Goal: Transaction & Acquisition: Purchase product/service

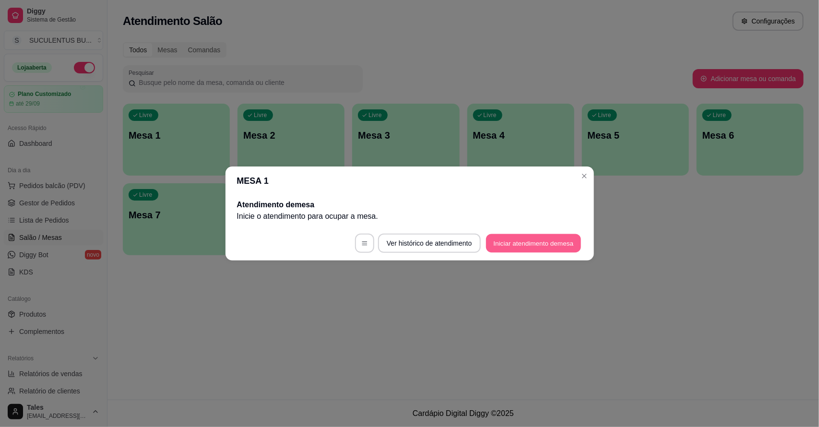
click at [511, 237] on button "Iniciar atendimento de mesa" at bounding box center [533, 243] width 95 height 19
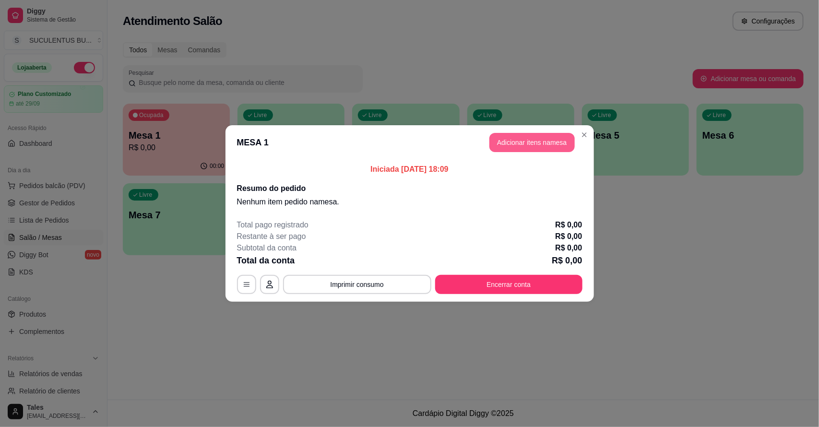
click at [567, 140] on button "Adicionar itens na mesa" at bounding box center [532, 142] width 85 height 19
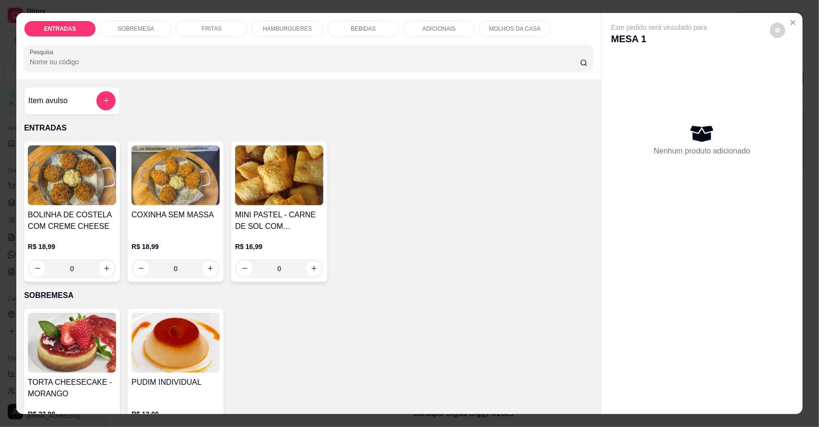
click at [265, 30] on p "HAMBURGUERES" at bounding box center [287, 29] width 49 height 8
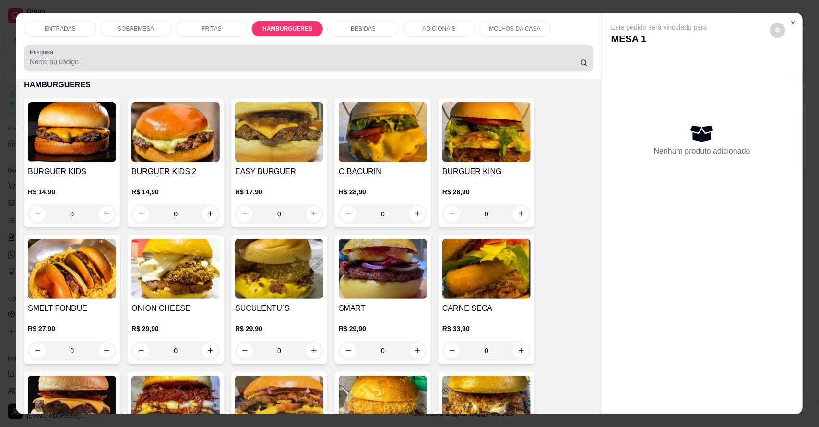
scroll to position [18, 0]
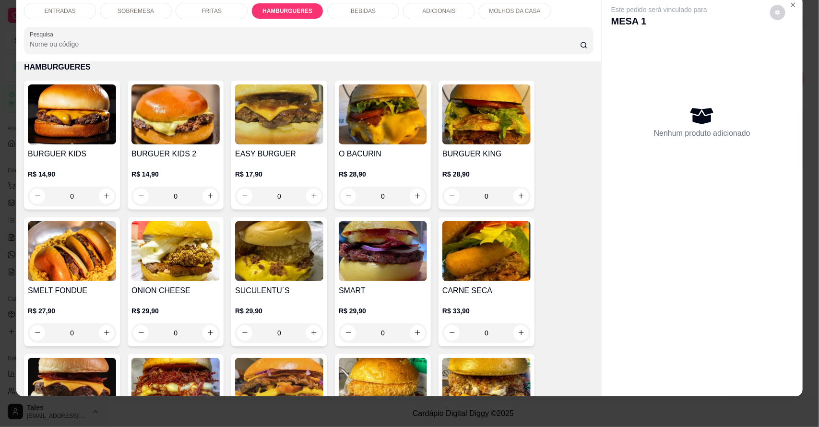
click at [308, 194] on div "0" at bounding box center [279, 196] width 88 height 19
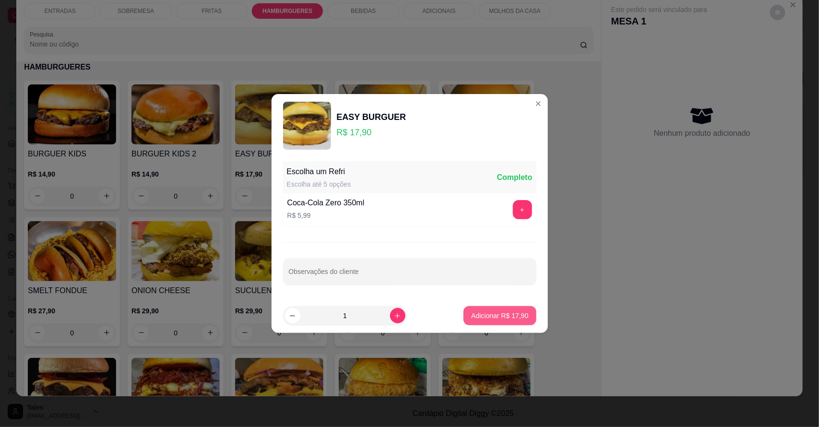
click at [500, 311] on button "Adicionar R$ 17,90" at bounding box center [500, 315] width 72 height 19
type input "1"
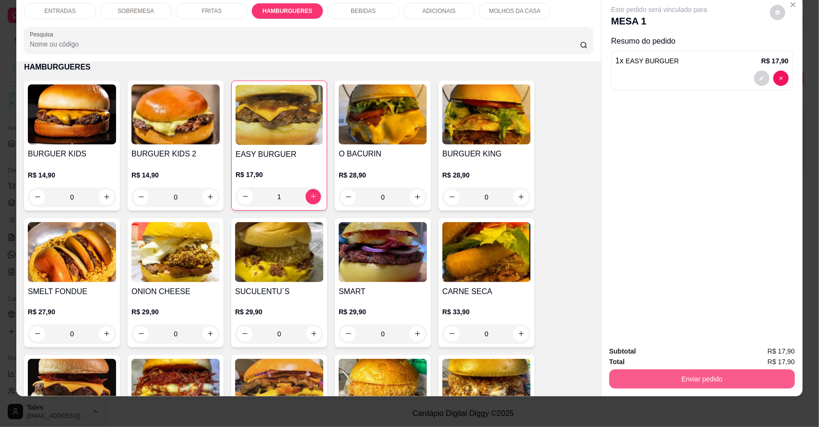
click at [718, 376] on button "Enviar pedido" at bounding box center [703, 379] width 186 height 19
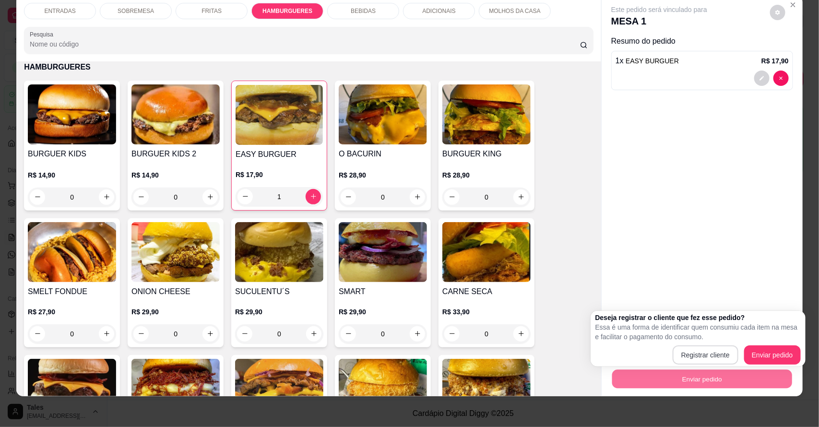
click at [693, 365] on div "Registrar cliente Enviar pedido" at bounding box center [698, 355] width 205 height 19
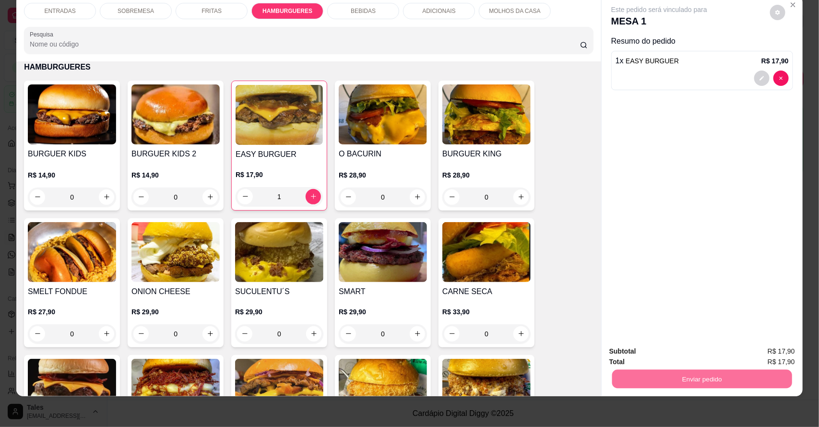
click at [704, 358] on button "Registrar cliente" at bounding box center [705, 356] width 63 height 18
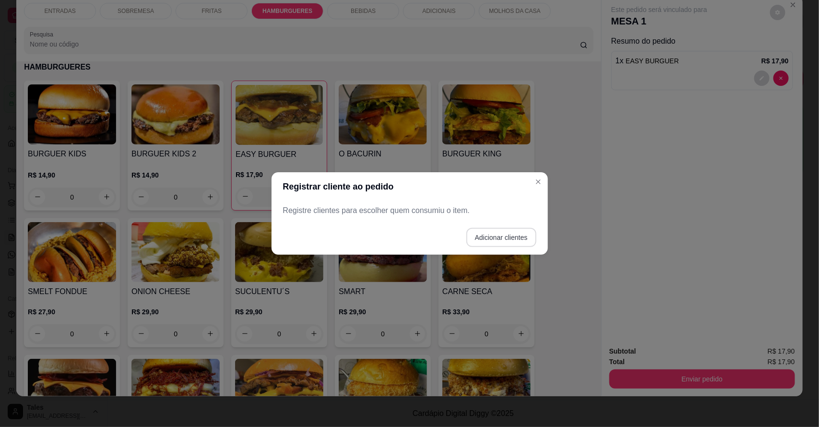
click at [498, 239] on button "Adicionar clientes" at bounding box center [502, 237] width 70 height 19
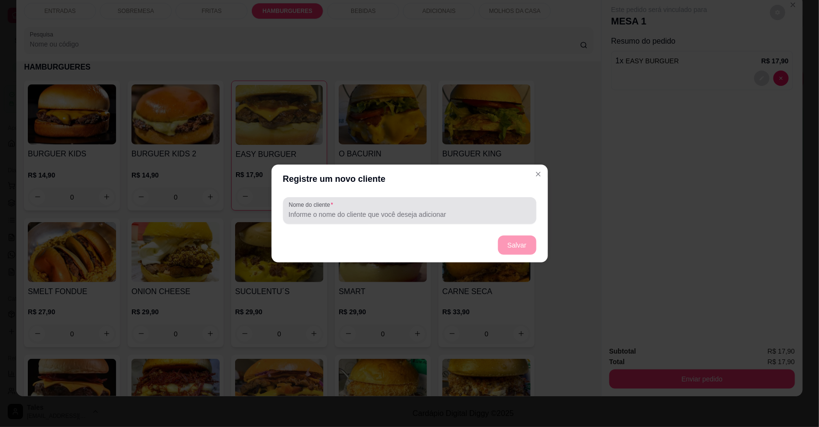
click at [471, 205] on div at bounding box center [410, 210] width 242 height 19
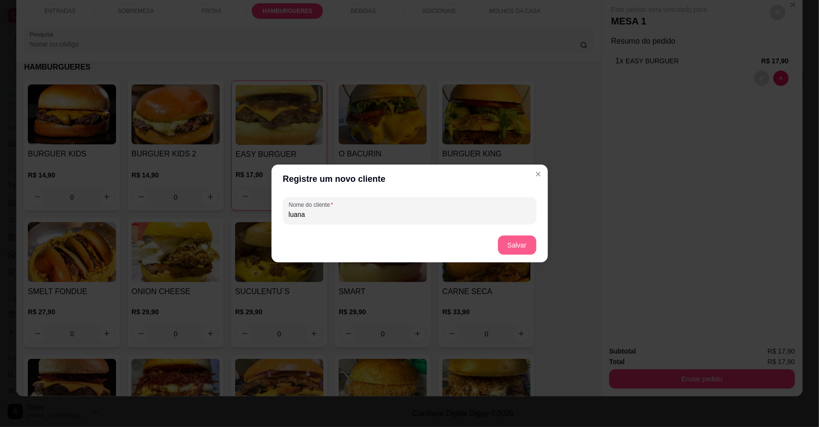
type input "luana"
click at [513, 241] on button "Salvar" at bounding box center [517, 245] width 37 height 19
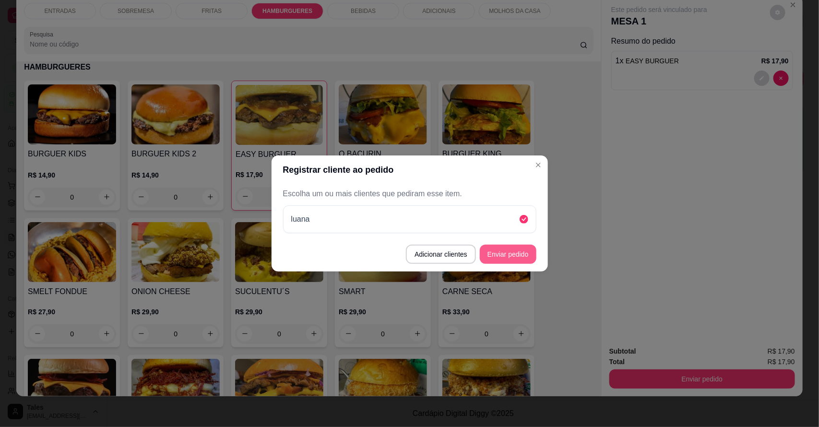
click at [510, 252] on button "Enviar pedido" at bounding box center [508, 254] width 57 height 19
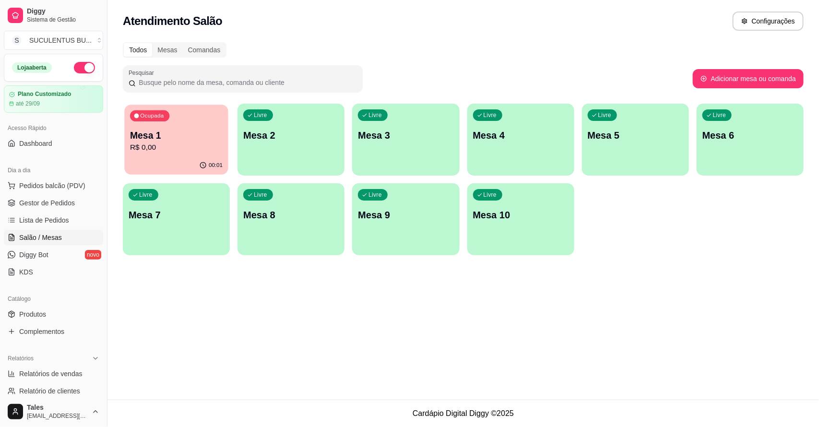
click at [205, 154] on div "Ocupada Mesa 1 R$ 0,00" at bounding box center [176, 131] width 104 height 52
click at [78, 208] on link "Gestor de Pedidos" at bounding box center [53, 202] width 99 height 15
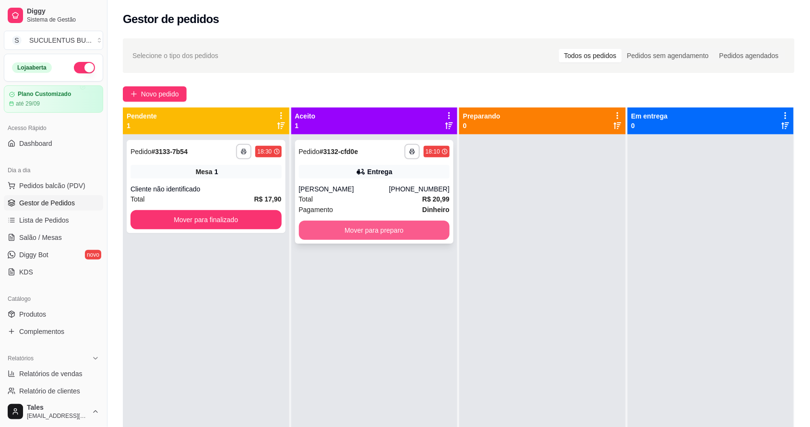
click at [323, 233] on button "Mover para preparo" at bounding box center [374, 230] width 151 height 19
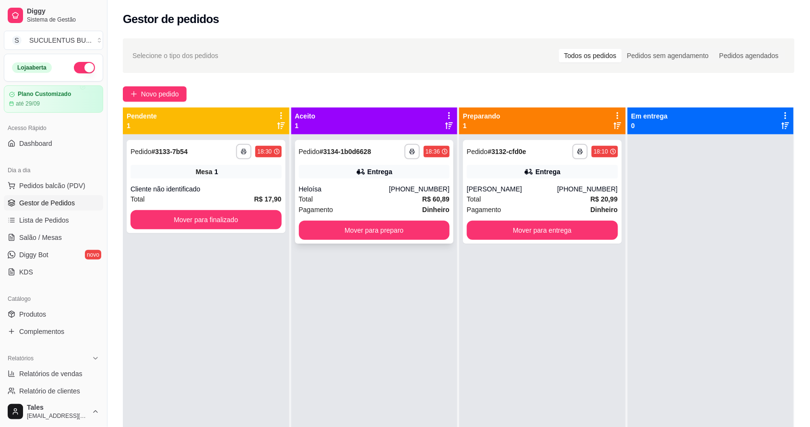
click at [385, 293] on div "**********" at bounding box center [374, 347] width 167 height 427
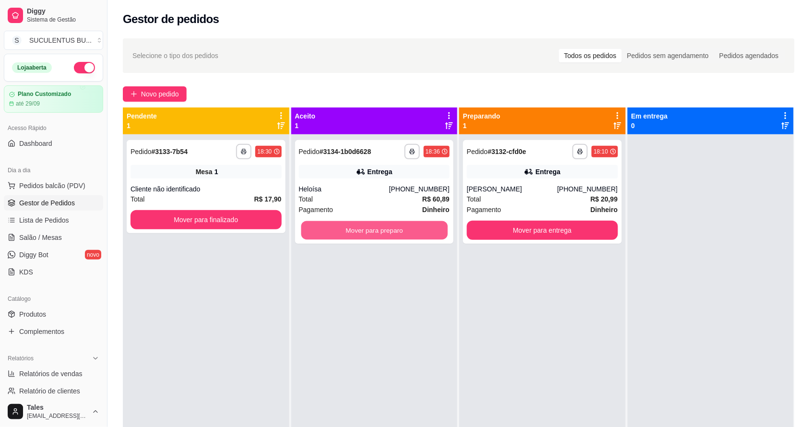
click at [347, 233] on button "Mover para preparo" at bounding box center [374, 230] width 146 height 19
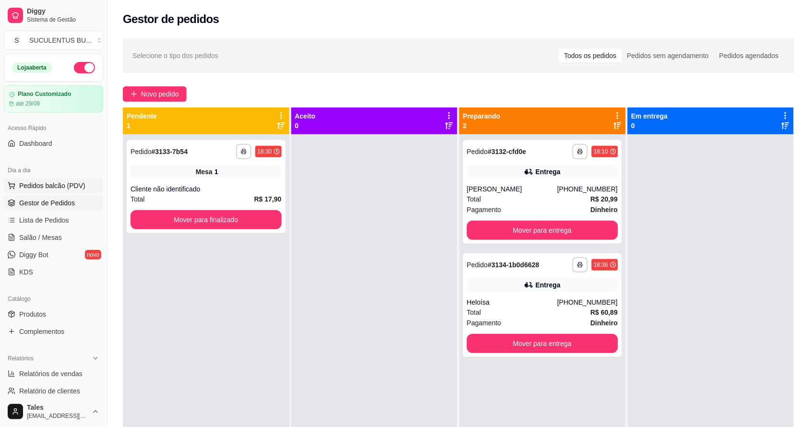
click at [54, 187] on span "Pedidos balcão (PDV)" at bounding box center [52, 186] width 66 height 10
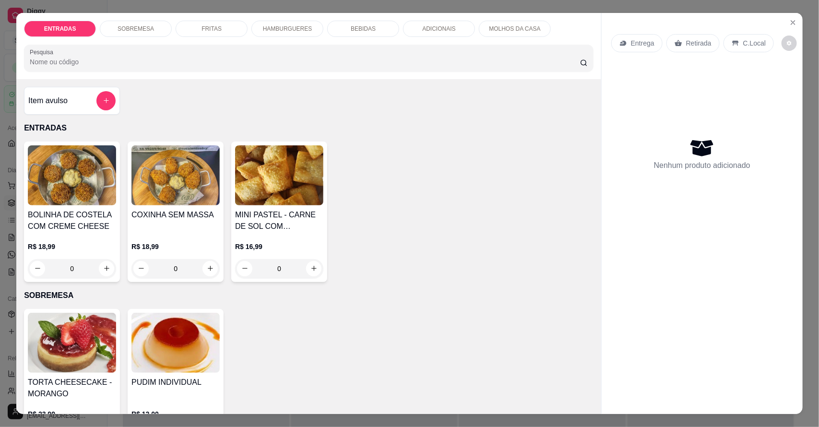
click at [281, 32] on p "HAMBURGUERES" at bounding box center [287, 29] width 49 height 8
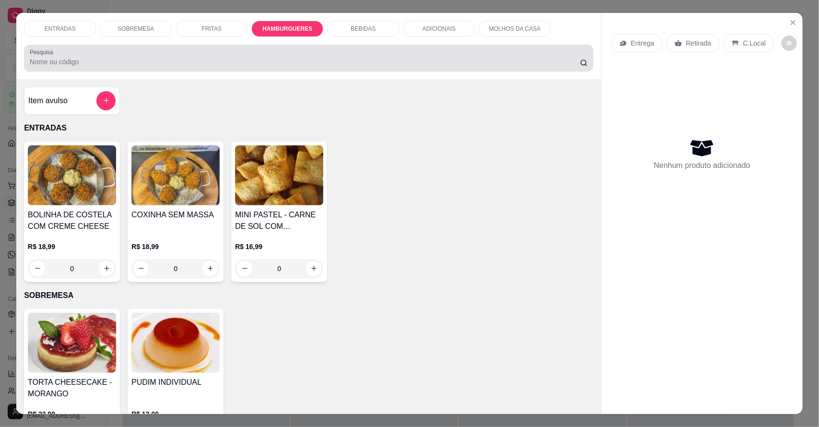
scroll to position [18, 0]
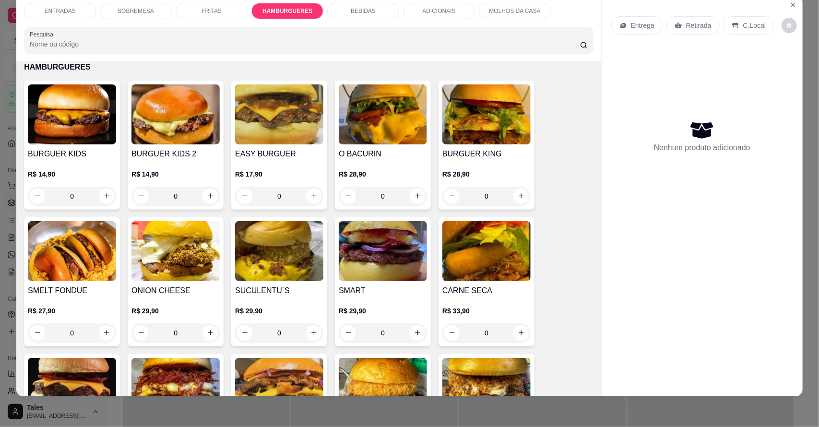
click at [309, 202] on div "0" at bounding box center [279, 196] width 88 height 19
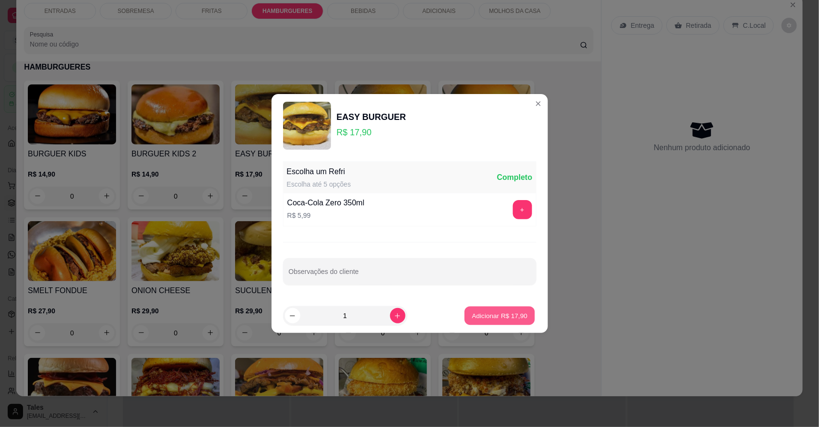
click at [486, 313] on p "Adicionar R$ 17,90" at bounding box center [500, 315] width 56 height 9
type input "1"
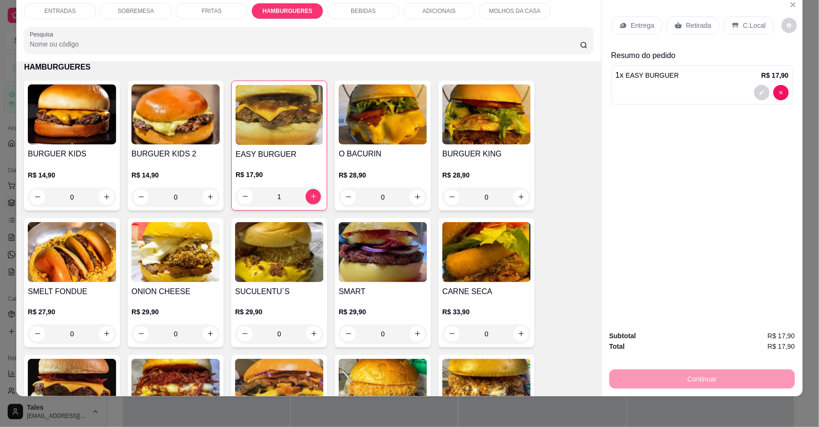
click at [437, 11] on p "ADICIONAIS" at bounding box center [438, 11] width 33 height 8
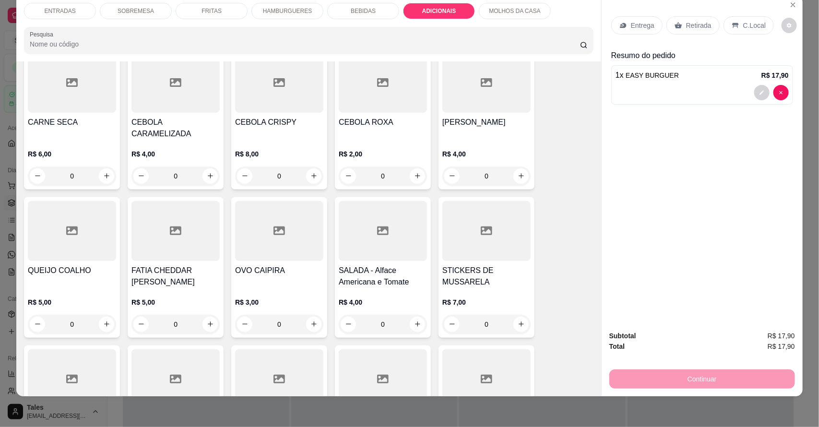
scroll to position [2014, 0]
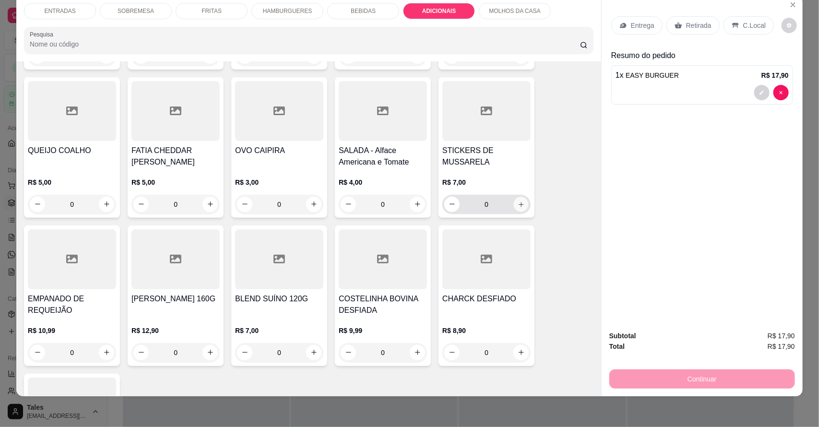
click at [519, 201] on icon "increase-product-quantity" at bounding box center [521, 204] width 7 height 7
type input "1"
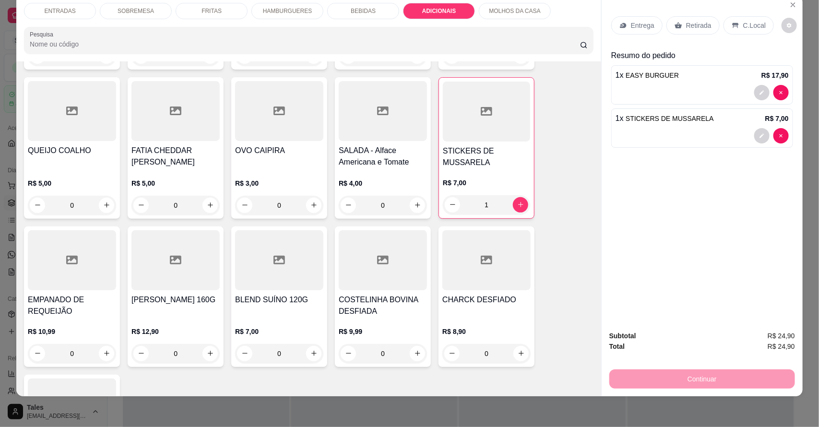
scroll to position [0, 0]
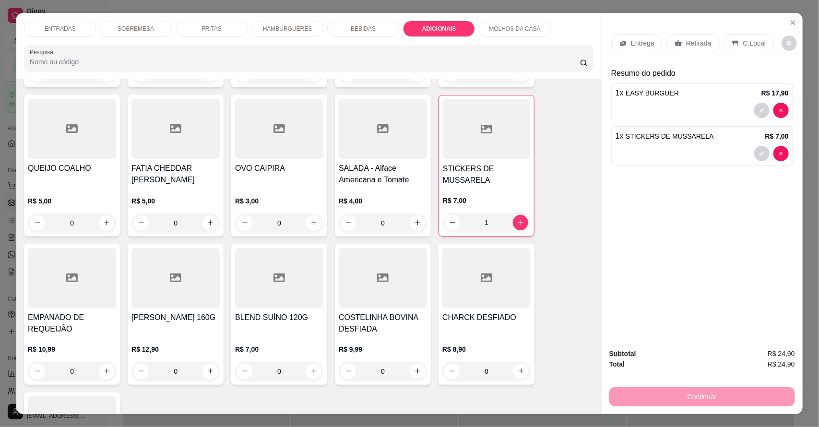
click at [732, 44] on icon at bounding box center [736, 43] width 8 height 8
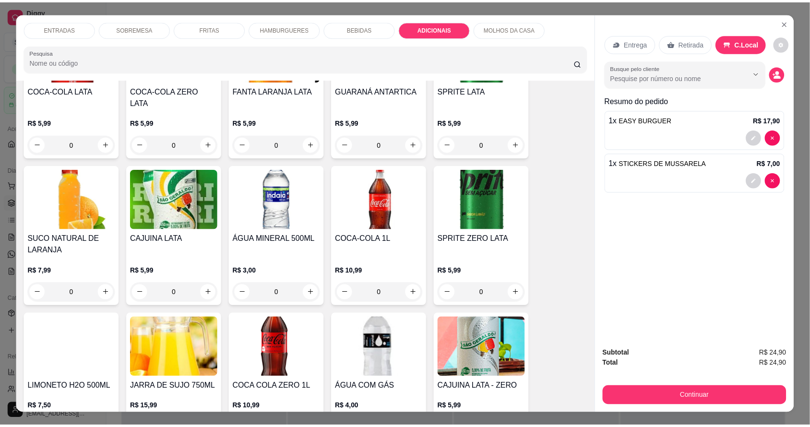
scroll to position [1594, 0]
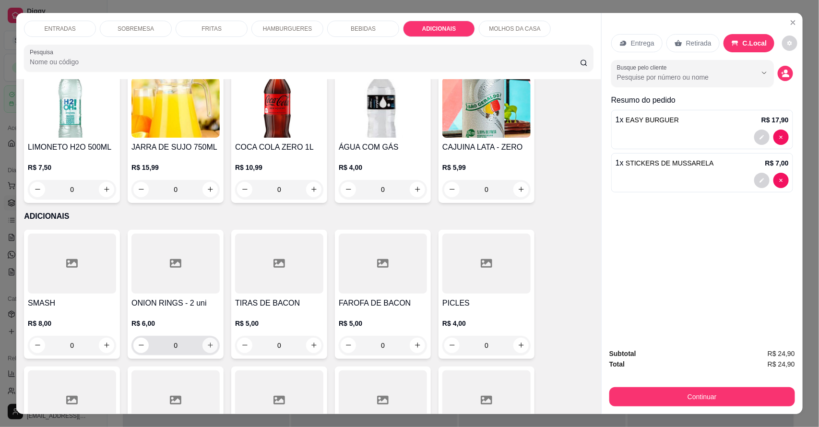
click at [207, 342] on icon "increase-product-quantity" at bounding box center [210, 345] width 7 height 7
type input "0"
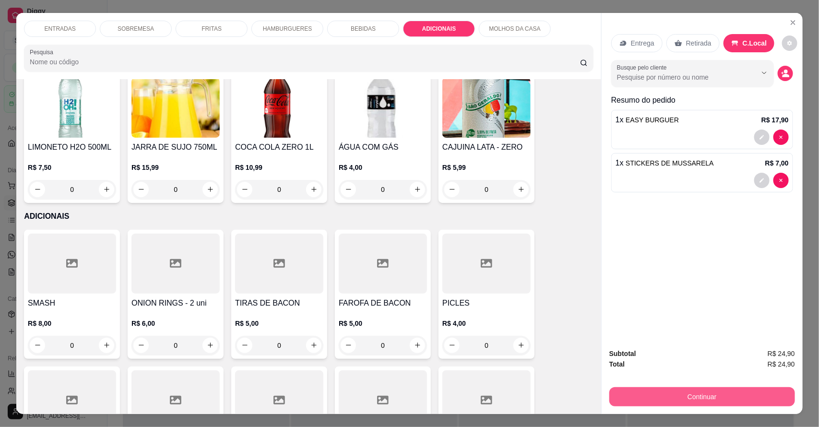
click at [718, 392] on button "Continuar" at bounding box center [703, 396] width 186 height 19
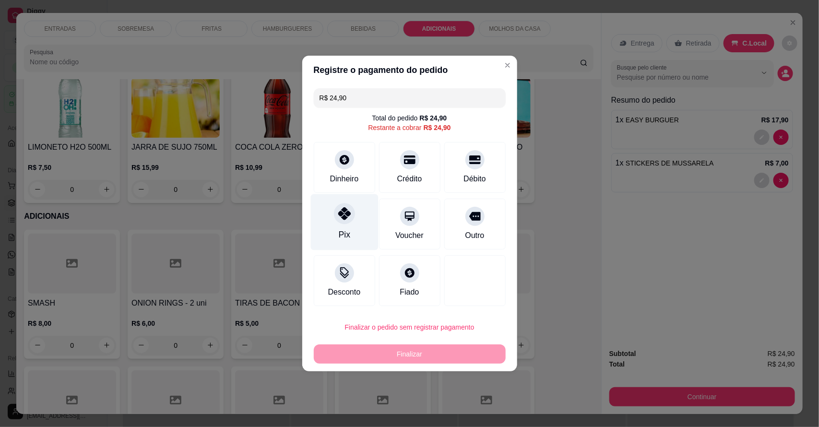
click at [356, 230] on div "Pix" at bounding box center [345, 222] width 68 height 56
type input "R$ 0,00"
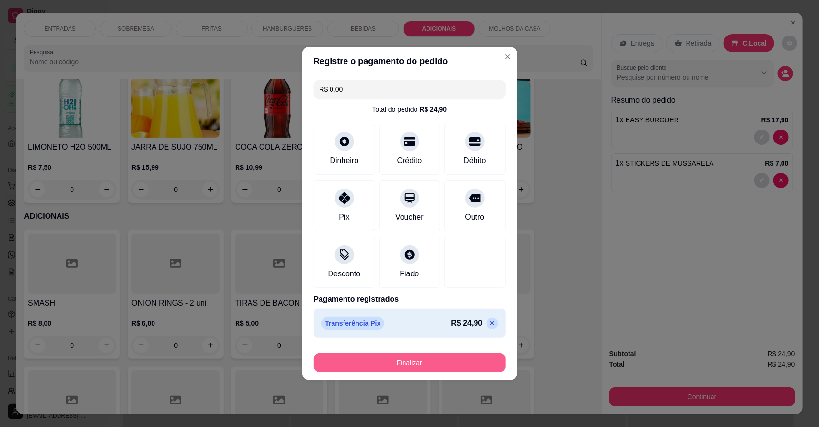
click at [384, 359] on button "Finalizar" at bounding box center [410, 362] width 192 height 19
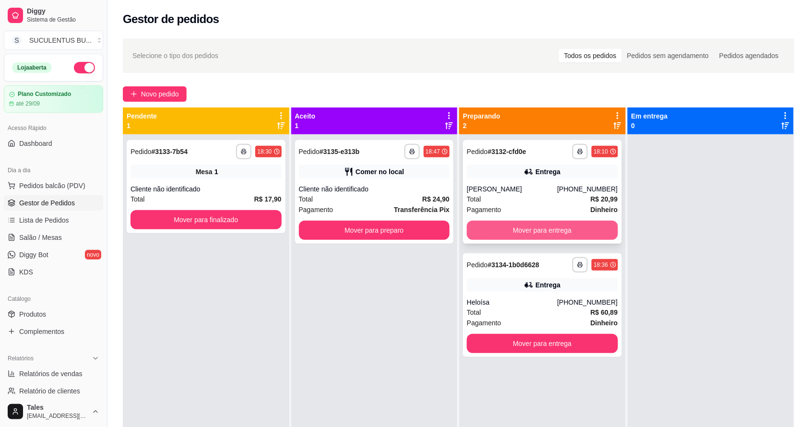
click at [533, 227] on button "Mover para entrega" at bounding box center [542, 230] width 151 height 19
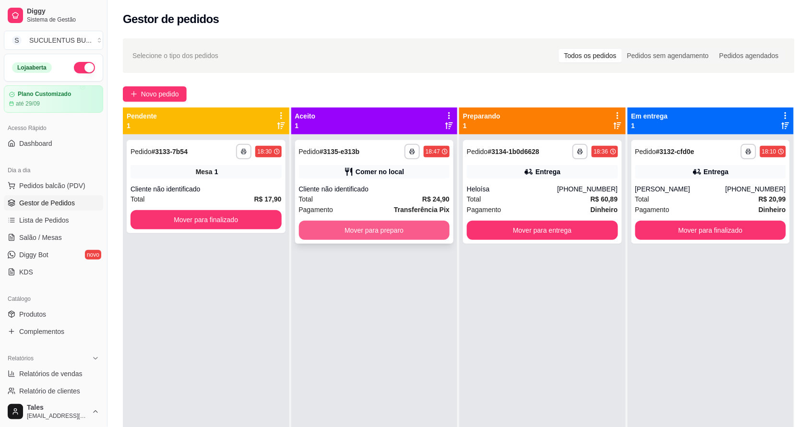
click at [406, 233] on button "Mover para preparo" at bounding box center [374, 230] width 151 height 19
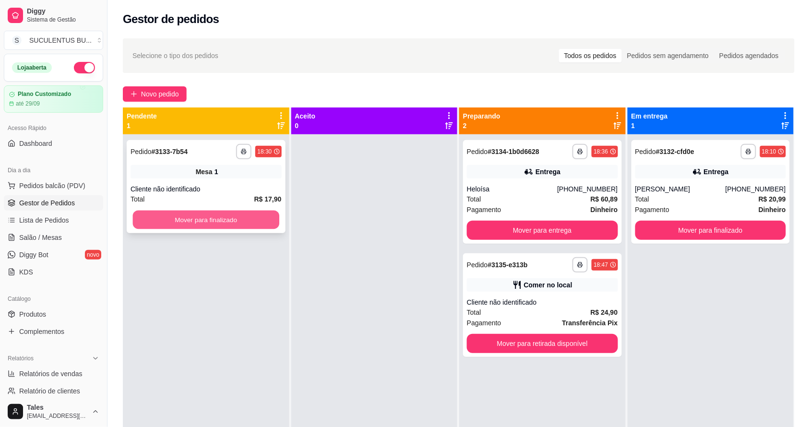
click at [245, 223] on button "Mover para finalizado" at bounding box center [206, 220] width 146 height 19
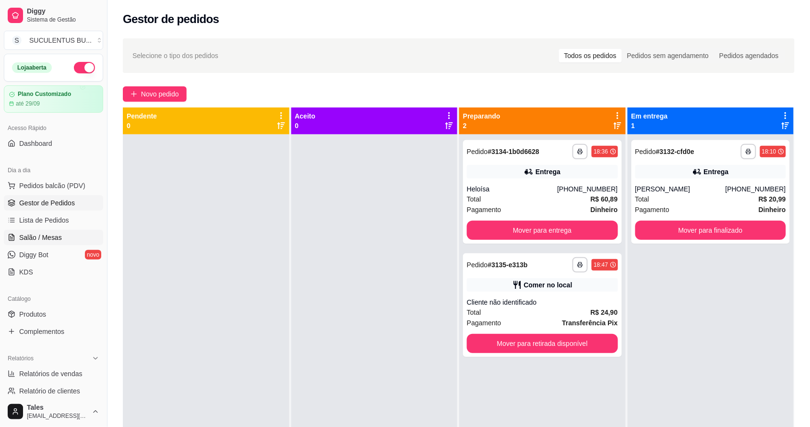
click at [47, 235] on span "Salão / Mesas" at bounding box center [40, 238] width 43 height 10
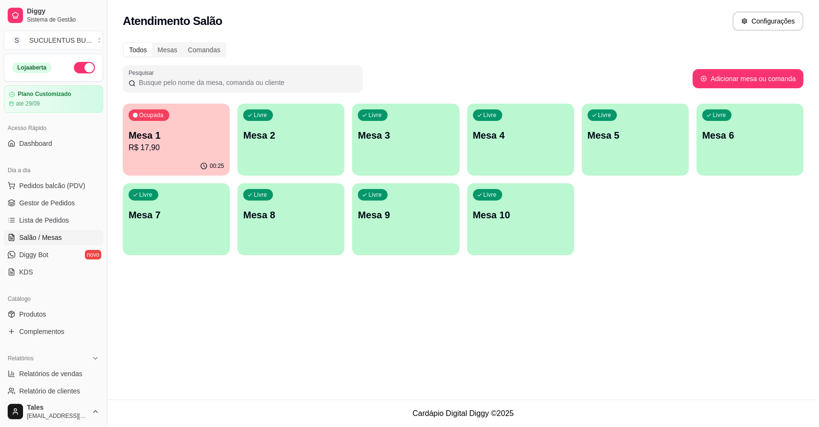
click at [162, 141] on p "Mesa 1" at bounding box center [177, 135] width 96 height 13
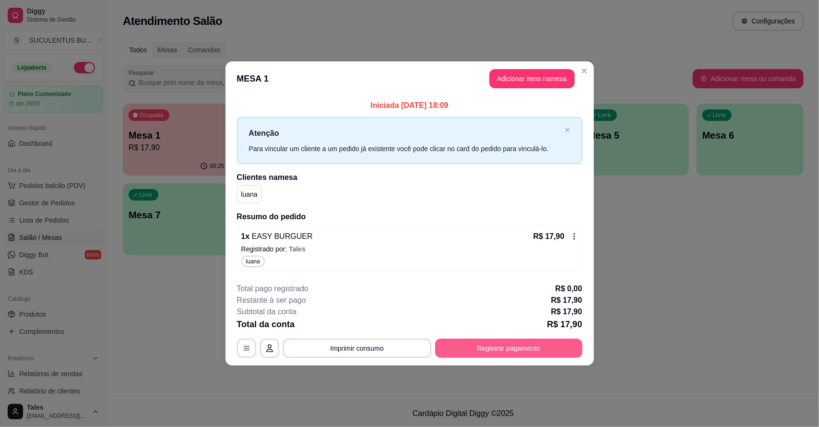
click at [517, 355] on button "Registrar pagamento" at bounding box center [508, 348] width 147 height 19
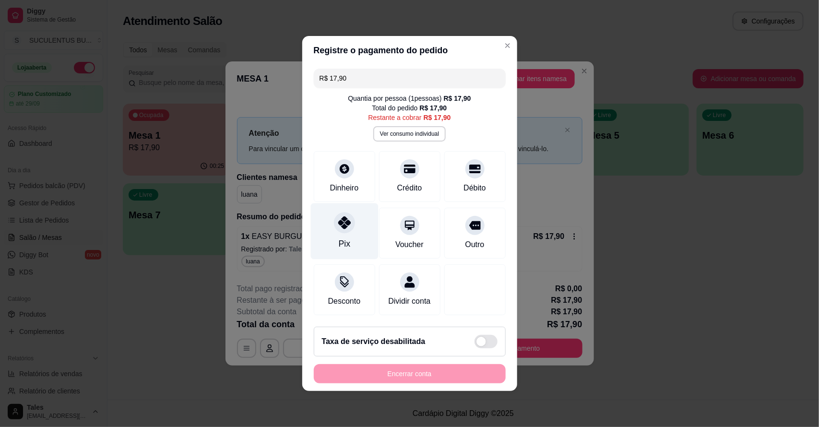
click at [329, 241] on div "Pix" at bounding box center [345, 232] width 68 height 56
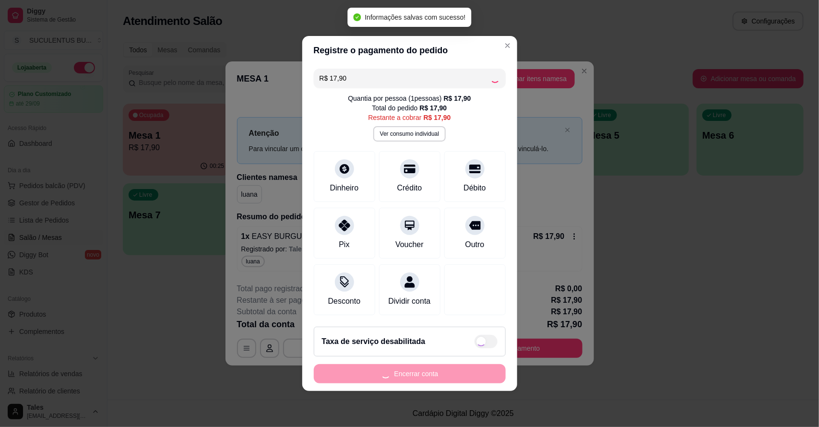
type input "R$ 0,00"
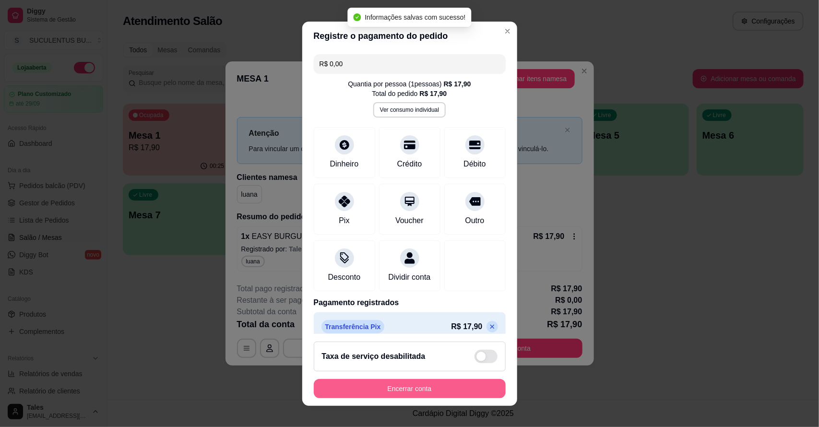
click at [397, 387] on button "Encerrar conta" at bounding box center [410, 388] width 192 height 19
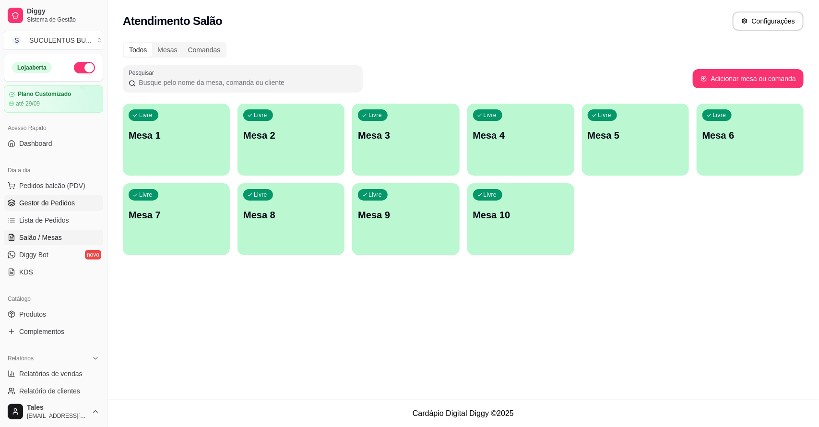
click at [55, 203] on span "Gestor de Pedidos" at bounding box center [47, 203] width 56 height 10
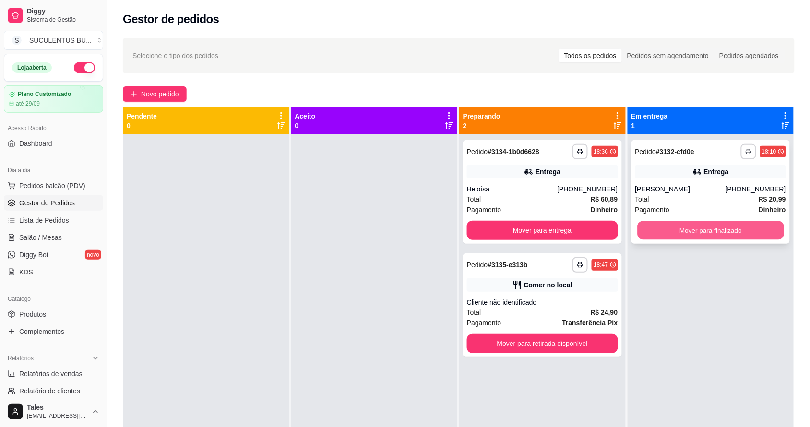
click at [742, 233] on button "Mover para finalizado" at bounding box center [711, 230] width 146 height 19
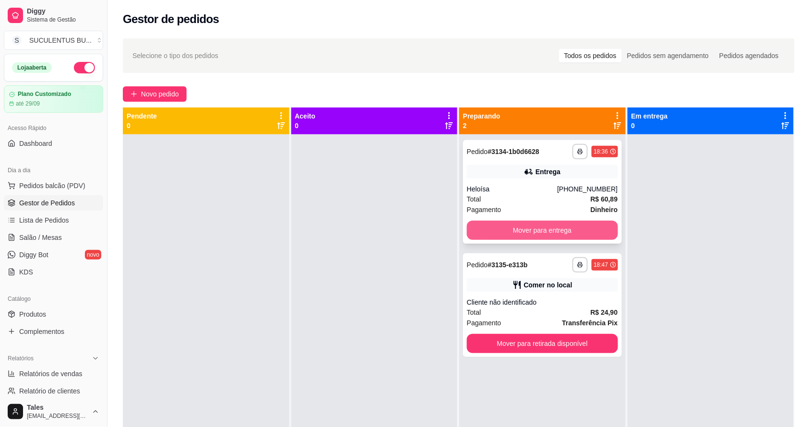
click at [539, 232] on button "Mover para entrega" at bounding box center [542, 230] width 151 height 19
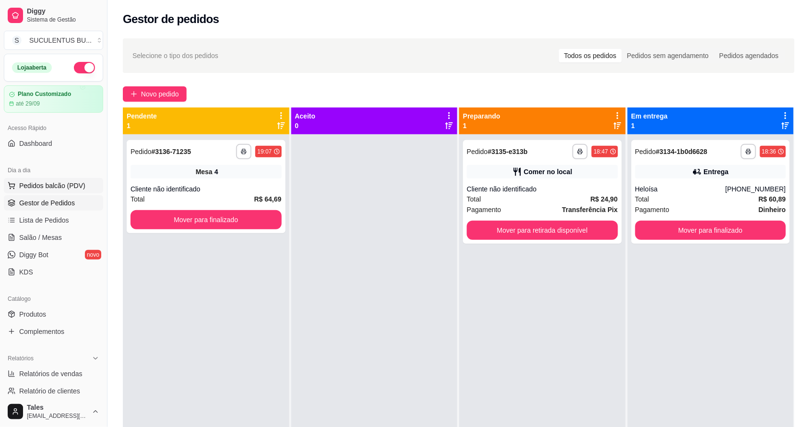
click at [36, 184] on span "Pedidos balcão (PDV)" at bounding box center [52, 186] width 66 height 10
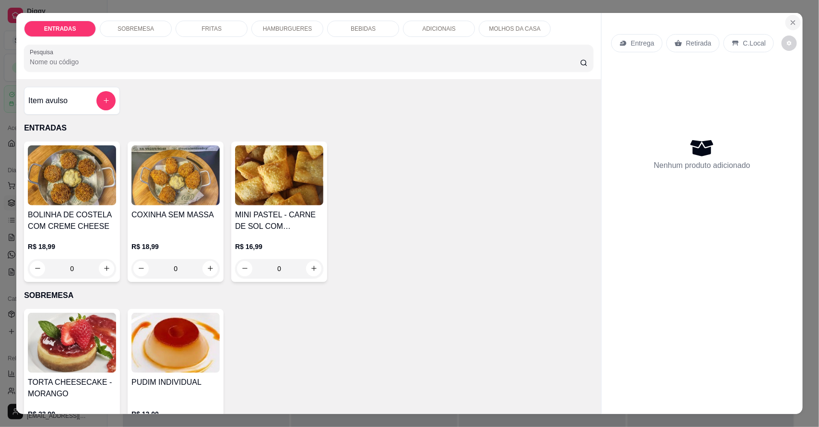
click at [791, 25] on icon "Close" at bounding box center [794, 23] width 8 height 8
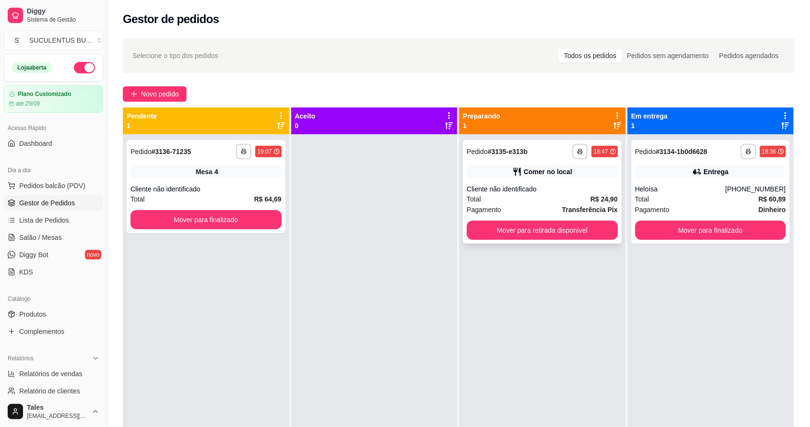
click at [522, 178] on div "Comer no local" at bounding box center [542, 171] width 151 height 13
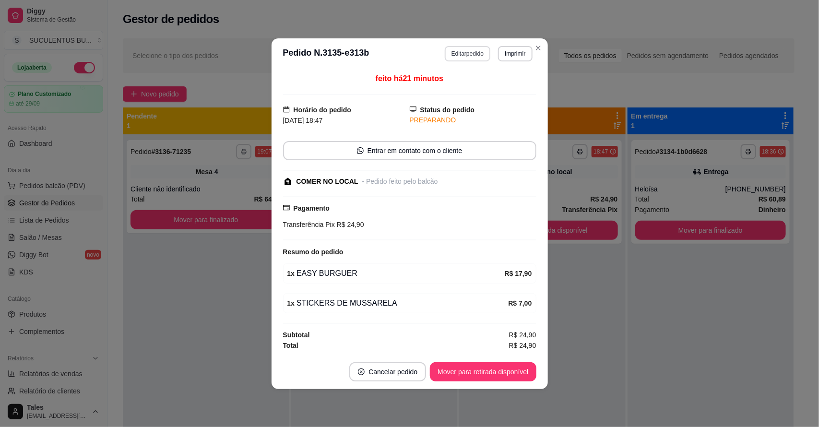
click at [477, 56] on button "Editar pedido" at bounding box center [468, 53] width 46 height 15
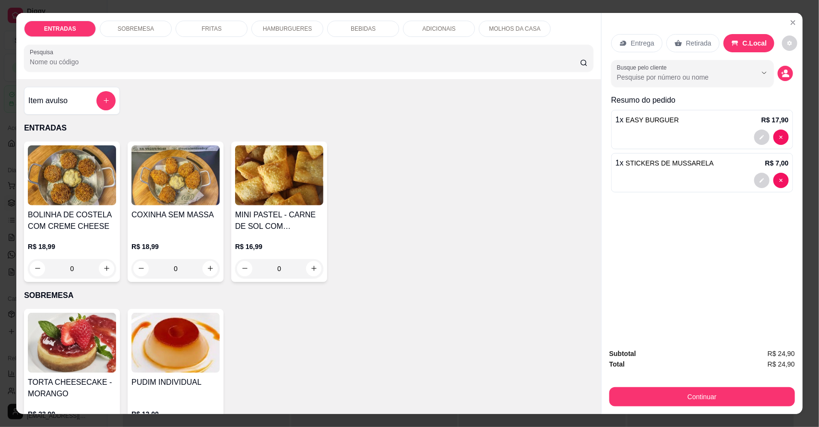
click at [372, 29] on div "BEBIDAS" at bounding box center [363, 29] width 72 height 16
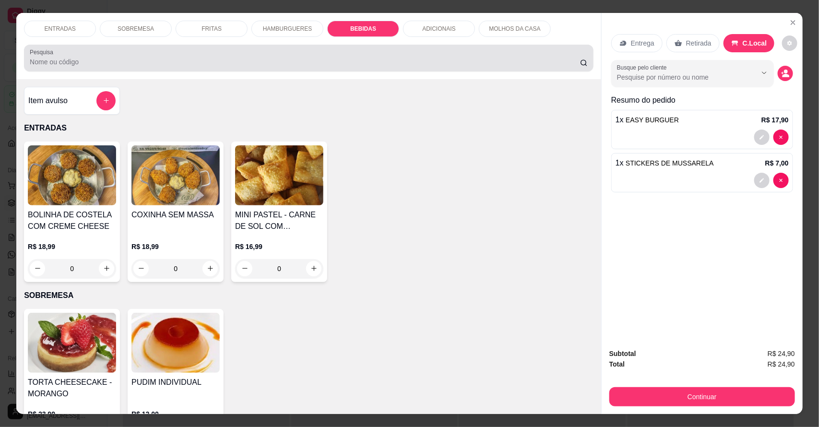
scroll to position [18, 0]
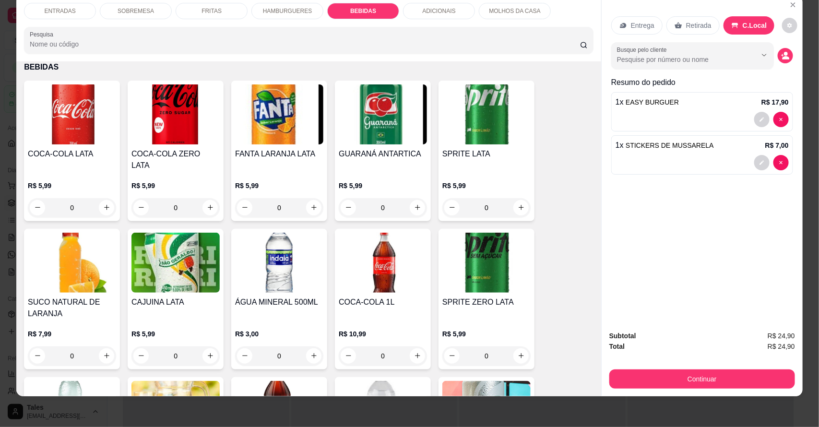
click at [103, 204] on icon "increase-product-quantity" at bounding box center [106, 207] width 7 height 7
type input "1"
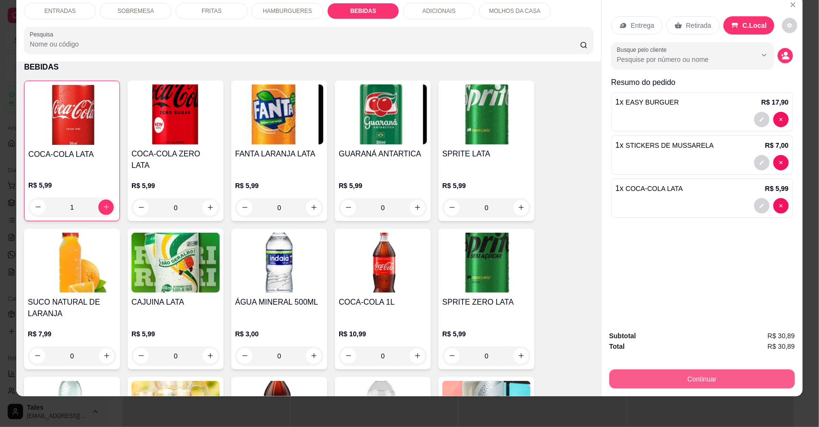
click at [711, 378] on button "Continuar" at bounding box center [703, 379] width 186 height 19
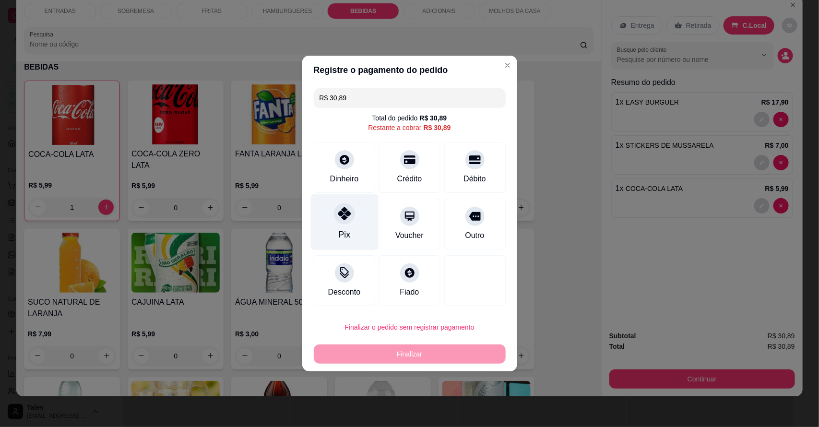
click at [335, 207] on div "Pix" at bounding box center [345, 222] width 68 height 56
type input "R$ 0,00"
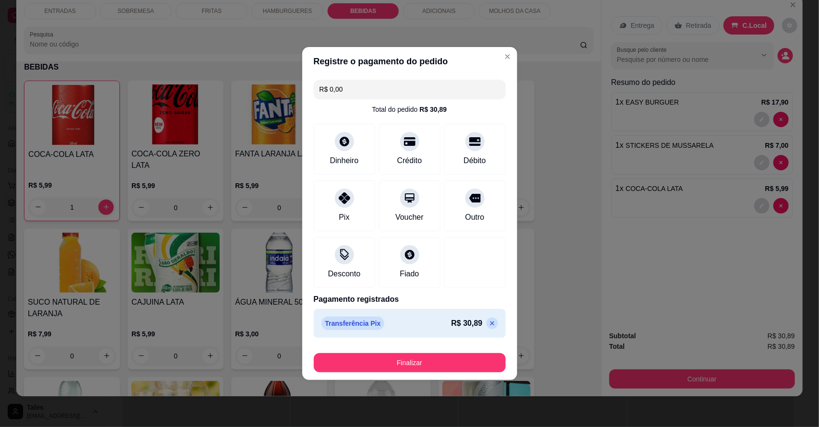
click at [438, 361] on button "Finalizar" at bounding box center [410, 362] width 192 height 19
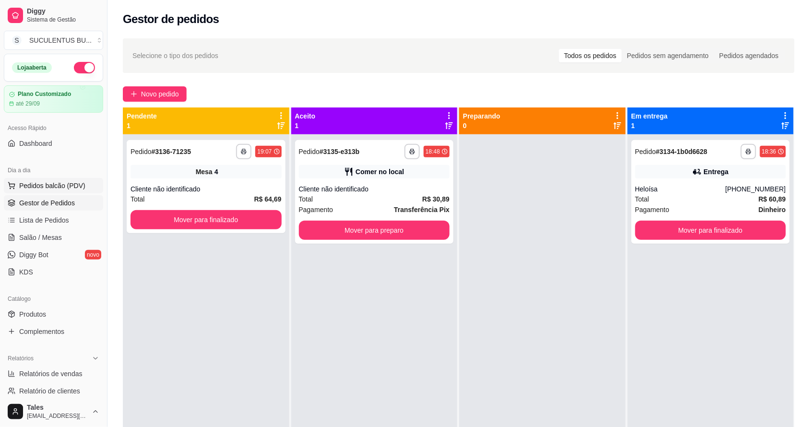
click at [68, 191] on button "Pedidos balcão (PDV)" at bounding box center [53, 185] width 99 height 15
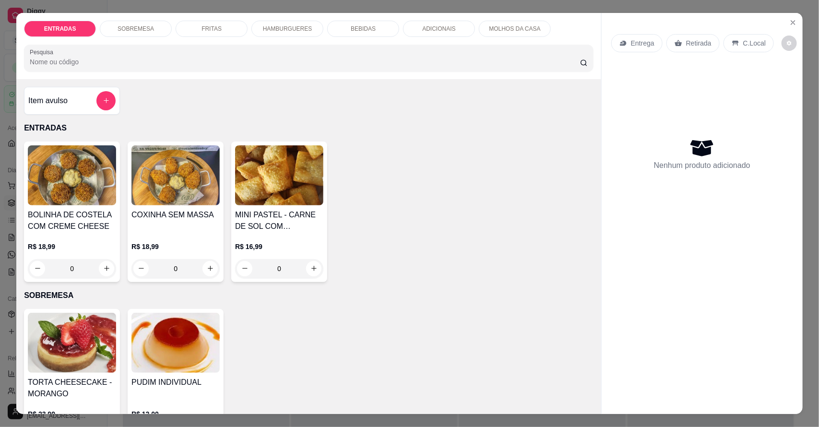
click at [298, 32] on p "HAMBURGUERES" at bounding box center [287, 29] width 49 height 8
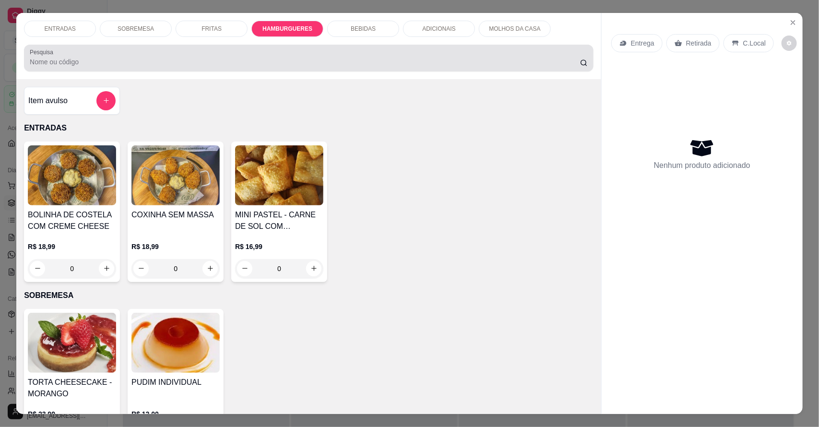
scroll to position [18, 0]
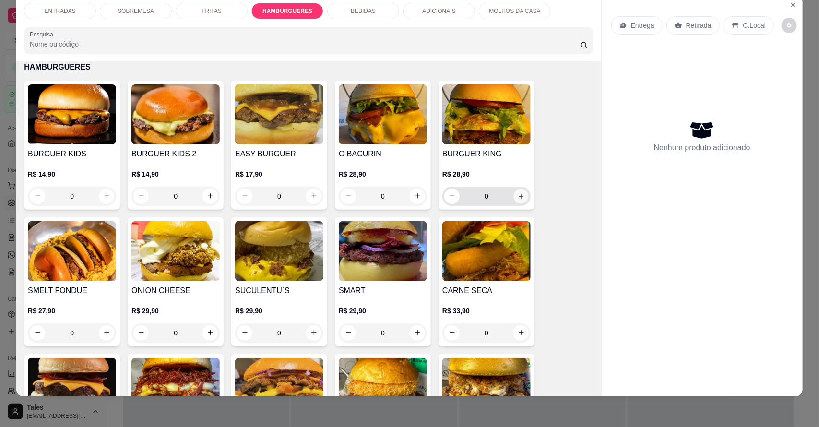
click at [518, 194] on icon "increase-product-quantity" at bounding box center [521, 196] width 7 height 7
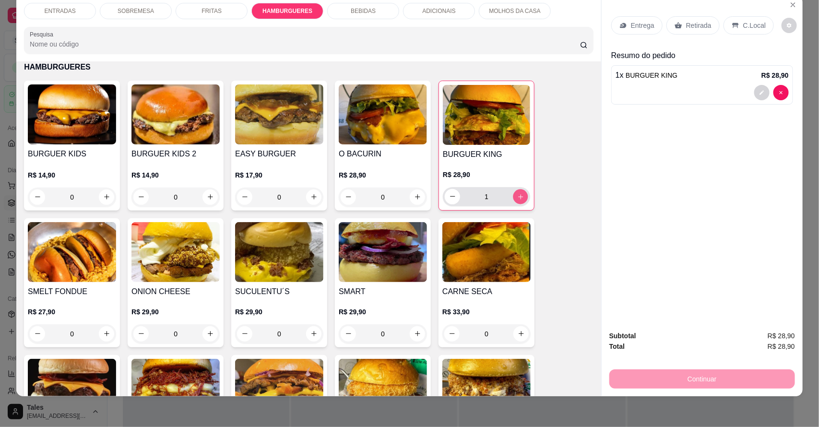
click at [518, 194] on icon "increase-product-quantity" at bounding box center [521, 196] width 7 height 7
type input "2"
click at [635, 21] on p "Entrega" at bounding box center [643, 26] width 24 height 10
click at [699, 25] on p "Retirada" at bounding box center [698, 26] width 25 height 10
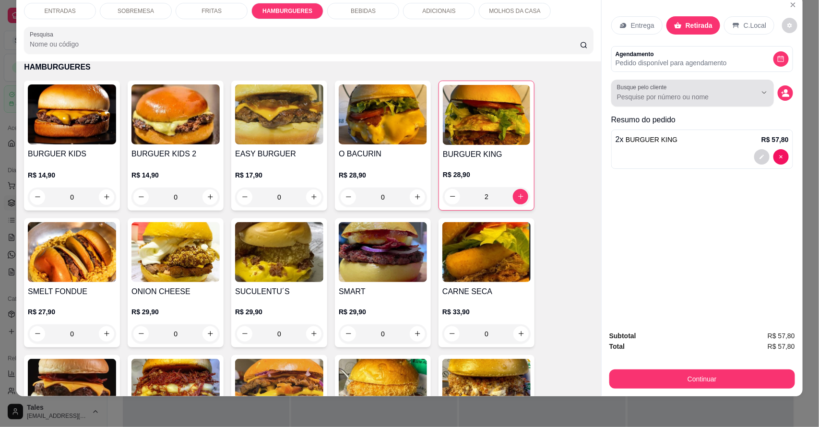
click at [709, 93] on input "Busque pelo cliente" at bounding box center [679, 97] width 124 height 10
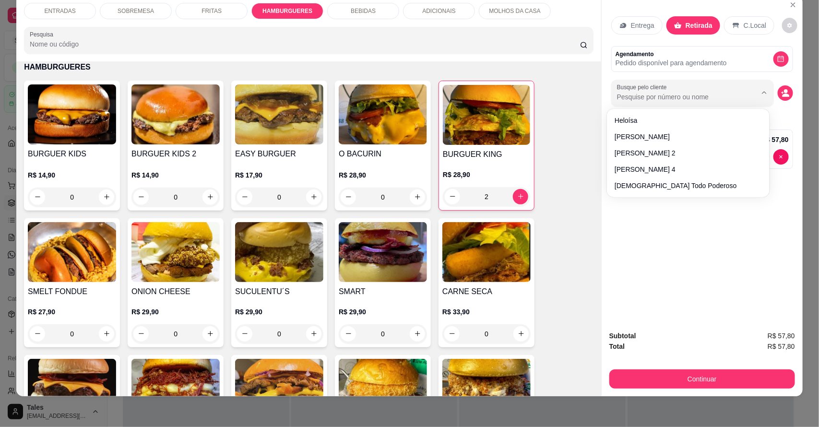
click at [708, 92] on input "Busque pelo cliente" at bounding box center [679, 97] width 124 height 10
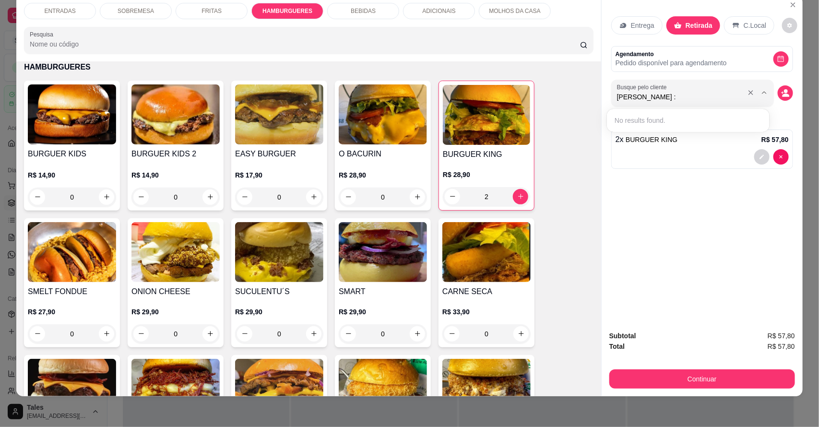
type input "[PERSON_NAME] :)"
click at [692, 379] on button "Continuar" at bounding box center [703, 379] width 186 height 19
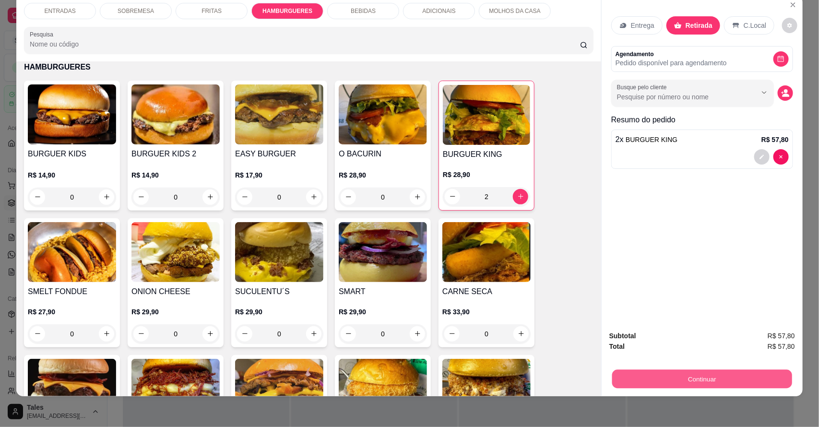
click at [701, 375] on button "Continuar" at bounding box center [703, 379] width 180 height 19
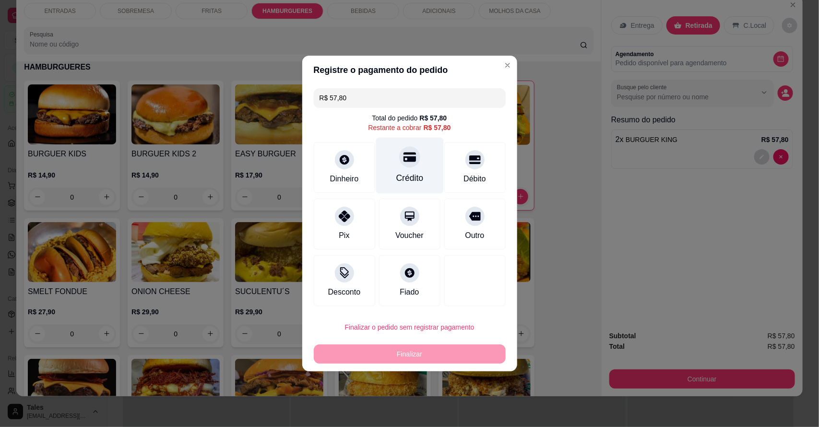
click at [396, 174] on div "Crédito" at bounding box center [409, 178] width 27 height 12
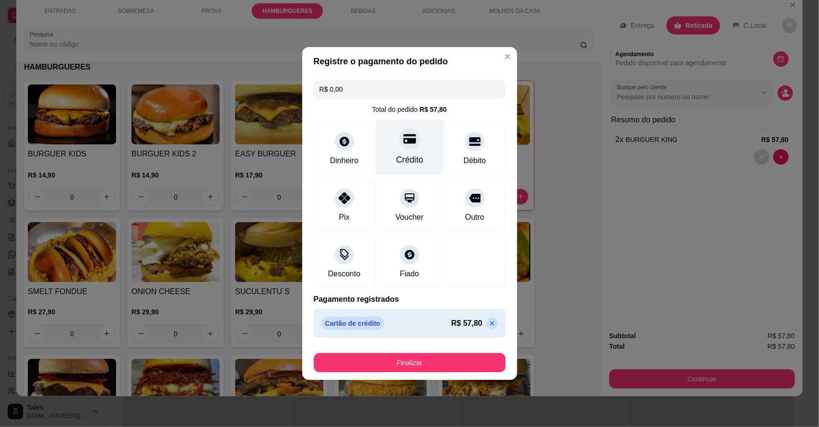
type input "R$ 0,00"
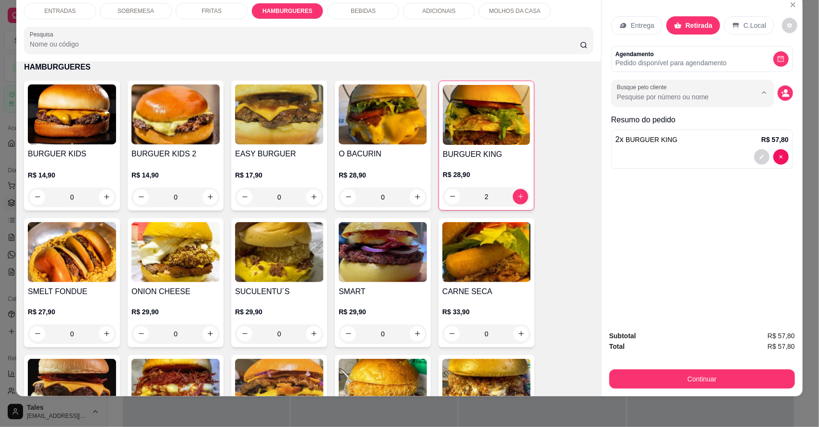
click at [692, 94] on input "Busque pelo cliente" at bounding box center [679, 97] width 124 height 10
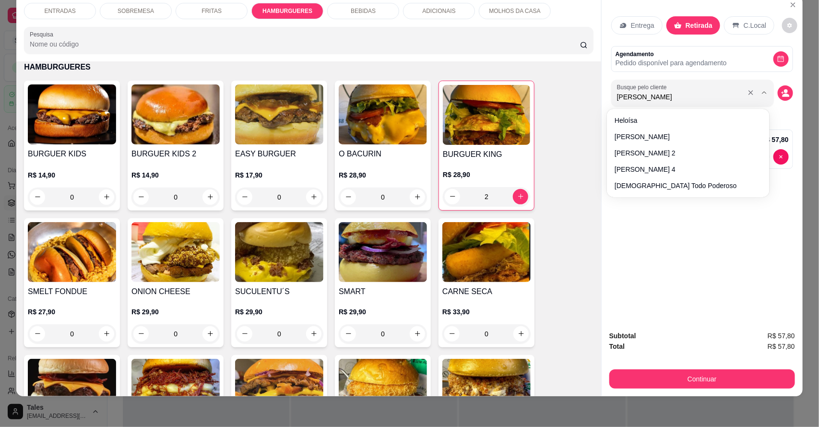
type input "[PERSON_NAME]"
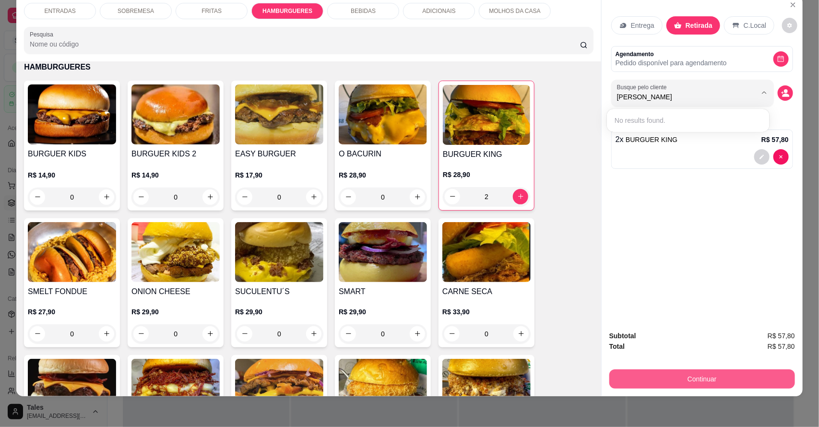
click at [704, 382] on button "Continuar" at bounding box center [703, 379] width 186 height 19
click at [698, 369] on div "Continuar" at bounding box center [703, 378] width 186 height 22
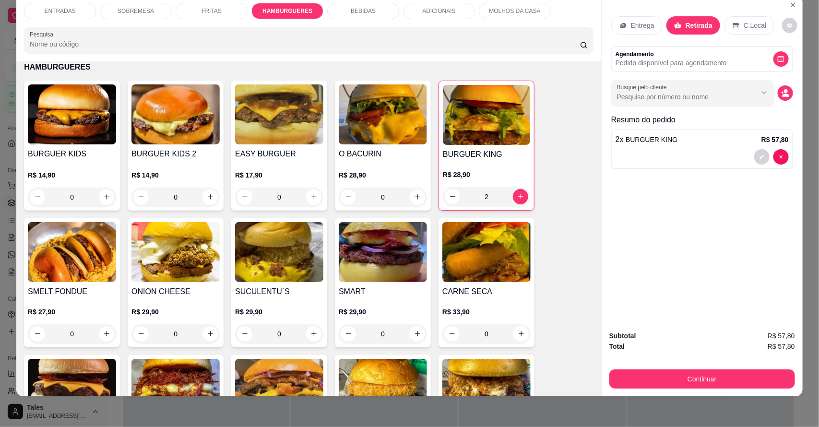
click at [747, 90] on icon "Show suggestions" at bounding box center [751, 93] width 8 height 8
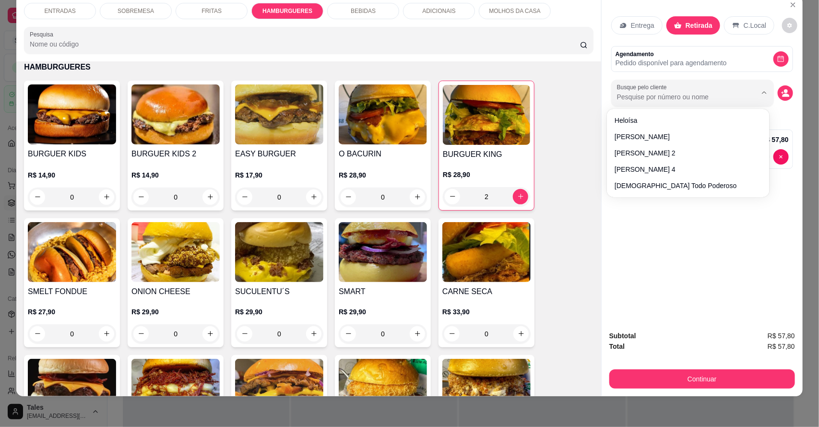
type input "g"
type input "serhg"
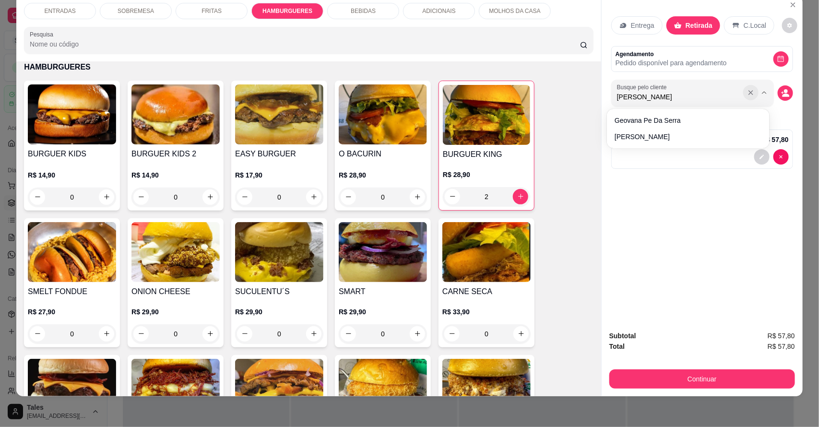
type input "[PERSON_NAME]"
click at [742, 92] on div at bounding box center [757, 93] width 31 height 18
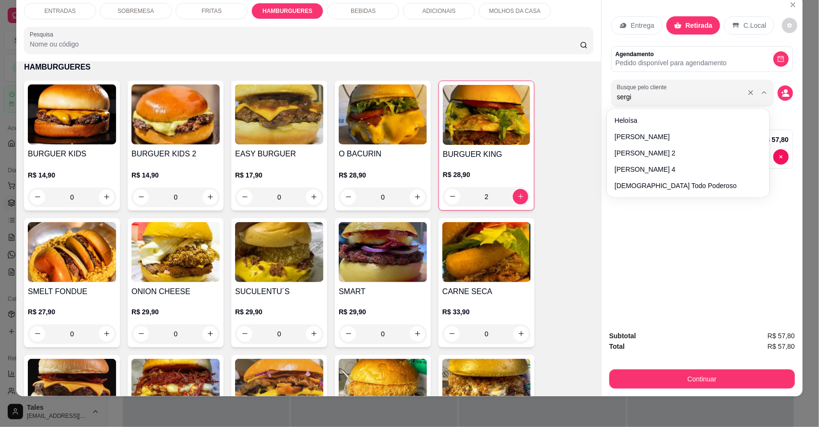
type input "[PERSON_NAME]"
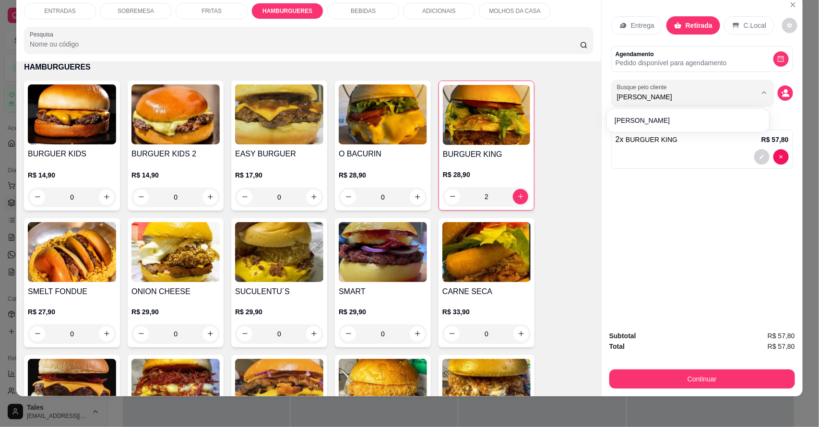
click at [722, 226] on div "Entrega Retirada C.Local Agendamento Pedido disponível para agendamento Busque …" at bounding box center [702, 159] width 201 height 328
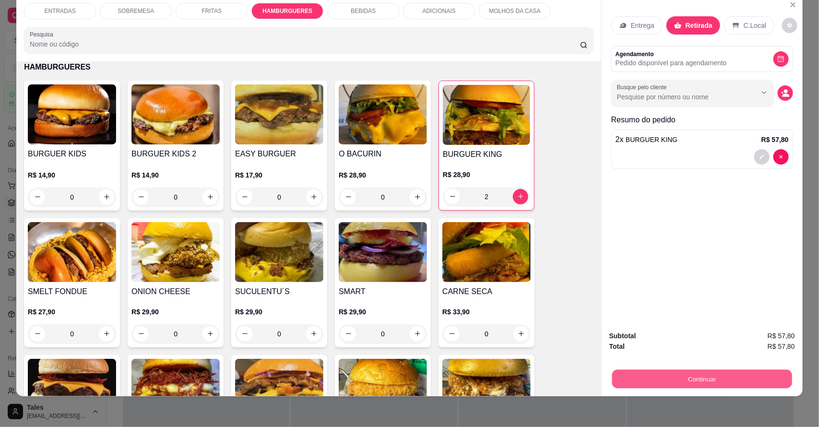
click at [713, 380] on button "Continuar" at bounding box center [703, 379] width 180 height 19
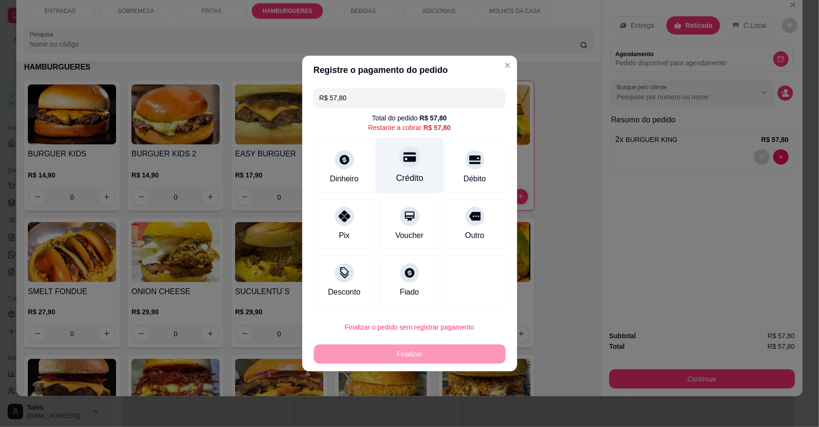
click at [398, 171] on div "Crédito" at bounding box center [410, 166] width 68 height 56
type input "R$ 0,00"
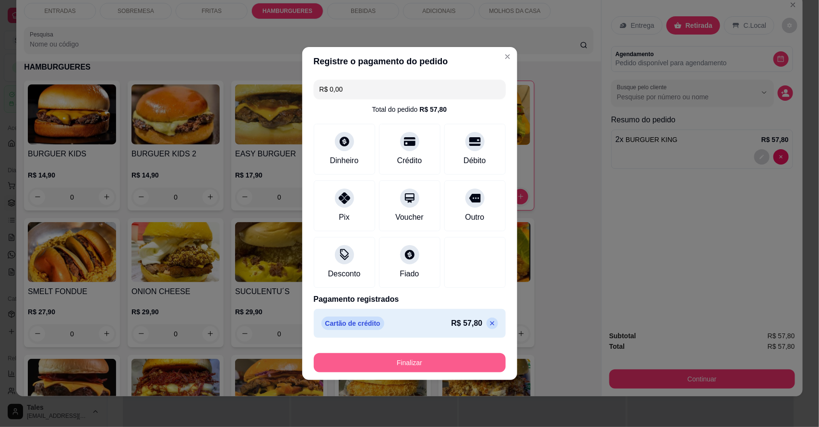
click at [422, 365] on button "Finalizar" at bounding box center [410, 362] width 192 height 19
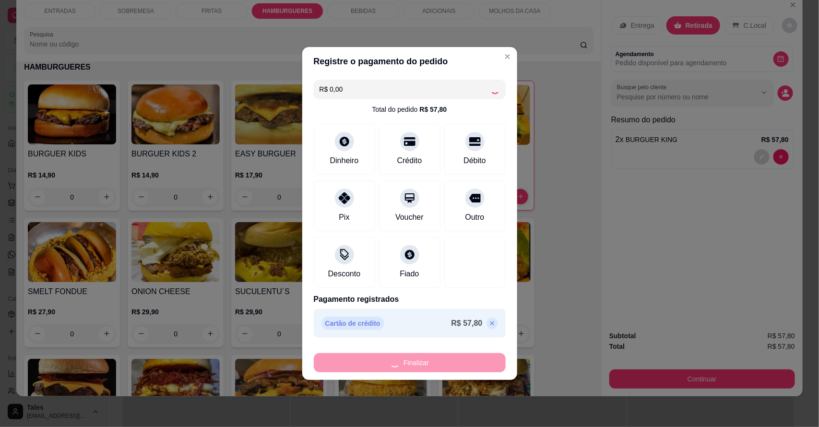
type input "0"
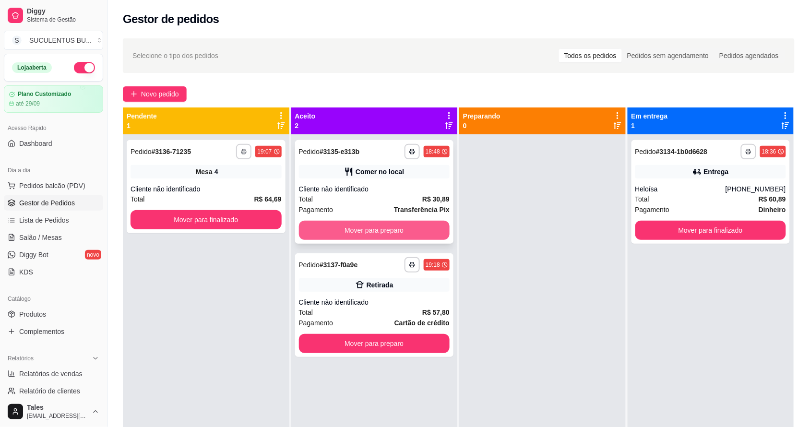
click at [409, 228] on button "Mover para preparo" at bounding box center [374, 230] width 151 height 19
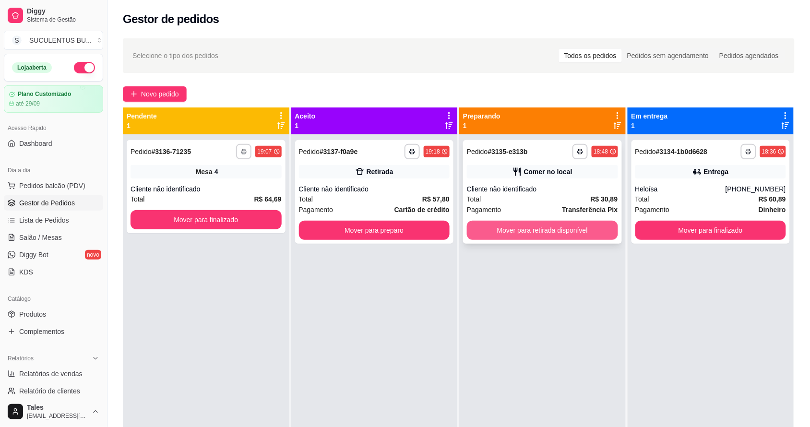
click at [572, 231] on button "Mover para retirada disponível" at bounding box center [542, 230] width 151 height 19
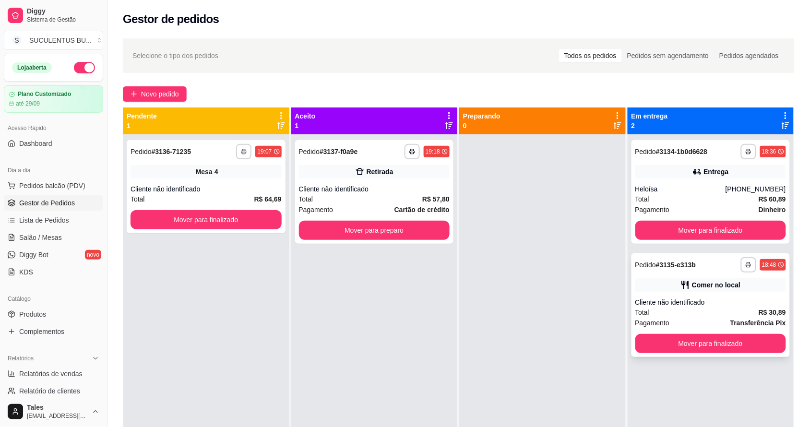
click at [735, 305] on div "Cliente não identificado" at bounding box center [711, 303] width 151 height 10
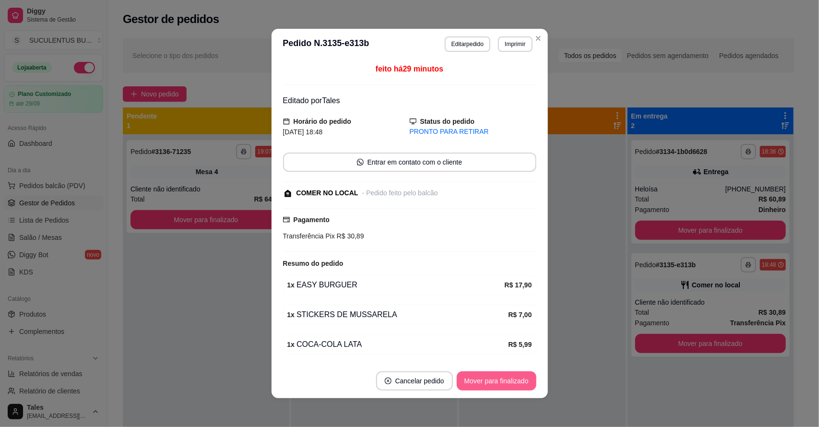
click at [514, 380] on button "Mover para finalizado" at bounding box center [497, 381] width 80 height 19
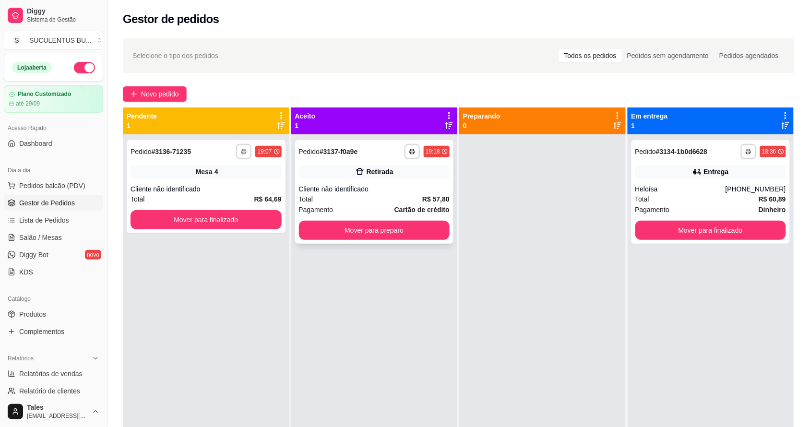
click at [377, 169] on div "Retirada" at bounding box center [380, 172] width 27 height 10
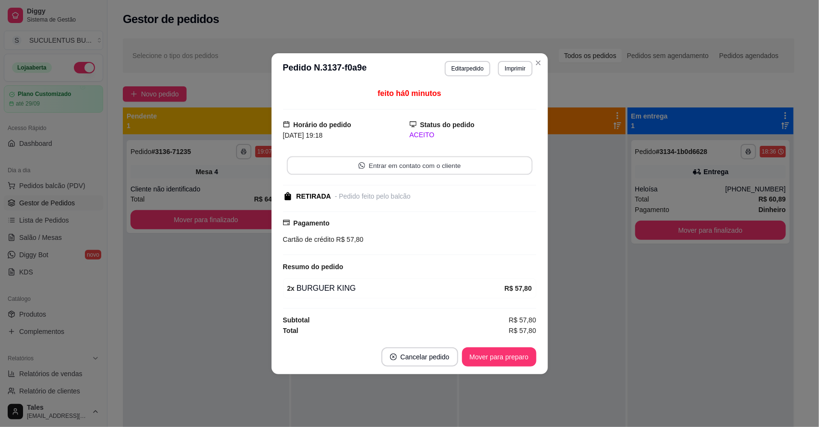
click at [466, 164] on button "Entrar em contato com o cliente" at bounding box center [410, 165] width 246 height 19
click at [481, 70] on button "Editar pedido" at bounding box center [468, 68] width 46 height 15
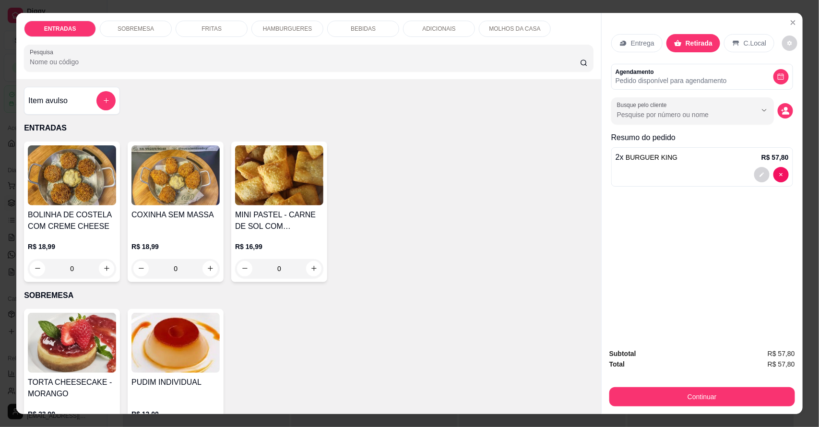
click at [783, 113] on icon "decrease-product-quantity" at bounding box center [786, 112] width 7 height 3
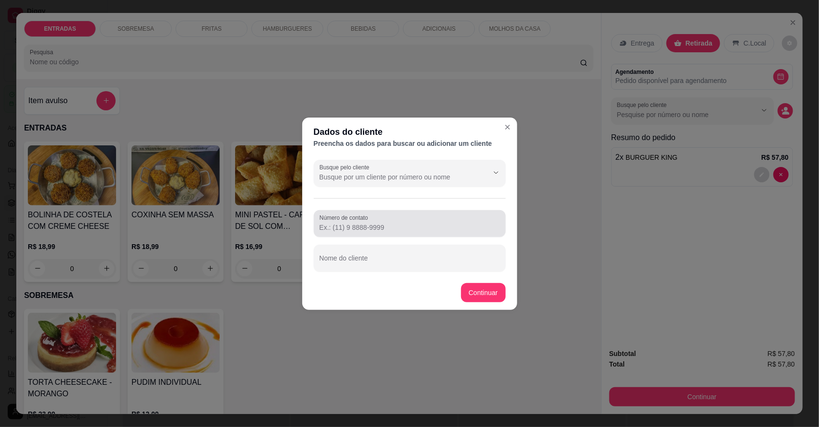
click at [385, 225] on input "Número de contato" at bounding box center [410, 228] width 181 height 10
type input "89992-7650"
click at [402, 256] on div at bounding box center [410, 258] width 181 height 19
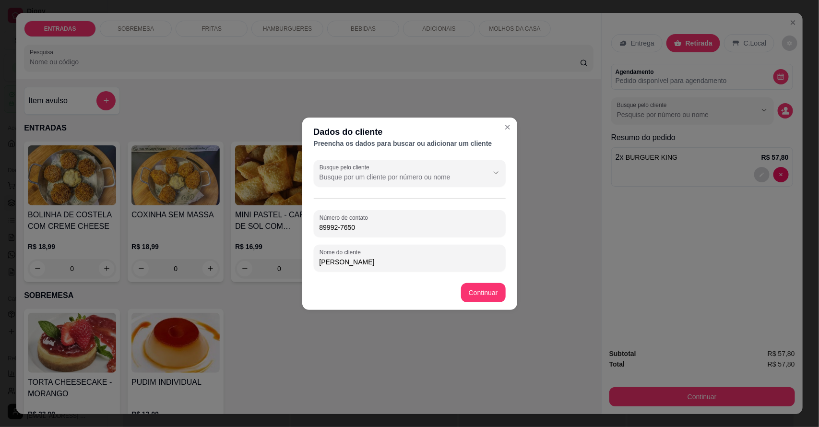
type input "[PERSON_NAME]"
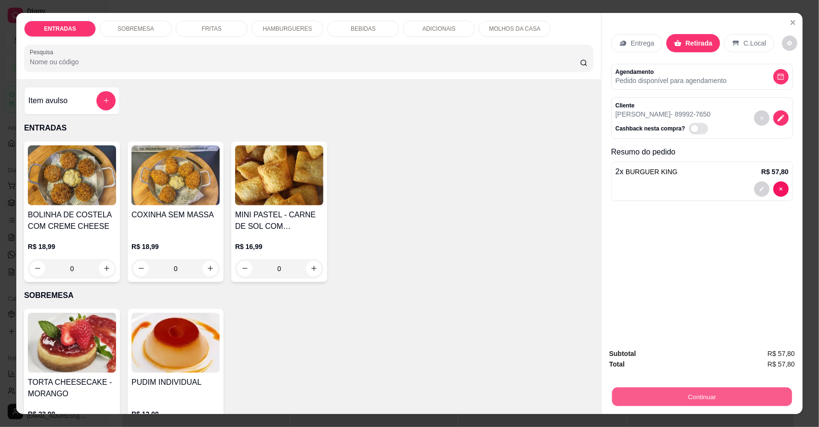
click at [693, 396] on button "Continuar" at bounding box center [703, 397] width 180 height 19
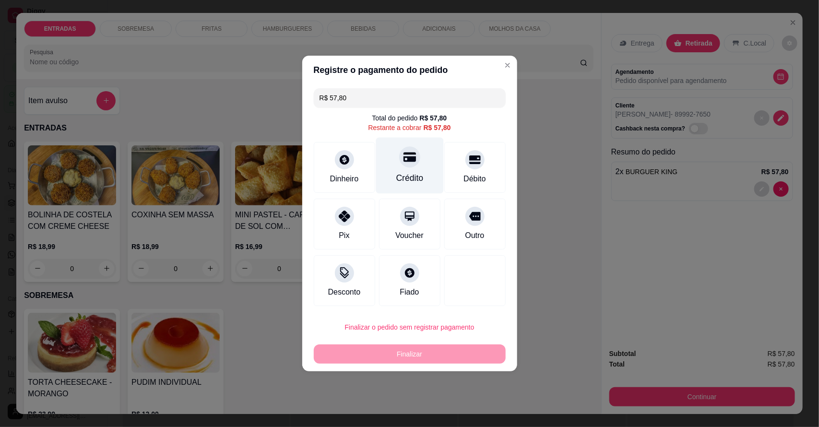
click at [409, 150] on div at bounding box center [409, 156] width 21 height 21
type input "R$ 0,00"
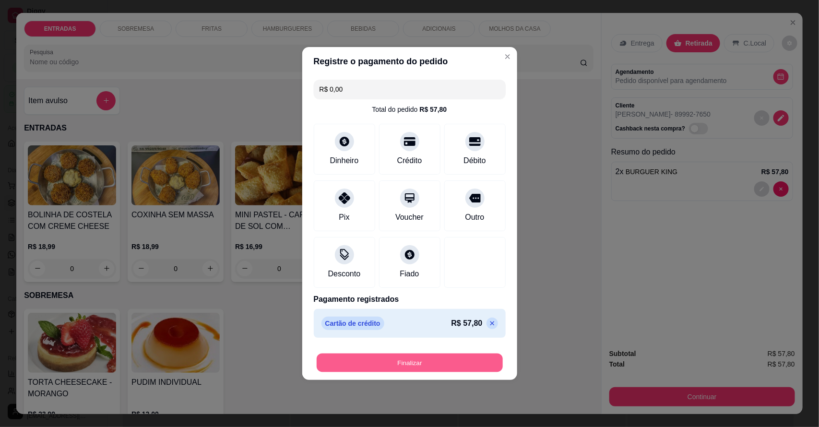
click at [406, 359] on button "Finalizar" at bounding box center [410, 363] width 186 height 19
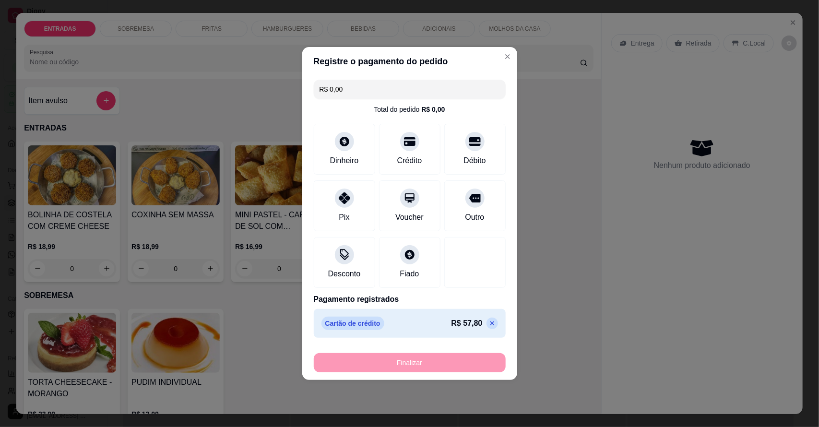
type input "0"
type input "-R$ 57,80"
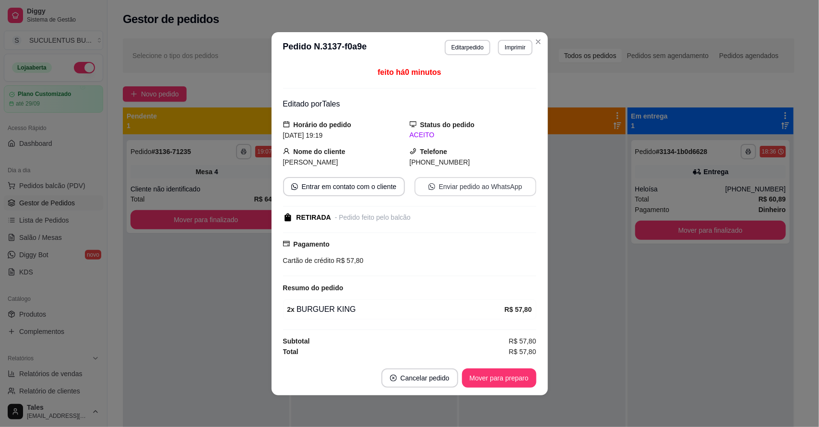
click at [501, 181] on button "Enviar pedido ao WhatsApp" at bounding box center [476, 186] width 122 height 19
click at [474, 51] on button "Editar pedido" at bounding box center [468, 47] width 45 height 15
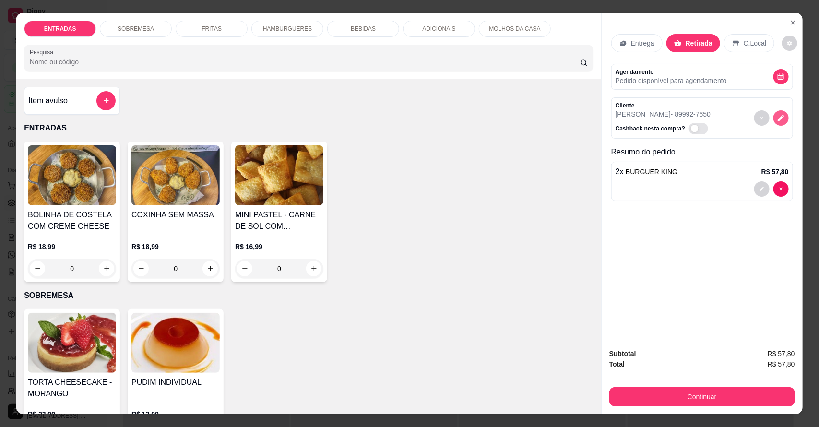
click at [777, 116] on icon "decrease-product-quantity" at bounding box center [781, 118] width 9 height 9
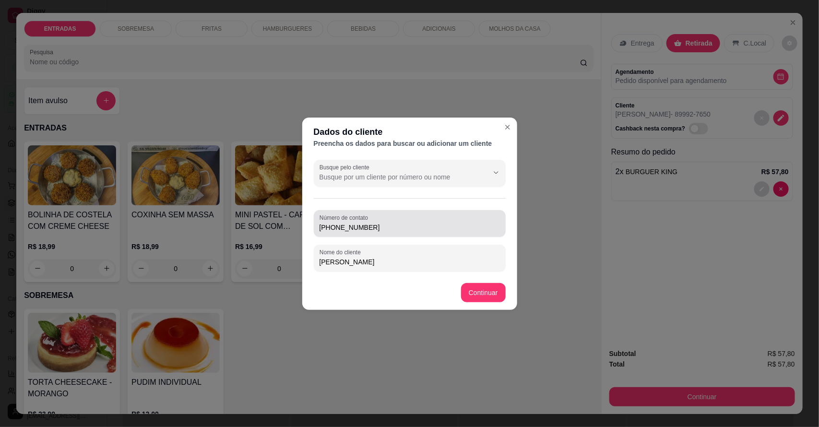
click at [371, 230] on input "[PHONE_NUMBER]" at bounding box center [410, 228] width 181 height 10
type input "[PHONE_NUMBER]"
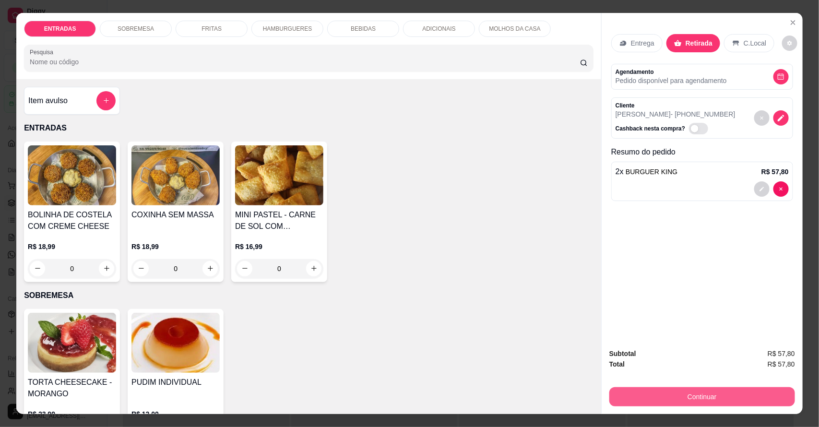
click at [675, 395] on button "Continuar" at bounding box center [703, 396] width 186 height 19
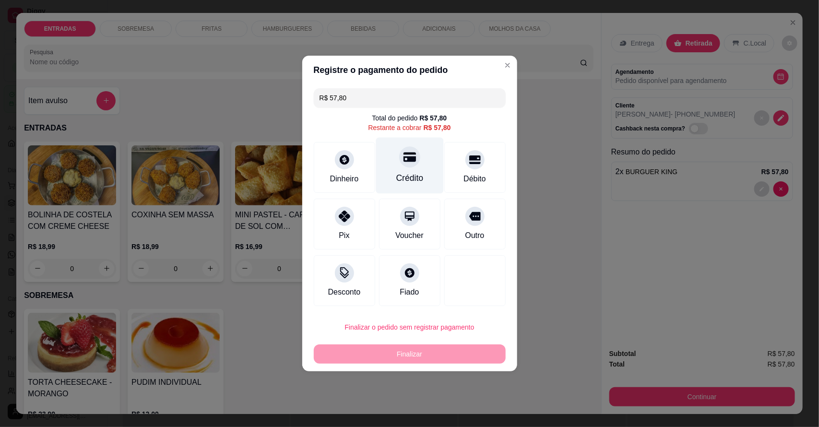
click at [401, 169] on div "Crédito" at bounding box center [410, 166] width 68 height 56
type input "R$ 0,00"
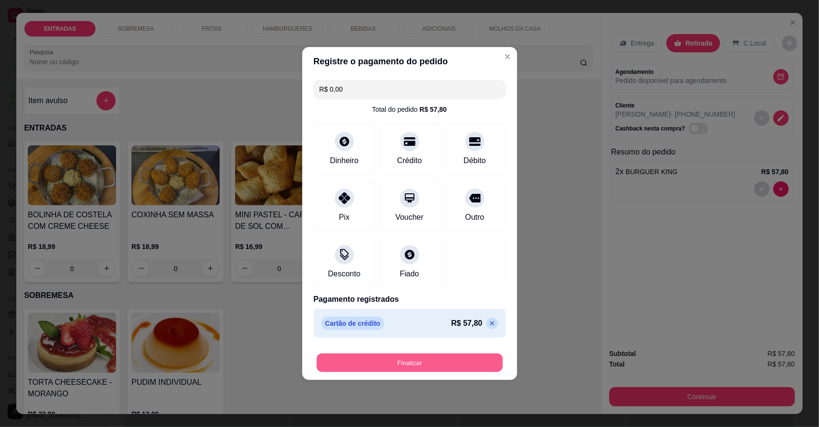
click at [401, 363] on button "Finalizar" at bounding box center [410, 363] width 186 height 19
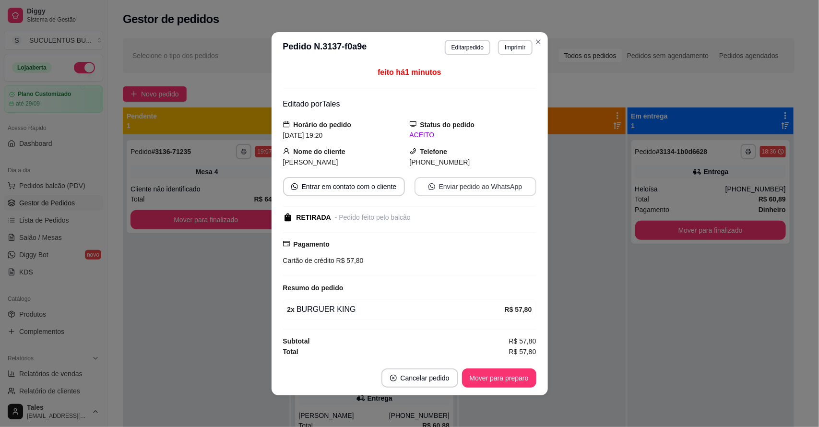
click at [478, 193] on button "Enviar pedido ao WhatsApp" at bounding box center [476, 186] width 122 height 19
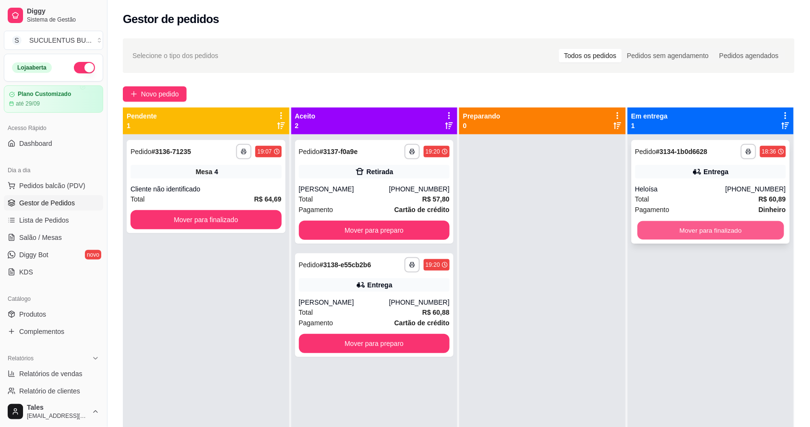
click at [699, 226] on button "Mover para finalizado" at bounding box center [711, 230] width 146 height 19
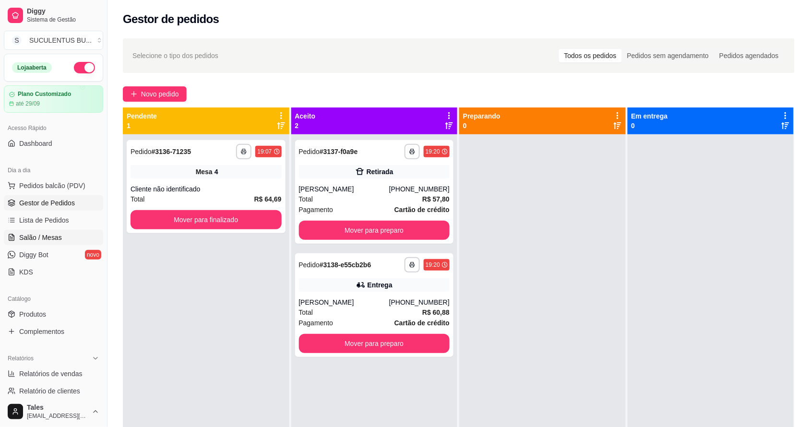
click at [56, 241] on span "Salão / Mesas" at bounding box center [40, 238] width 43 height 10
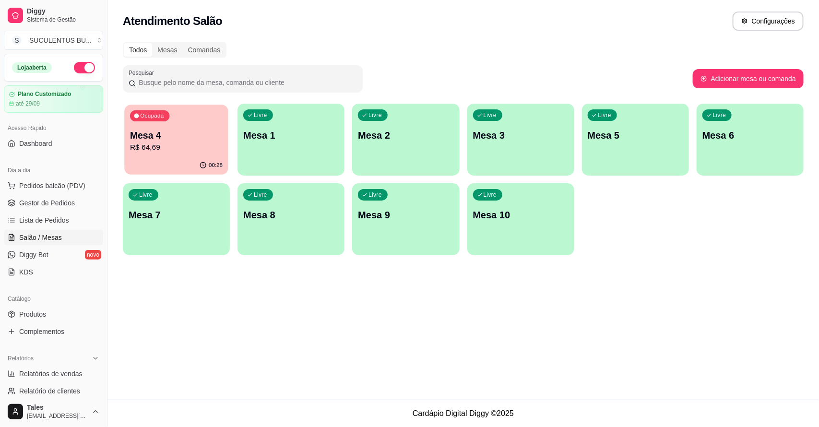
click at [197, 147] on p "R$ 64,69" at bounding box center [176, 147] width 93 height 11
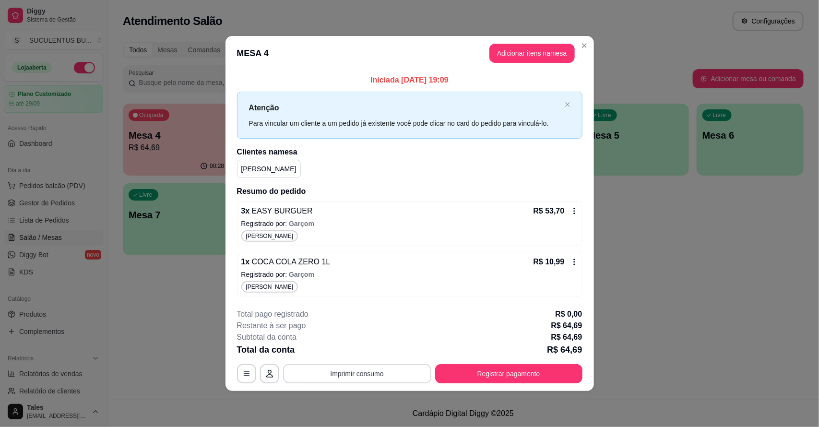
click at [401, 375] on button "Imprimir consumo" at bounding box center [357, 373] width 148 height 19
click at [375, 351] on button "IMPRESSORA CAIXA" at bounding box center [360, 351] width 79 height 15
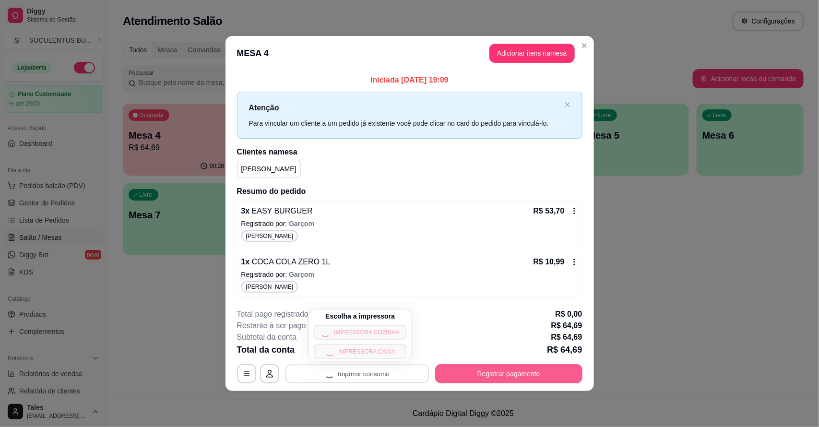
click at [506, 373] on button "Registrar pagamento" at bounding box center [508, 373] width 147 height 19
click at [518, 370] on button "Registrar pagamento" at bounding box center [508, 373] width 147 height 19
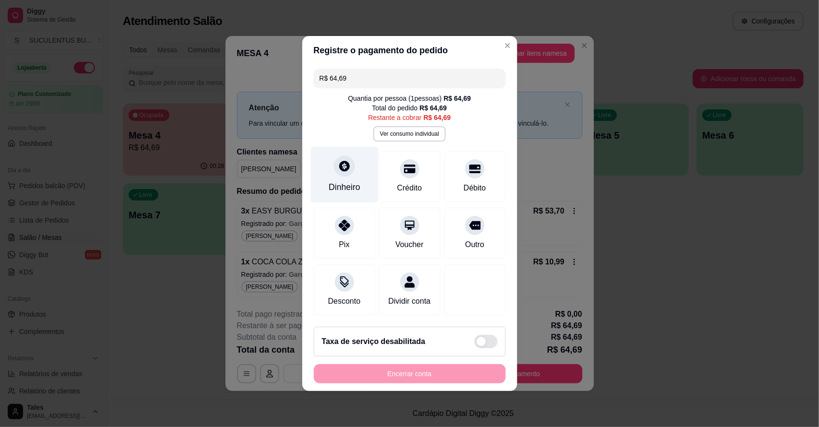
click at [350, 182] on div "Dinheiro" at bounding box center [345, 187] width 32 height 12
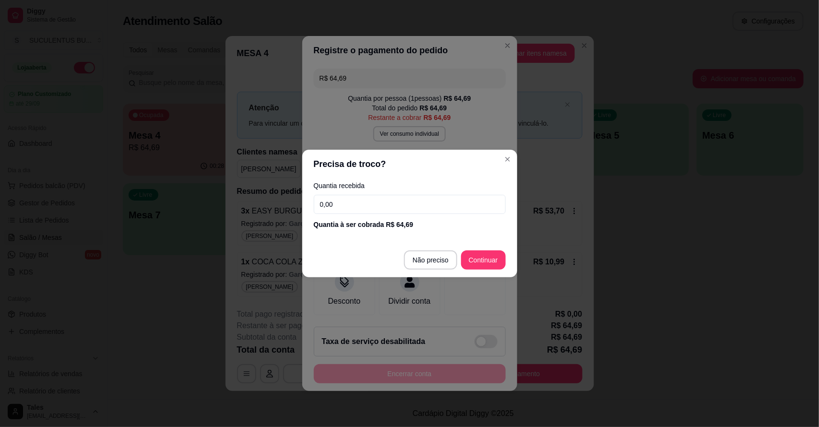
click at [385, 209] on input "0,00" at bounding box center [410, 204] width 192 height 19
type input "70,00"
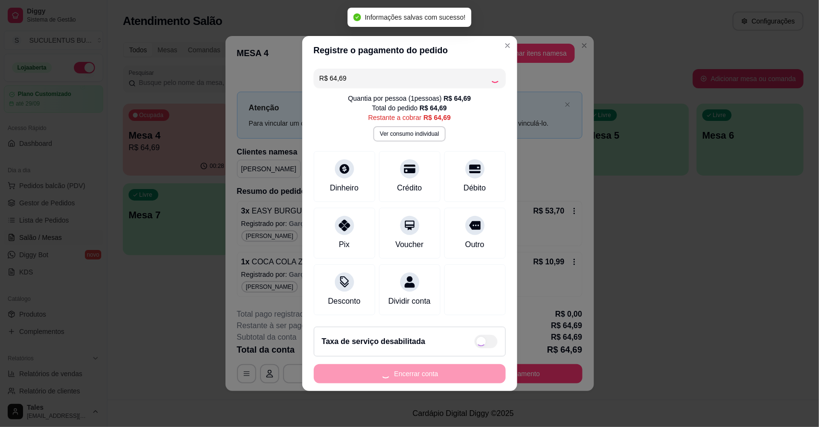
type input "R$ 0,00"
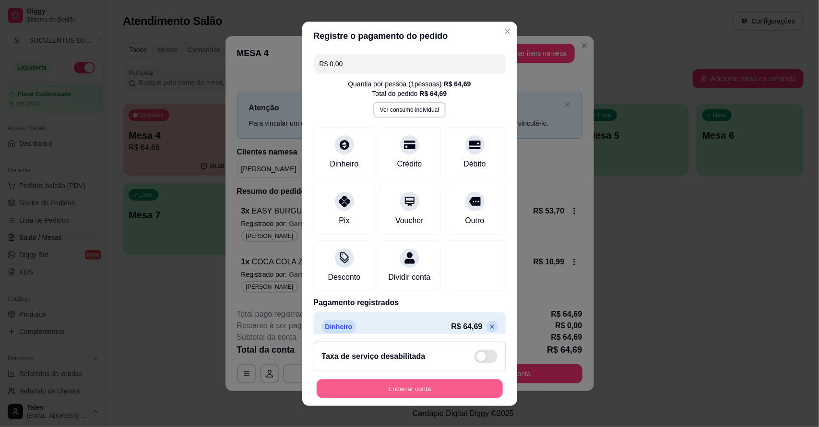
click at [406, 390] on button "Encerrar conta" at bounding box center [410, 388] width 186 height 19
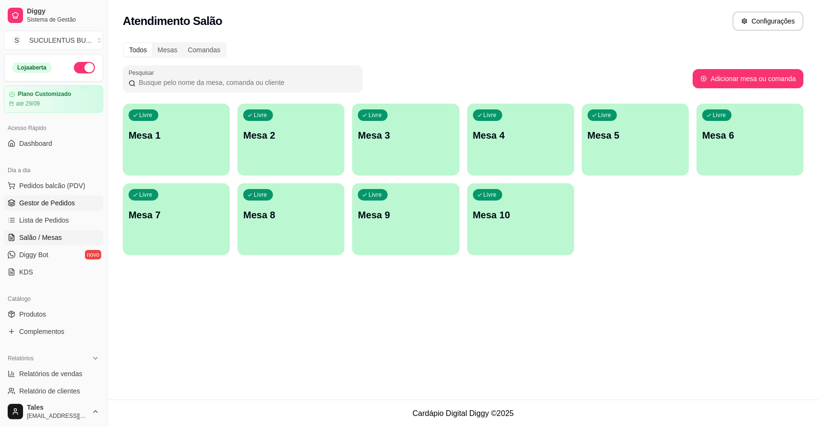
click at [63, 205] on span "Gestor de Pedidos" at bounding box center [47, 203] width 56 height 10
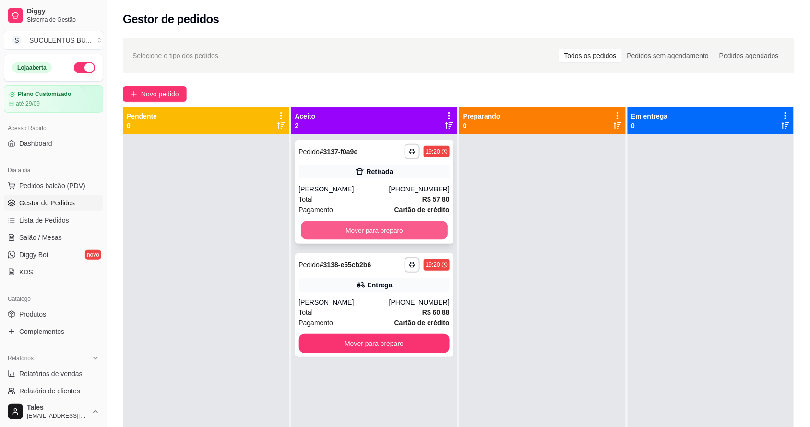
click at [404, 230] on button "Mover para preparo" at bounding box center [374, 230] width 146 height 19
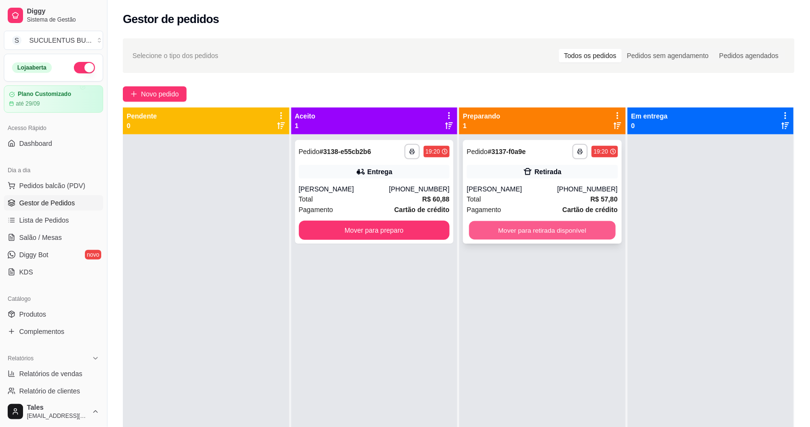
click at [580, 228] on button "Mover para retirada disponível" at bounding box center [543, 230] width 146 height 19
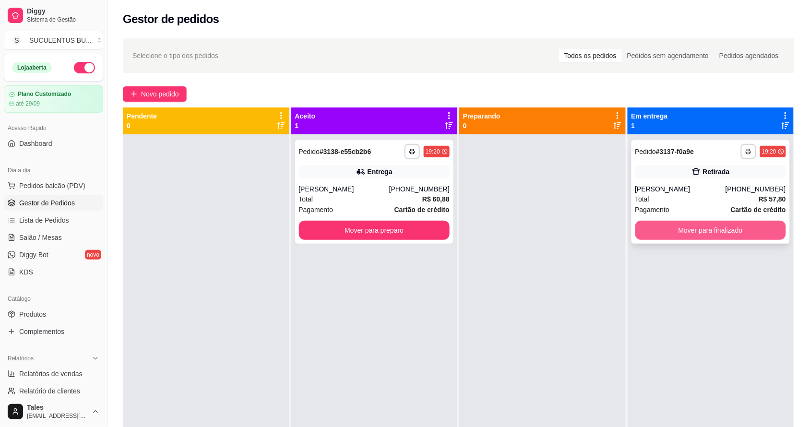
click at [729, 230] on button "Mover para finalizado" at bounding box center [711, 230] width 151 height 19
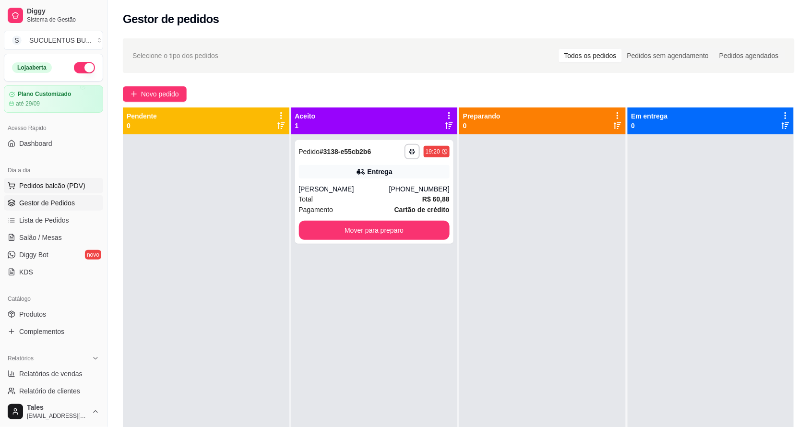
click at [74, 191] on button "Pedidos balcão (PDV)" at bounding box center [53, 185] width 99 height 15
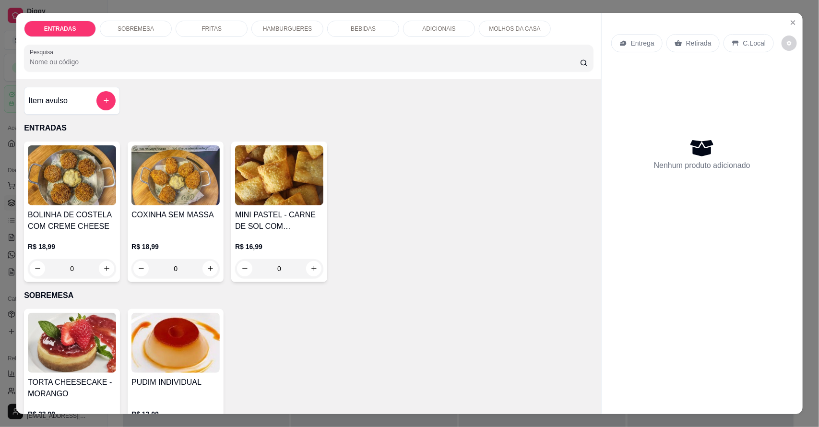
click at [362, 22] on div "BEBIDAS" at bounding box center [363, 29] width 72 height 16
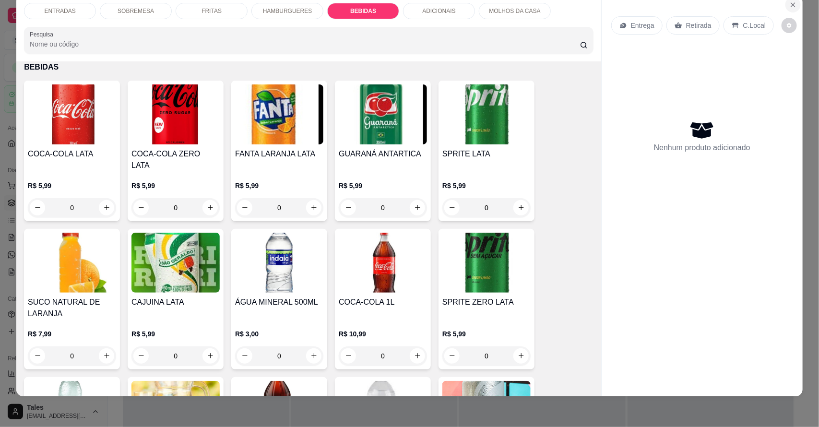
click at [790, 7] on icon "Close" at bounding box center [794, 5] width 8 height 8
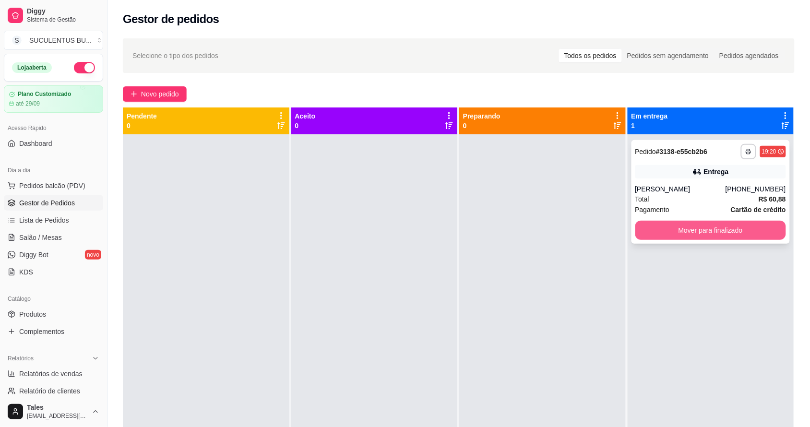
click at [761, 230] on button "Mover para finalizado" at bounding box center [711, 230] width 151 height 19
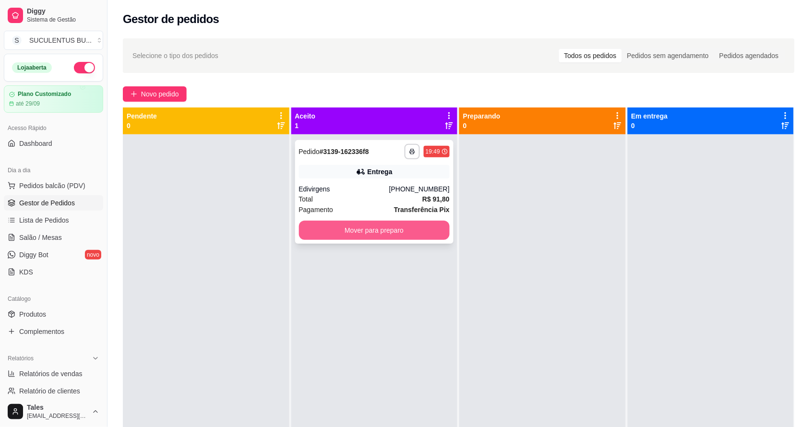
click at [351, 226] on button "Mover para preparo" at bounding box center [374, 230] width 151 height 19
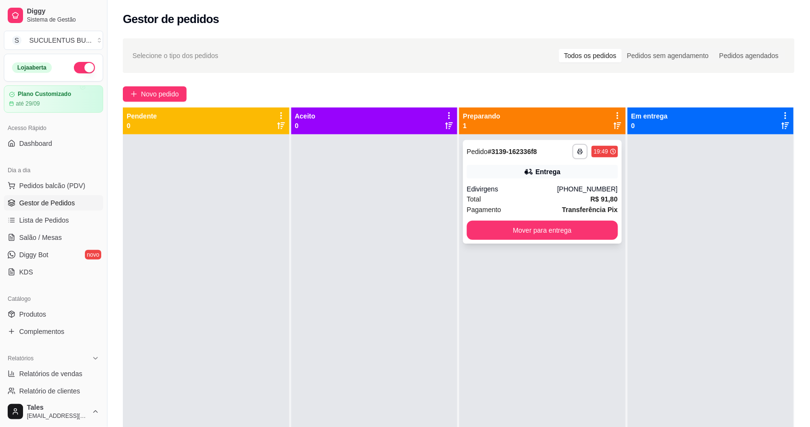
click at [526, 200] on div "Total R$ 91,80" at bounding box center [542, 199] width 151 height 11
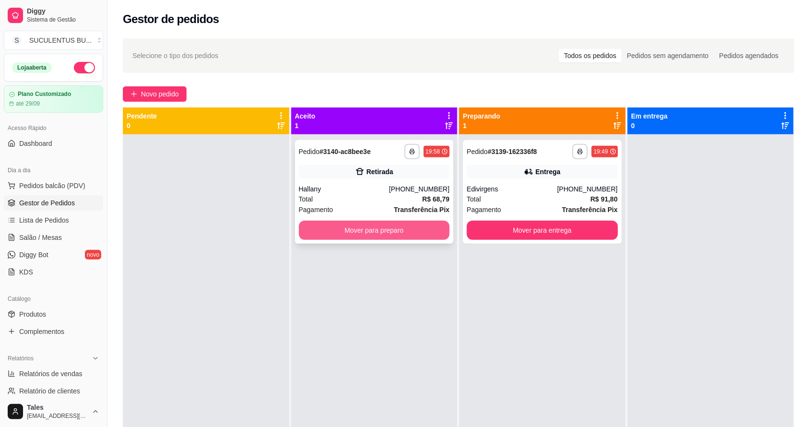
click at [399, 234] on button "Mover para preparo" at bounding box center [374, 230] width 151 height 19
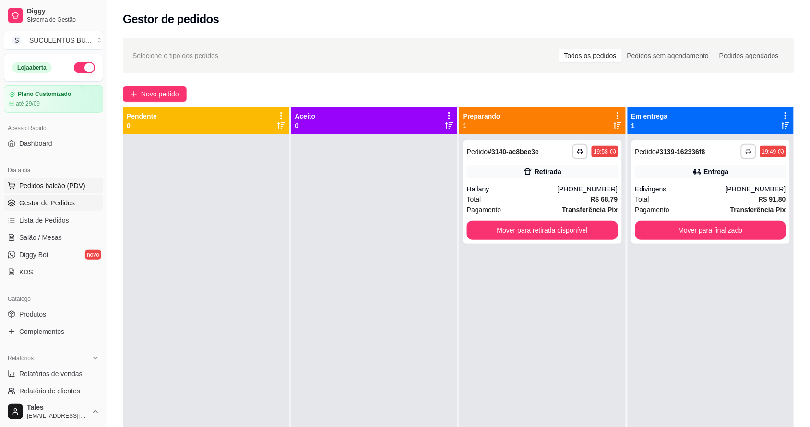
click at [75, 186] on span "Pedidos balcão (PDV)" at bounding box center [52, 186] width 66 height 10
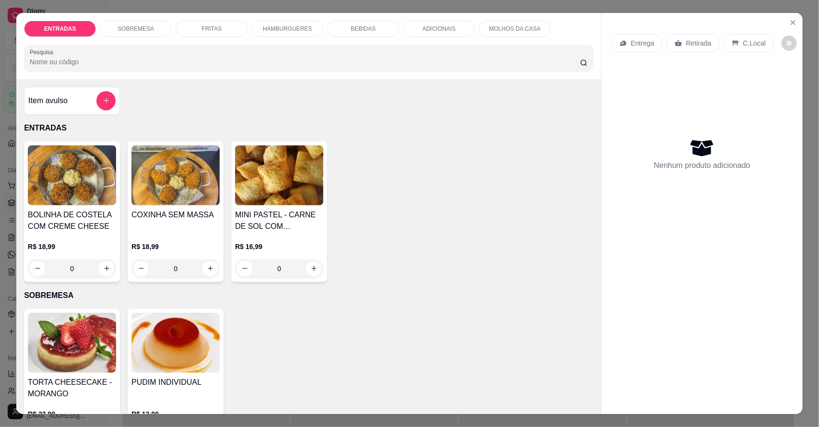
click at [641, 40] on p "Entrega" at bounding box center [643, 43] width 24 height 10
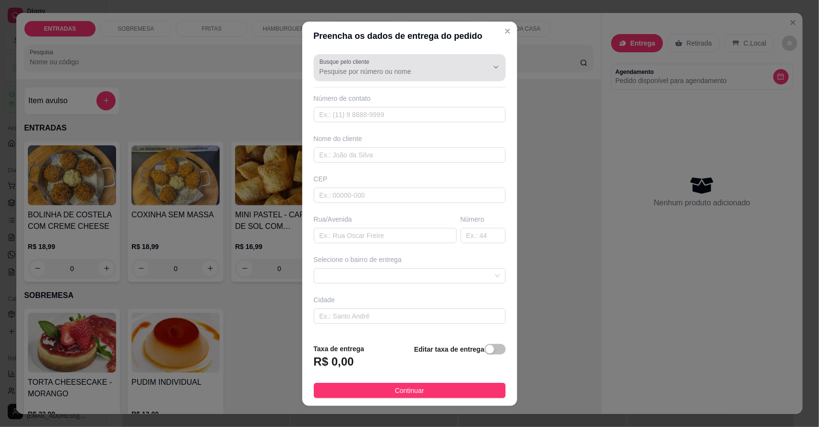
click at [421, 74] on input "Busque pelo cliente" at bounding box center [397, 72] width 154 height 10
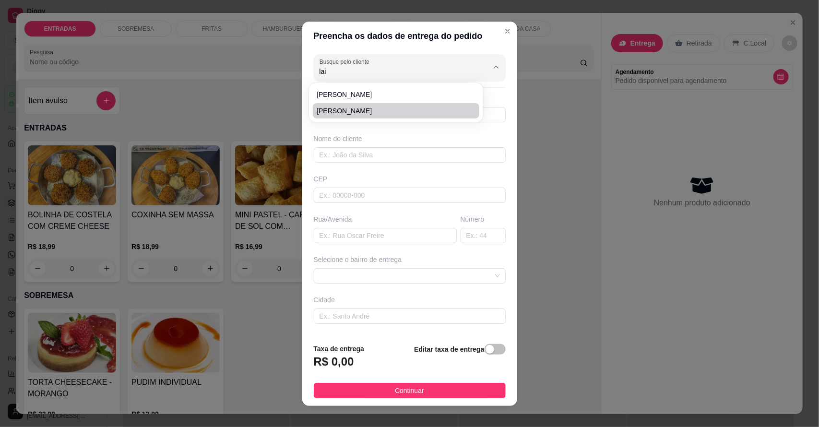
click at [339, 108] on span "[PERSON_NAME]" at bounding box center [391, 111] width 149 height 10
type input "[PERSON_NAME]"
type input "88993381365"
type input "[PERSON_NAME]"
type input "63155000"
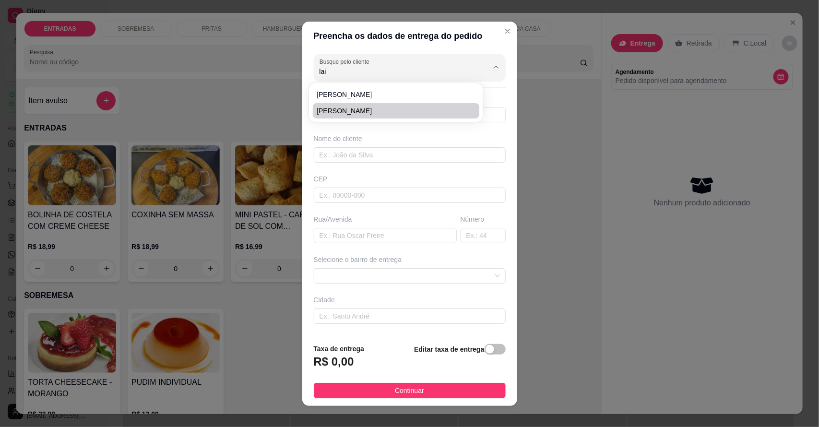
type input "rua [GEOGRAPHIC_DATA] (próx ao mercado)"
type input "204"
type input "Salitre"
type input "Casa"
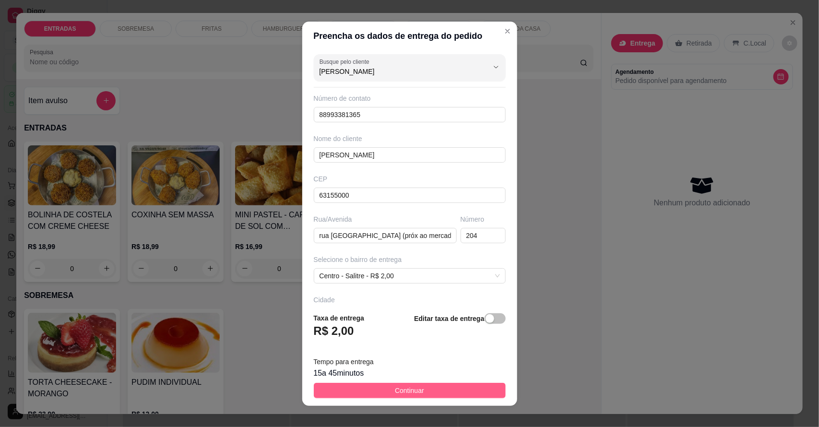
click at [385, 390] on button "Continuar" at bounding box center [410, 390] width 192 height 15
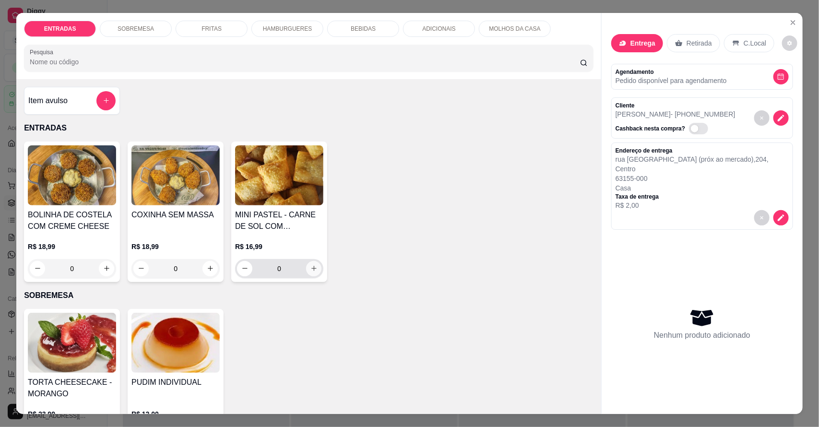
click at [311, 267] on icon "increase-product-quantity" at bounding box center [314, 268] width 7 height 7
type input "1"
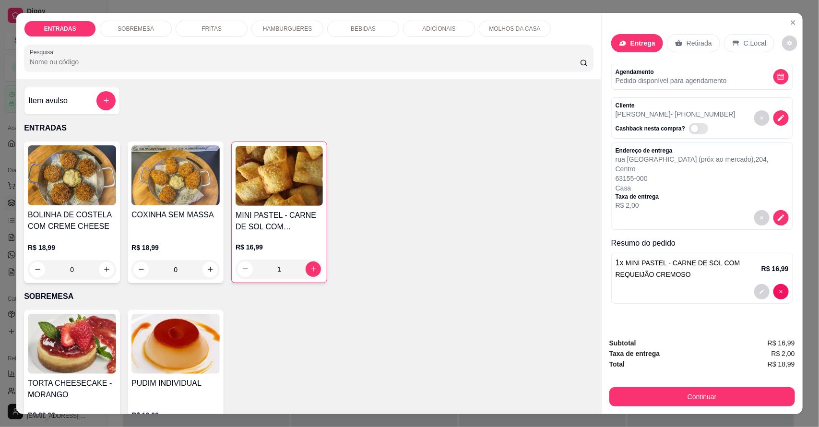
click at [378, 28] on div "BEBIDAS" at bounding box center [363, 29] width 72 height 16
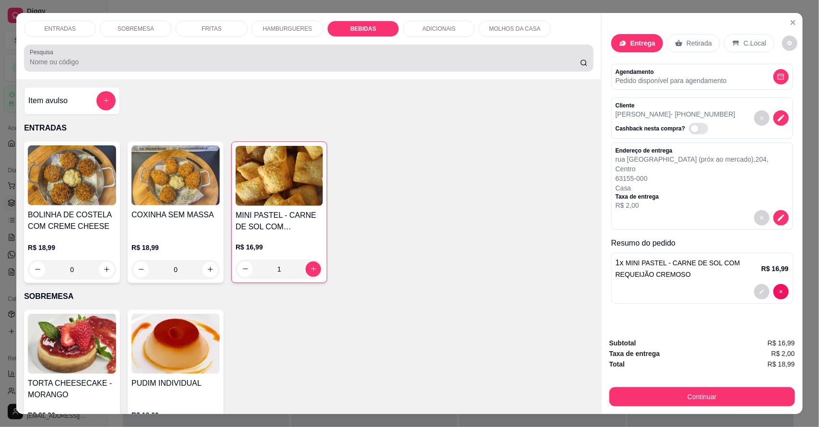
scroll to position [18, 0]
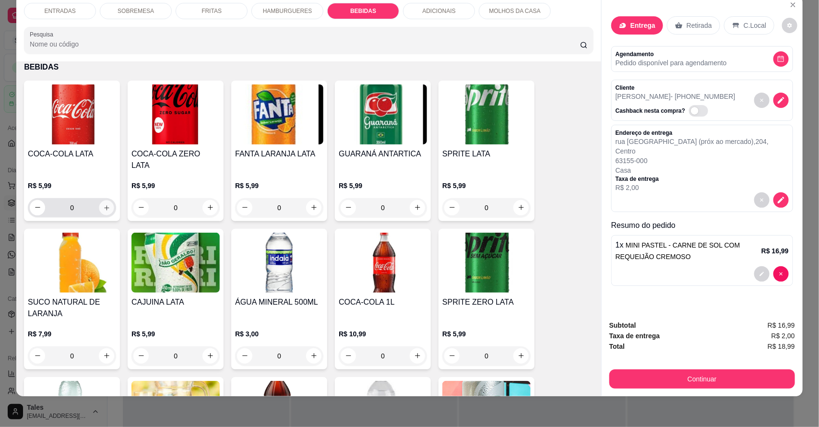
click at [104, 204] on icon "increase-product-quantity" at bounding box center [106, 207] width 7 height 7
type input "1"
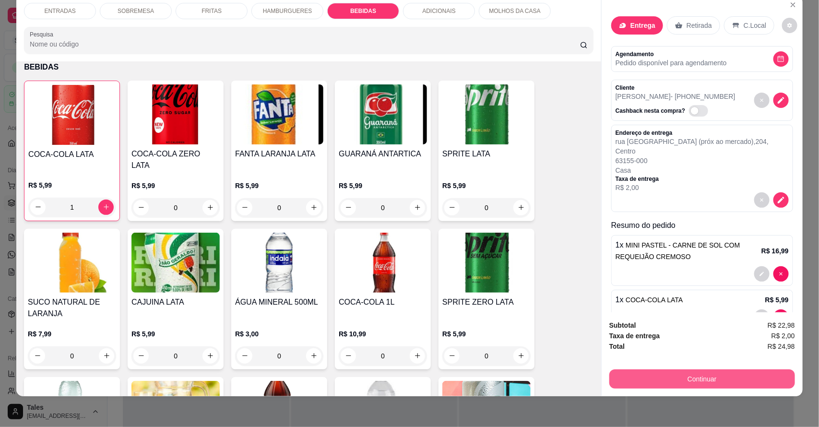
click at [702, 382] on button "Continuar" at bounding box center [703, 379] width 186 height 19
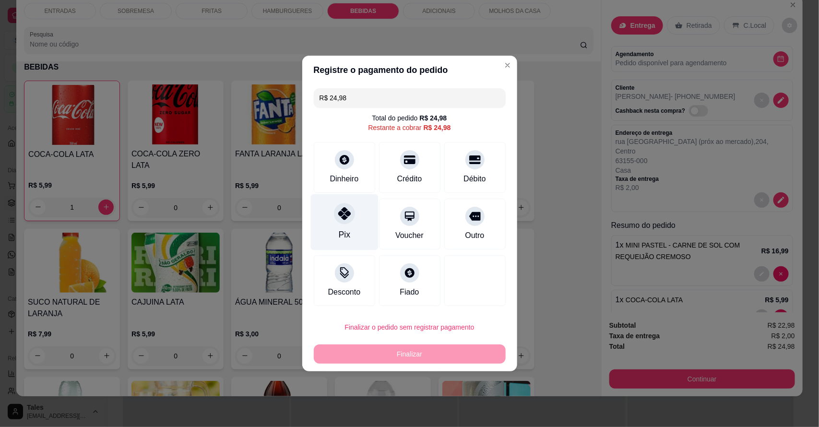
click at [345, 222] on div at bounding box center [344, 213] width 21 height 21
type input "R$ 0,00"
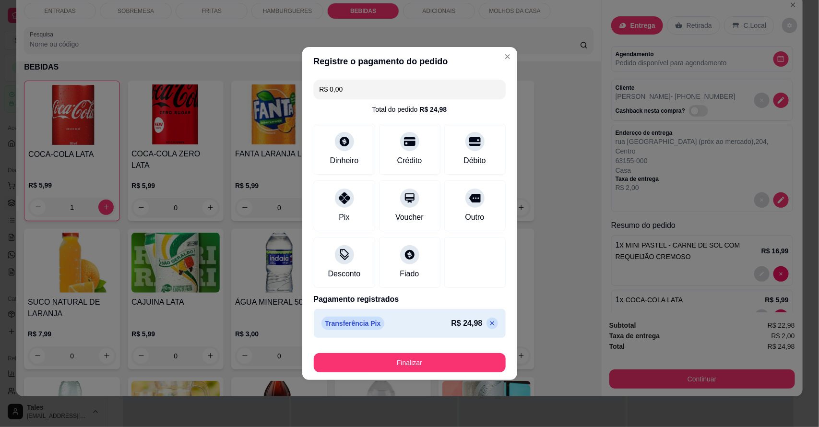
click at [418, 362] on button "Finalizar" at bounding box center [410, 362] width 192 height 19
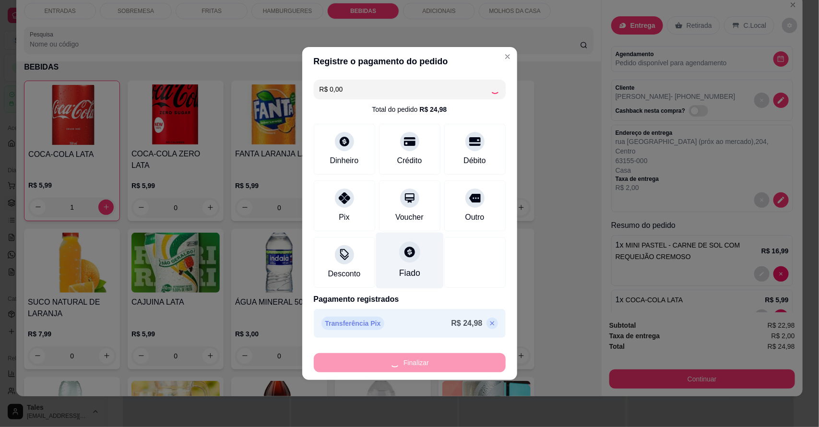
type input "0"
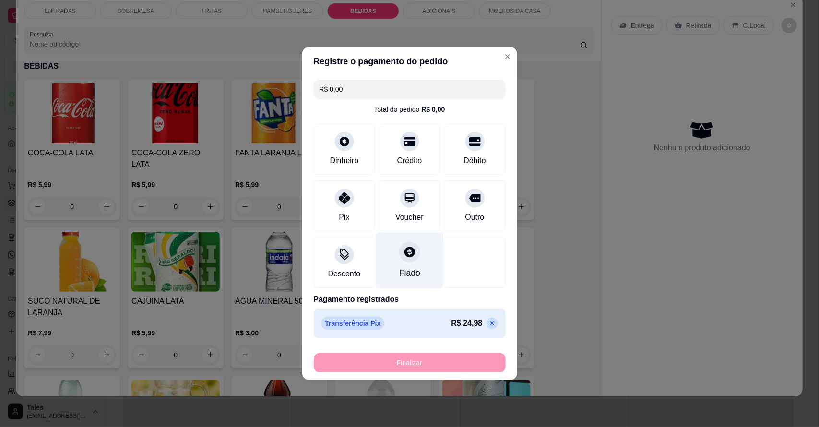
type input "-R$ 24,98"
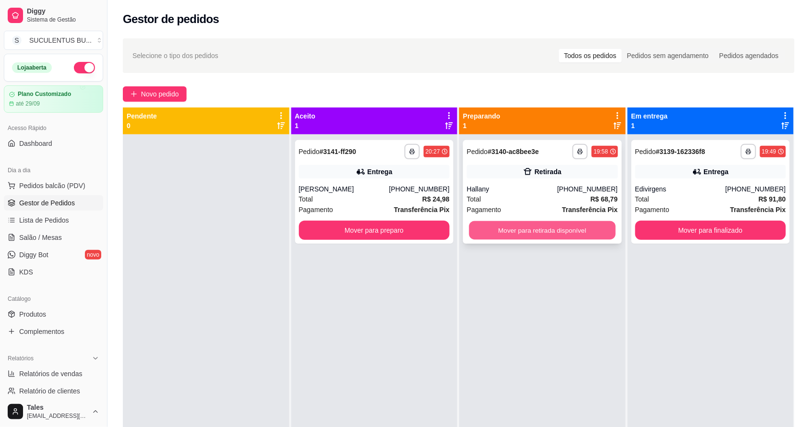
click at [565, 233] on button "Mover para retirada disponível" at bounding box center [543, 230] width 146 height 19
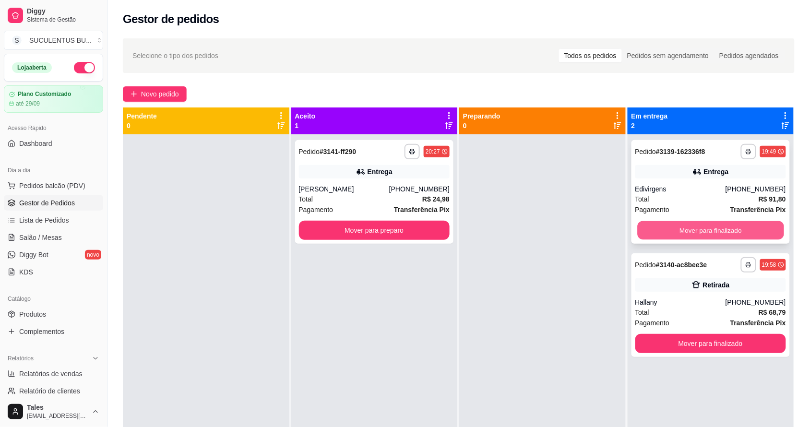
click at [692, 232] on button "Mover para finalizado" at bounding box center [711, 230] width 146 height 19
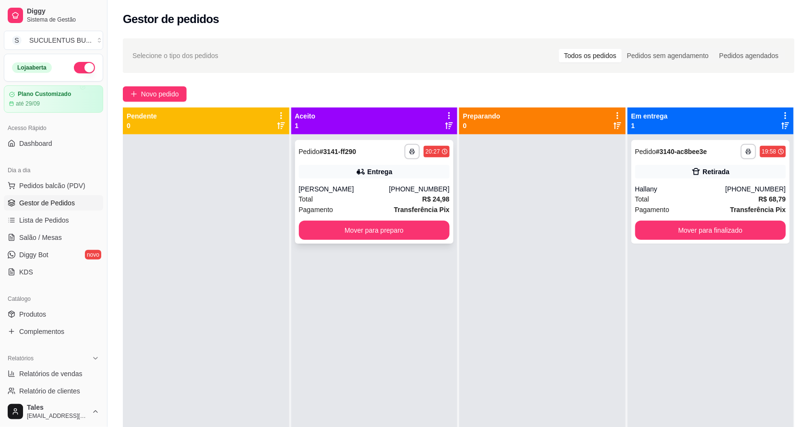
click at [397, 191] on div "[PHONE_NUMBER]" at bounding box center [419, 189] width 60 height 10
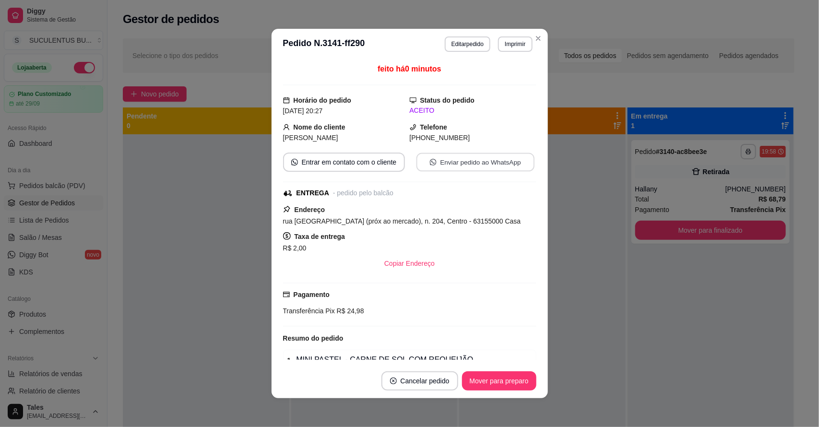
click at [481, 162] on button "Enviar pedido ao WhatsApp" at bounding box center [475, 162] width 118 height 19
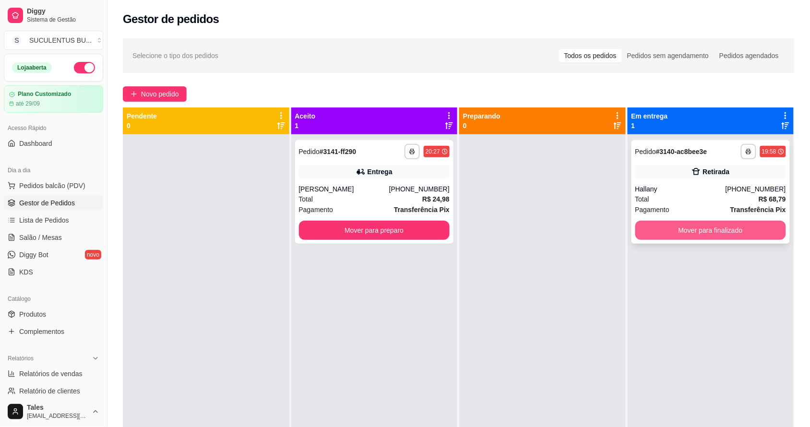
click at [730, 233] on button "Mover para finalizado" at bounding box center [711, 230] width 151 height 19
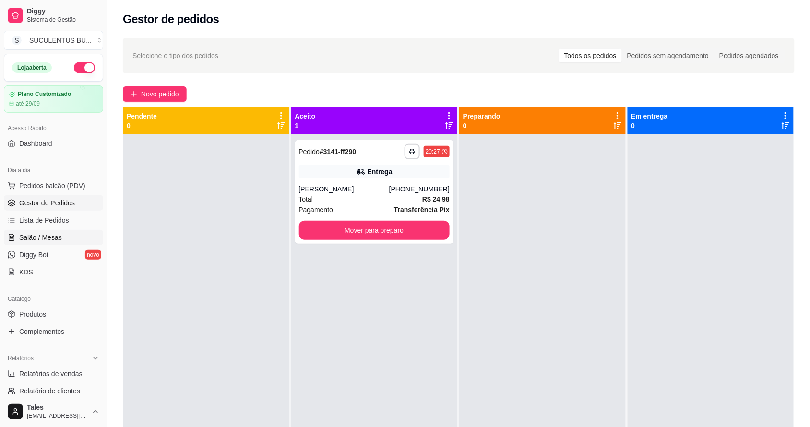
click at [42, 239] on span "Salão / Mesas" at bounding box center [40, 238] width 43 height 10
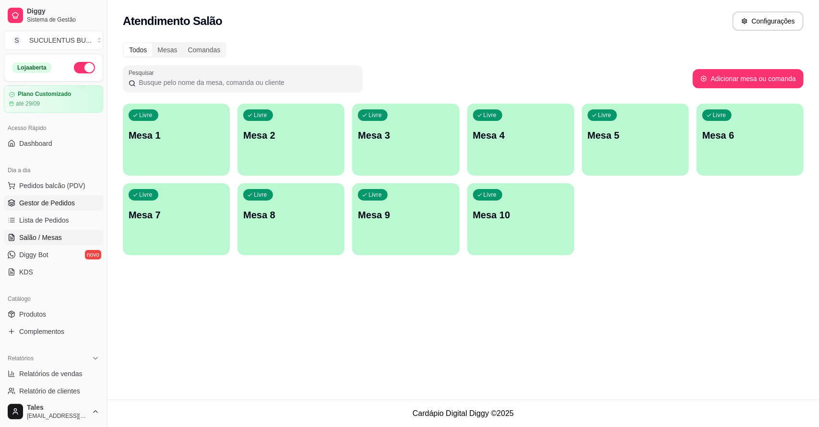
click at [55, 198] on span "Gestor de Pedidos" at bounding box center [47, 203] width 56 height 10
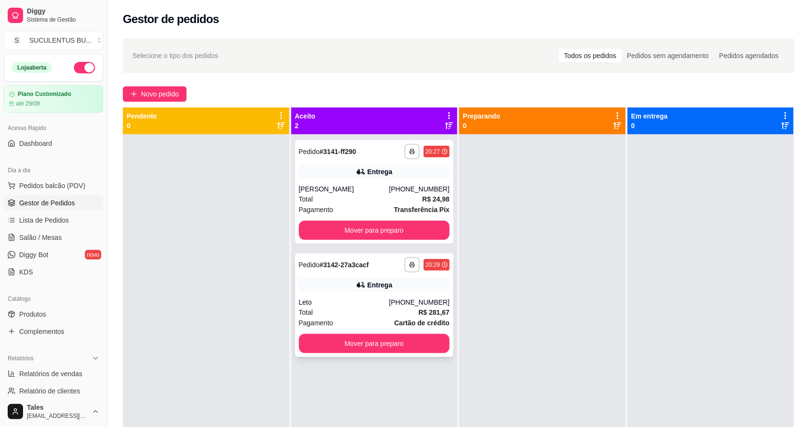
click at [425, 353] on div "**********" at bounding box center [374, 305] width 159 height 104
click at [413, 342] on button "Mover para preparo" at bounding box center [374, 343] width 151 height 19
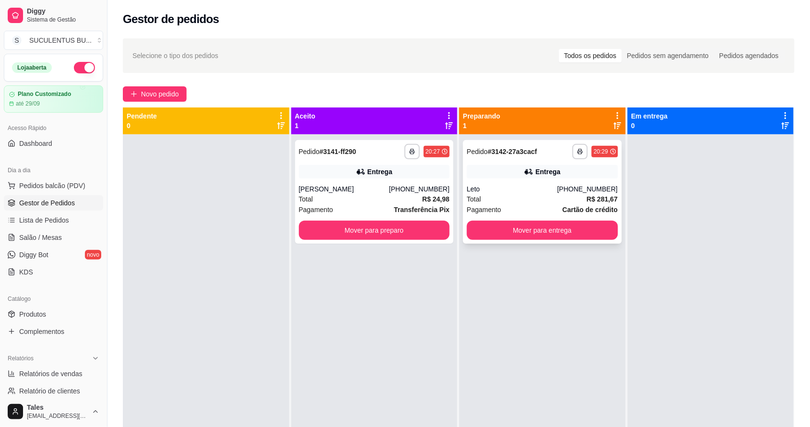
click at [538, 156] on div "**********" at bounding box center [542, 151] width 151 height 15
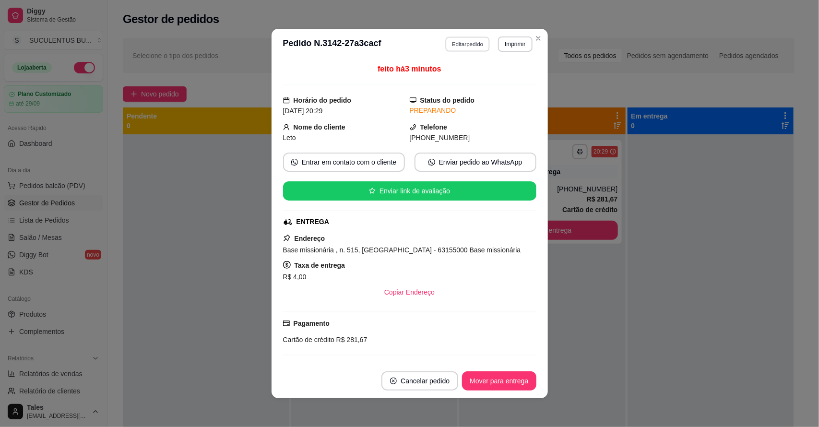
click at [465, 39] on button "Editar pedido" at bounding box center [468, 43] width 45 height 15
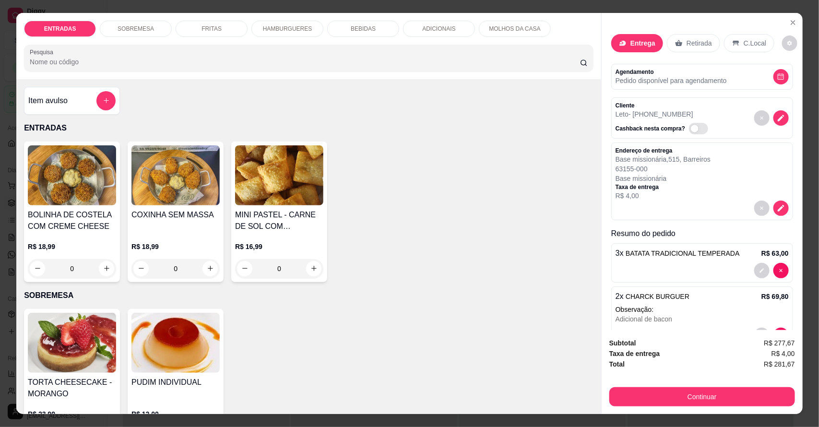
click at [430, 29] on p "ADICIONAIS" at bounding box center [438, 29] width 33 height 8
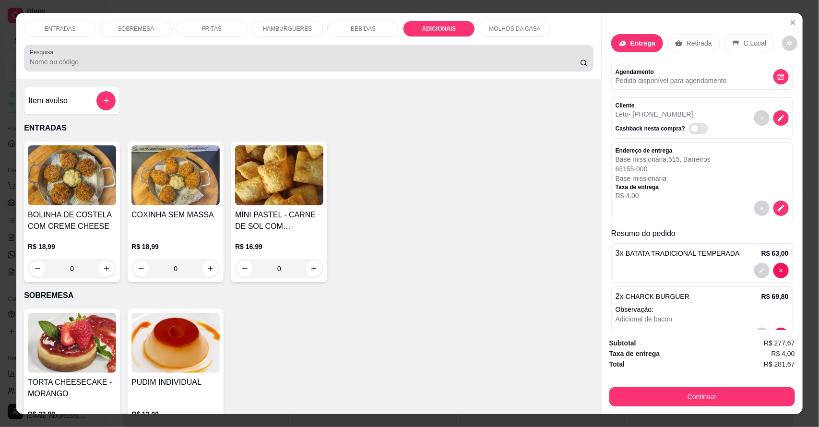
scroll to position [18, 0]
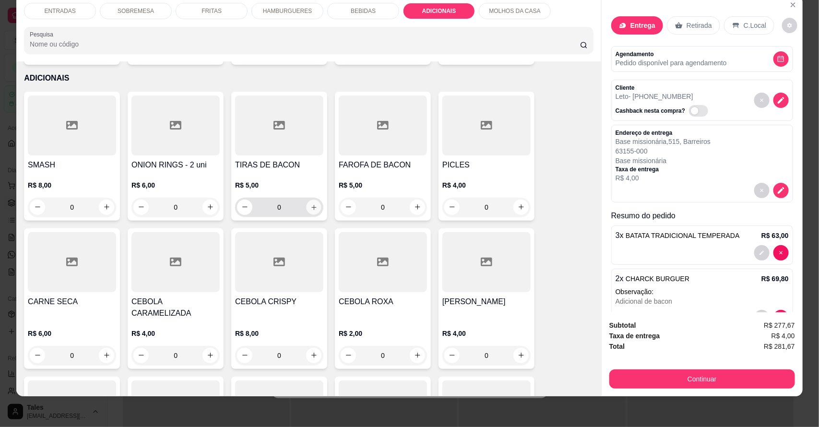
click at [315, 200] on button "increase-product-quantity" at bounding box center [314, 207] width 15 height 15
click at [311, 204] on icon "increase-product-quantity" at bounding box center [313, 207] width 7 height 7
type input "2"
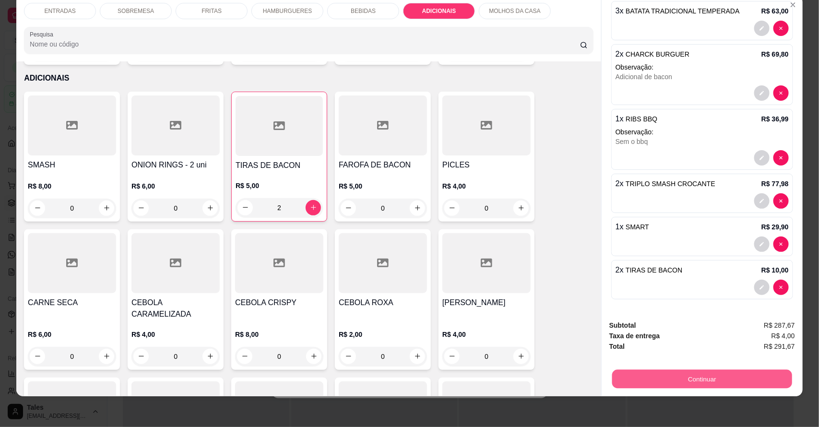
click at [701, 377] on button "Continuar" at bounding box center [703, 379] width 180 height 19
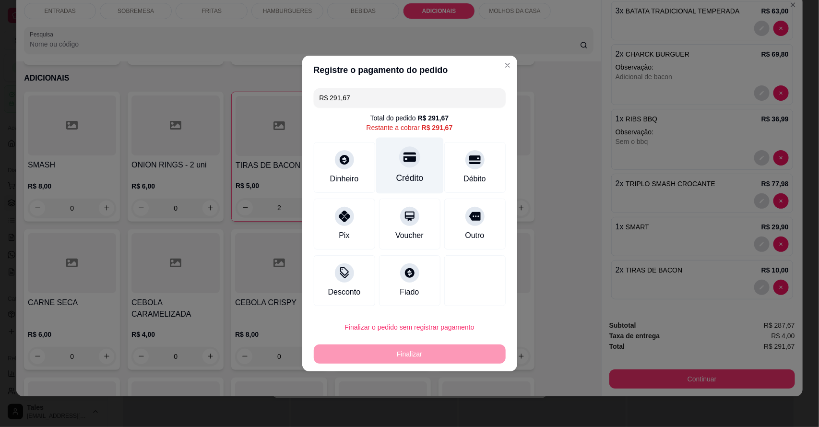
click at [414, 181] on div "Crédito" at bounding box center [409, 178] width 27 height 12
type input "R$ 0,00"
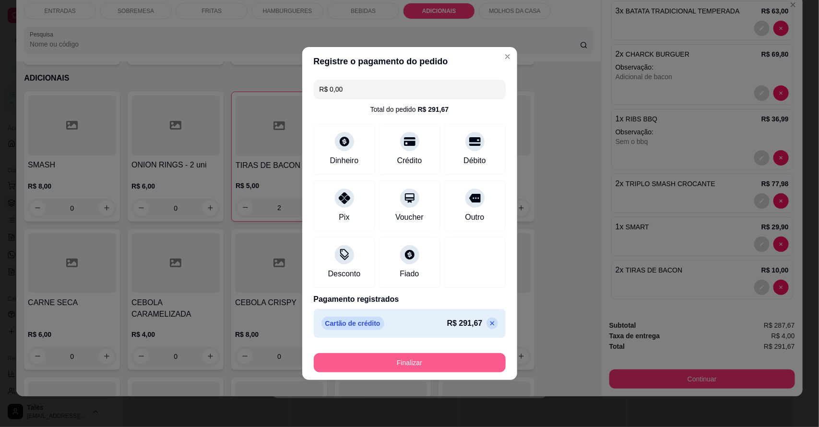
click at [390, 361] on button "Finalizar" at bounding box center [410, 362] width 192 height 19
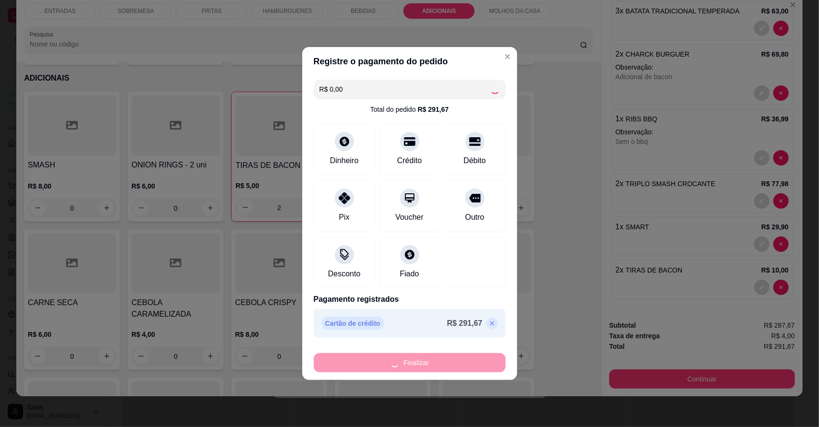
type input "0"
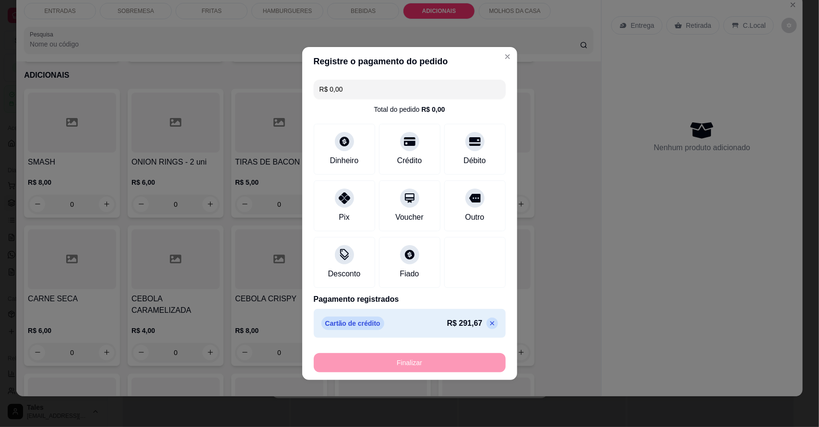
type input "-R$ 291,67"
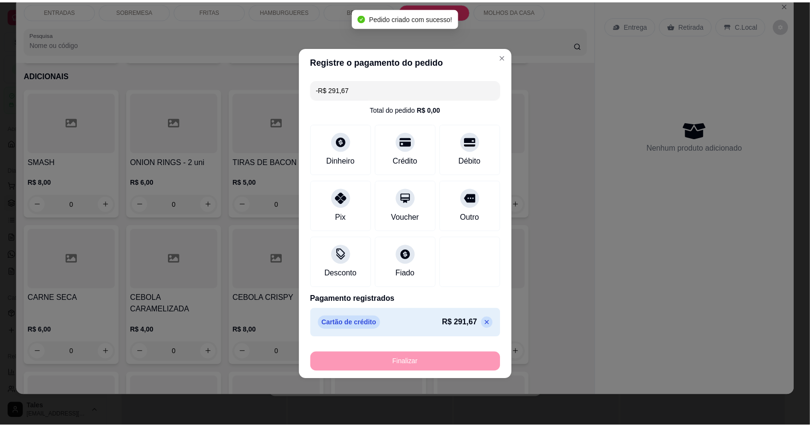
scroll to position [1713, 0]
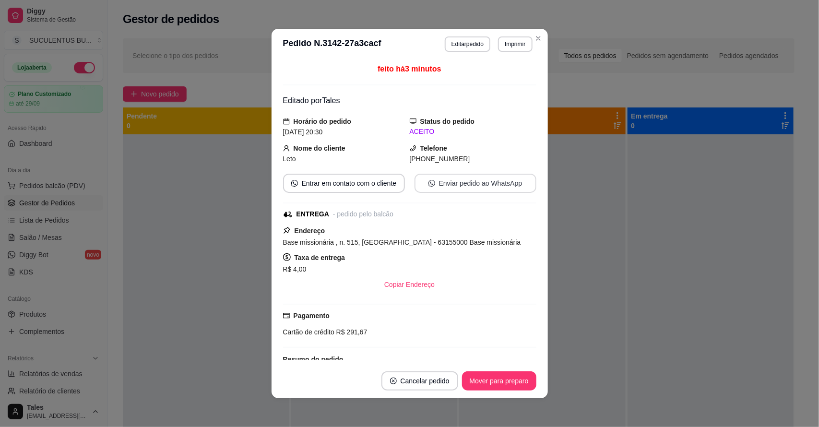
click at [470, 186] on button "Enviar pedido ao WhatsApp" at bounding box center [476, 183] width 122 height 19
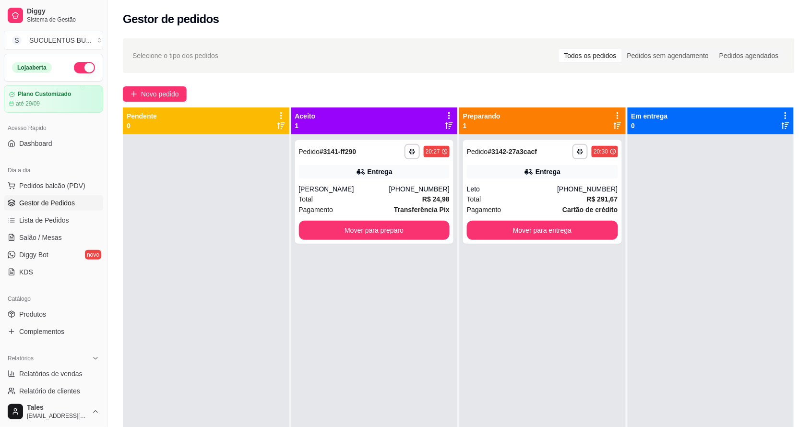
scroll to position [263, 0]
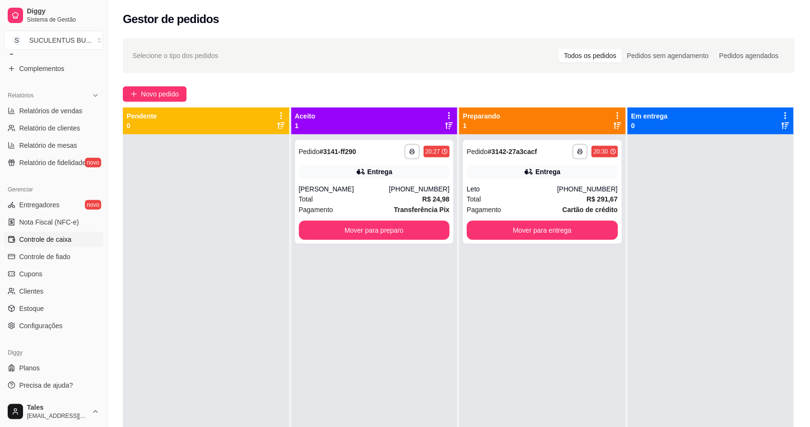
click at [61, 239] on span "Controle de caixa" at bounding box center [45, 240] width 52 height 10
click at [56, 241] on span "Controle de caixa" at bounding box center [45, 240] width 52 height 10
click at [66, 240] on span "Controle de caixa" at bounding box center [45, 240] width 52 height 10
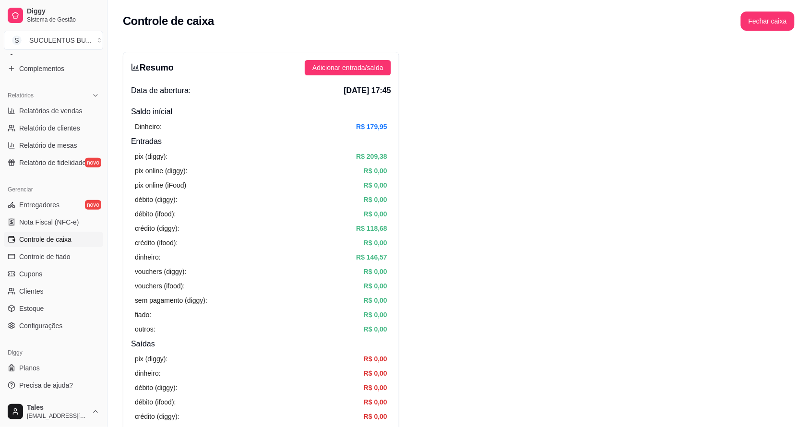
drag, startPoint x: 399, startPoint y: 269, endPoint x: 433, endPoint y: 334, distance: 72.8
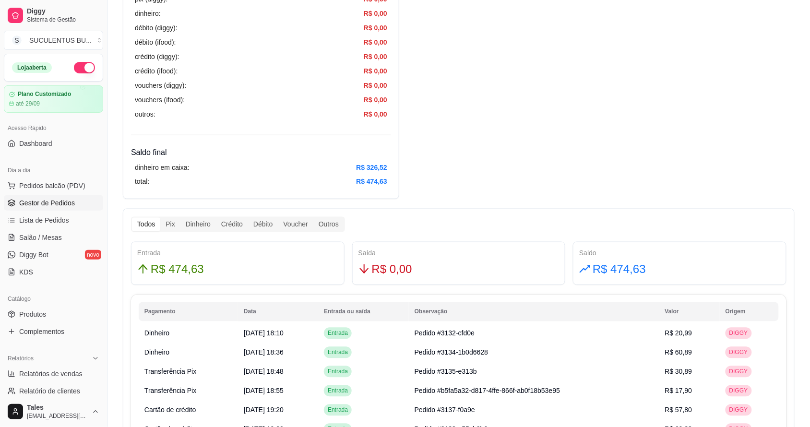
click at [39, 207] on span "Gestor de Pedidos" at bounding box center [47, 203] width 56 height 10
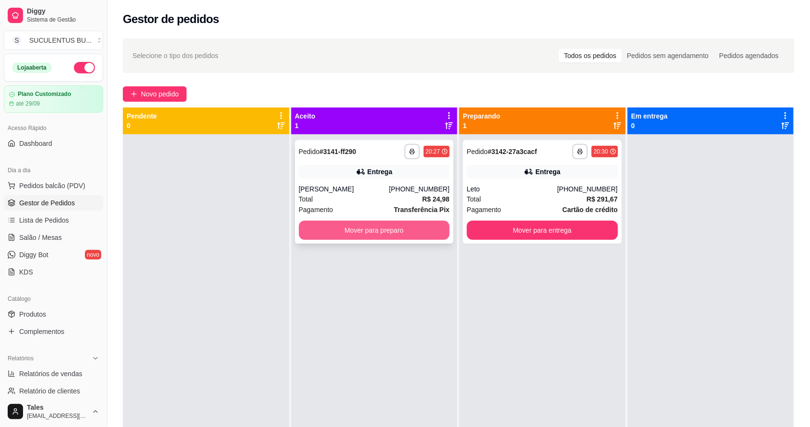
click at [331, 233] on button "Mover para preparo" at bounding box center [374, 230] width 151 height 19
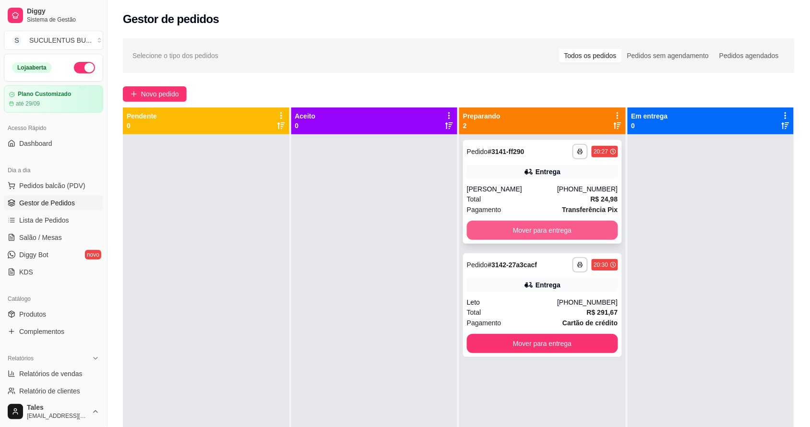
click at [548, 223] on button "Mover para entrega" at bounding box center [542, 230] width 151 height 19
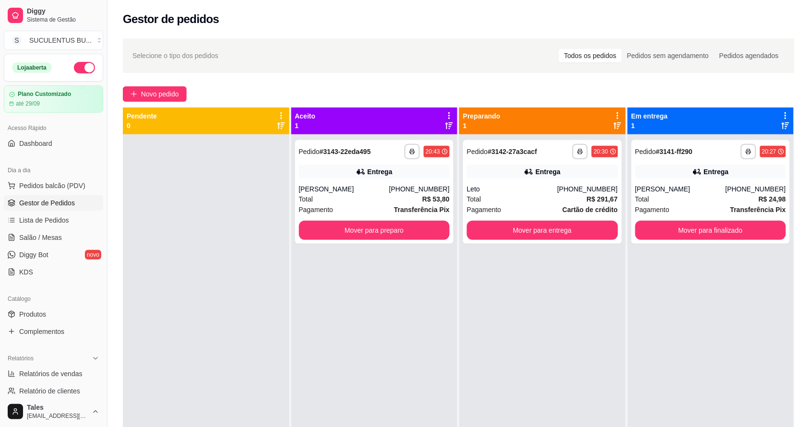
drag, startPoint x: 322, startPoint y: 397, endPoint x: 606, endPoint y: 349, distance: 288.6
click at [606, 349] on div "**********" at bounding box center [542, 347] width 167 height 427
click at [371, 227] on button "Mover para preparo" at bounding box center [374, 230] width 146 height 19
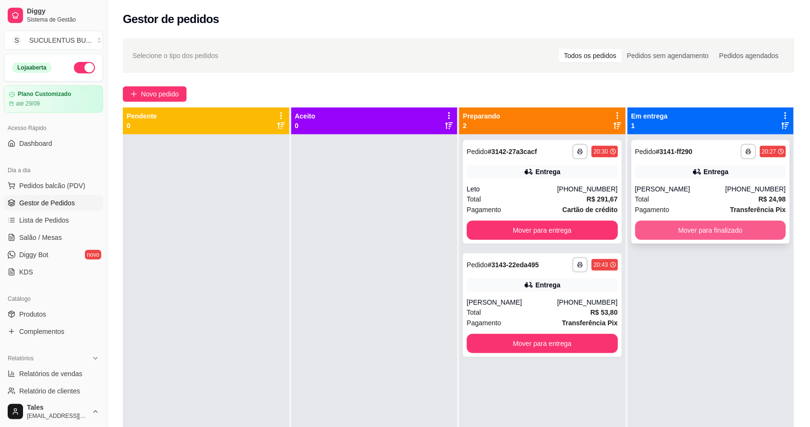
click at [669, 228] on button "Mover para finalizado" at bounding box center [711, 230] width 151 height 19
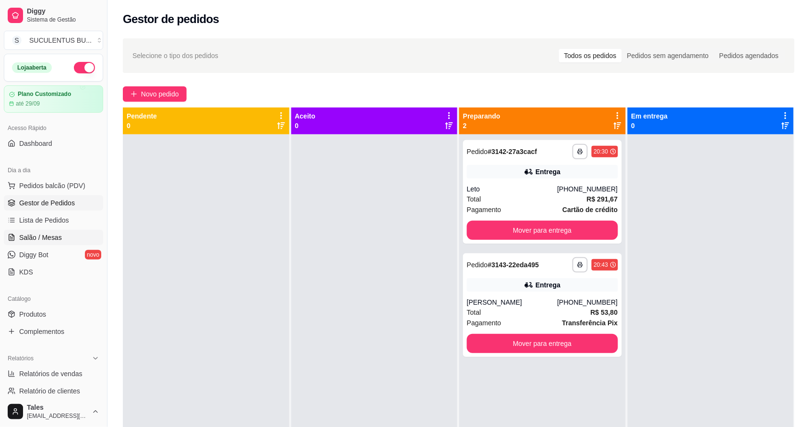
click at [65, 238] on link "Salão / Mesas" at bounding box center [53, 237] width 99 height 15
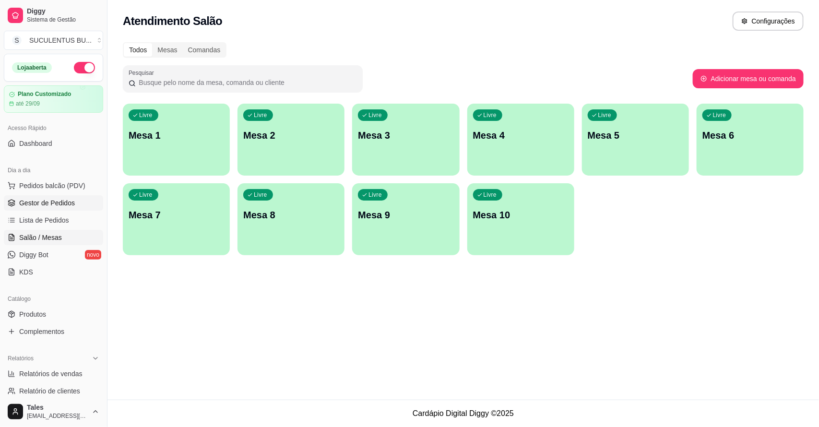
click at [73, 199] on link "Gestor de Pedidos" at bounding box center [53, 202] width 99 height 15
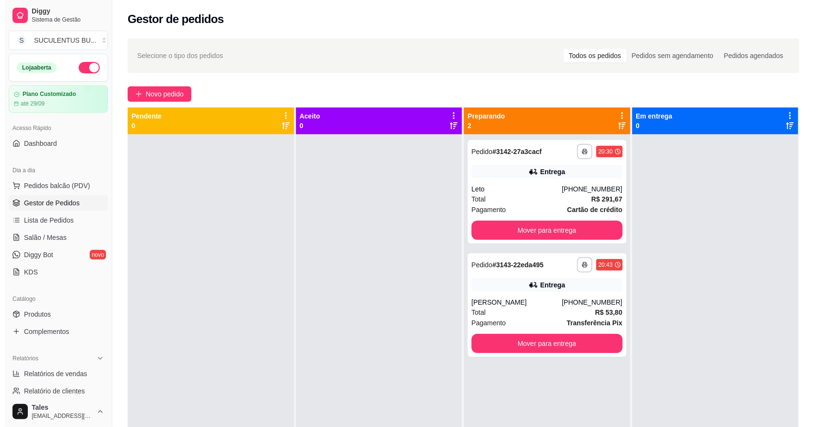
scroll to position [27, 0]
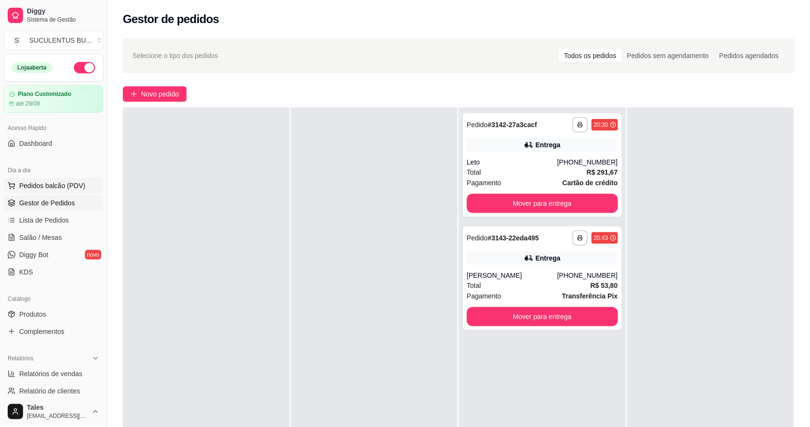
click at [76, 193] on button "Pedidos balcão (PDV)" at bounding box center [53, 185] width 99 height 15
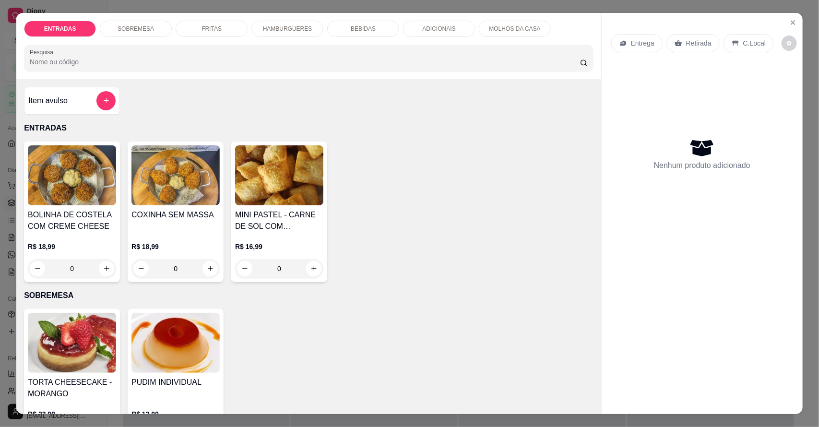
click at [307, 32] on div "HAMBURGUERES" at bounding box center [288, 29] width 72 height 16
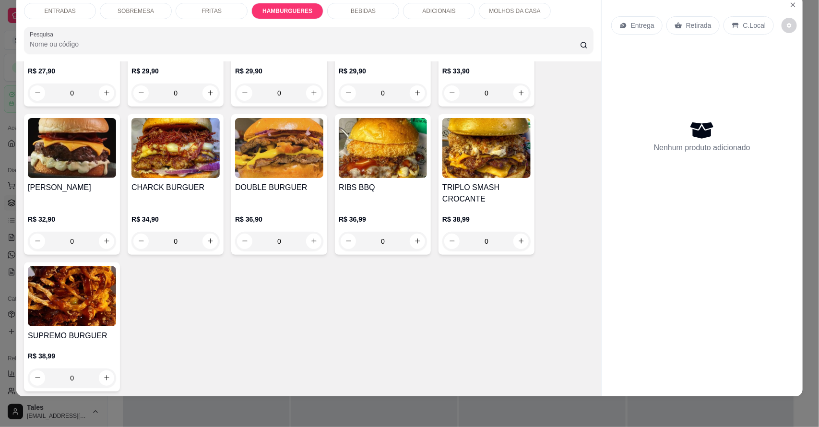
scroll to position [814, 0]
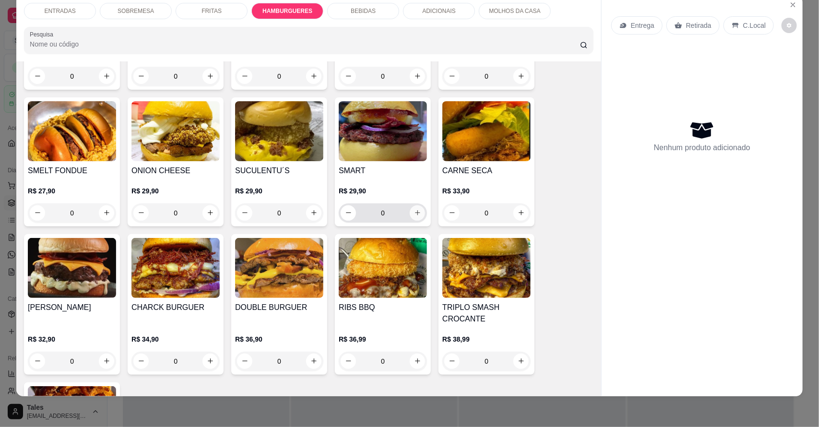
click at [415, 216] on icon "increase-product-quantity" at bounding box center [417, 212] width 7 height 7
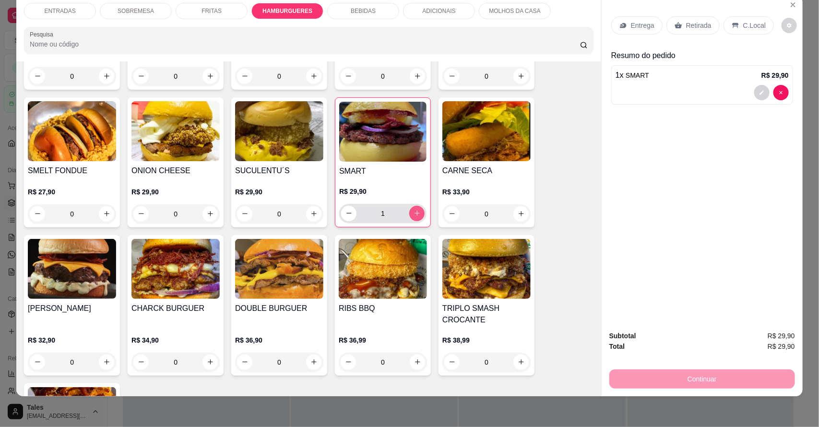
type input "1"
click at [632, 29] on p "Entrega" at bounding box center [643, 26] width 24 height 10
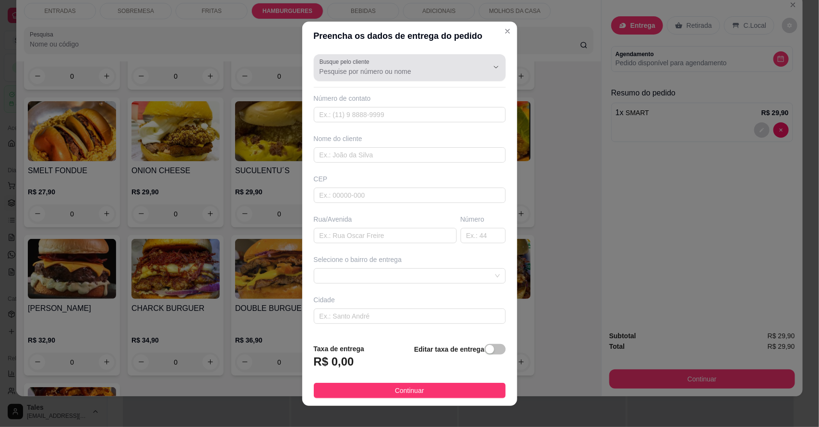
click at [377, 60] on div at bounding box center [410, 67] width 181 height 19
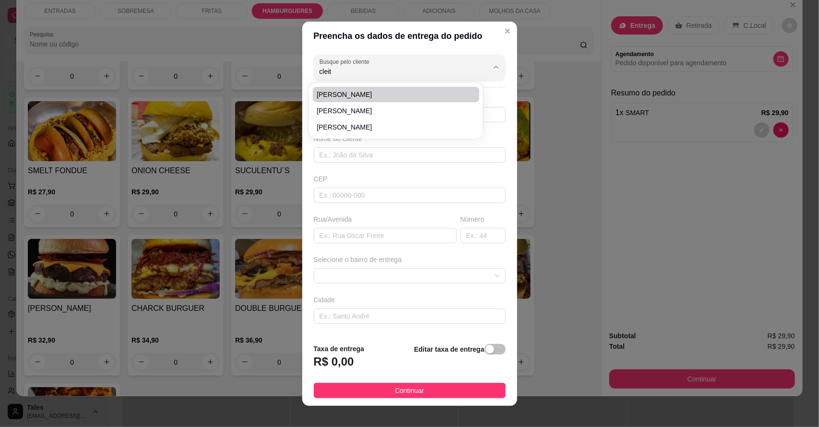
type input "cleit"
click at [370, 67] on input "Busque pelo cliente" at bounding box center [397, 72] width 154 height 10
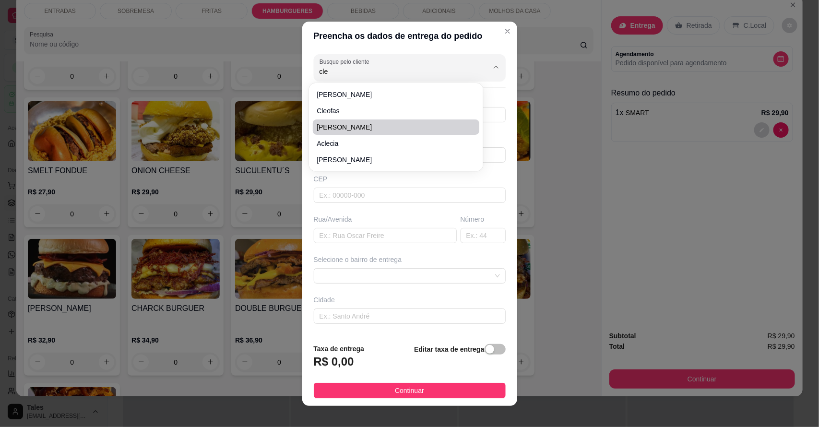
click at [361, 127] on span "[PERSON_NAME]" at bounding box center [391, 127] width 149 height 10
type input "[PERSON_NAME]"
type input "88993077583"
type input "[PERSON_NAME]"
type input "63155000"
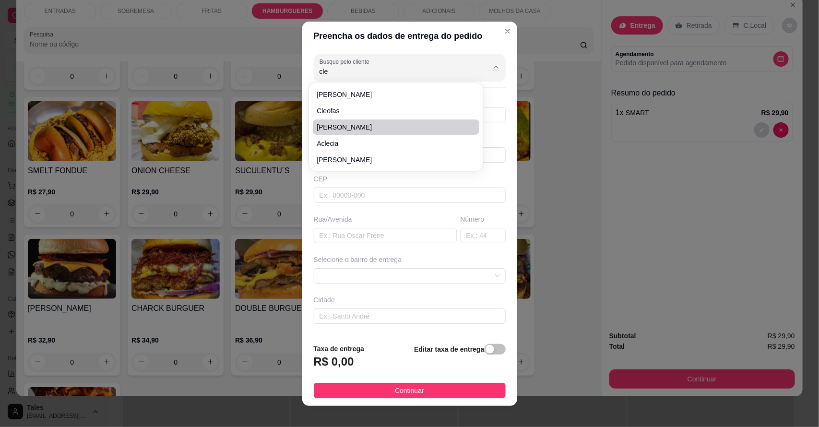
type input "[GEOGRAPHIC_DATA]"
type input "420"
type input "Salitre"
type input "Em frente a brinquedo praça"
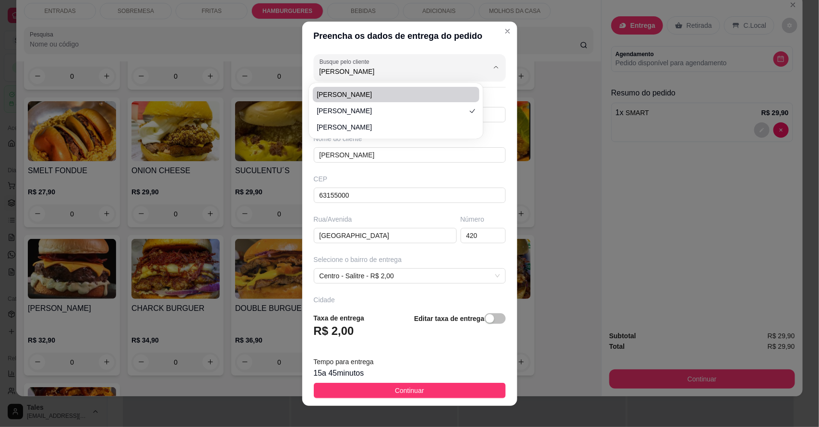
click at [381, 94] on span "[PERSON_NAME]" at bounding box center [391, 95] width 149 height 10
type input "[PERSON_NAME]"
type input "88992464351"
type input "[PERSON_NAME]"
type input "Rua [PERSON_NAME]"
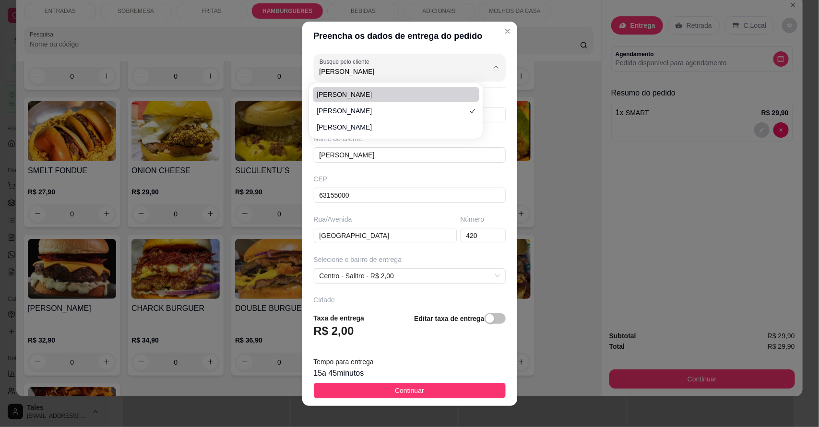
type input "215"
type input "[PERSON_NAME] a lanchonete doces e delícias"
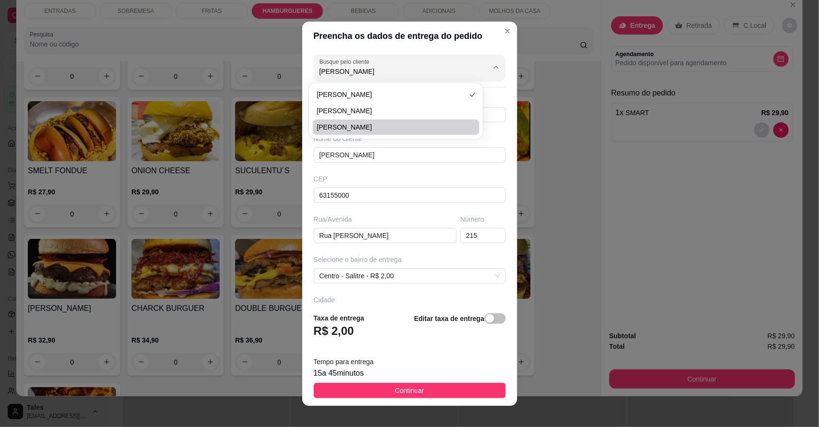
click at [364, 124] on span "[PERSON_NAME]" at bounding box center [391, 127] width 149 height 10
type input "[PERSON_NAME]"
type input "88993372172"
type input "[PERSON_NAME]"
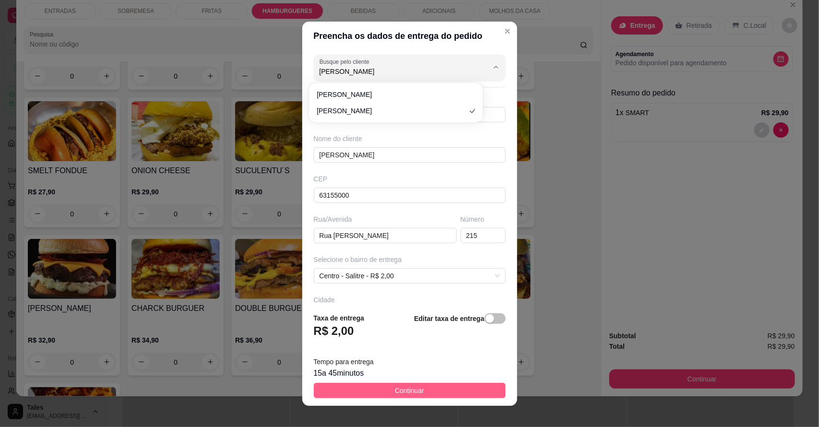
click at [418, 385] on button "Continuar" at bounding box center [410, 390] width 192 height 15
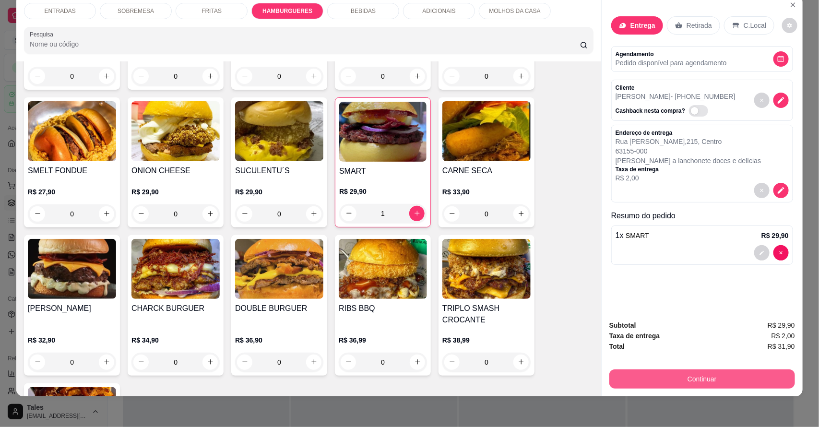
click at [690, 375] on button "Continuar" at bounding box center [703, 379] width 186 height 19
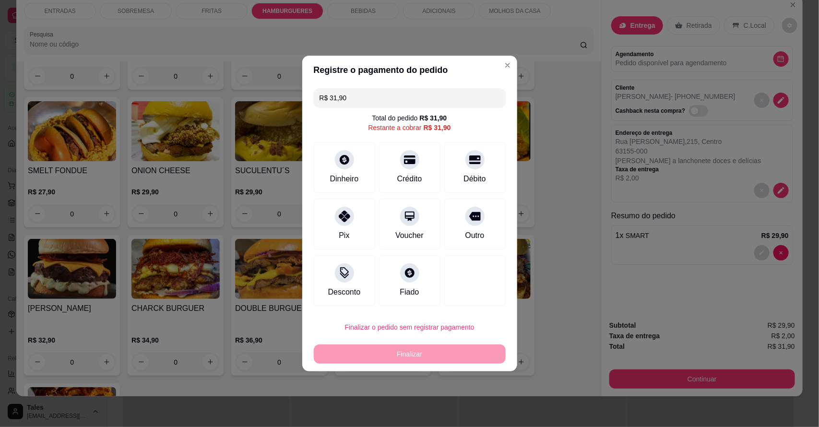
click at [374, 214] on div "Pix Voucher Outro" at bounding box center [410, 224] width 192 height 51
click at [397, 352] on div "Finalizar" at bounding box center [410, 354] width 192 height 19
click at [356, 219] on div "Pix" at bounding box center [345, 222] width 68 height 56
type input "R$ 0,00"
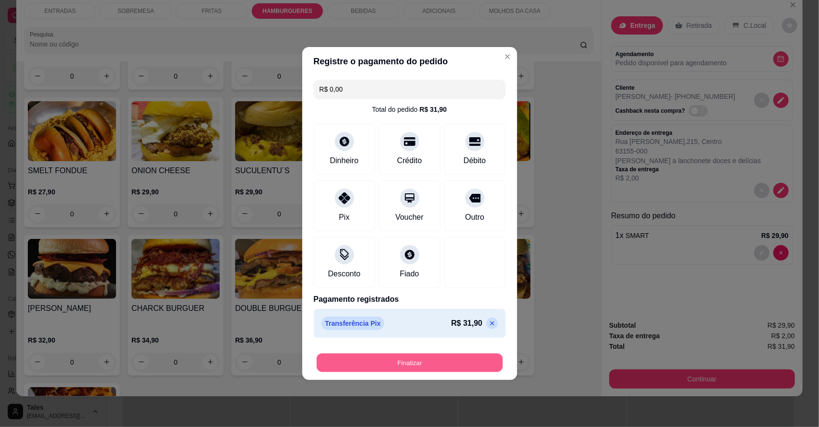
click at [407, 359] on button "Finalizar" at bounding box center [410, 363] width 186 height 19
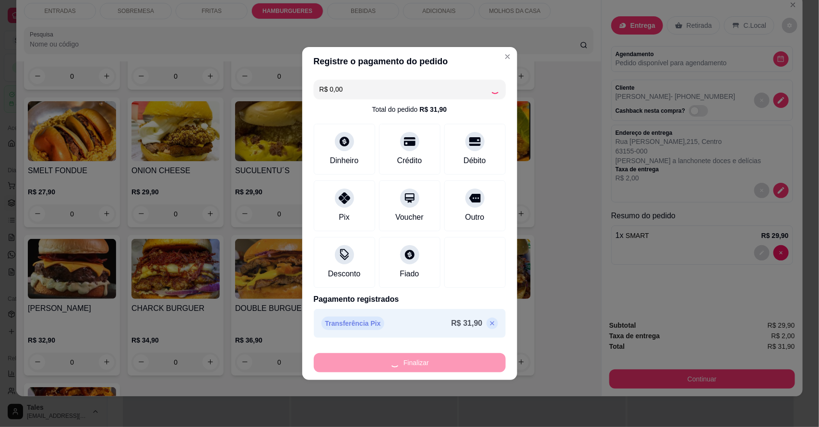
type input "0"
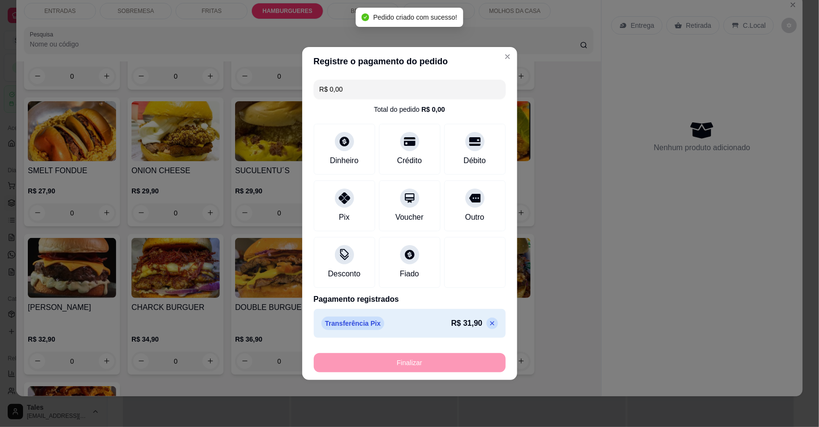
type input "-R$ 31,90"
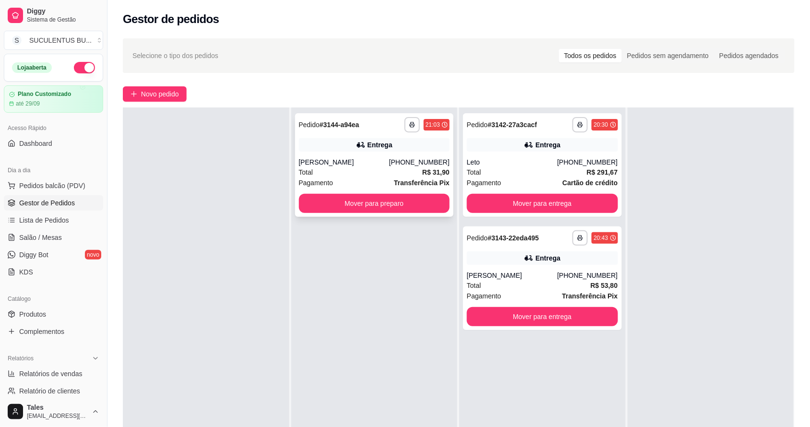
click at [402, 150] on div "Entrega" at bounding box center [374, 144] width 151 height 13
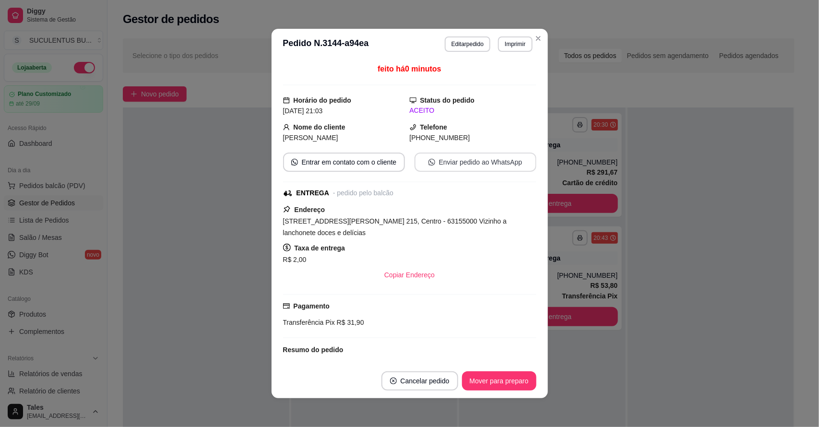
click at [479, 160] on button "Enviar pedido ao WhatsApp" at bounding box center [476, 162] width 122 height 19
click at [475, 43] on button "Editar pedido" at bounding box center [468, 43] width 46 height 15
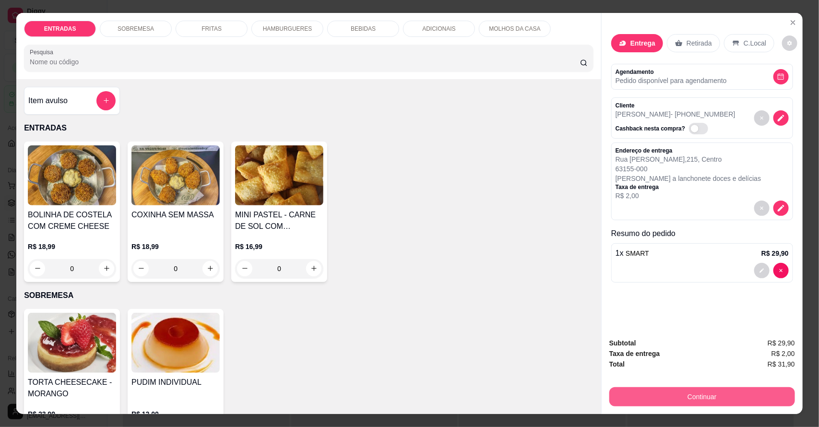
click at [713, 397] on button "Continuar" at bounding box center [703, 396] width 186 height 19
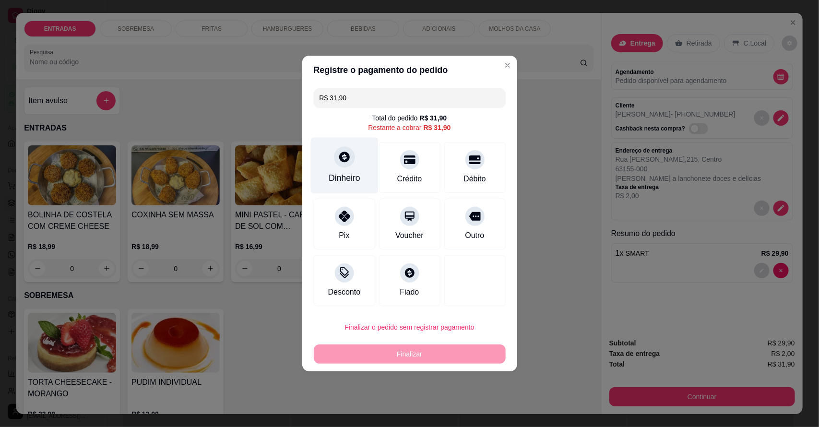
click at [319, 161] on div "Dinheiro" at bounding box center [345, 166] width 68 height 56
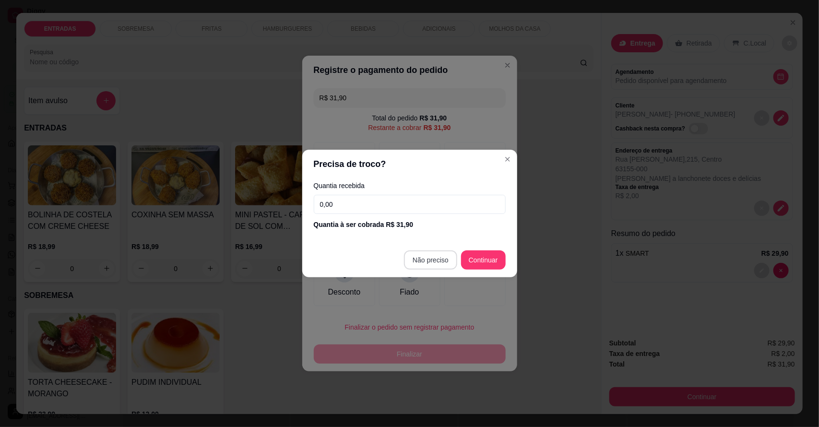
type input "R$ 0,00"
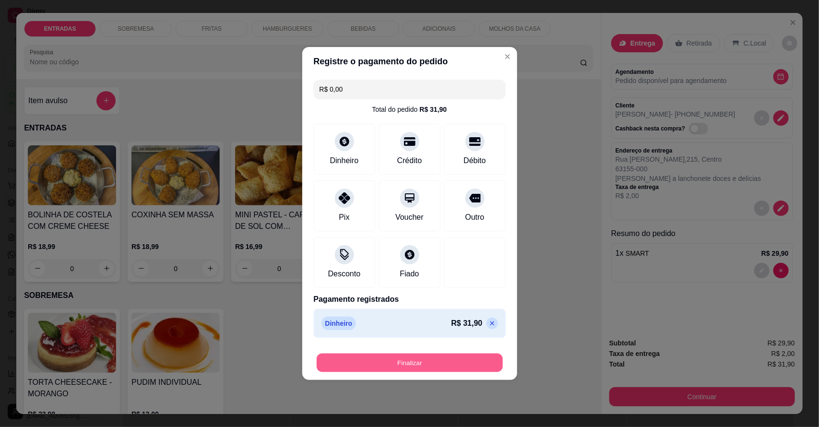
click at [430, 369] on button "Finalizar" at bounding box center [410, 363] width 186 height 19
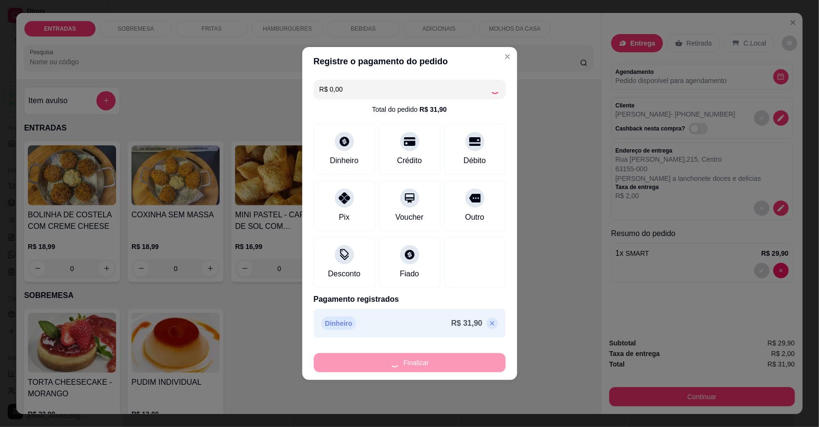
type input "0"
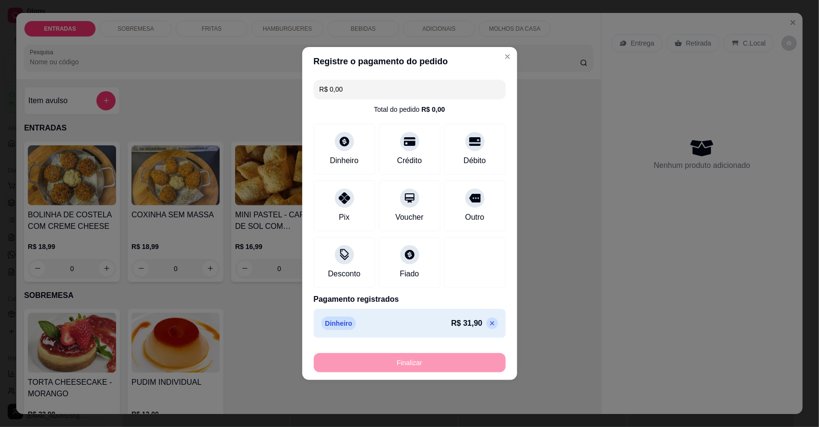
type input "-R$ 31,90"
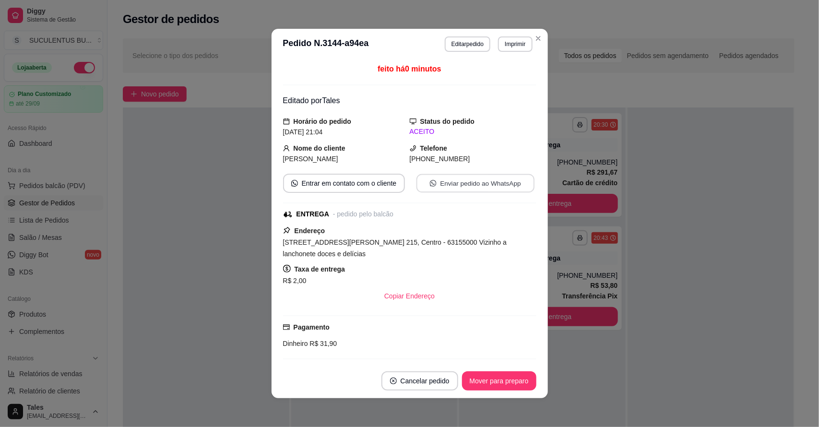
click at [479, 179] on button "Enviar pedido ao WhatsApp" at bounding box center [475, 183] width 118 height 19
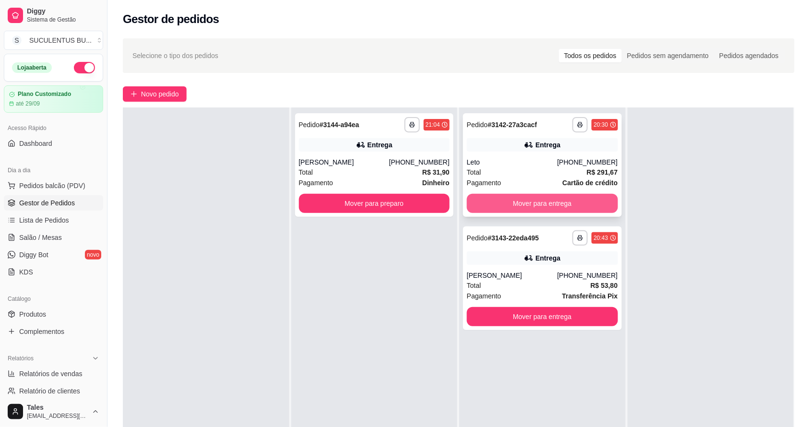
click at [603, 205] on button "Mover para entrega" at bounding box center [542, 203] width 151 height 19
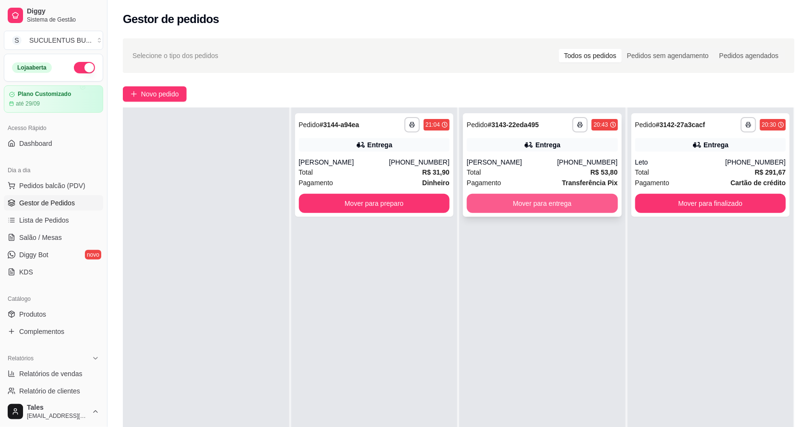
click at [588, 198] on button "Mover para entrega" at bounding box center [542, 203] width 151 height 19
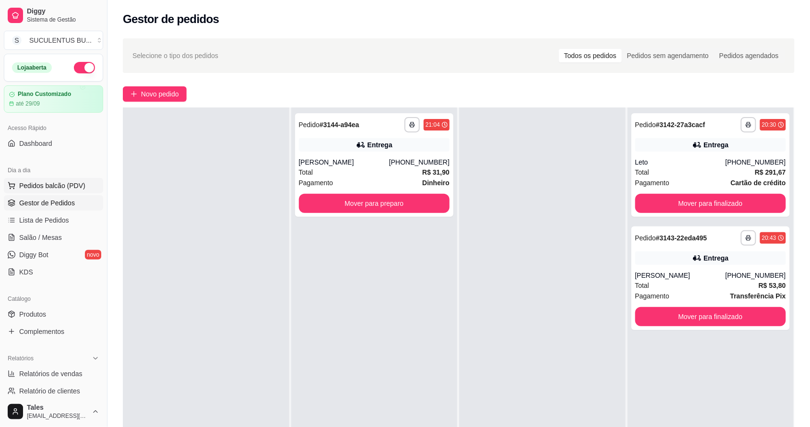
click at [48, 185] on span "Pedidos balcão (PDV)" at bounding box center [52, 186] width 66 height 10
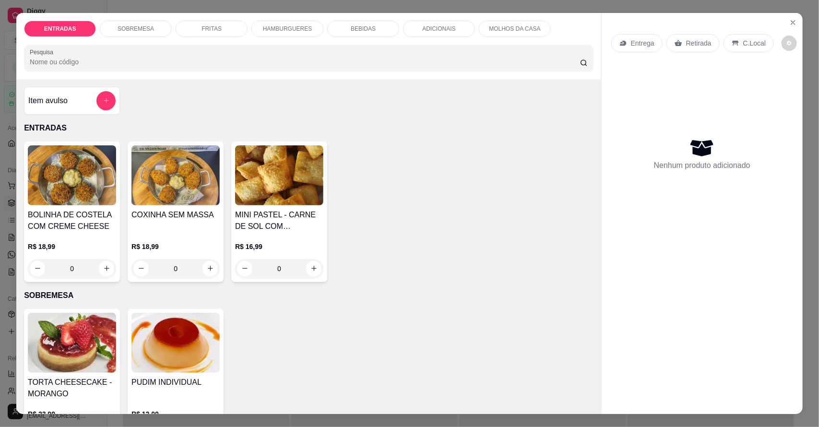
click at [274, 30] on p "HAMBURGUERES" at bounding box center [287, 29] width 49 height 8
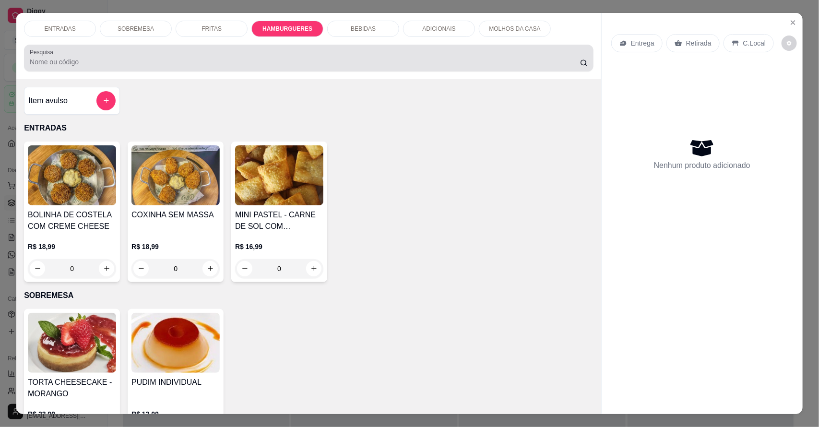
scroll to position [18, 0]
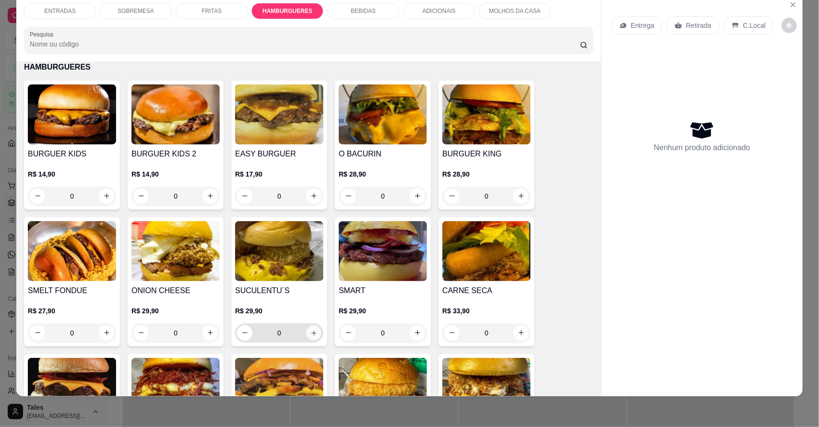
click at [313, 331] on icon "increase-product-quantity" at bounding box center [314, 332] width 7 height 7
type input "1"
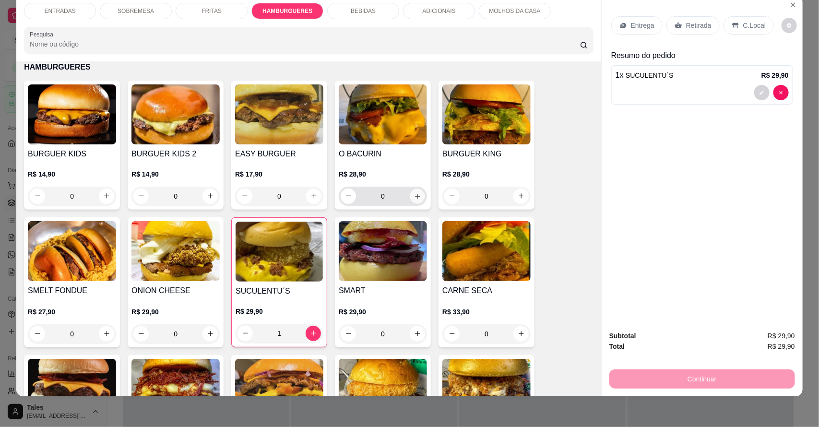
click at [416, 193] on icon "increase-product-quantity" at bounding box center [417, 196] width 7 height 7
type input "1"
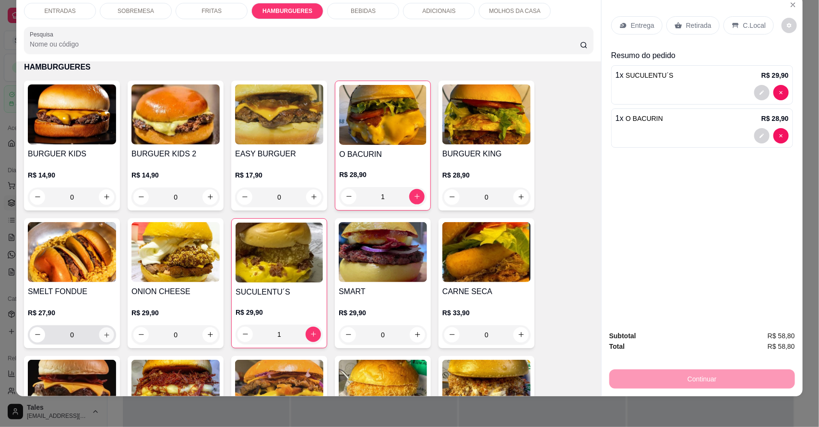
click at [103, 331] on icon "increase-product-quantity" at bounding box center [106, 334] width 7 height 7
type input "1"
click at [622, 25] on icon at bounding box center [623, 25] width 6 height 5
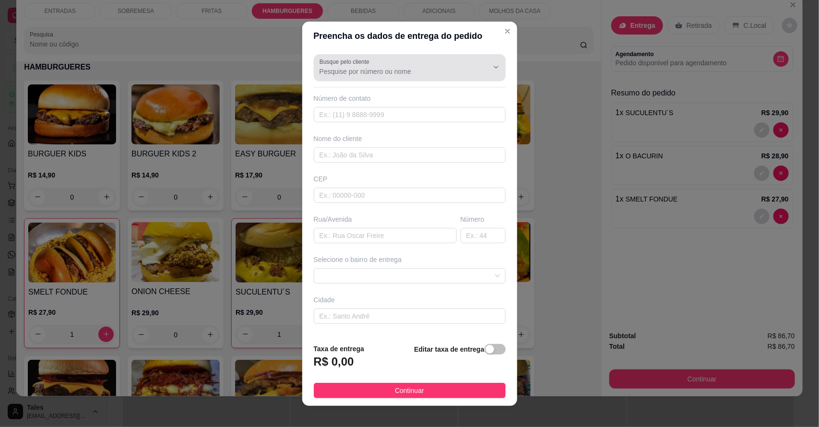
click at [394, 70] on input "Busque pelo cliente" at bounding box center [397, 72] width 154 height 10
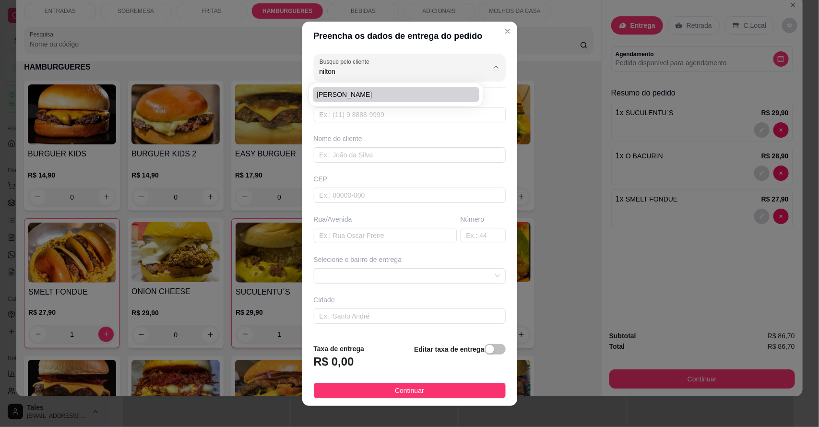
click at [362, 96] on span "[PERSON_NAME]" at bounding box center [391, 95] width 149 height 10
type input "[PERSON_NAME]"
type input "88993306056"
type input "[PERSON_NAME]"
type input "6315500"
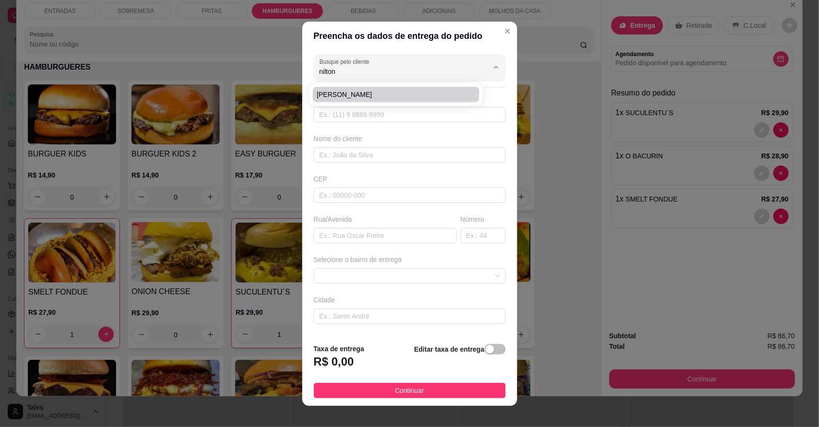
type input "[PERSON_NAME] 487"
type input "487"
type input "Salitre"
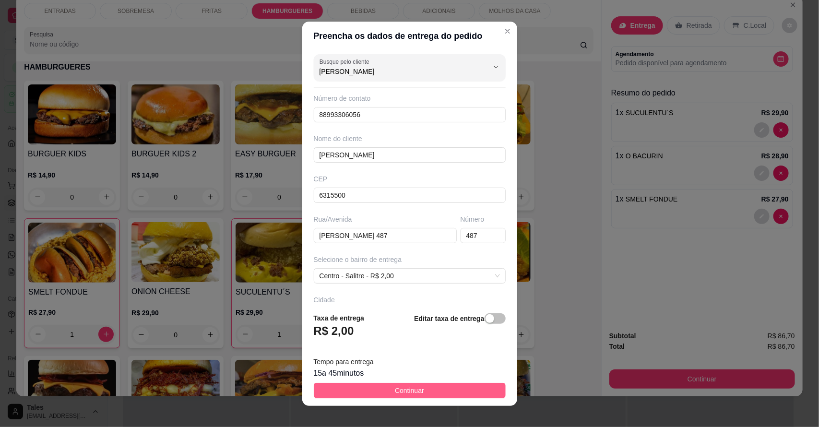
click at [455, 393] on button "Continuar" at bounding box center [410, 390] width 192 height 15
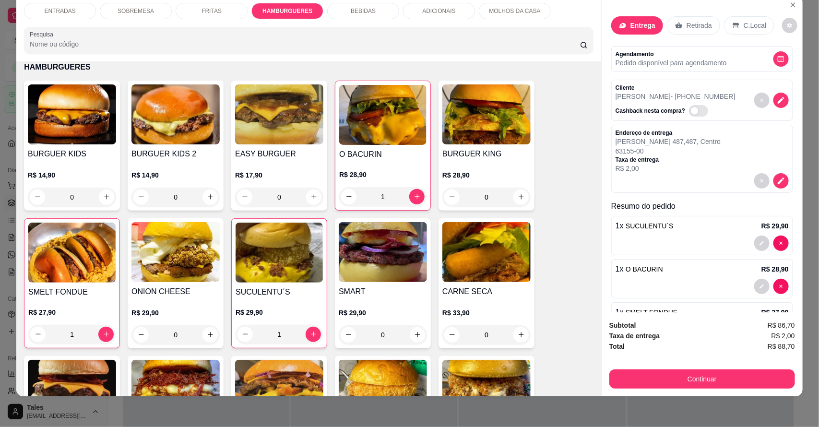
scroll to position [44, 0]
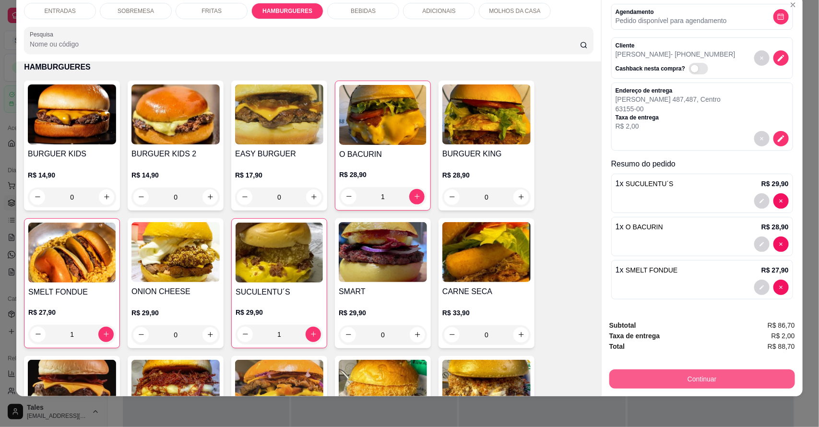
click at [725, 377] on button "Continuar" at bounding box center [703, 379] width 186 height 19
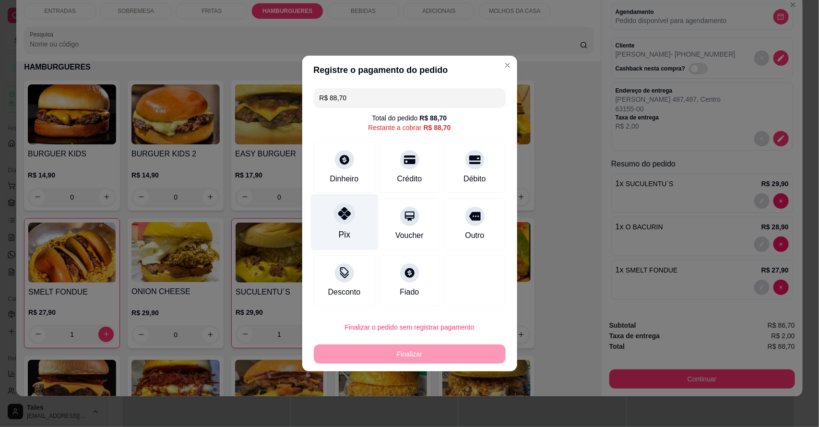
click at [362, 220] on div "Pix" at bounding box center [345, 222] width 68 height 56
type input "R$ 0,00"
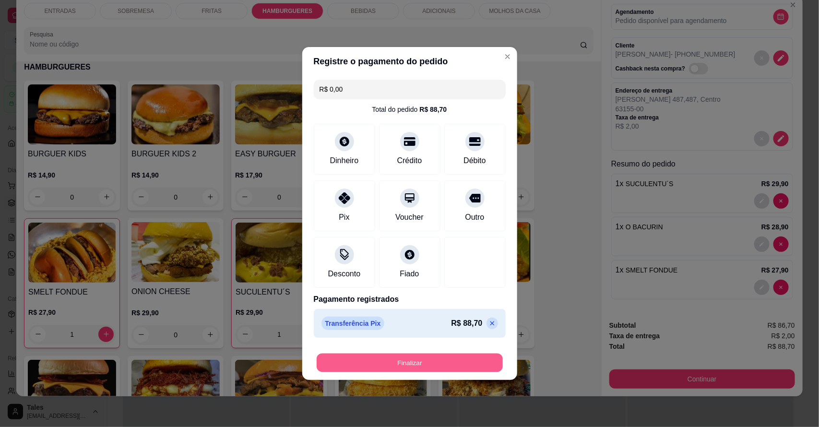
click at [399, 361] on button "Finalizar" at bounding box center [410, 363] width 186 height 19
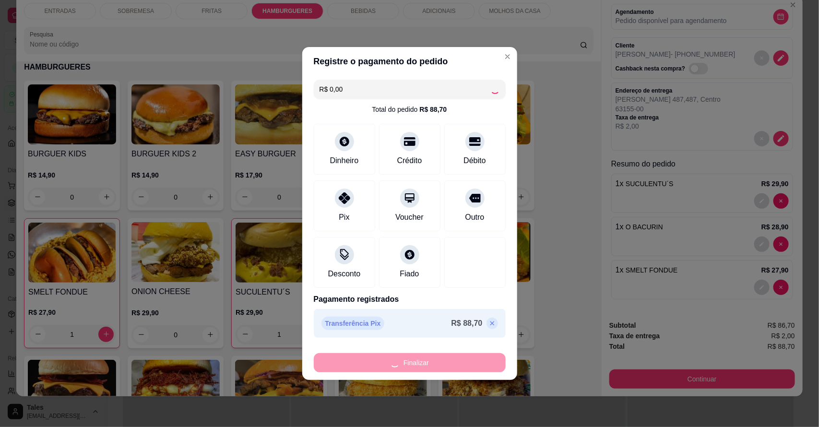
type input "0"
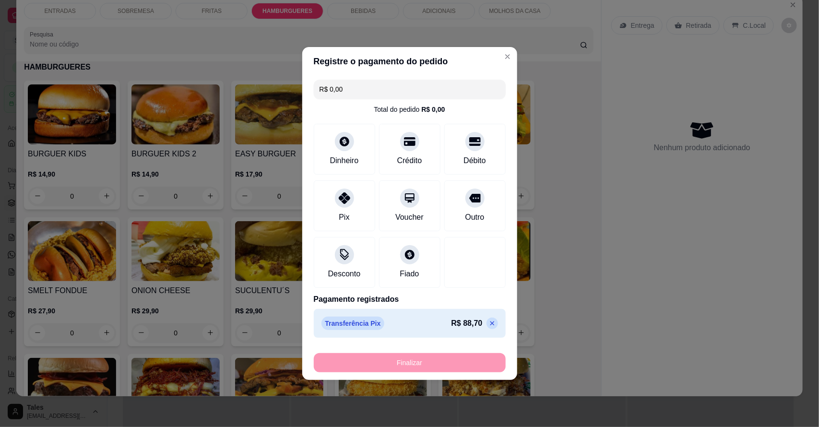
type input "-R$ 88,70"
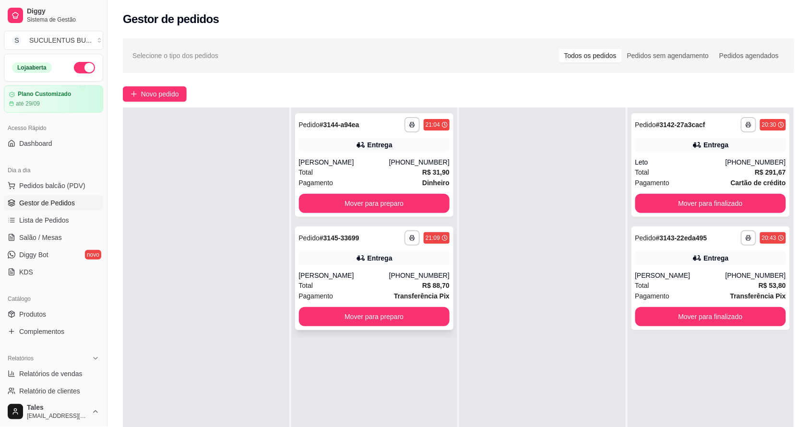
click at [399, 252] on div "Entrega" at bounding box center [374, 258] width 151 height 13
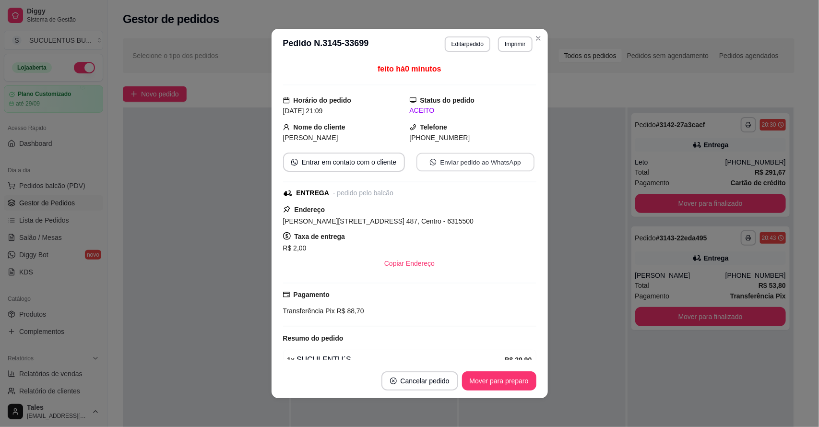
click at [470, 169] on button "Enviar pedido ao WhatsApp" at bounding box center [475, 162] width 118 height 19
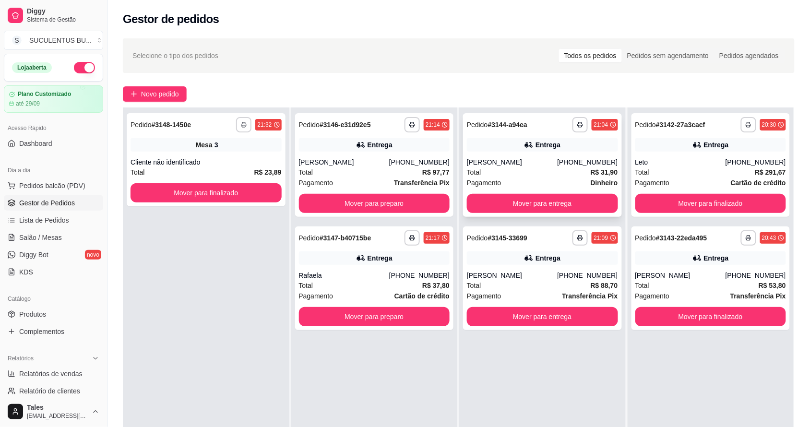
click at [563, 193] on div "**********" at bounding box center [542, 165] width 159 height 104
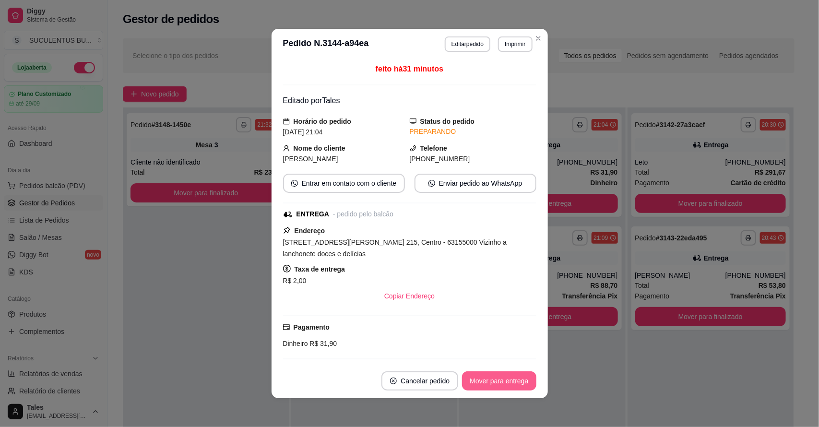
click at [482, 383] on button "Mover para entrega" at bounding box center [499, 381] width 74 height 19
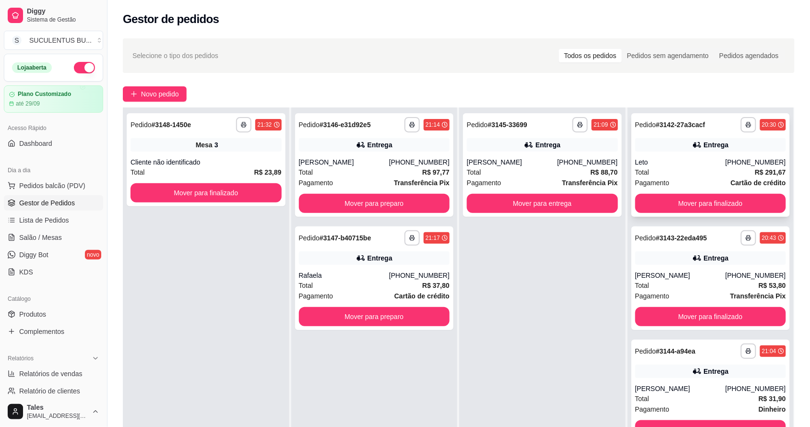
click at [726, 213] on div "**********" at bounding box center [711, 165] width 159 height 104
click at [709, 196] on button "Mover para finalizado" at bounding box center [711, 203] width 151 height 19
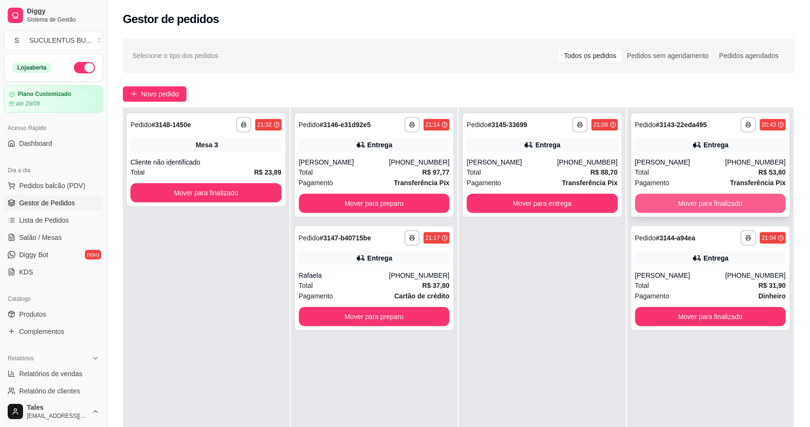
click at [713, 198] on button "Mover para finalizado" at bounding box center [711, 203] width 151 height 19
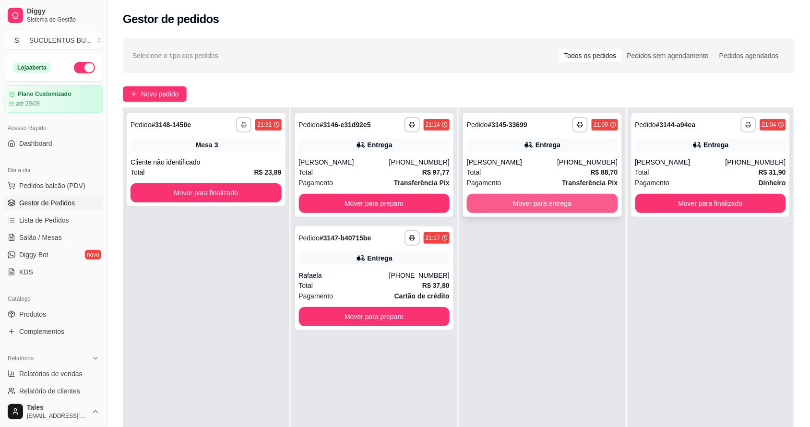
click at [527, 205] on button "Mover para entrega" at bounding box center [542, 203] width 151 height 19
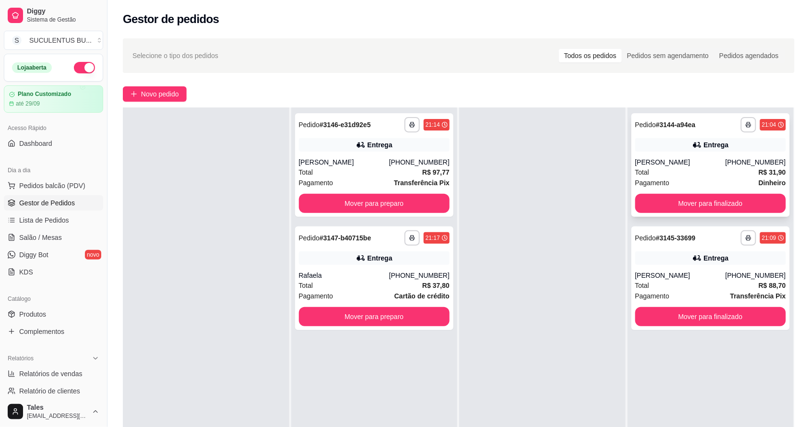
click at [722, 162] on div "[PERSON_NAME]" at bounding box center [681, 162] width 90 height 10
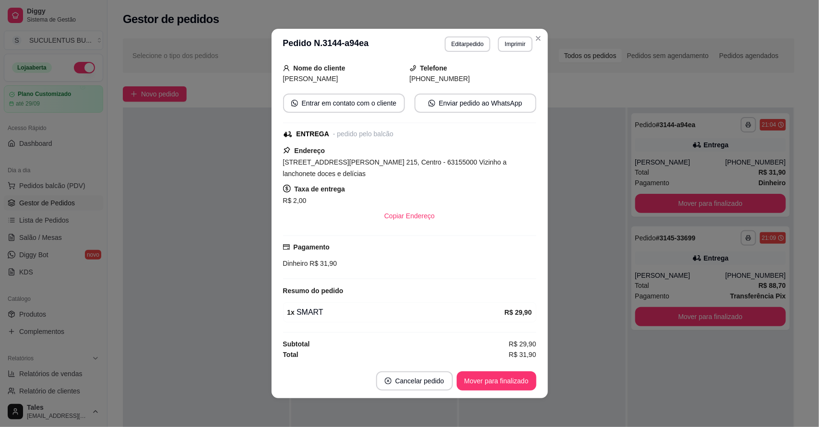
scroll to position [1, 0]
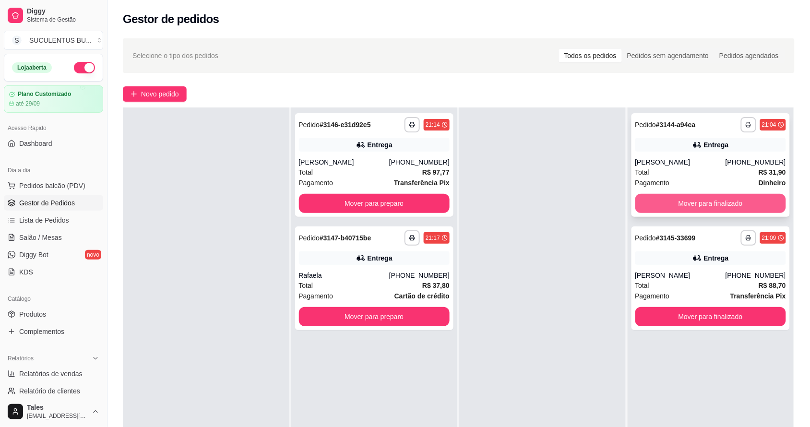
click at [706, 202] on button "Mover para finalizado" at bounding box center [711, 203] width 151 height 19
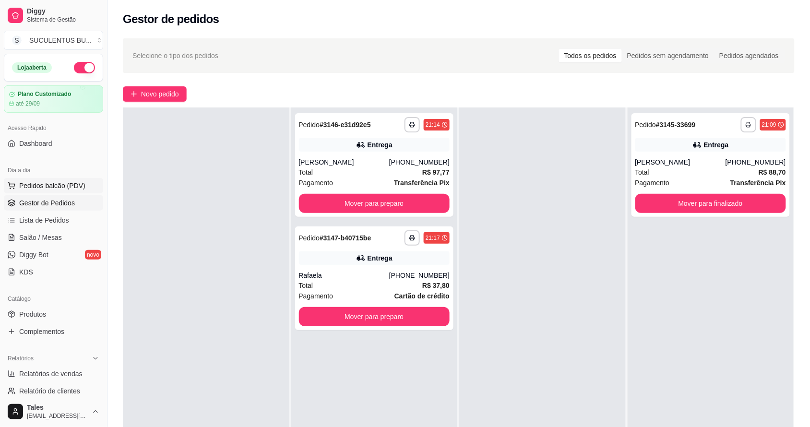
click at [69, 189] on span "Pedidos balcão (PDV)" at bounding box center [52, 186] width 66 height 10
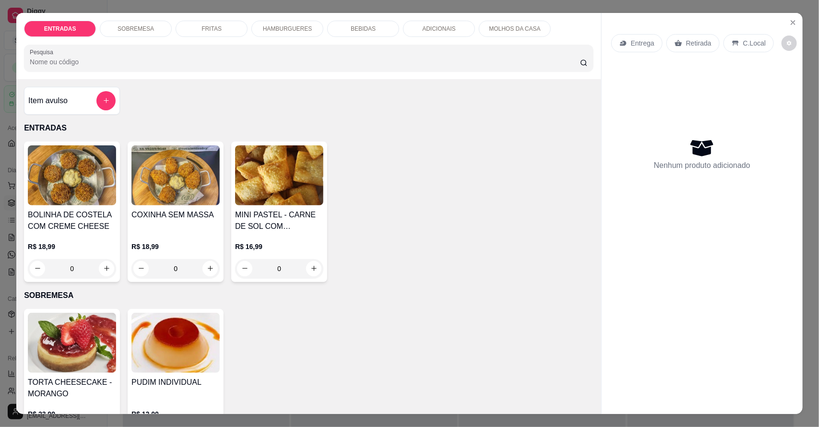
click at [227, 32] on div "FRITAS" at bounding box center [212, 29] width 72 height 16
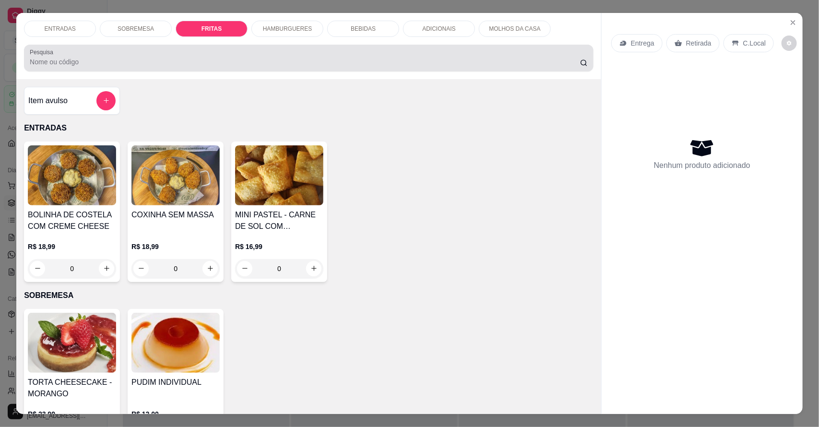
scroll to position [18, 0]
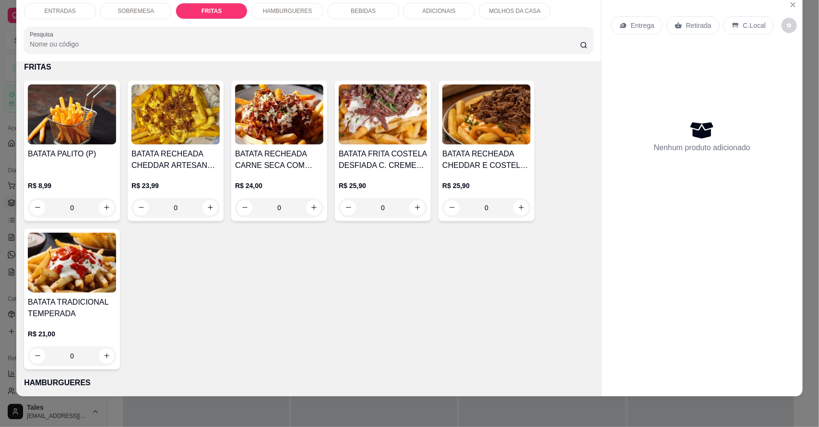
click at [289, 166] on h4 "BATATA RECHEADA CARNE SECA COM CREME DE QUEIJO" at bounding box center [279, 159] width 88 height 23
click at [311, 210] on icon "increase-product-quantity" at bounding box center [314, 207] width 7 height 7
type input "1"
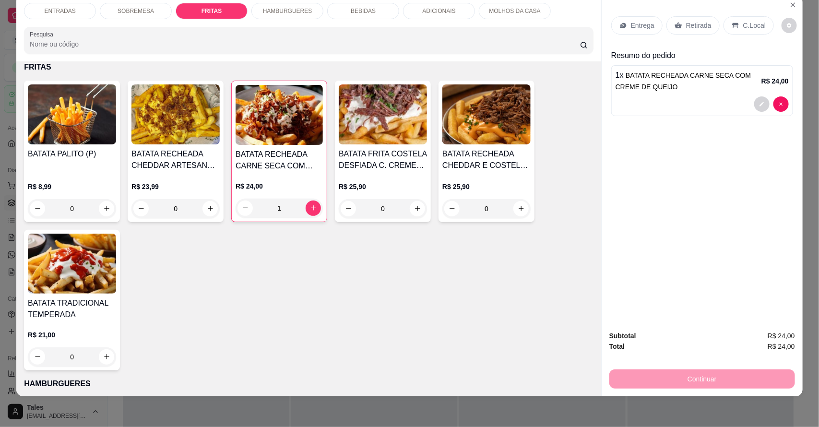
click at [366, 7] on p "BEBIDAS" at bounding box center [363, 11] width 25 height 8
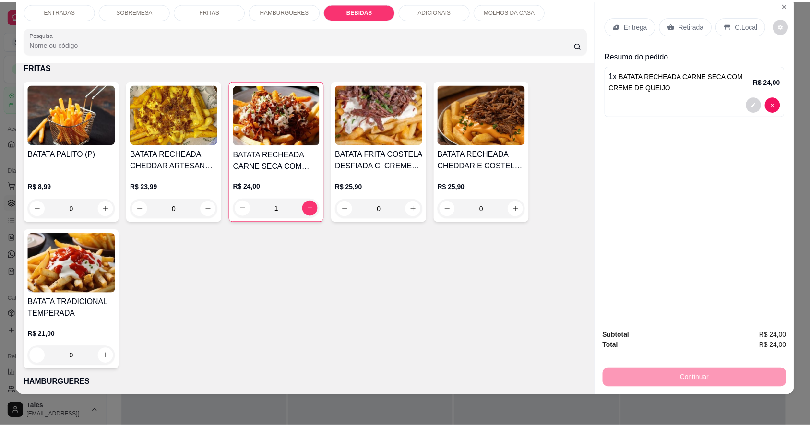
scroll to position [1273, 0]
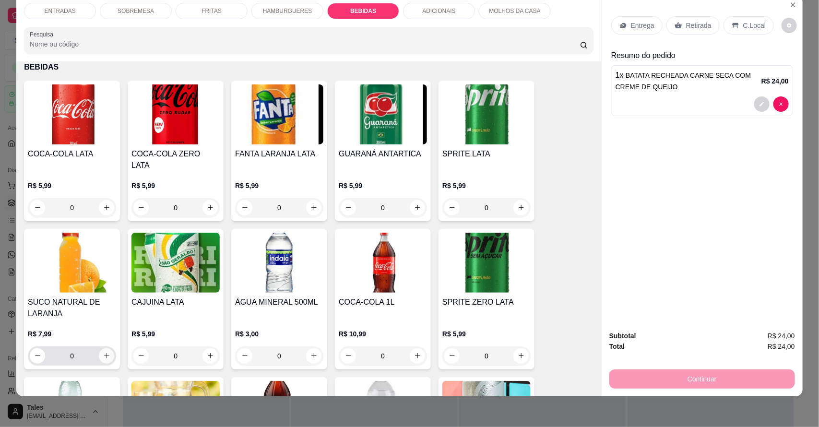
click at [104, 353] on icon "increase-product-quantity" at bounding box center [106, 355] width 5 height 5
type input "1"
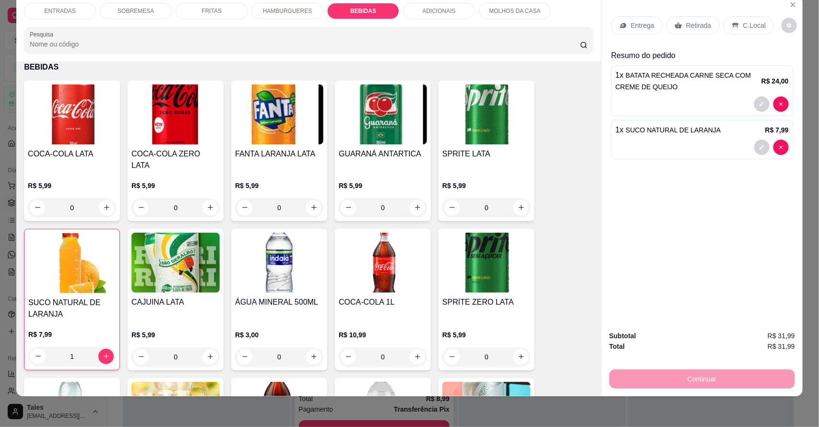
click at [640, 21] on p "Entrega" at bounding box center [643, 26] width 24 height 10
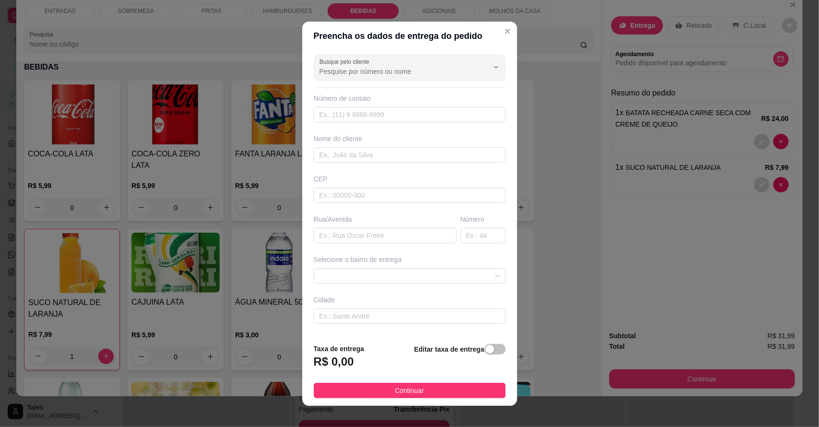
click at [393, 68] on input "Busque pelo cliente" at bounding box center [397, 72] width 154 height 10
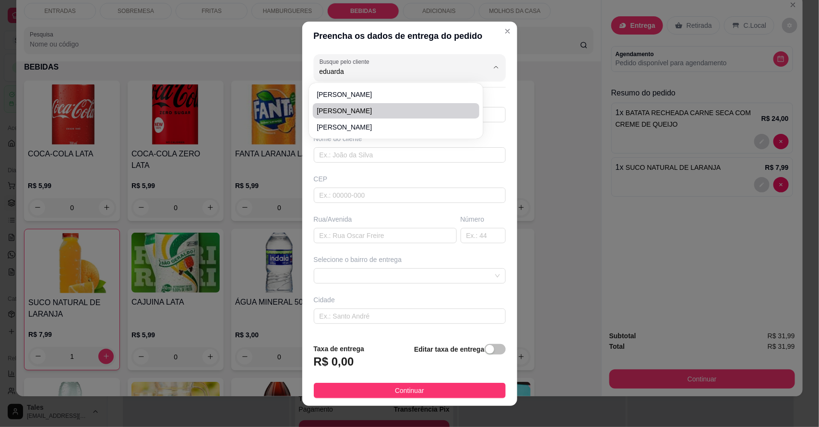
click at [363, 109] on span "[PERSON_NAME]" at bounding box center [391, 111] width 149 height 10
type input "[PERSON_NAME]"
type input "88993259528"
type input "[PERSON_NAME]"
type input "Salitre"
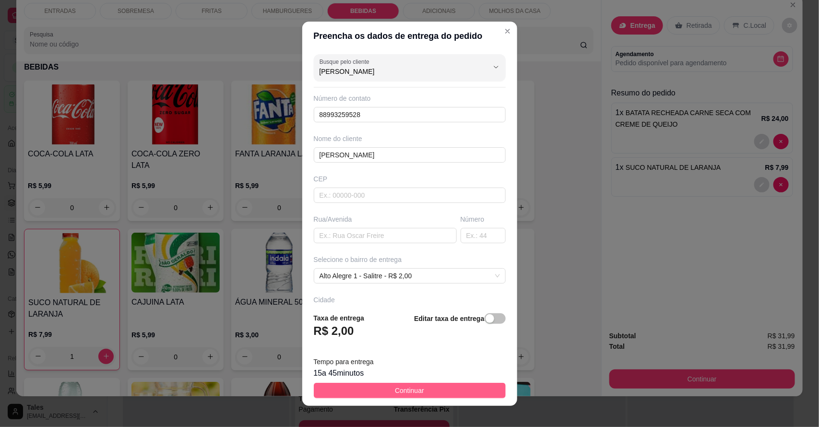
type input "[PERSON_NAME]"
click at [397, 389] on span "Continuar" at bounding box center [409, 390] width 29 height 11
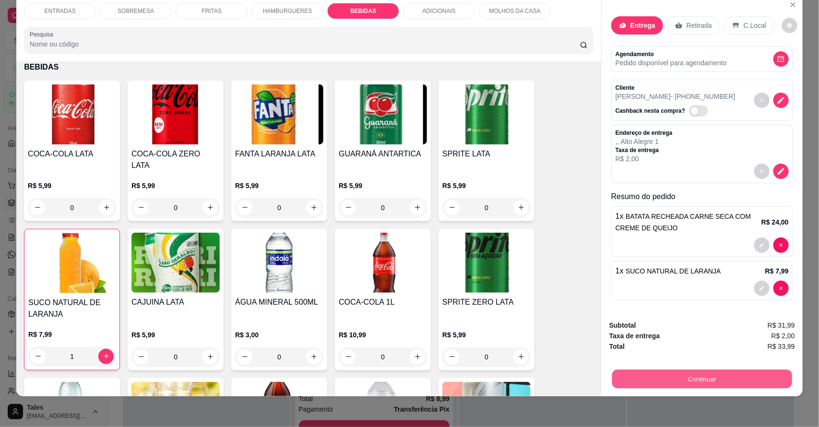
click at [728, 379] on button "Continuar" at bounding box center [703, 379] width 180 height 19
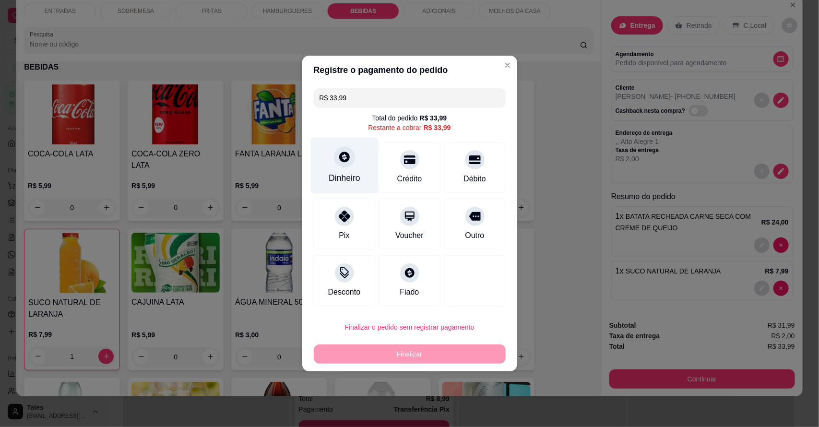
click at [361, 179] on div "Dinheiro" at bounding box center [345, 166] width 68 height 56
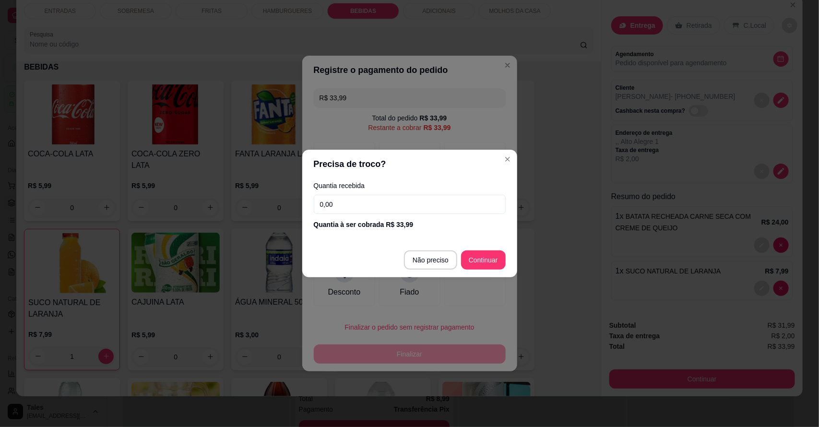
click at [369, 207] on input "0,00" at bounding box center [410, 204] width 192 height 19
type input "40,00"
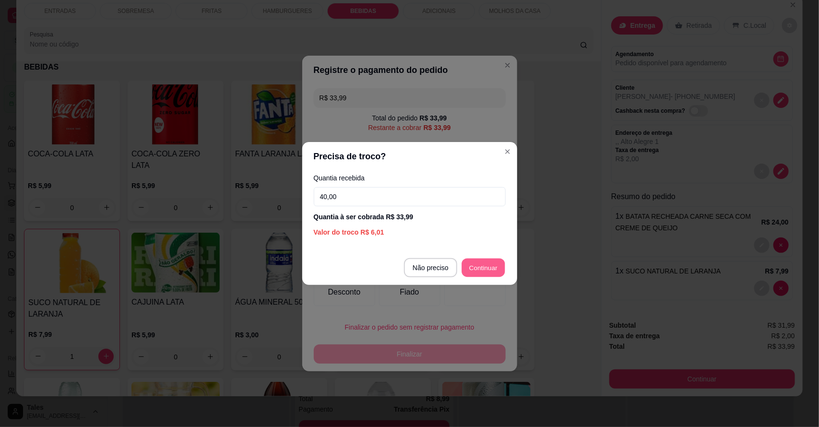
type input "R$ 0,00"
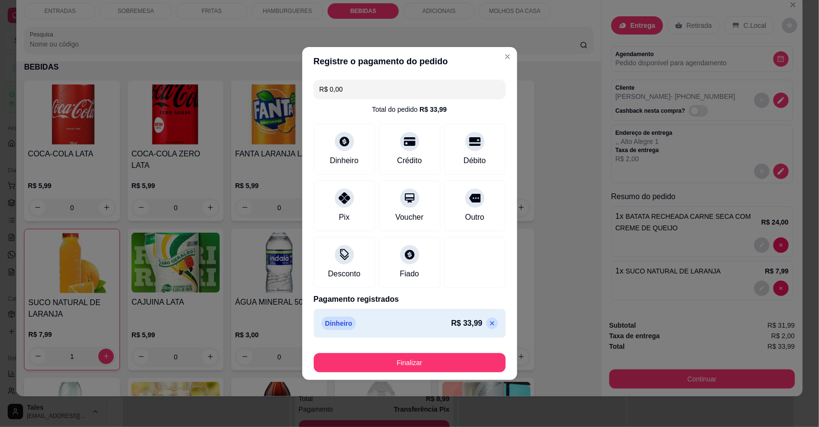
click at [483, 365] on button "Finalizar" at bounding box center [410, 362] width 192 height 19
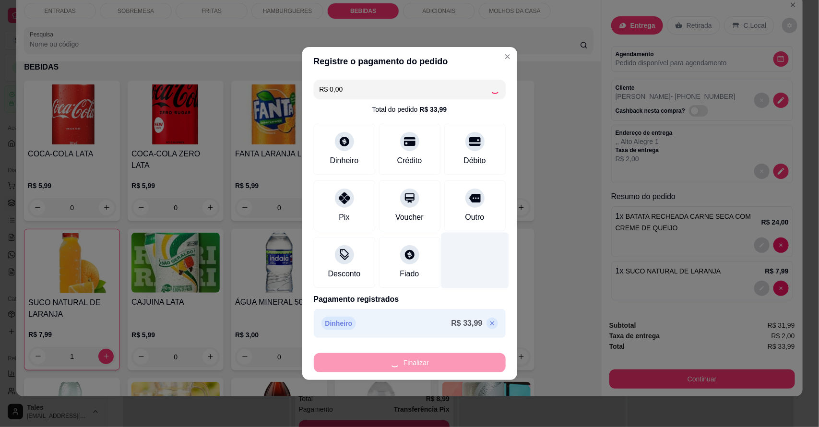
type input "0"
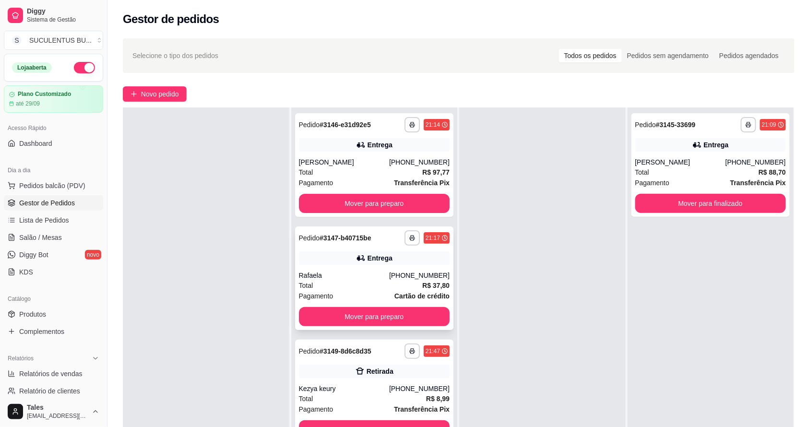
scroll to position [35, 0]
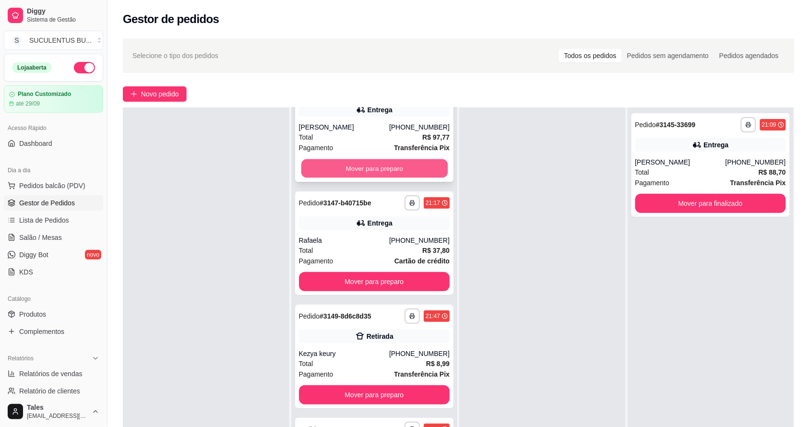
click at [388, 162] on button "Mover para preparo" at bounding box center [374, 168] width 146 height 19
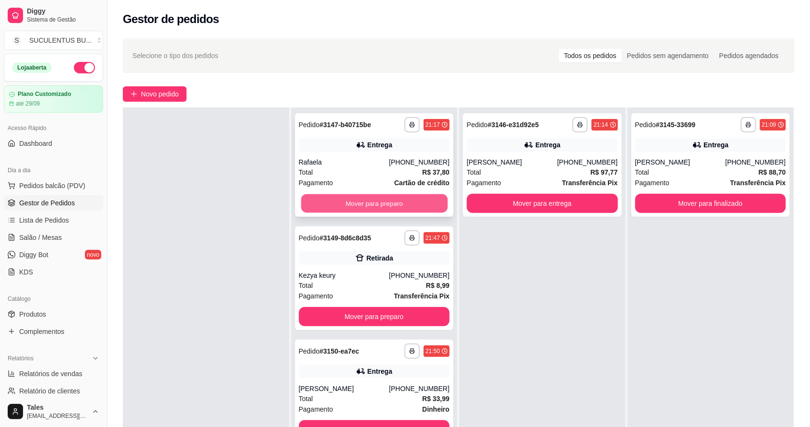
click at [416, 203] on button "Mover para preparo" at bounding box center [374, 203] width 146 height 19
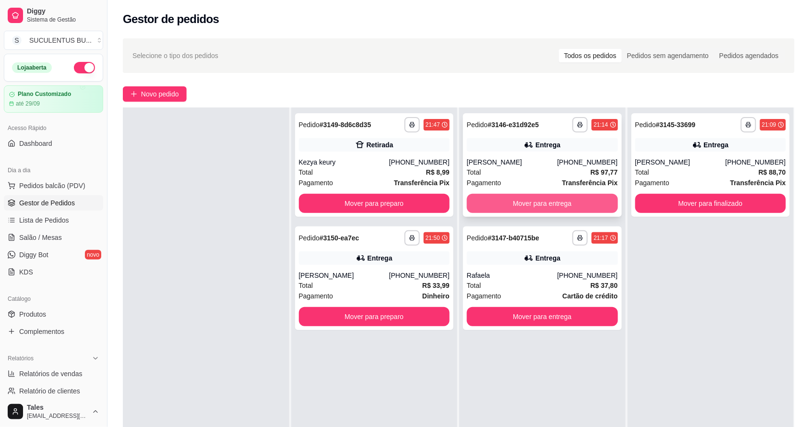
click at [559, 199] on button "Mover para entrega" at bounding box center [542, 203] width 151 height 19
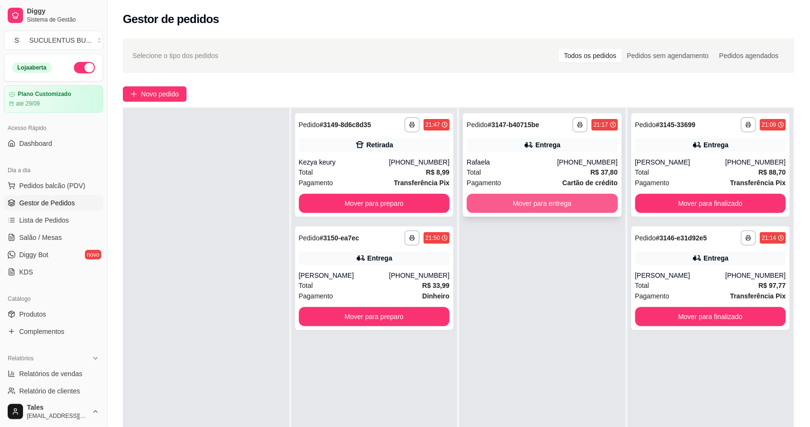
click at [586, 195] on button "Mover para entrega" at bounding box center [542, 203] width 151 height 19
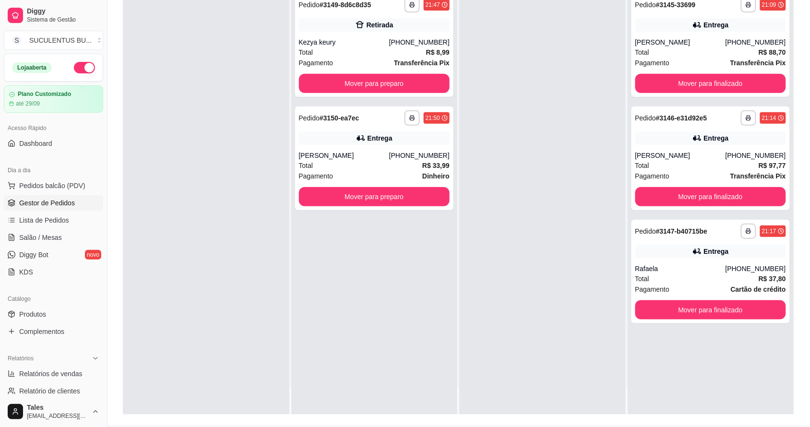
scroll to position [146, 0]
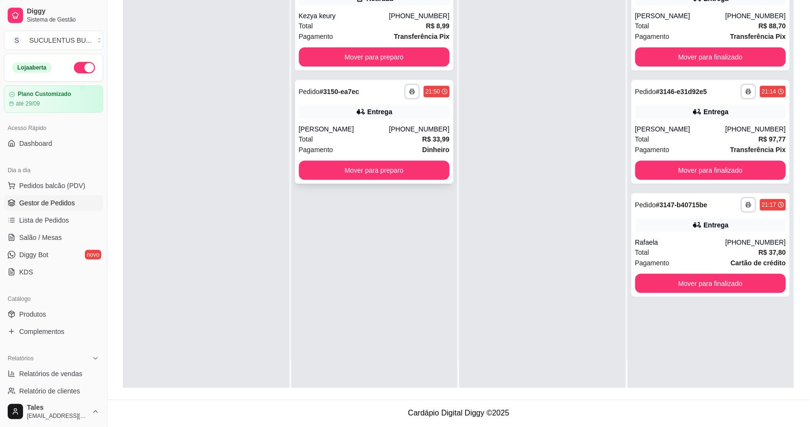
click at [389, 132] on div "[PERSON_NAME]" at bounding box center [344, 129] width 90 height 10
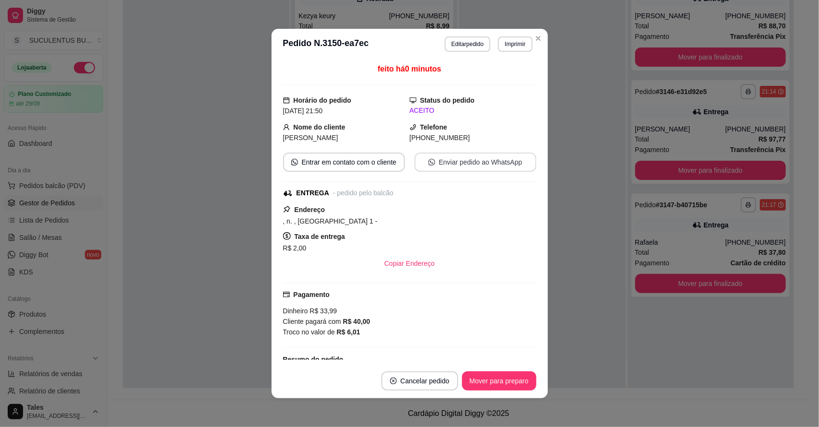
click at [481, 167] on button "Enviar pedido ao WhatsApp" at bounding box center [476, 162] width 122 height 19
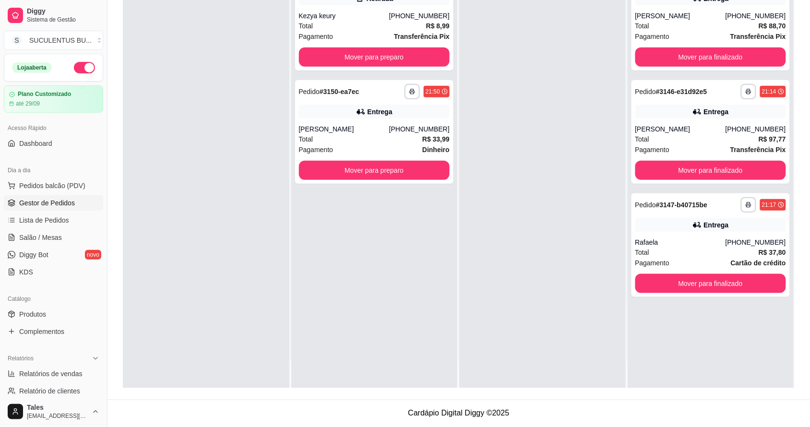
scroll to position [0, 0]
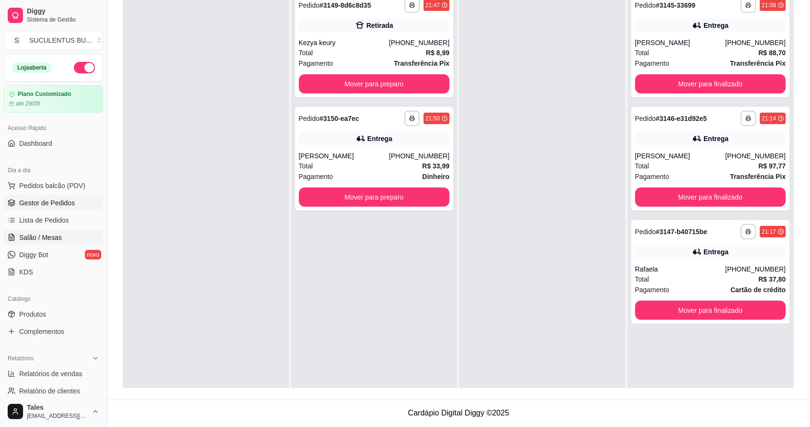
click at [52, 238] on span "Salão / Mesas" at bounding box center [40, 238] width 43 height 10
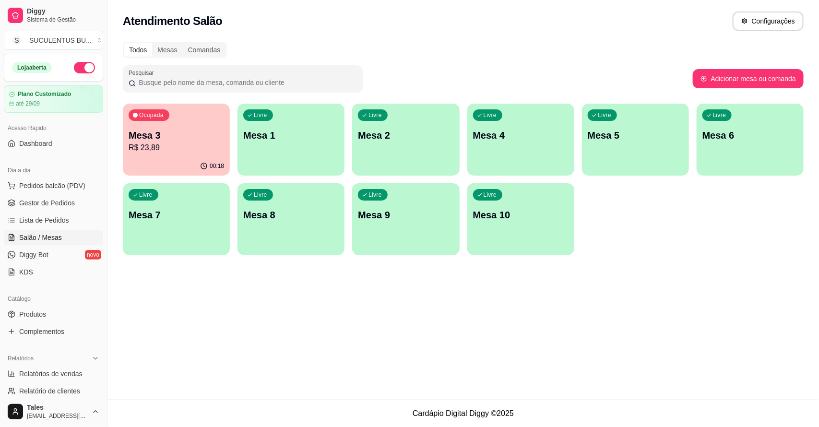
click at [186, 145] on p "R$ 23,89" at bounding box center [177, 148] width 96 height 12
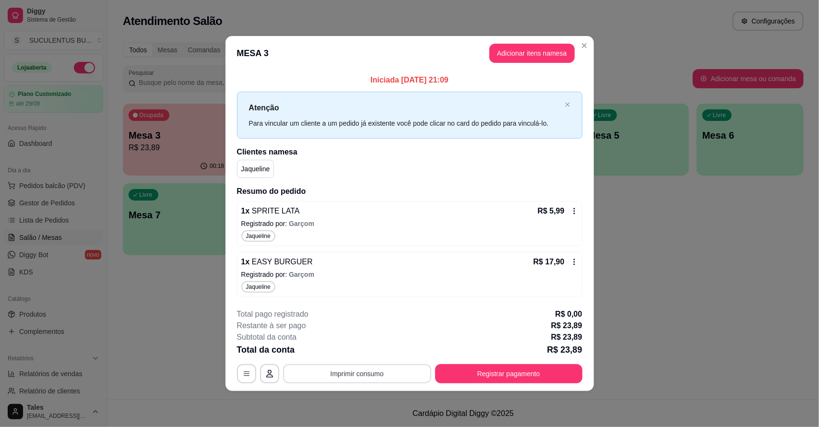
click at [373, 380] on button "Imprimir consumo" at bounding box center [357, 373] width 148 height 19
click at [376, 351] on button "IMPRESSORA CAIXA" at bounding box center [360, 351] width 79 height 15
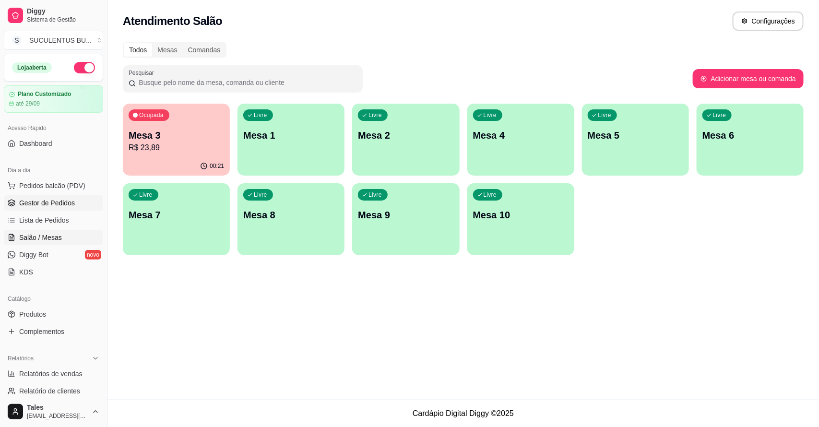
click at [60, 203] on span "Gestor de Pedidos" at bounding box center [47, 203] width 56 height 10
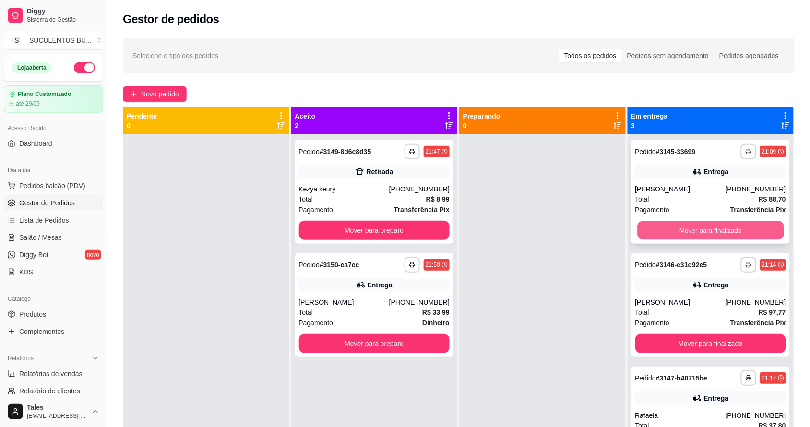
click at [722, 234] on button "Mover para finalizado" at bounding box center [711, 230] width 146 height 19
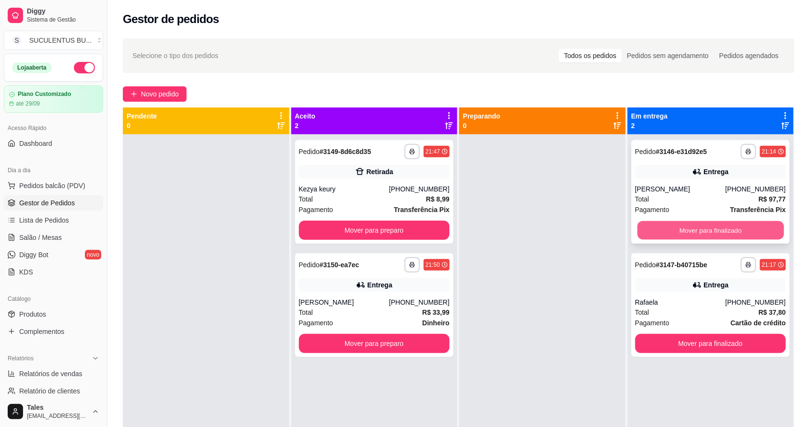
click at [700, 238] on button "Mover para finalizado" at bounding box center [711, 230] width 146 height 19
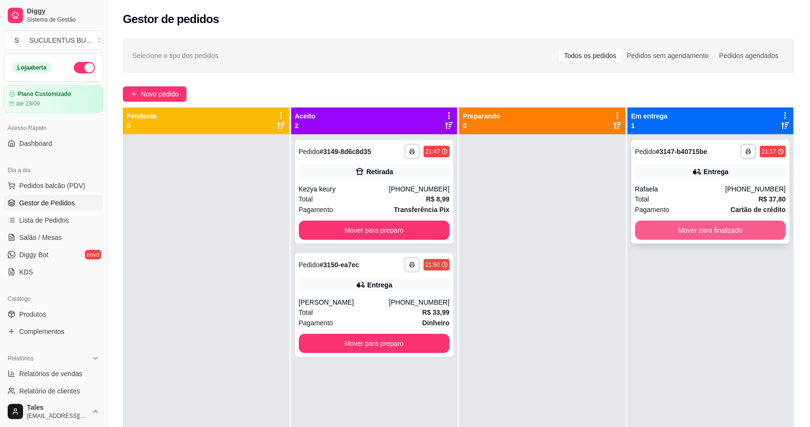
click at [698, 236] on button "Mover para finalizado" at bounding box center [711, 230] width 151 height 19
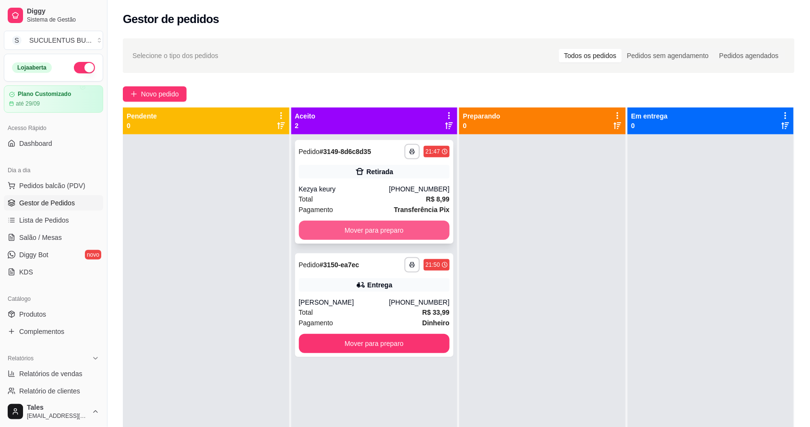
click at [409, 223] on button "Mover para preparo" at bounding box center [374, 230] width 151 height 19
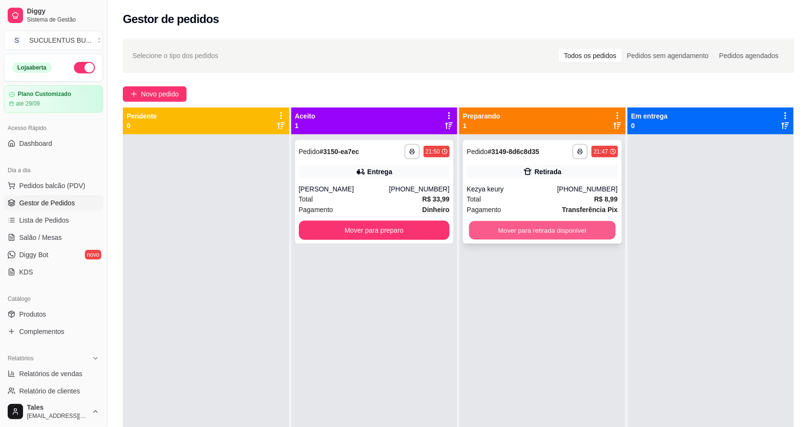
click at [555, 227] on button "Mover para retirada disponível" at bounding box center [543, 230] width 146 height 19
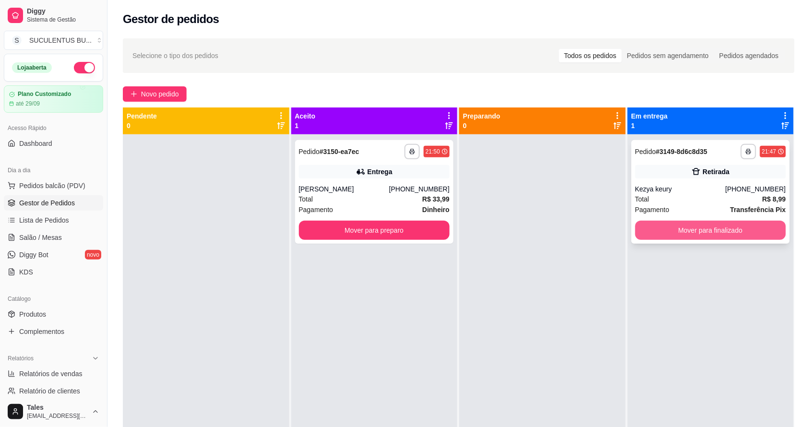
click at [689, 226] on button "Mover para finalizado" at bounding box center [711, 230] width 151 height 19
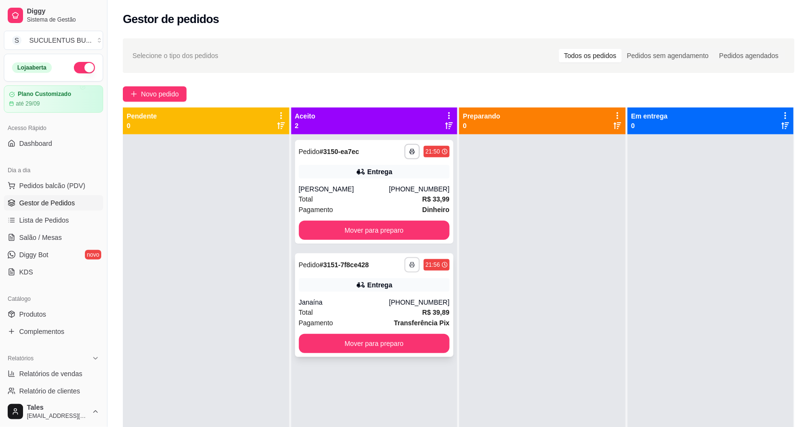
scroll to position [27, 0]
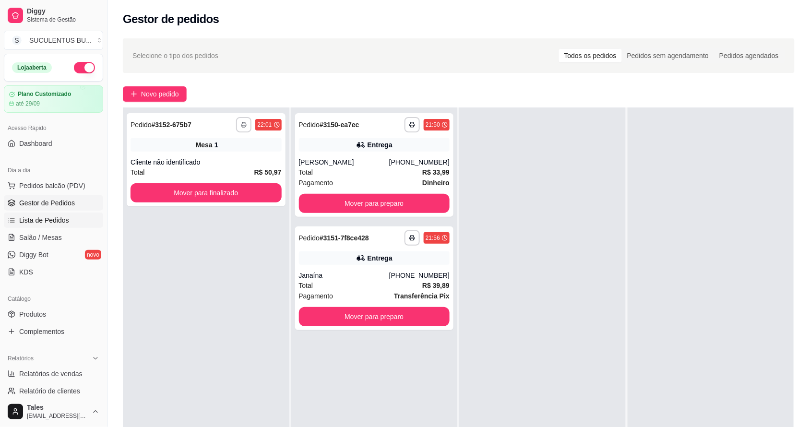
click at [61, 222] on span "Lista de Pedidos" at bounding box center [44, 221] width 50 height 10
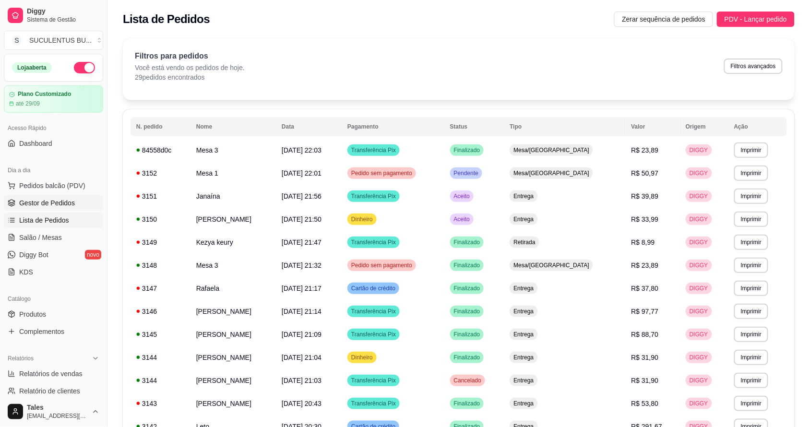
click at [49, 209] on link "Gestor de Pedidos" at bounding box center [53, 202] width 99 height 15
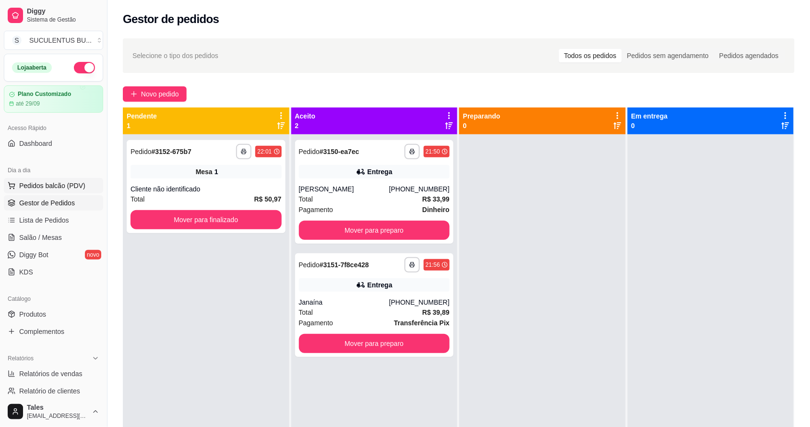
click at [51, 181] on span "Pedidos balcão (PDV)" at bounding box center [52, 186] width 66 height 10
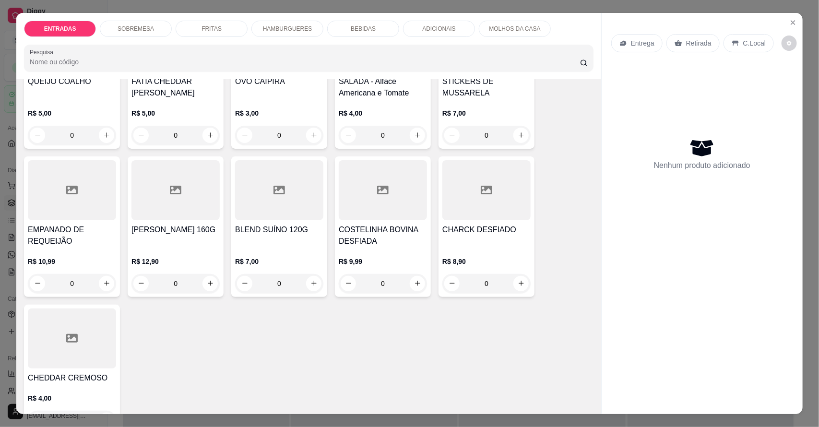
scroll to position [2280, 0]
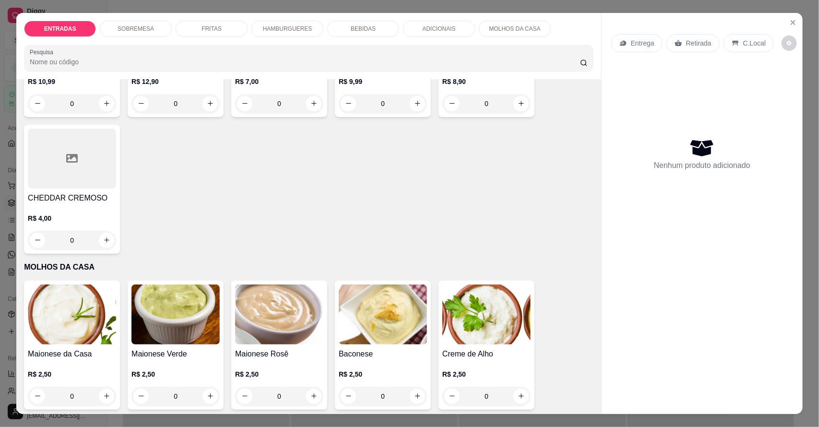
click at [291, 23] on div "HAMBURGUERES" at bounding box center [288, 29] width 72 height 16
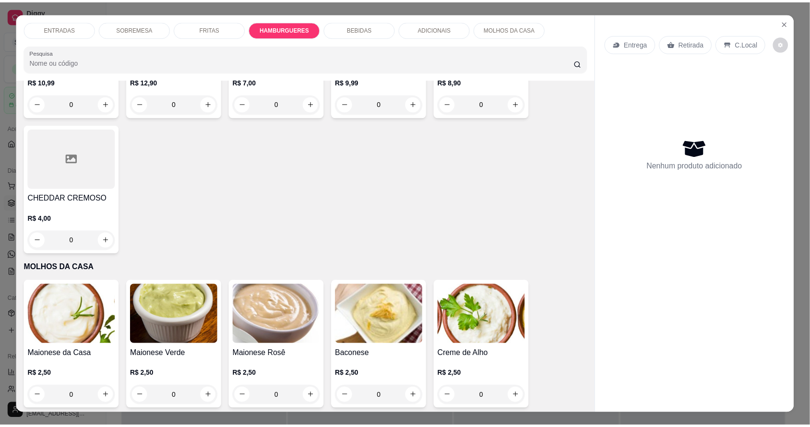
scroll to position [18, 0]
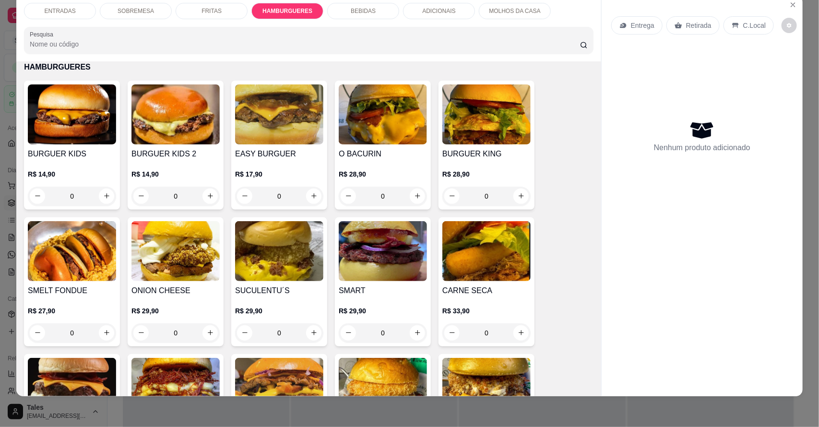
click at [309, 198] on div "0" at bounding box center [279, 196] width 88 height 19
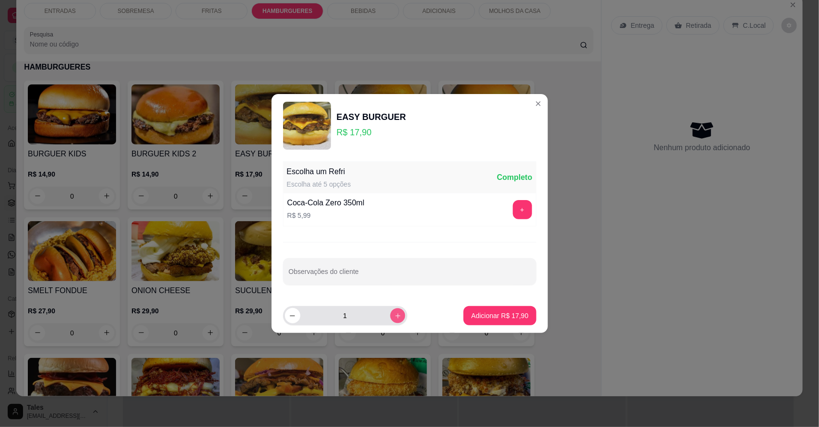
click at [394, 318] on icon "increase-product-quantity" at bounding box center [397, 316] width 7 height 7
type input "2"
click at [513, 315] on p "Adicionar R$ 35,80" at bounding box center [500, 315] width 56 height 9
type input "2"
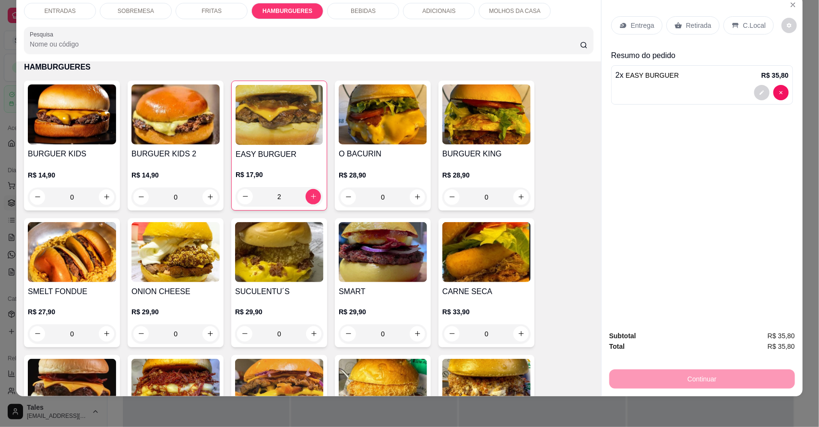
click at [649, 24] on p "Entrega" at bounding box center [643, 26] width 24 height 10
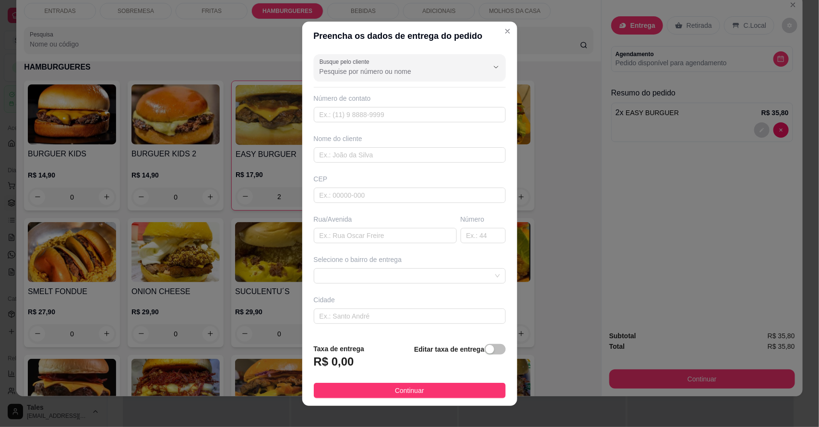
click at [361, 73] on input "Busque pelo cliente" at bounding box center [397, 72] width 154 height 10
type input "n"
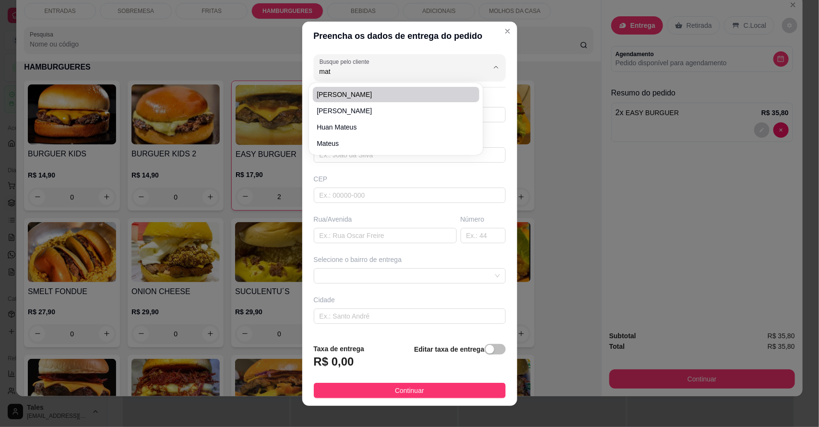
click at [344, 96] on span "[PERSON_NAME]" at bounding box center [391, 95] width 149 height 10
type input "[PERSON_NAME]"
type input "88994011468"
type input "[PERSON_NAME]"
type input "Próx a pipi"
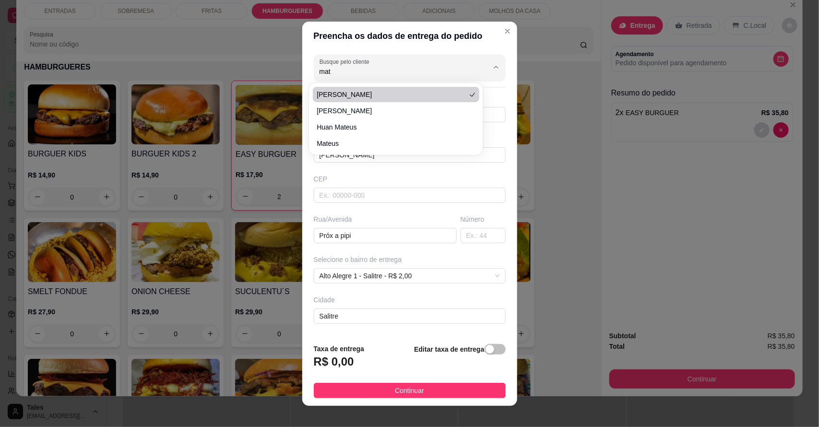
type input "Salitre"
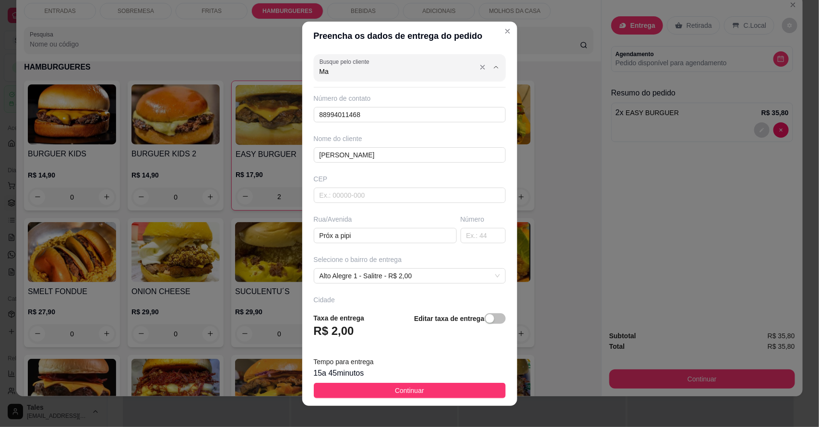
type input "M"
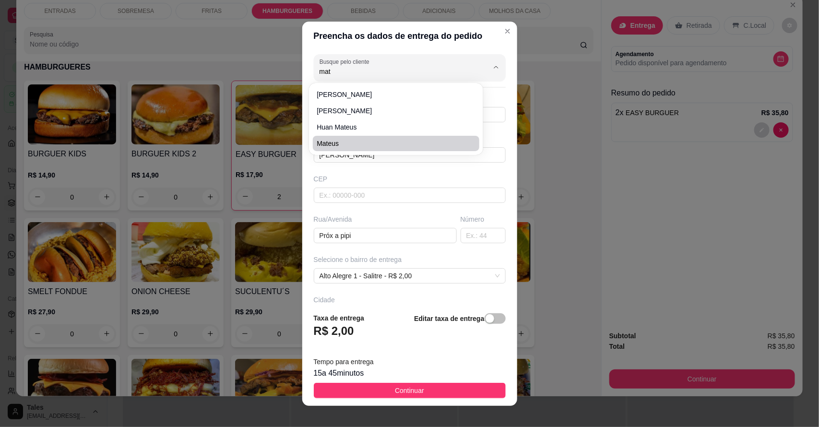
click at [364, 141] on span "Mateus" at bounding box center [391, 144] width 149 height 10
type input "Mateus"
type input "88993169293"
type input "Mateus"
type input "63155000"
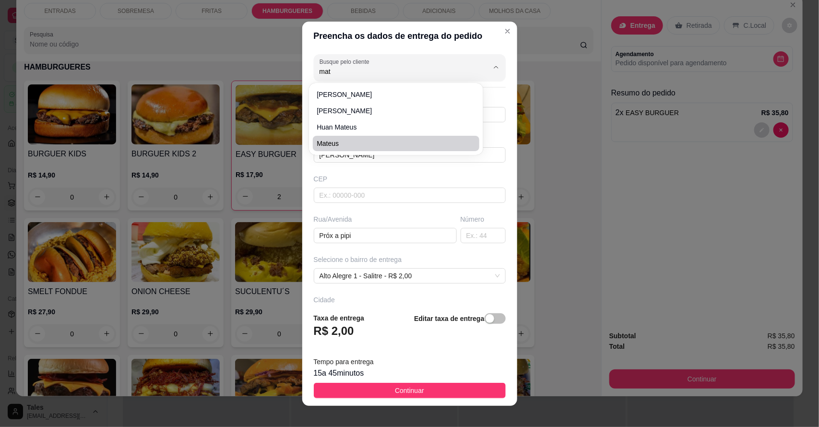
type input "[PERSON_NAME], estrada nova, n 524.vz ao depósito de ivonete na casa de [GEOGRA…"
type input "524"
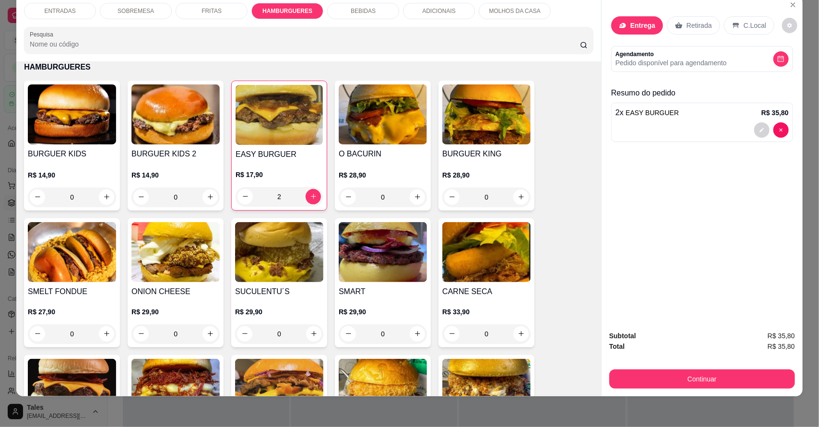
click at [639, 25] on p "Entrega" at bounding box center [643, 26] width 25 height 10
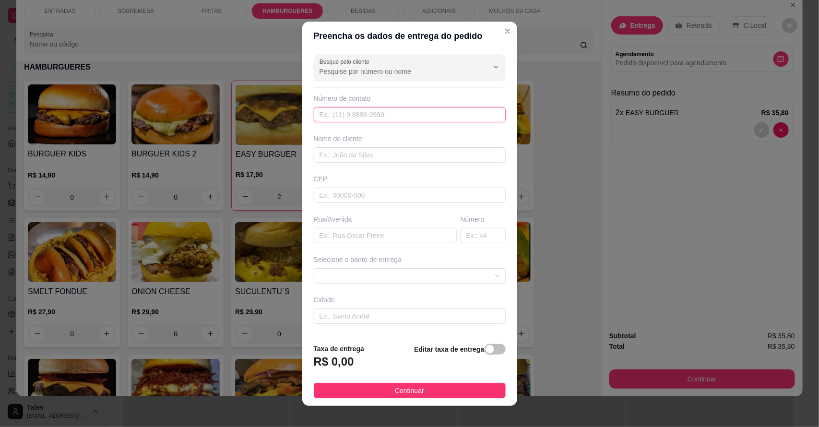
click at [363, 120] on input "text" at bounding box center [410, 114] width 192 height 15
type input "8"
type input "[PHONE_NUMBER]"
click at [373, 154] on input "text" at bounding box center [410, 154] width 192 height 15
type input "[PERSON_NAME]"
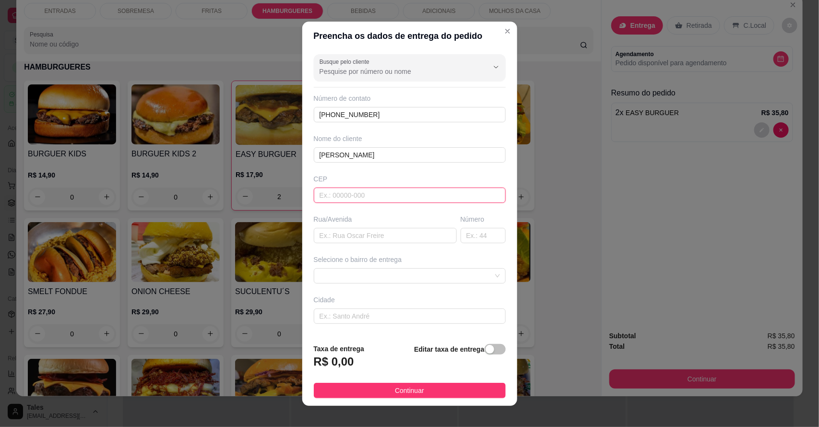
click at [369, 193] on input "text" at bounding box center [410, 195] width 192 height 15
type input "63155000"
click at [381, 235] on input "text" at bounding box center [385, 235] width 143 height 15
type input "rua estrada da pitombeira"
click at [471, 236] on input "text" at bounding box center [483, 235] width 45 height 15
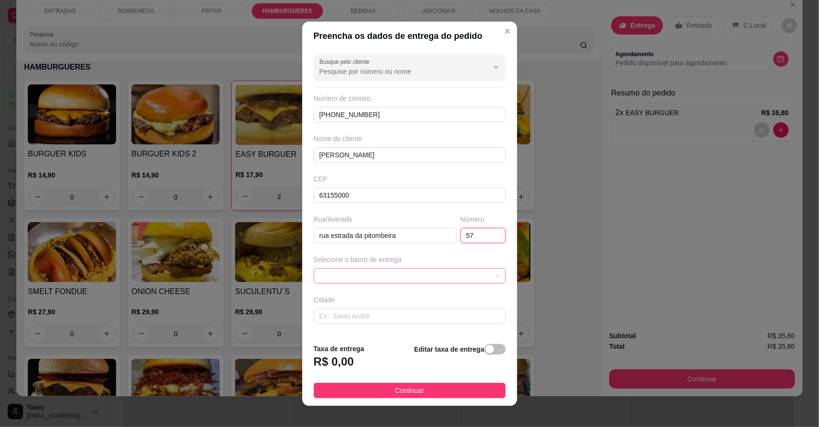
click at [441, 277] on span at bounding box center [410, 276] width 181 height 14
type input "57"
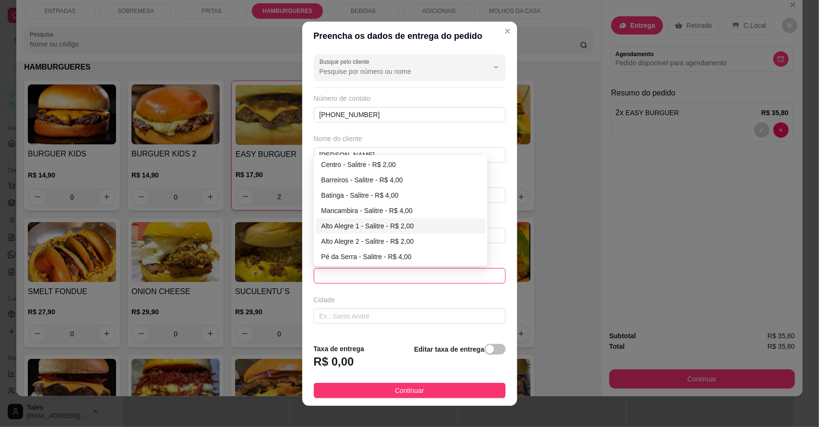
click at [406, 228] on div "Alto Alegre 1 - Salitre - R$ 2,00" at bounding box center [401, 226] width 159 height 11
type input "Salitre"
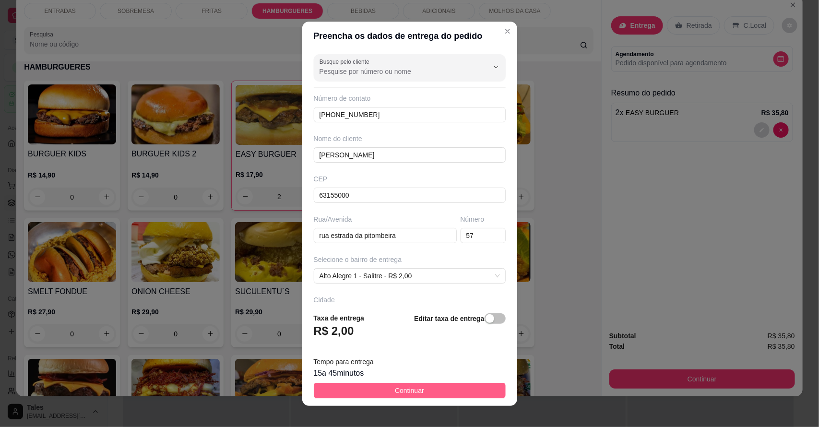
click at [410, 387] on span "Continuar" at bounding box center [409, 390] width 29 height 11
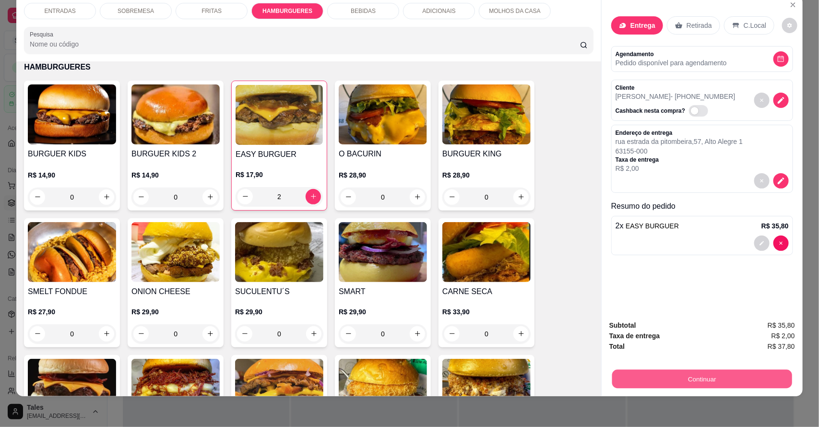
click at [706, 381] on button "Continuar" at bounding box center [703, 379] width 180 height 19
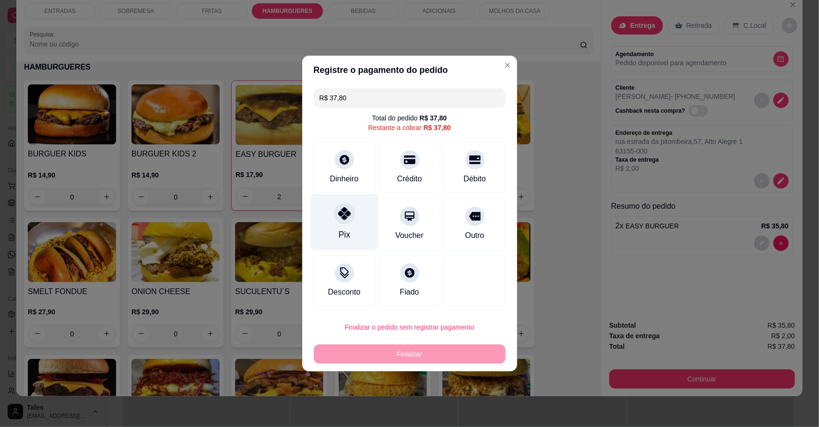
click at [342, 217] on icon at bounding box center [344, 213] width 12 height 12
type input "R$ 0,00"
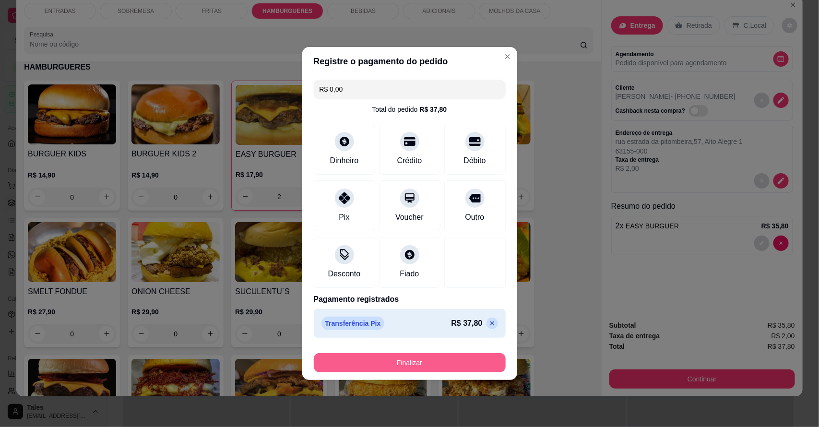
click at [448, 361] on button "Finalizar" at bounding box center [410, 362] width 192 height 19
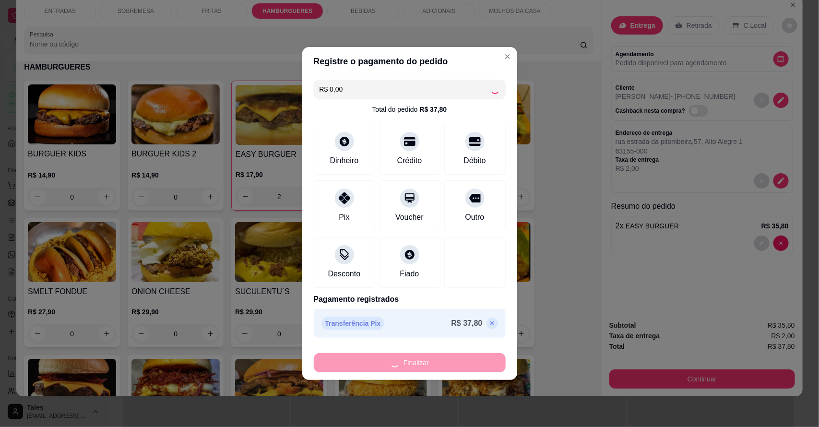
type input "0"
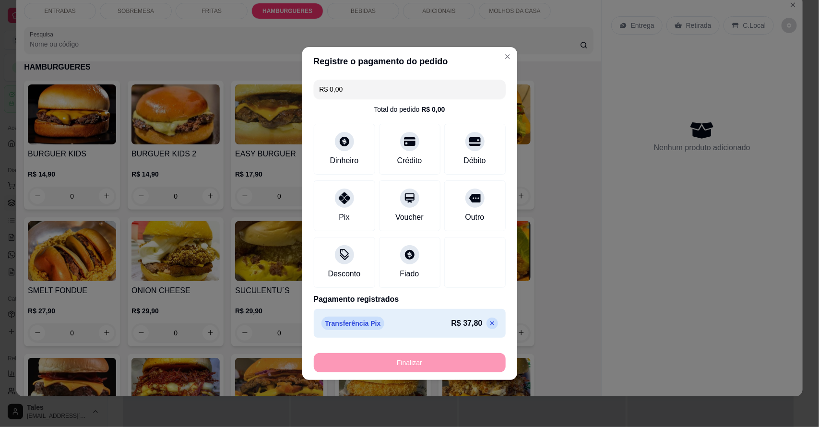
type input "-R$ 37,80"
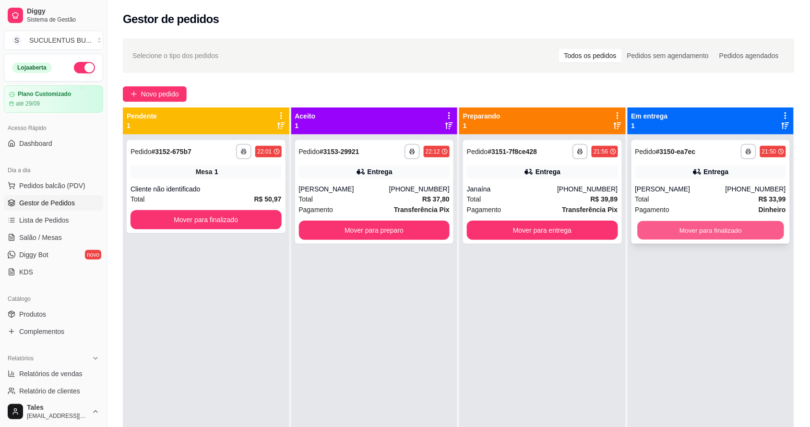
click at [710, 229] on button "Mover para finalizado" at bounding box center [711, 230] width 146 height 19
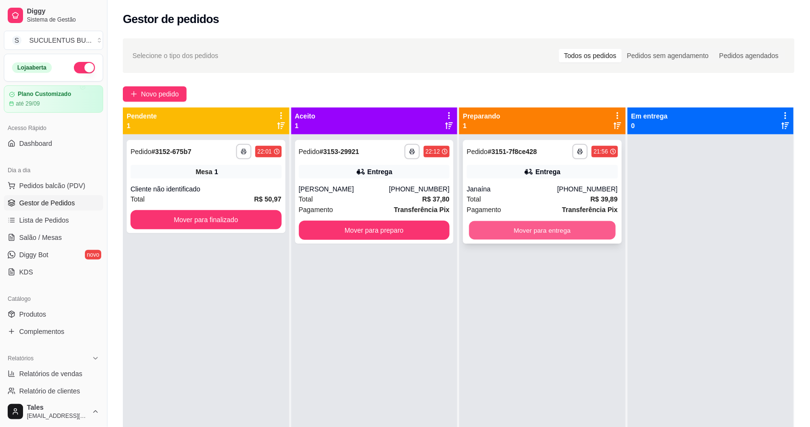
click at [580, 226] on button "Mover para entrega" at bounding box center [543, 230] width 146 height 19
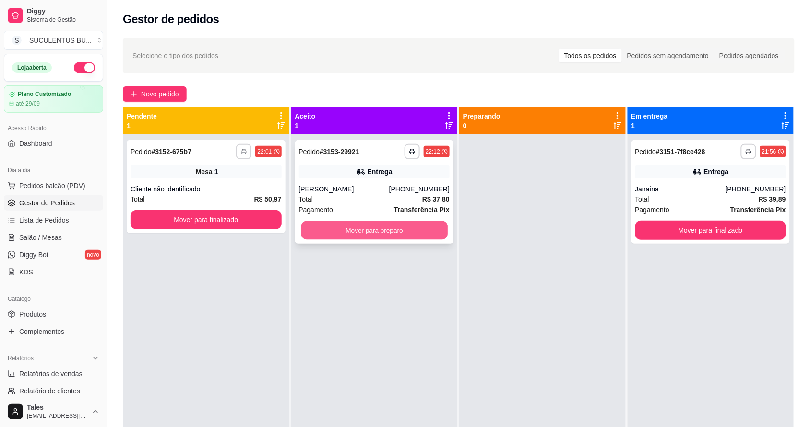
click at [352, 227] on button "Mover para preparo" at bounding box center [374, 230] width 146 height 19
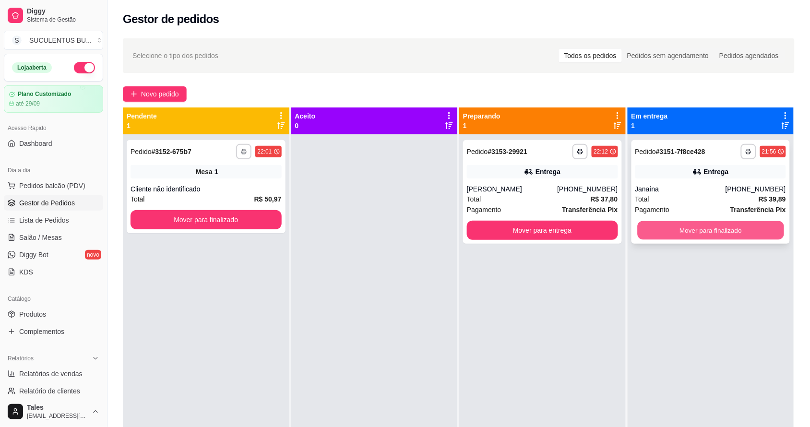
click at [729, 233] on button "Mover para finalizado" at bounding box center [711, 230] width 146 height 19
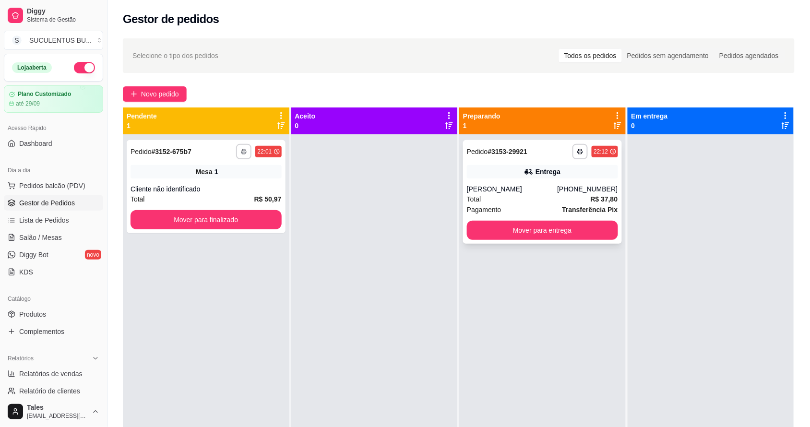
click at [515, 192] on div "[PERSON_NAME]" at bounding box center [512, 189] width 90 height 10
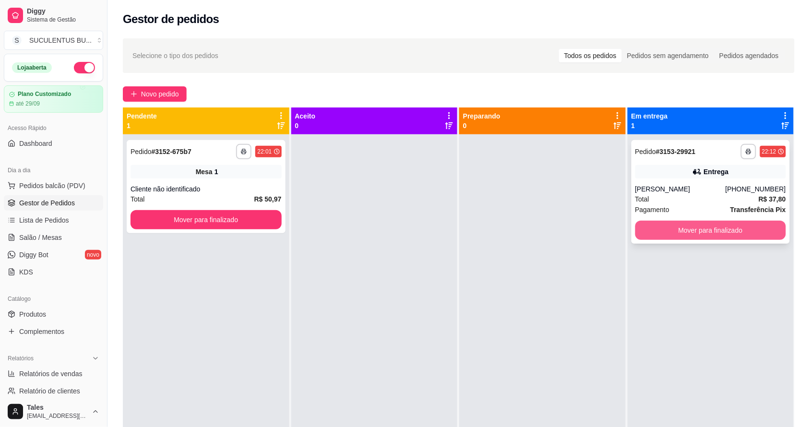
click at [663, 230] on button "Mover para finalizado" at bounding box center [711, 230] width 151 height 19
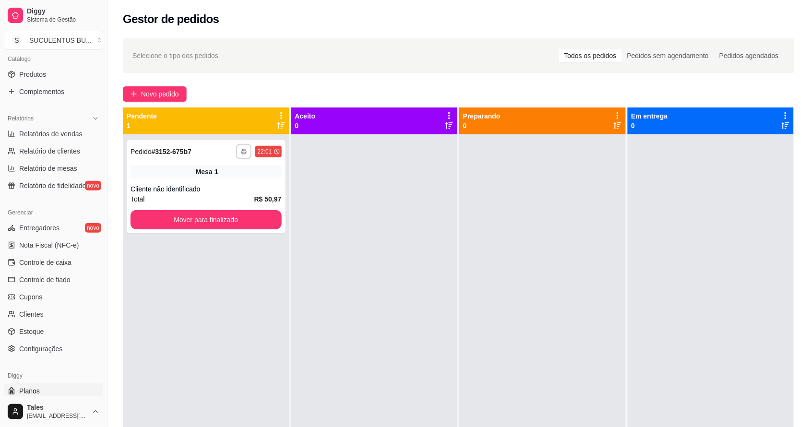
scroll to position [263, 0]
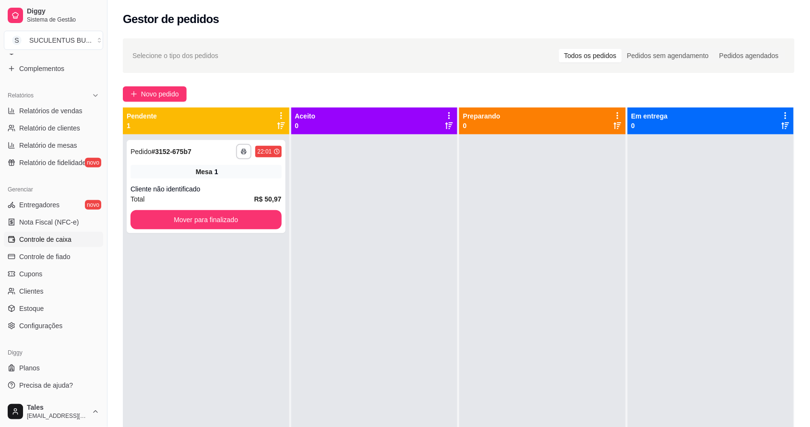
click at [68, 244] on link "Controle de caixa" at bounding box center [53, 239] width 99 height 15
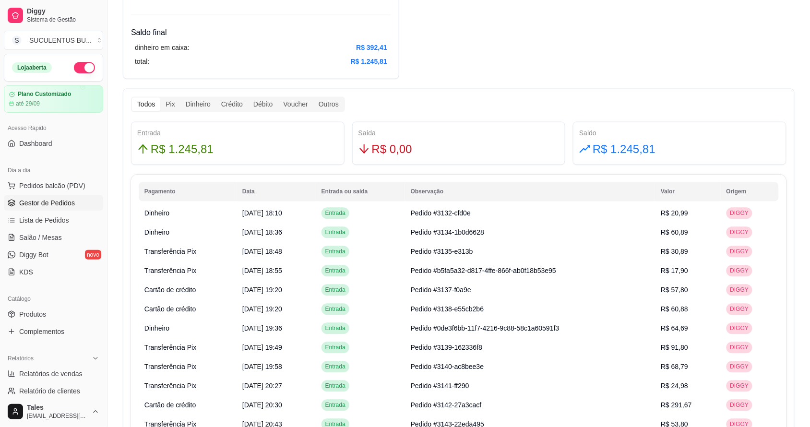
click at [43, 203] on span "Gestor de Pedidos" at bounding box center [47, 203] width 56 height 10
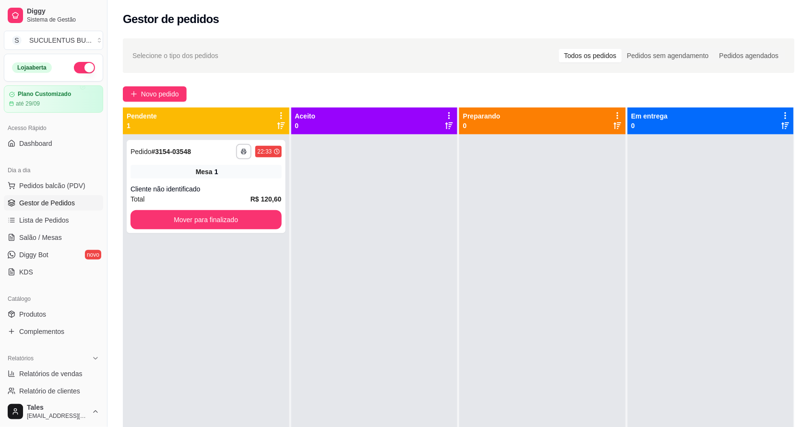
click at [317, 243] on div at bounding box center [374, 347] width 167 height 427
click at [71, 186] on span "Pedidos balcão (PDV)" at bounding box center [52, 186] width 66 height 10
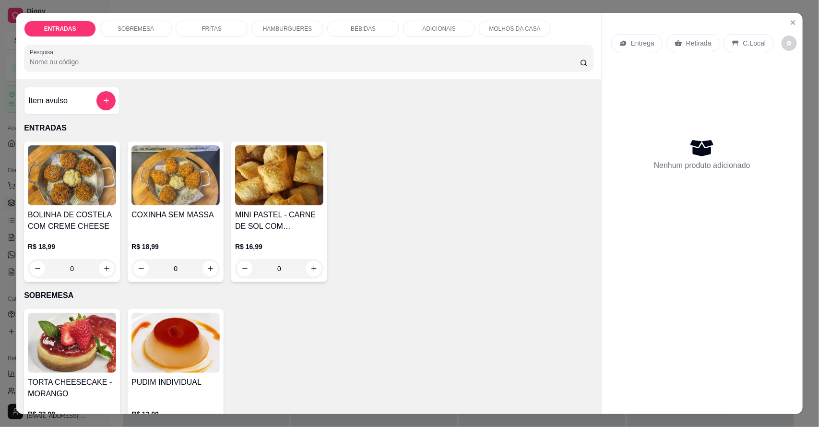
click at [296, 27] on p "HAMBURGUERES" at bounding box center [287, 29] width 49 height 8
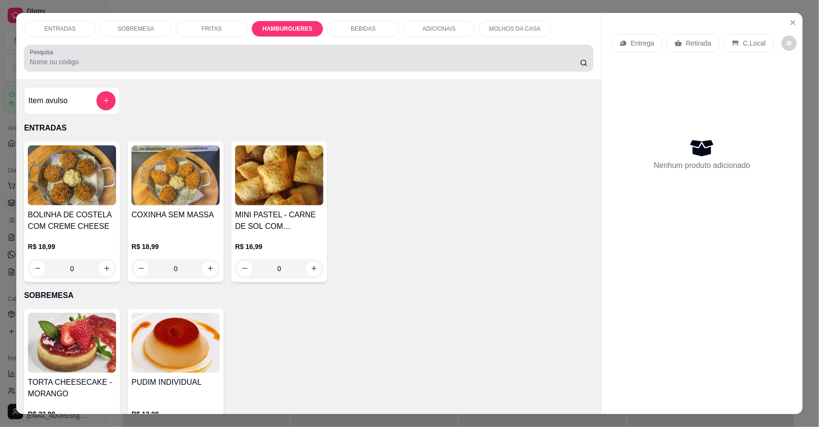
scroll to position [18, 0]
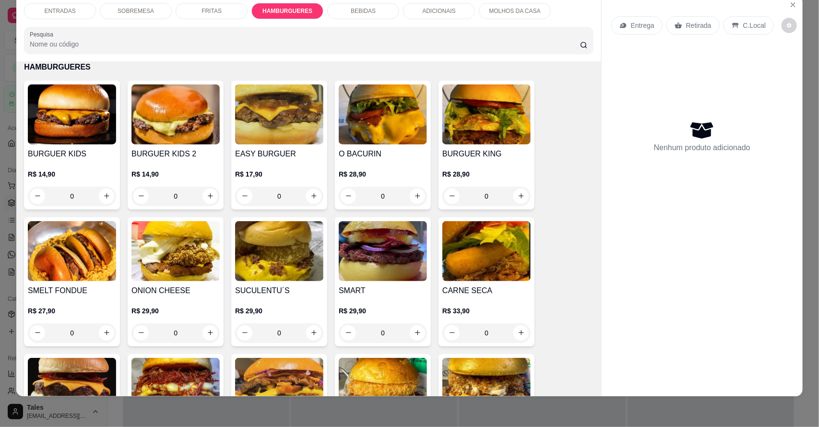
click at [312, 197] on div "0" at bounding box center [279, 196] width 88 height 19
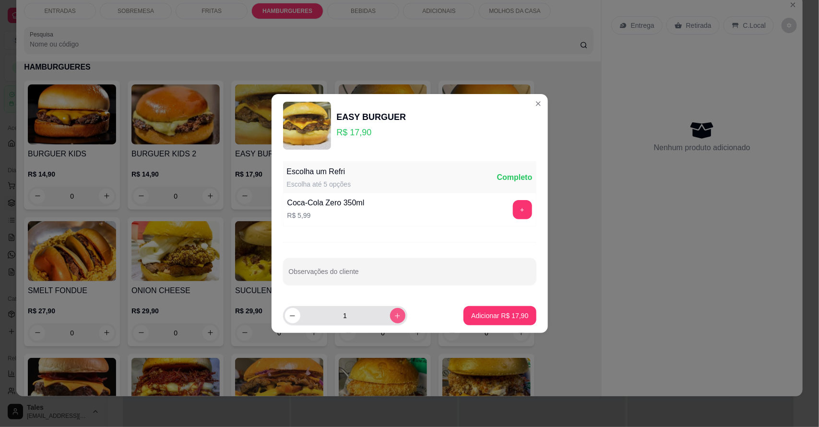
click at [390, 311] on button "increase-product-quantity" at bounding box center [397, 315] width 15 height 15
type input "2"
click at [514, 320] on p "Adicionar R$ 35,80" at bounding box center [499, 316] width 57 height 10
type input "2"
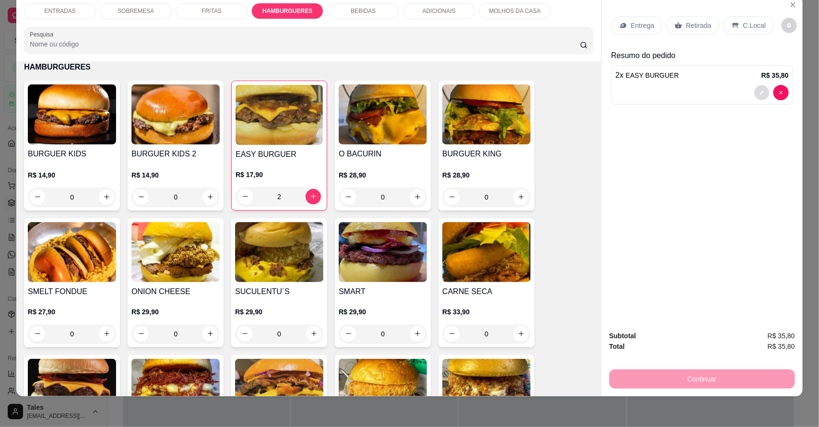
click at [755, 98] on div at bounding box center [772, 92] width 35 height 15
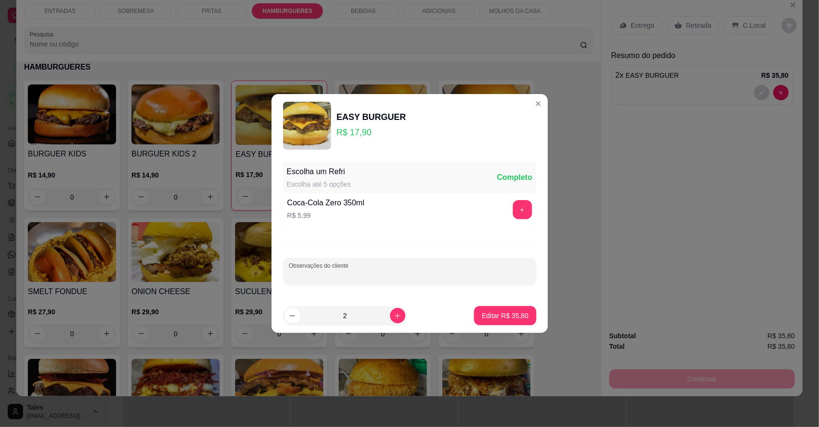
click at [414, 272] on input "Observações do cliente" at bounding box center [410, 276] width 242 height 10
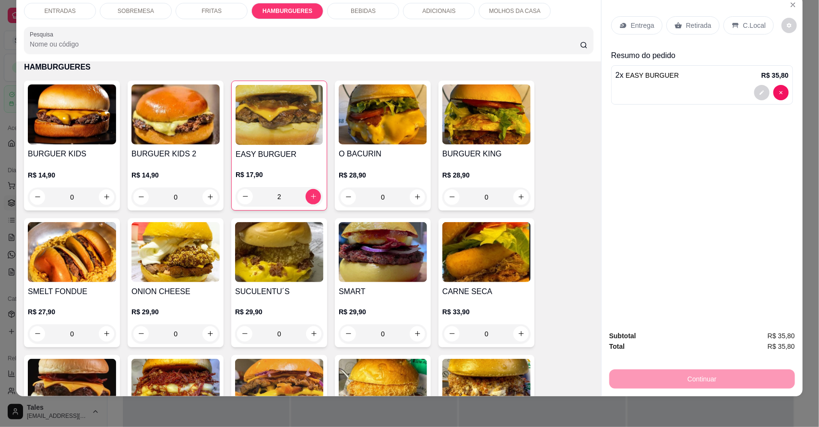
click at [454, 10] on div "ADICIONAIS" at bounding box center [439, 11] width 72 height 16
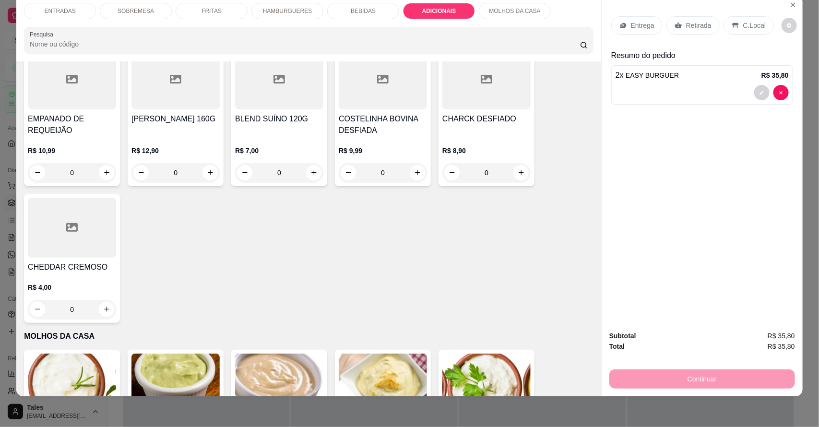
scroll to position [2074, 0]
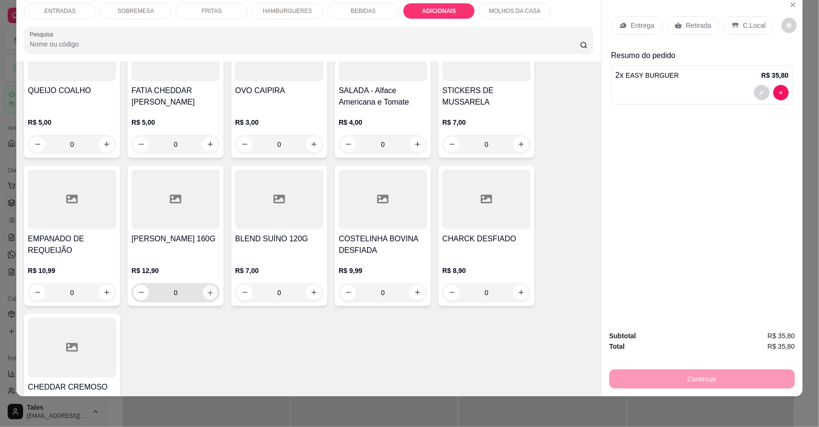
click at [208, 289] on icon "increase-product-quantity" at bounding box center [210, 292] width 7 height 7
type input "1"
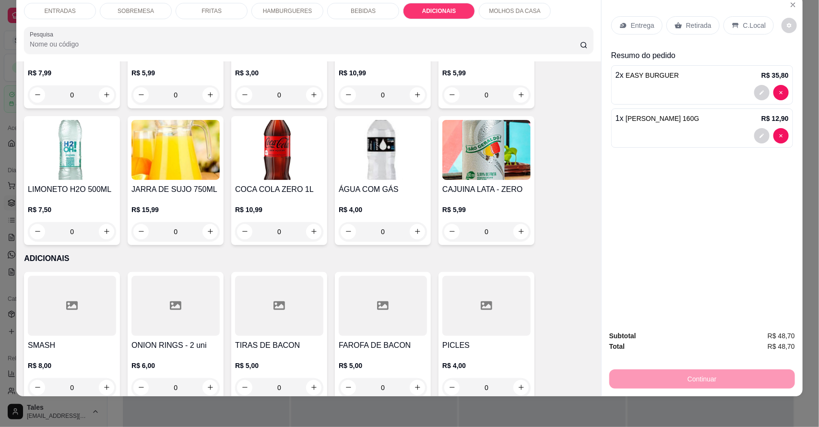
scroll to position [1654, 0]
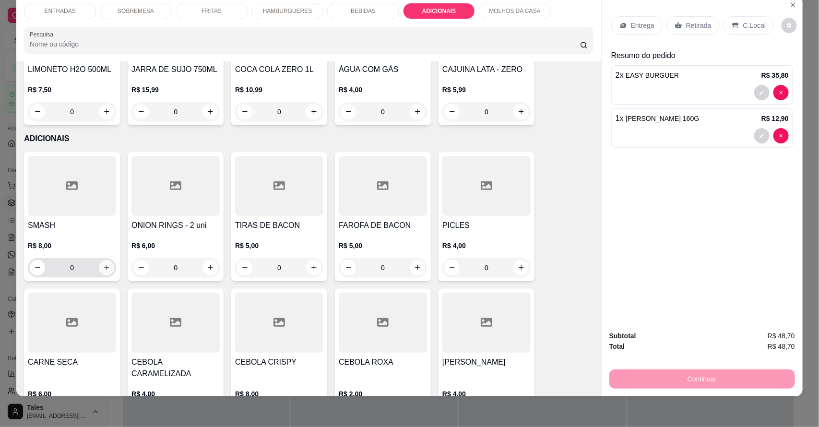
click at [104, 264] on icon "increase-product-quantity" at bounding box center [106, 267] width 7 height 7
type input "1"
click at [755, 94] on button "decrease-product-quantity" at bounding box center [762, 92] width 15 height 15
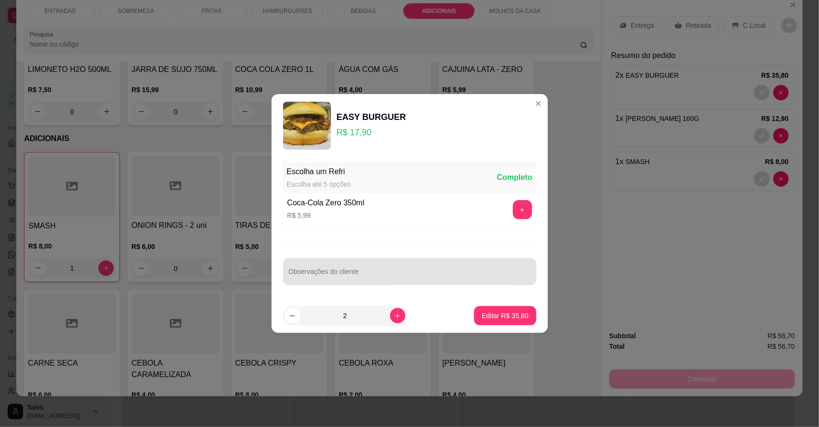
click at [346, 269] on div at bounding box center [410, 271] width 242 height 19
type input "em um adicional de blend 160g e no outro smash"
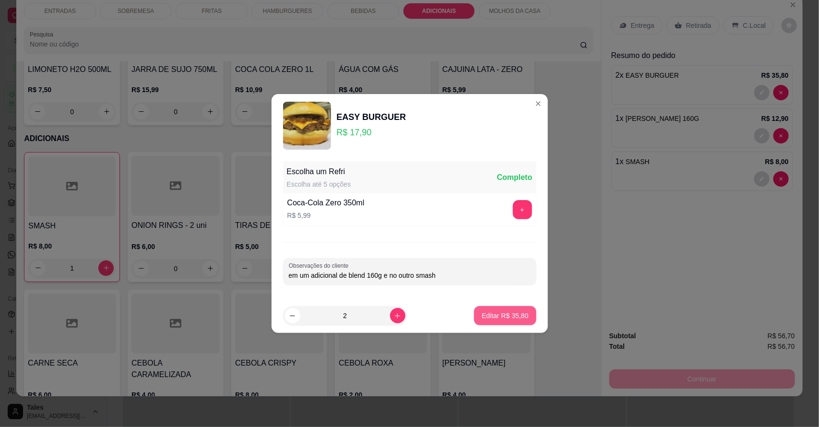
click at [514, 311] on button "Editar R$ 35,80" at bounding box center [505, 315] width 62 height 19
type input "0"
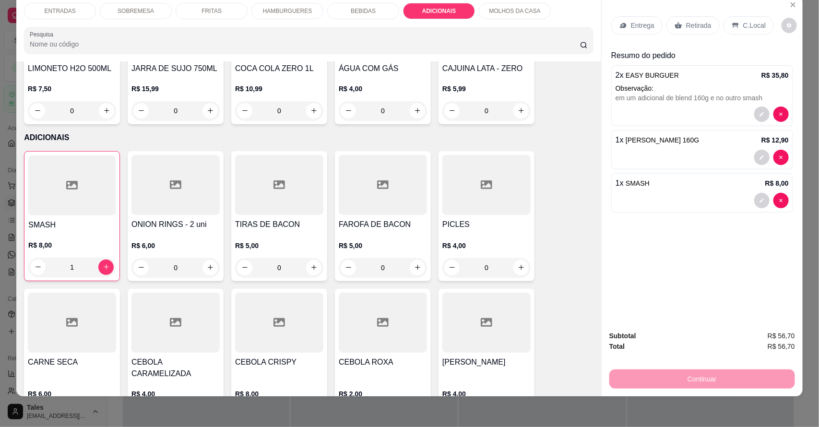
scroll to position [1653, 0]
click at [711, 376] on div "Continuar" at bounding box center [703, 378] width 186 height 22
click at [649, 29] on p "Entrega" at bounding box center [643, 26] width 24 height 10
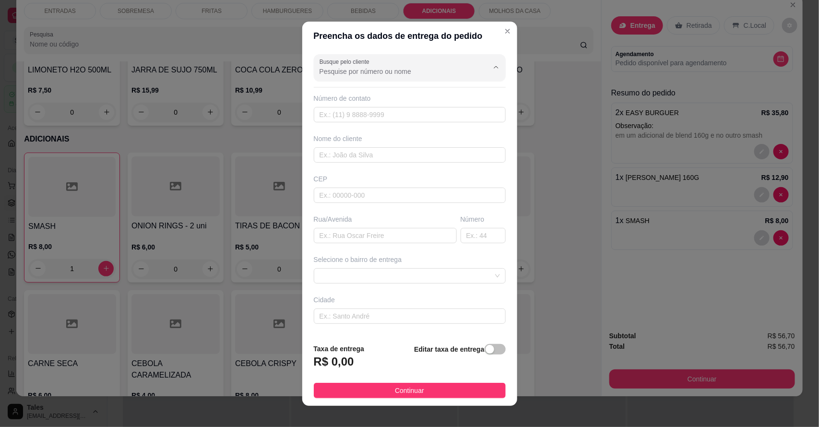
click at [396, 70] on input "Busque pelo cliente" at bounding box center [397, 72] width 154 height 10
type input "l"
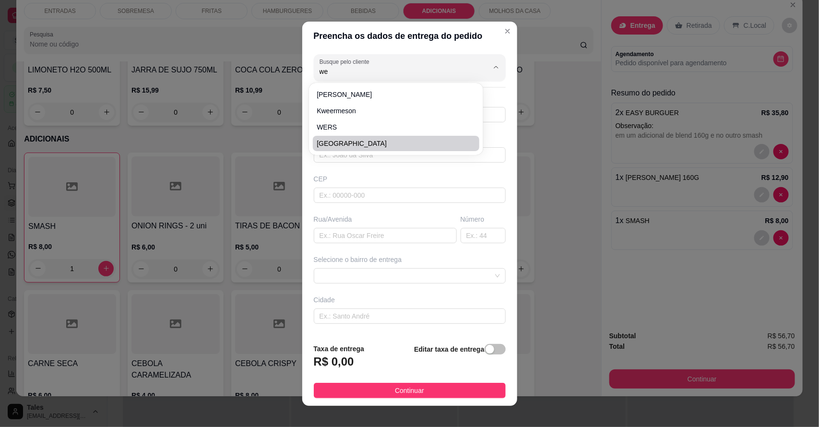
click at [347, 139] on span "[GEOGRAPHIC_DATA]" at bounding box center [391, 144] width 149 height 10
type input "[GEOGRAPHIC_DATA]"
type input "88994608065"
type input "[GEOGRAPHIC_DATA]"
type input "6315000"
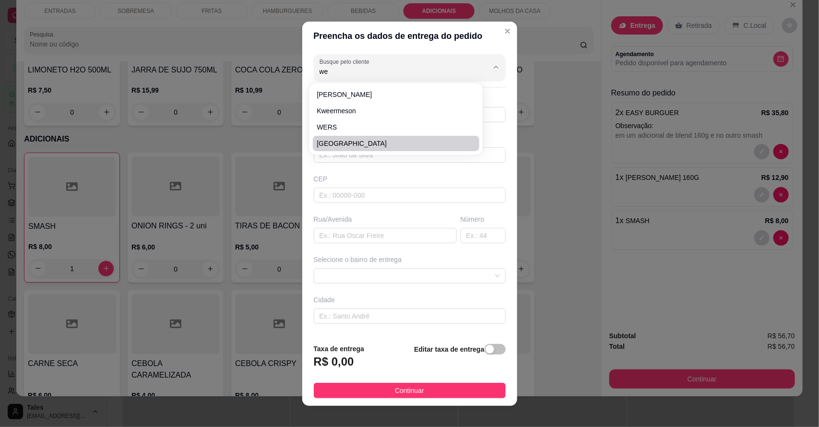
type input "[PERSON_NAME]"
type input "315"
type input "Salitre"
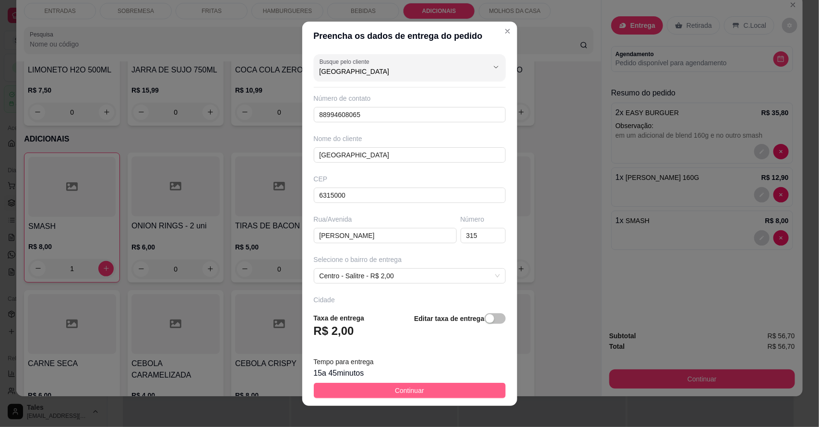
click at [414, 393] on span "Continuar" at bounding box center [409, 390] width 29 height 11
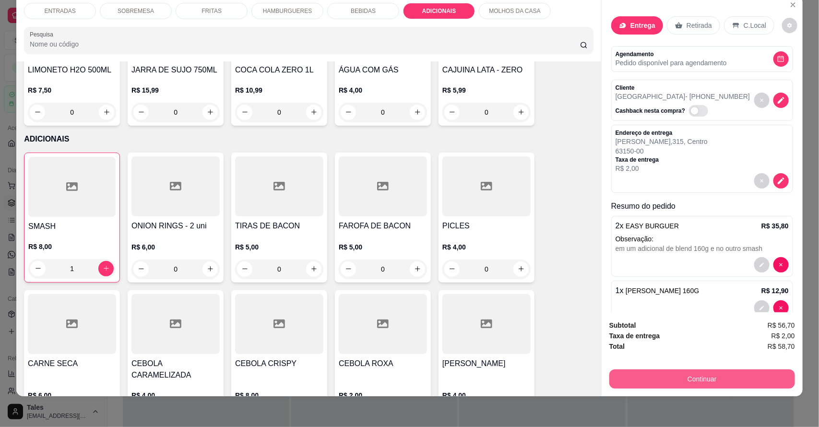
click at [701, 373] on button "Continuar" at bounding box center [703, 379] width 186 height 19
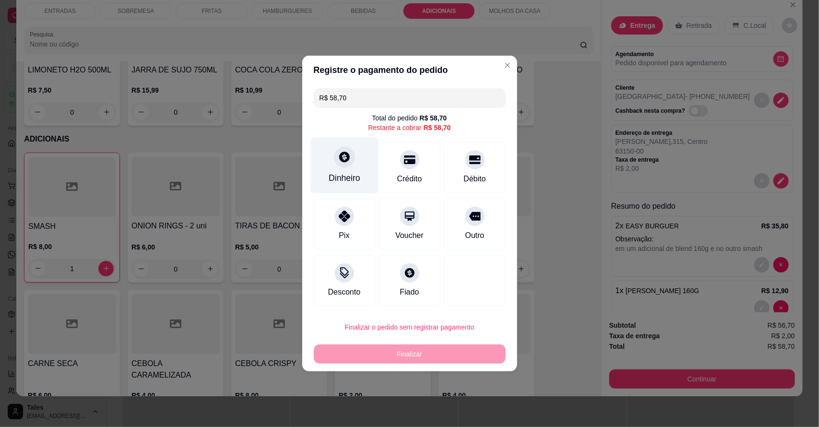
click at [344, 176] on div "Dinheiro" at bounding box center [345, 178] width 32 height 12
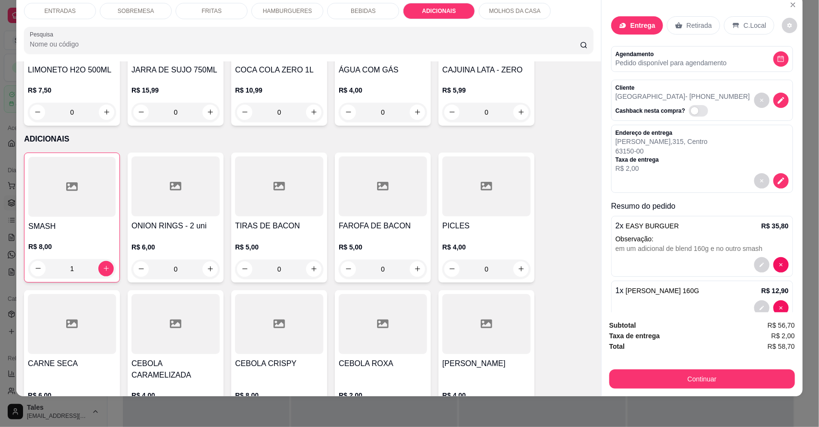
click at [356, 13] on p "BEBIDAS" at bounding box center [363, 11] width 25 height 8
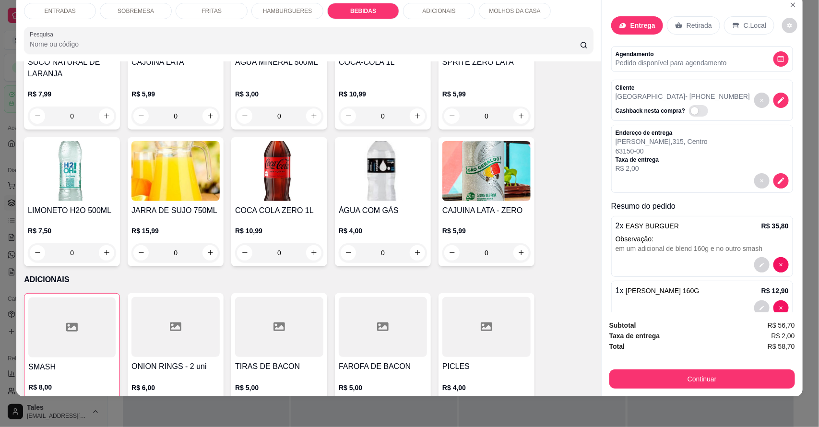
scroll to position [65, 0]
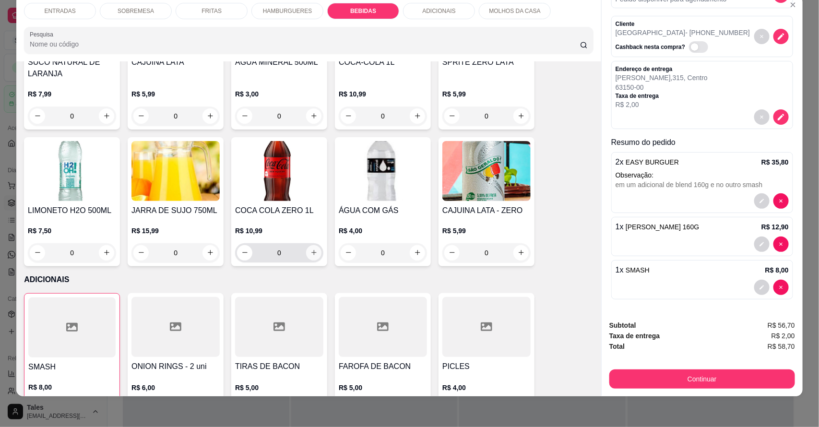
click at [311, 249] on icon "increase-product-quantity" at bounding box center [314, 252] width 7 height 7
type input "1"
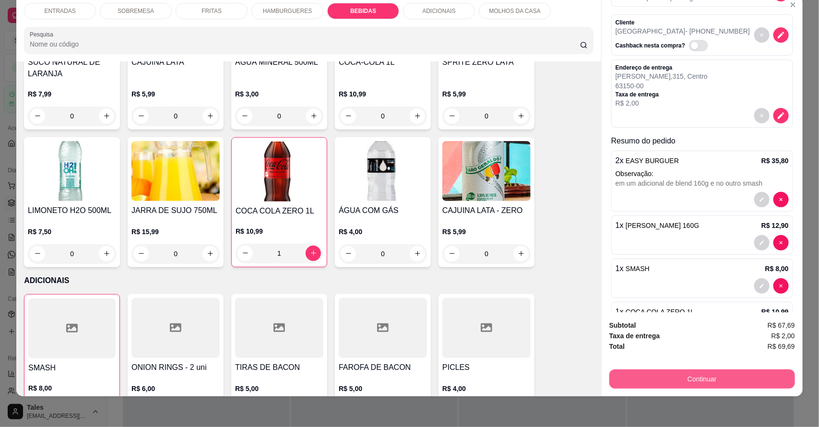
click at [726, 377] on button "Continuar" at bounding box center [703, 379] width 186 height 19
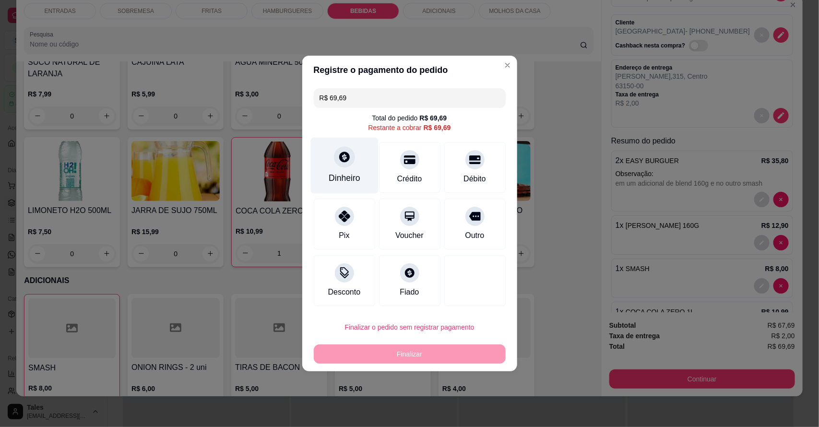
click at [351, 183] on div "Dinheiro" at bounding box center [345, 178] width 32 height 12
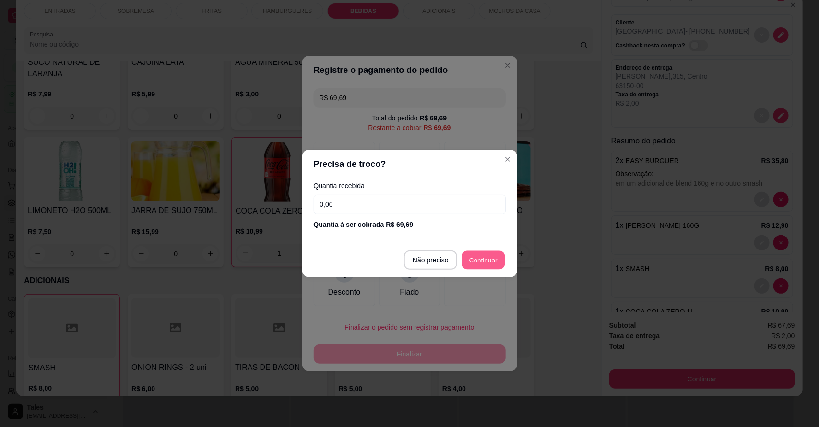
type input "R$ 0,00"
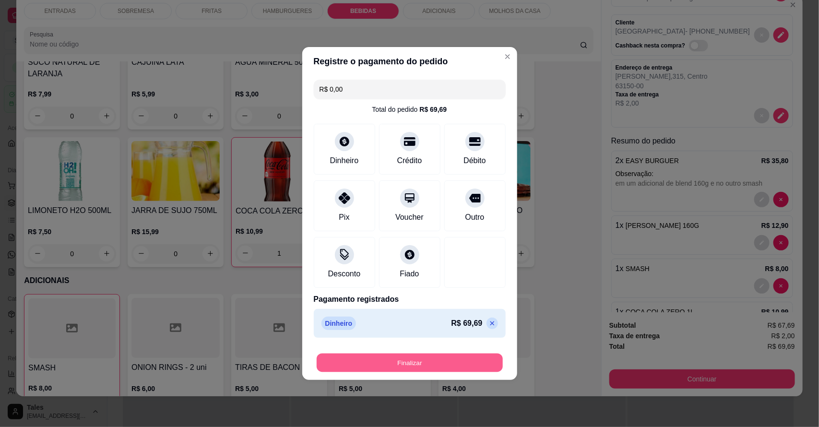
click at [455, 360] on button "Finalizar" at bounding box center [410, 363] width 186 height 19
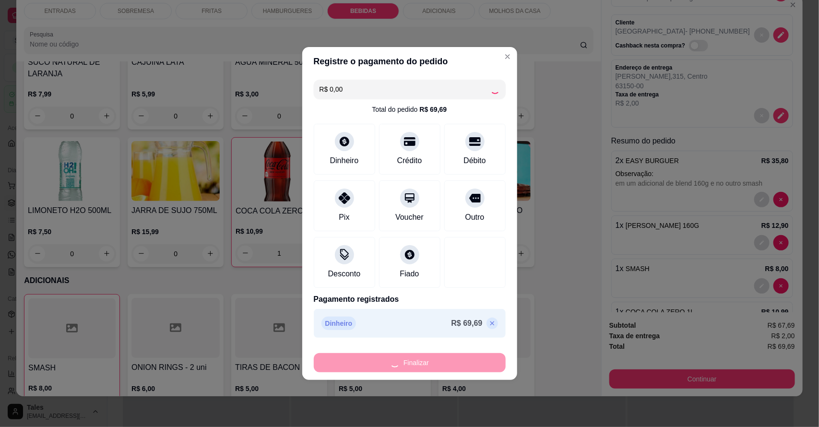
type input "0"
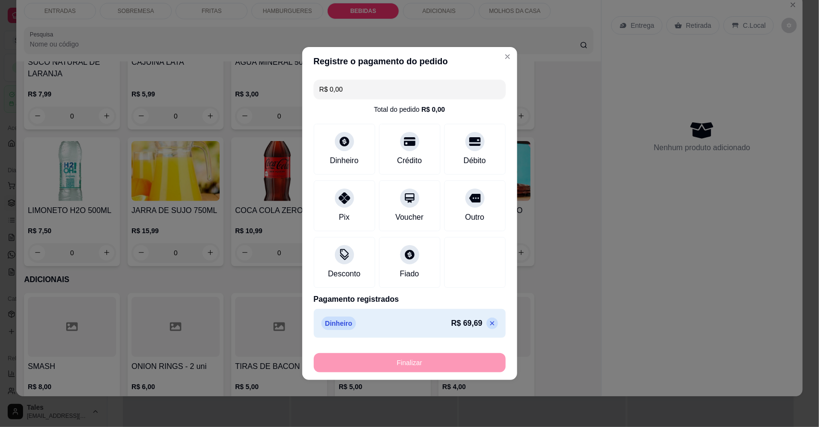
type input "-R$ 69,69"
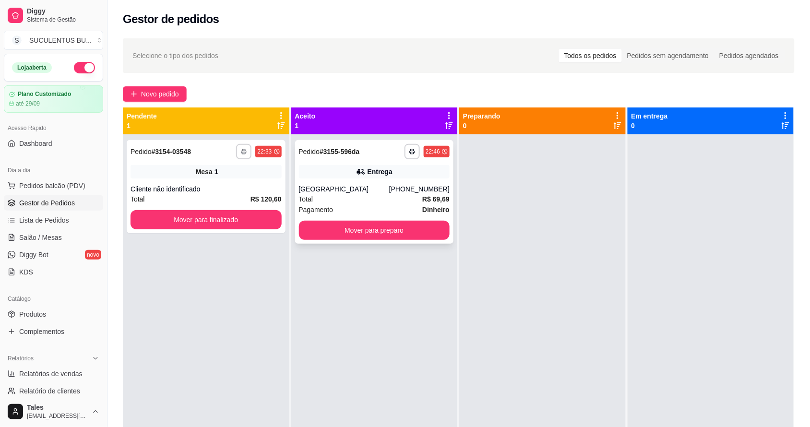
click at [373, 159] on div "**********" at bounding box center [374, 151] width 151 height 15
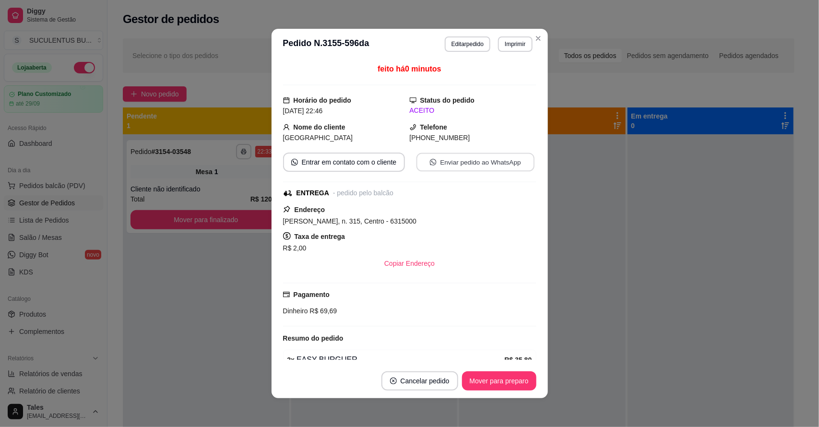
click at [467, 158] on button "Enviar pedido ao WhatsApp" at bounding box center [475, 162] width 118 height 19
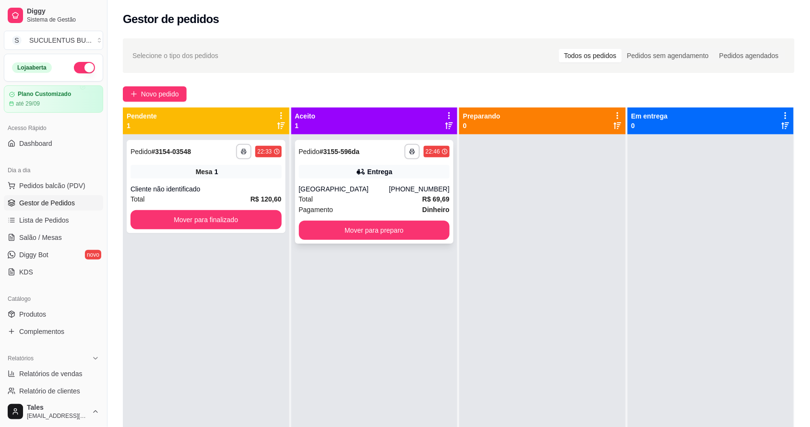
click at [405, 198] on div "Total R$ 69,69" at bounding box center [374, 199] width 151 height 11
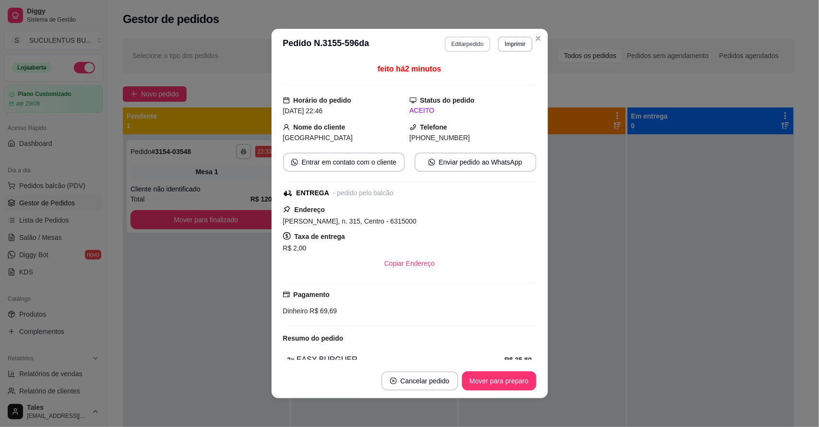
click at [472, 42] on button "Editar pedido" at bounding box center [468, 43] width 46 height 15
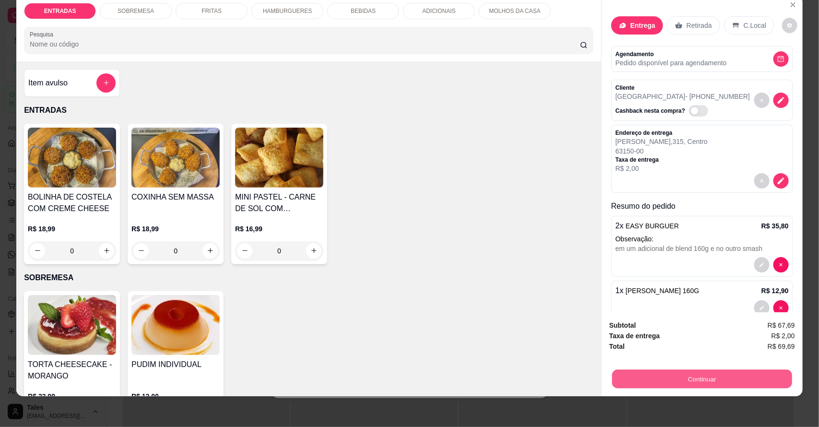
click at [657, 377] on button "Continuar" at bounding box center [703, 379] width 180 height 19
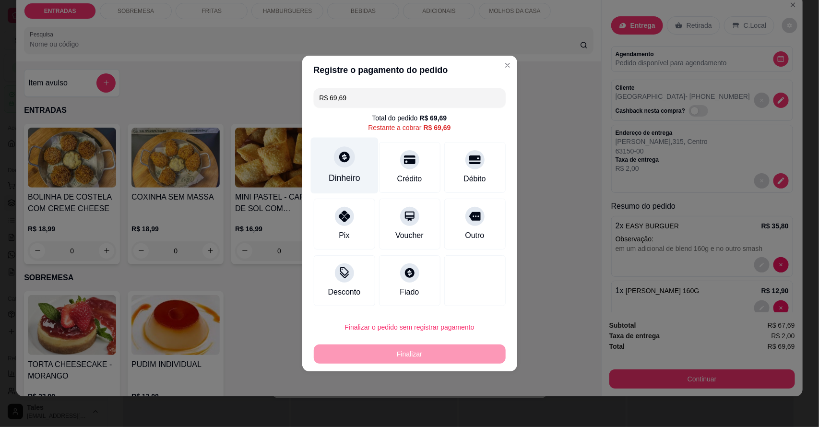
click at [349, 159] on div at bounding box center [344, 156] width 21 height 21
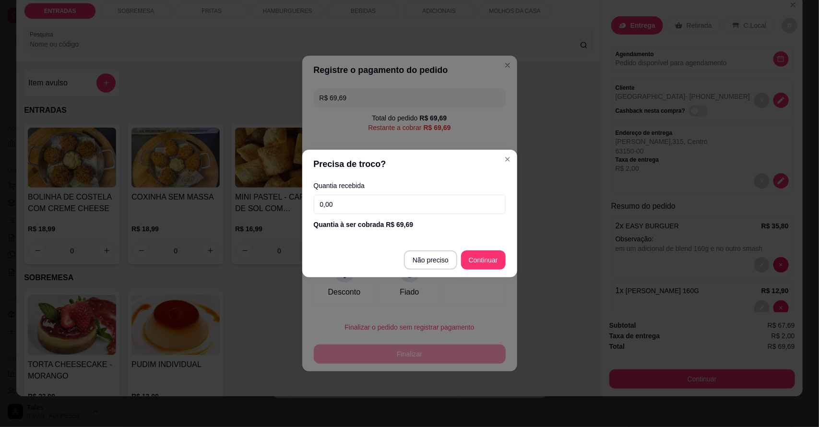
click at [356, 203] on input "0,00" at bounding box center [410, 204] width 192 height 19
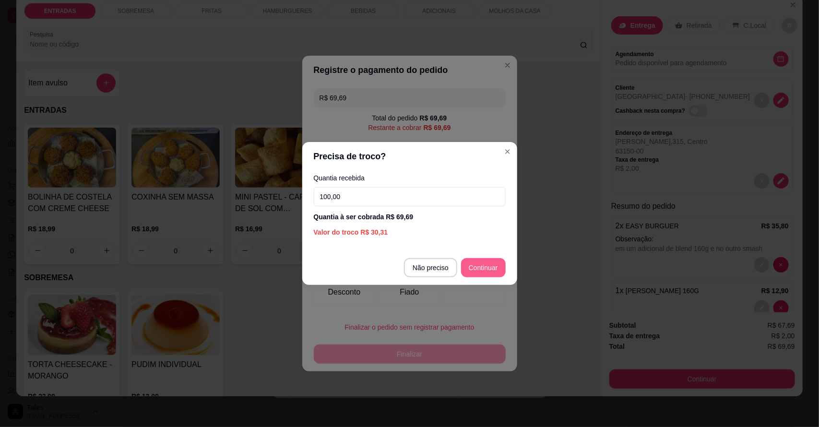
type input "100,00"
type input "R$ 0,00"
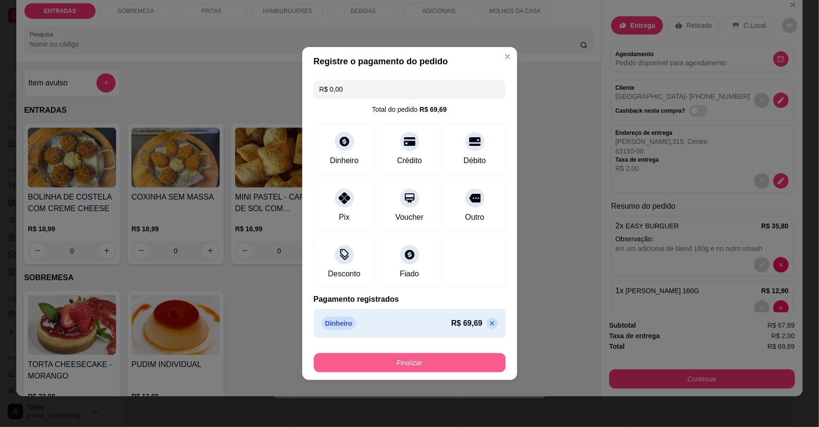
click at [461, 366] on button "Finalizar" at bounding box center [410, 362] width 192 height 19
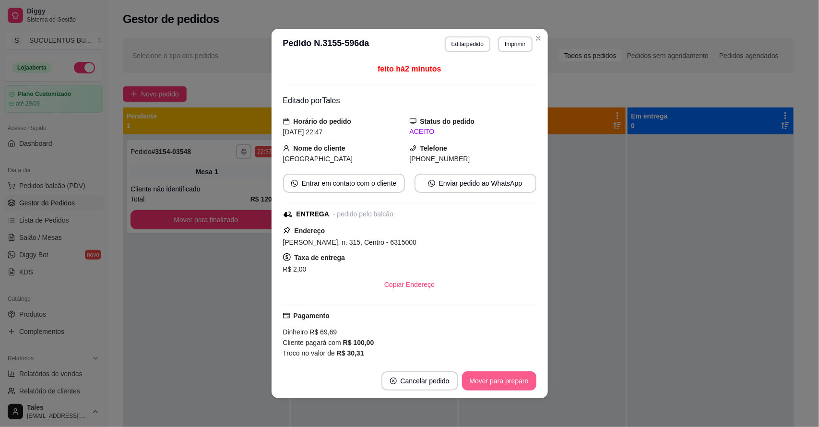
click at [496, 374] on button "Mover para preparo" at bounding box center [499, 381] width 74 height 19
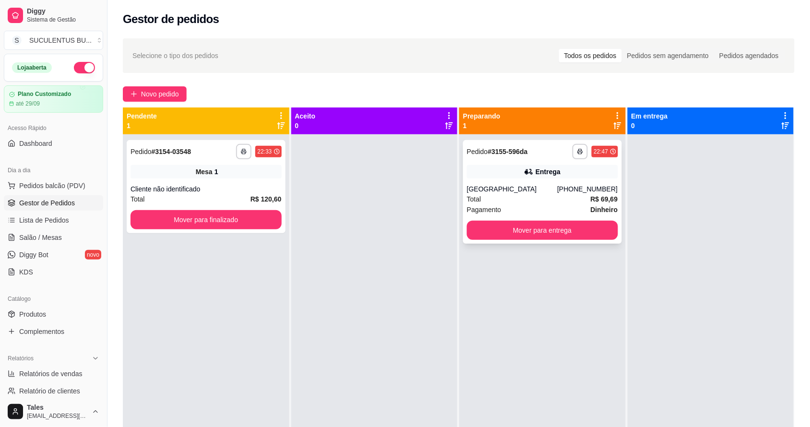
click at [550, 179] on div "**********" at bounding box center [542, 192] width 159 height 104
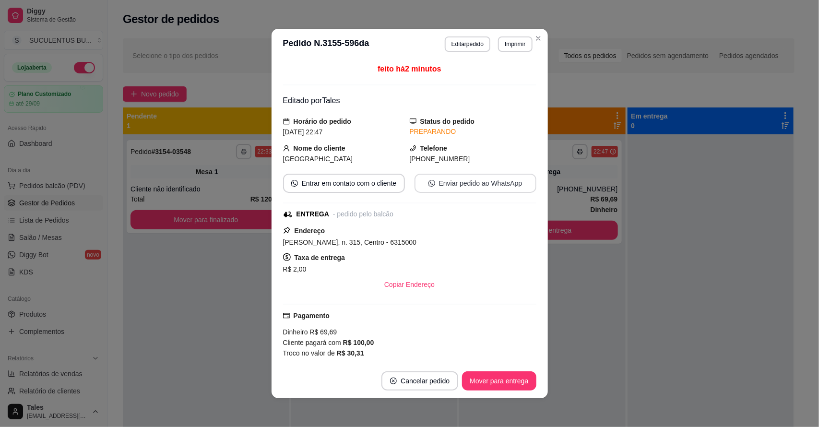
click at [448, 181] on button "Enviar pedido ao WhatsApp" at bounding box center [476, 183] width 122 height 19
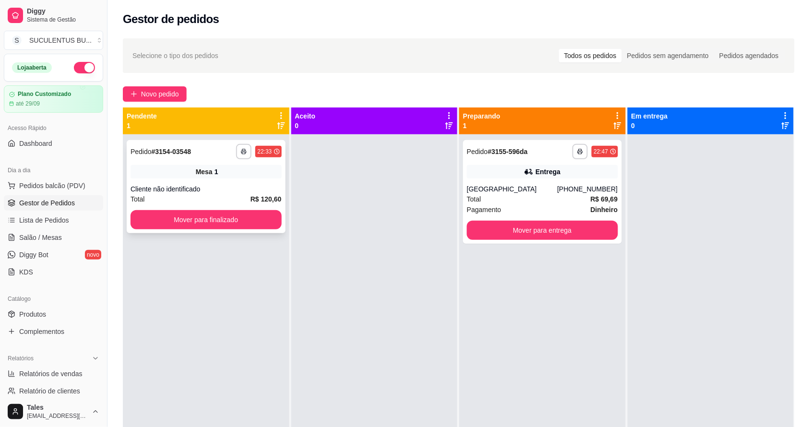
click at [243, 181] on div "**********" at bounding box center [206, 186] width 159 height 93
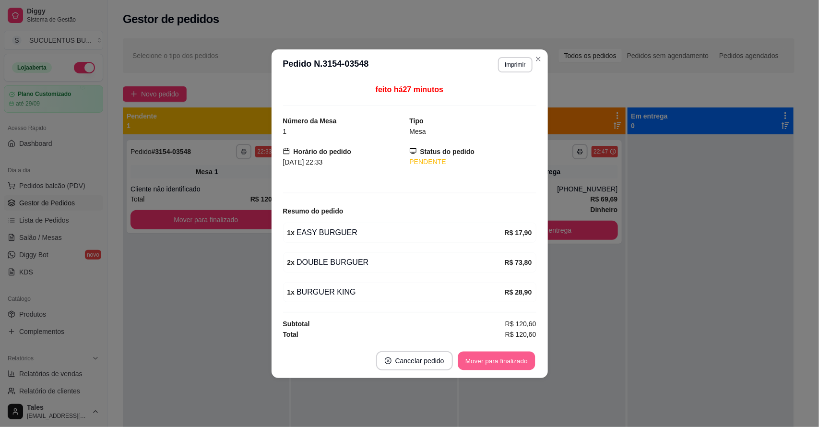
click at [518, 367] on button "Mover para finalizado" at bounding box center [496, 360] width 77 height 19
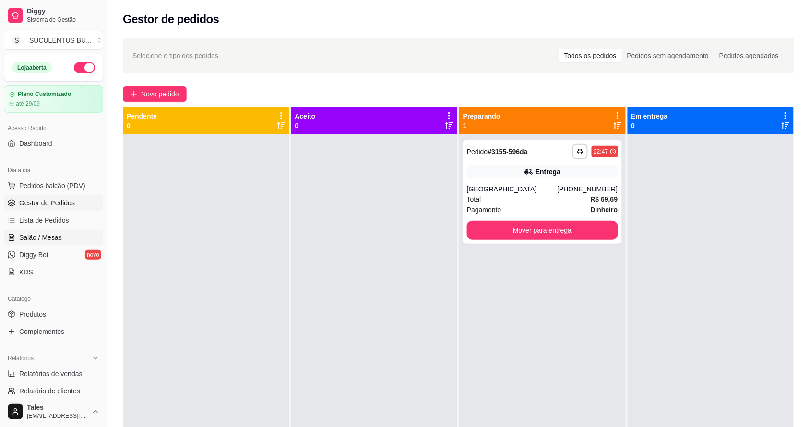
click at [37, 236] on span "Salão / Mesas" at bounding box center [40, 238] width 43 height 10
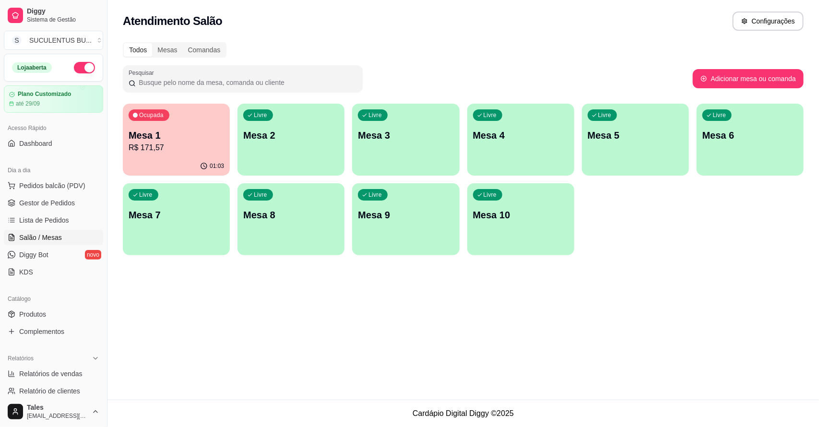
click at [164, 140] on p "Mesa 1" at bounding box center [177, 135] width 96 height 13
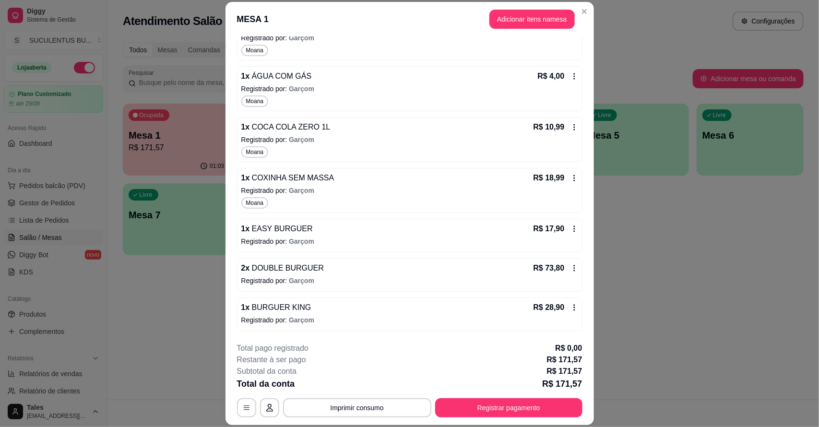
scroll to position [29, 0]
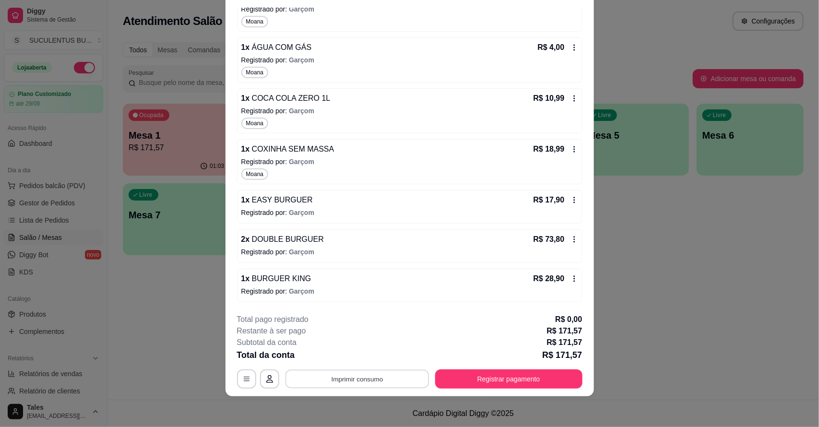
click at [381, 373] on button "Imprimir consumo" at bounding box center [357, 379] width 144 height 19
click at [380, 362] on button "IMPRESSORA CAIXA" at bounding box center [355, 356] width 77 height 15
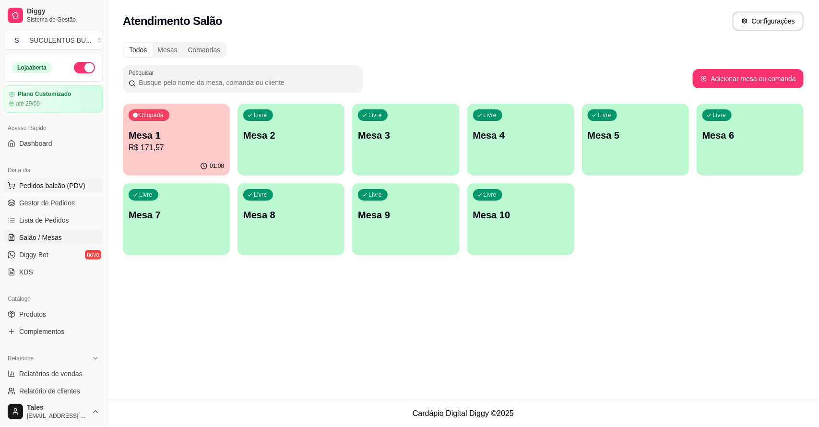
click at [66, 184] on span "Pedidos balcão (PDV)" at bounding box center [52, 186] width 66 height 10
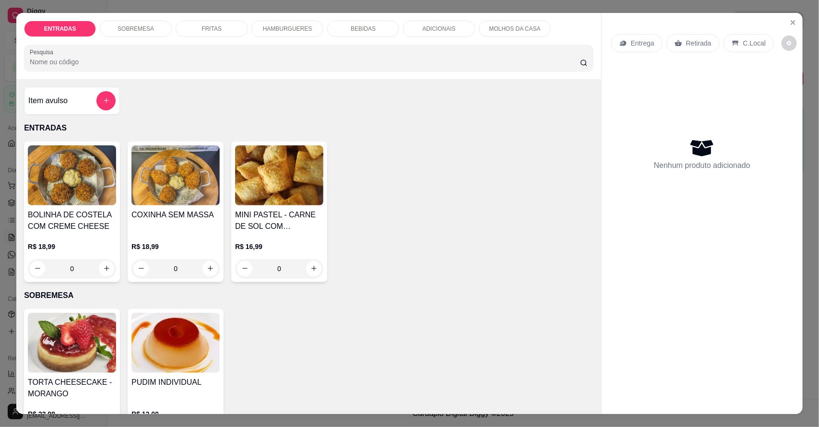
click at [299, 23] on div "HAMBURGUERES" at bounding box center [288, 29] width 72 height 16
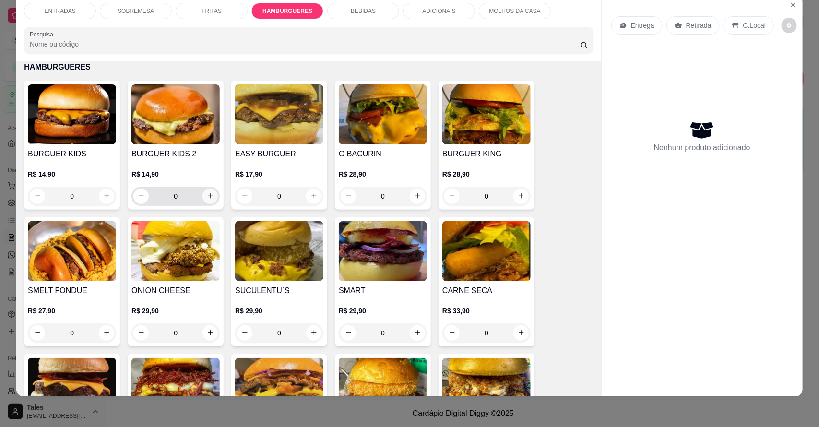
click at [210, 193] on button "increase-product-quantity" at bounding box center [210, 196] width 15 height 15
type input "1"
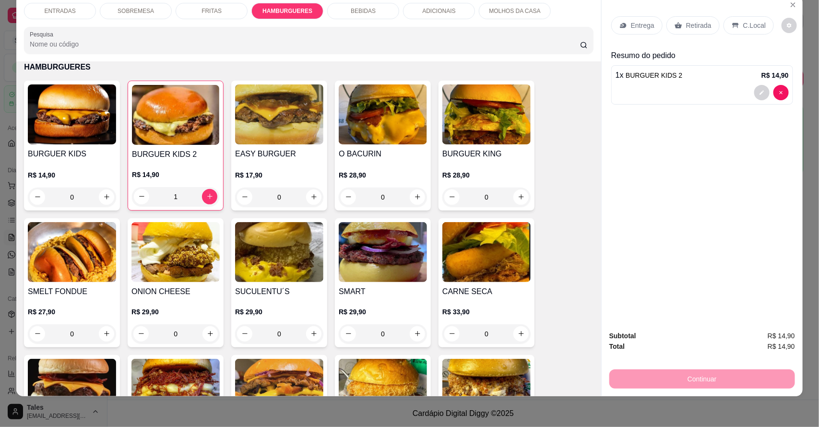
click at [756, 32] on div "C.Local" at bounding box center [749, 25] width 50 height 18
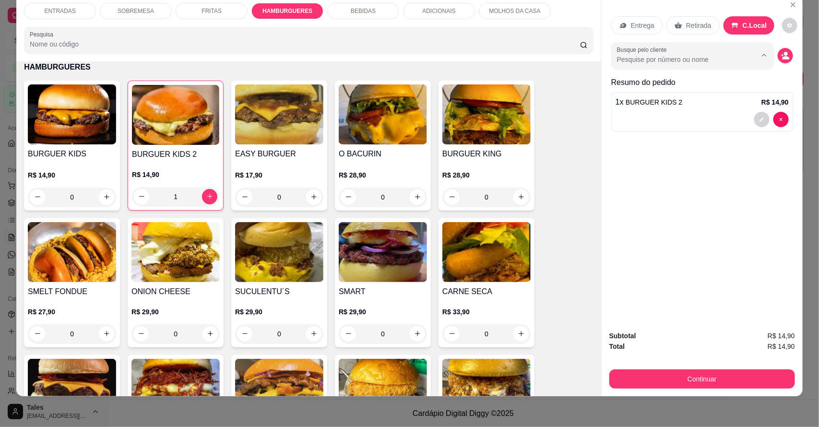
click at [700, 63] on input "Busque pelo cliente" at bounding box center [679, 60] width 124 height 10
type input "[PERSON_NAME]"
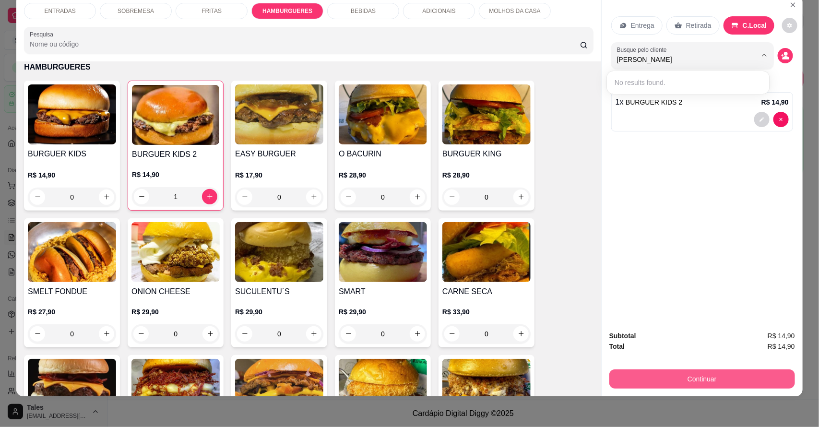
click at [720, 381] on button "Continuar" at bounding box center [703, 379] width 186 height 19
click at [696, 373] on button "Continuar" at bounding box center [703, 379] width 180 height 19
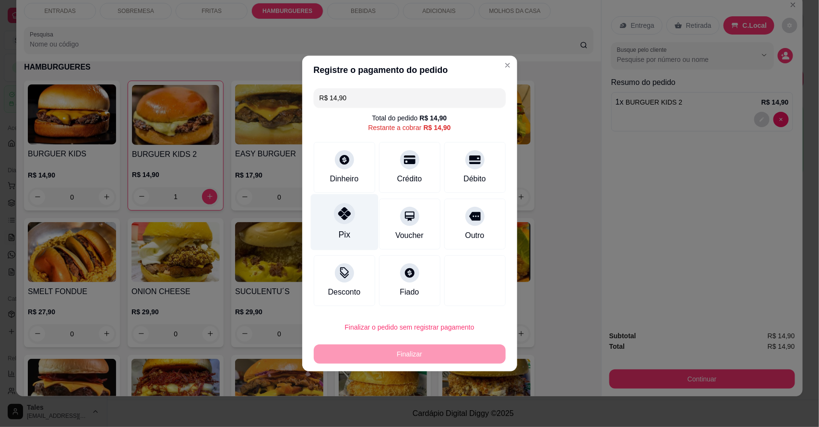
click at [342, 234] on div "Pix" at bounding box center [344, 235] width 12 height 12
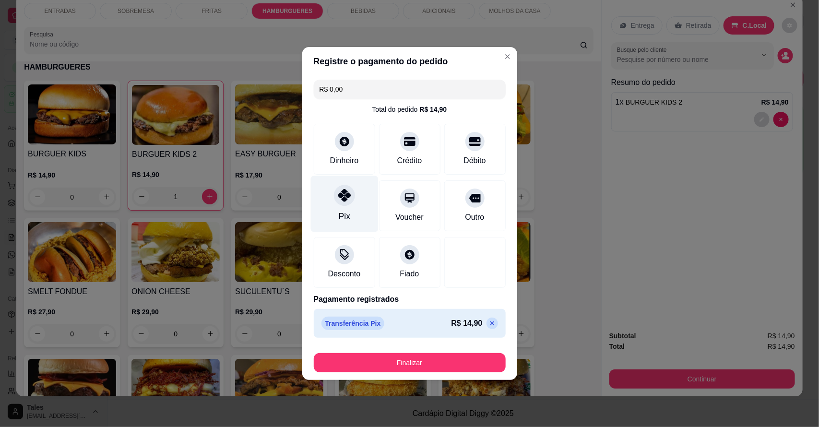
type input "R$ 0,00"
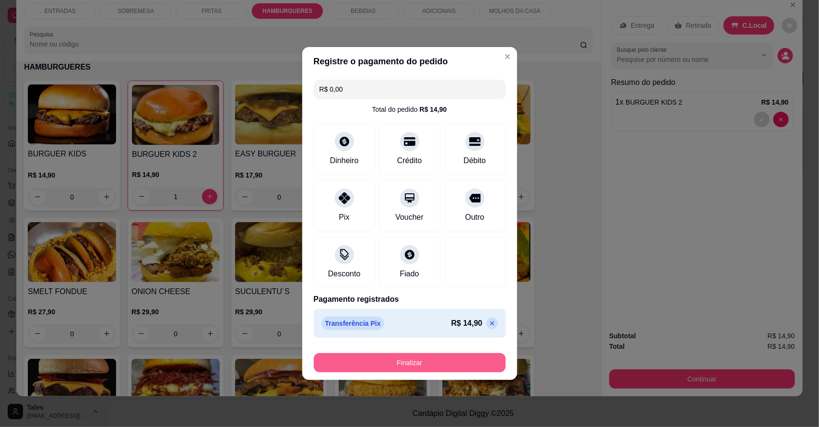
click at [402, 365] on button "Finalizar" at bounding box center [410, 362] width 192 height 19
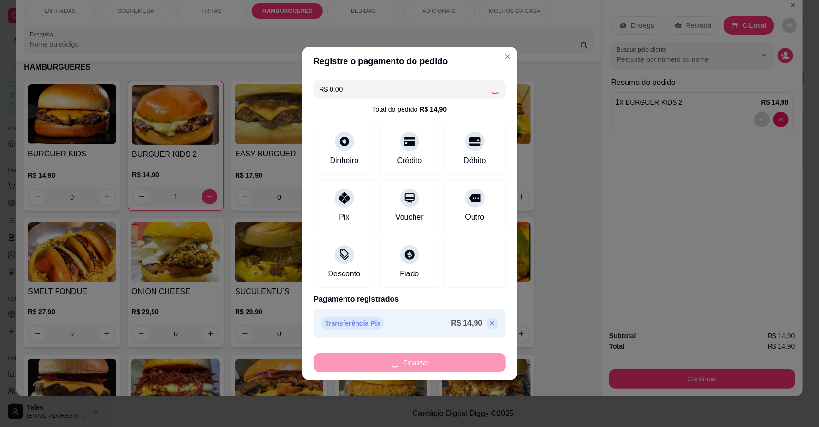
type input "0"
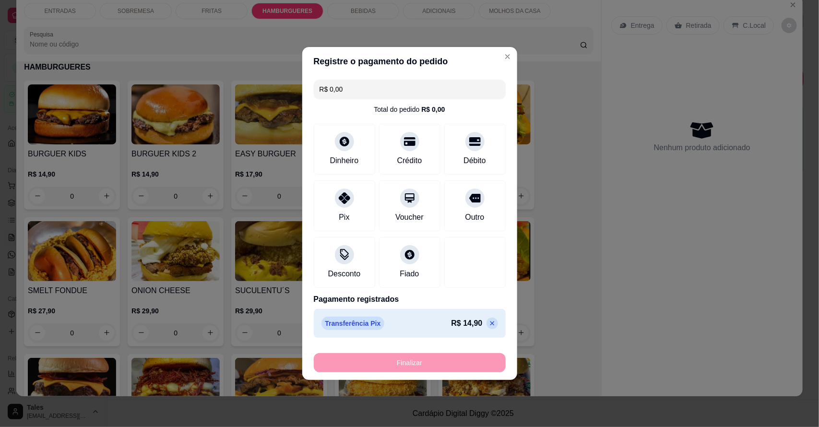
type input "-R$ 14,90"
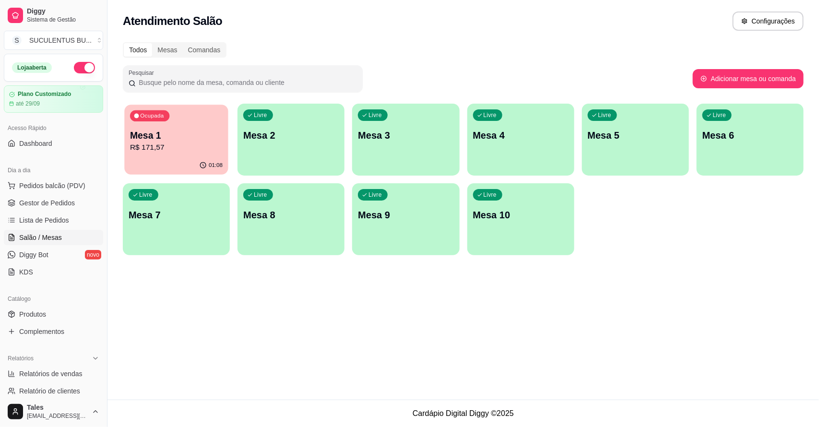
click at [199, 150] on p "R$ 171,57" at bounding box center [176, 147] width 93 height 11
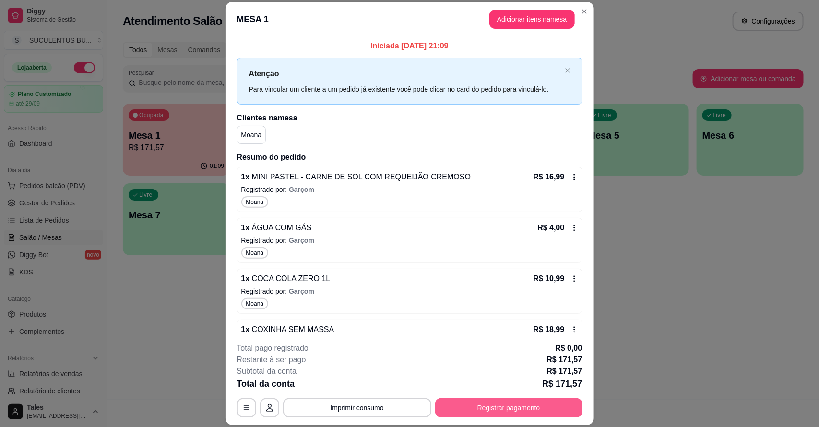
click at [481, 406] on button "Registrar pagamento" at bounding box center [508, 407] width 147 height 19
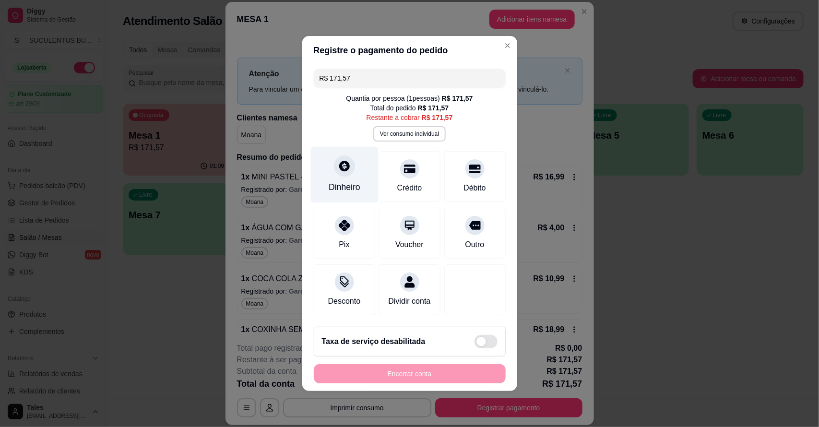
click at [341, 166] on icon at bounding box center [344, 166] width 12 height 12
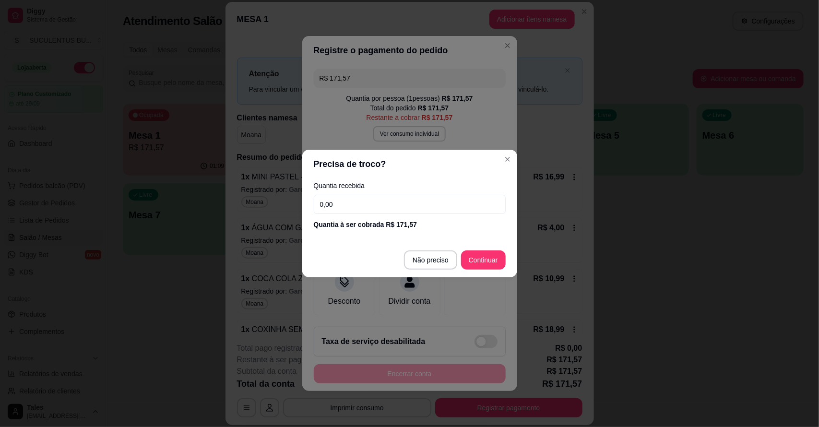
click at [341, 200] on input "0,00" at bounding box center [410, 204] width 192 height 19
type input "120,00"
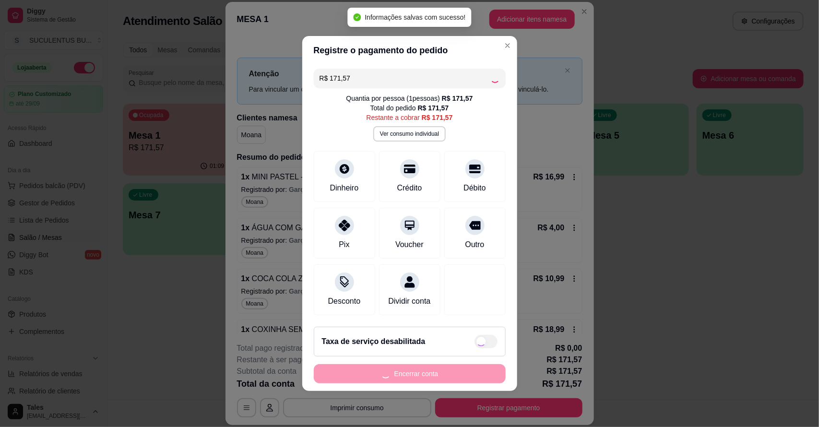
type input "R$ 0,00"
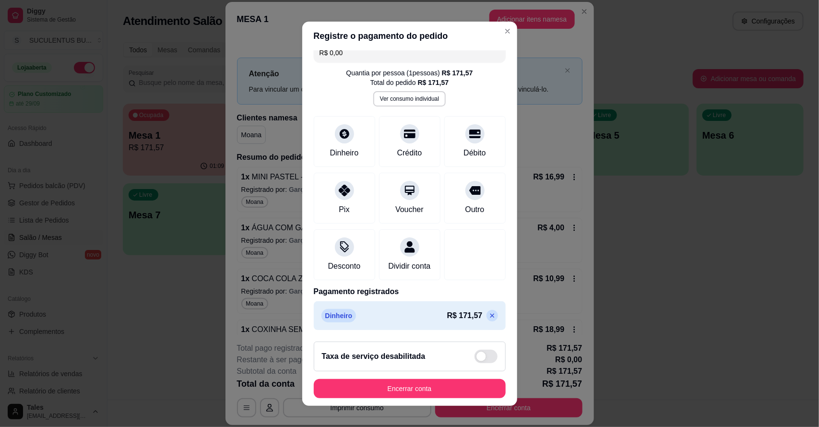
scroll to position [10, 0]
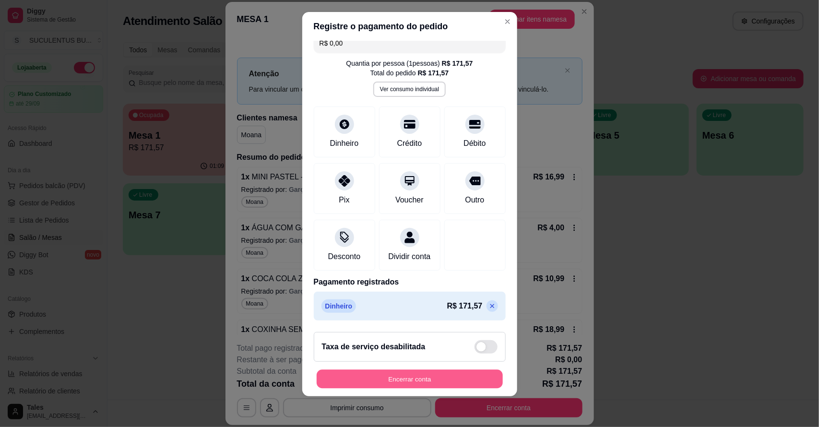
click at [432, 380] on button "Encerrar conta" at bounding box center [410, 379] width 186 height 19
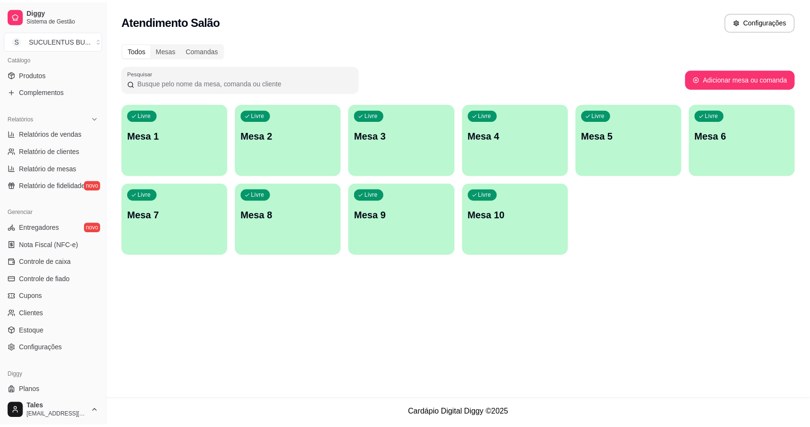
scroll to position [263, 0]
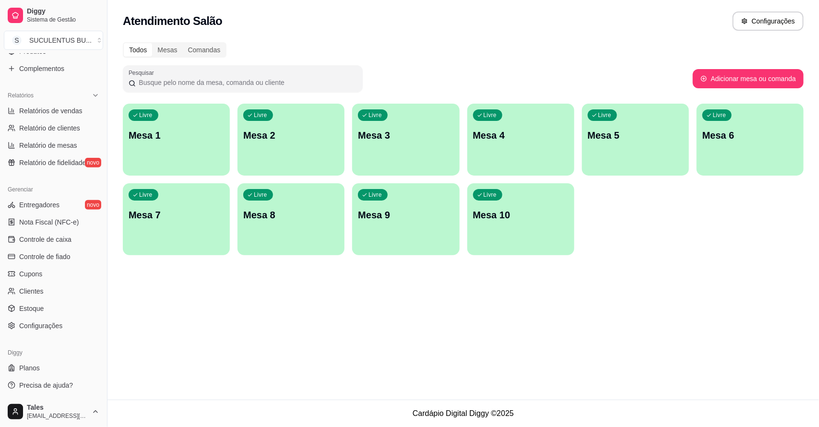
click at [221, 329] on div "Atendimento Salão Configurações Todos Mesas Comandas Pesquisar Adicionar mesa o…" at bounding box center [464, 200] width 712 height 400
click at [49, 126] on span "Relatório de clientes" at bounding box center [49, 128] width 61 height 10
select select "30"
select select "HIGHEST_TOTAL_SPENT_WITH_ORDERS"
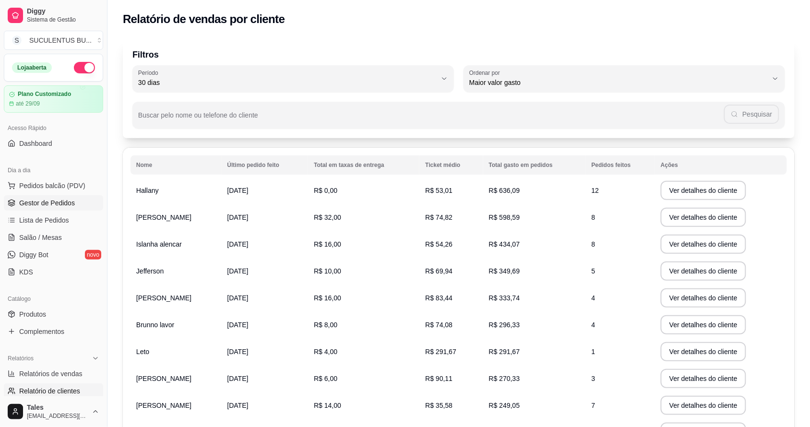
click at [59, 198] on link "Gestor de Pedidos" at bounding box center [53, 202] width 99 height 15
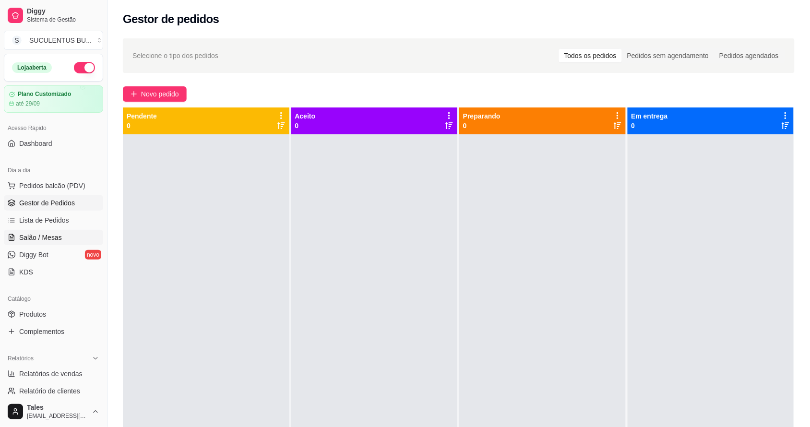
click at [58, 241] on span "Salão / Mesas" at bounding box center [40, 238] width 43 height 10
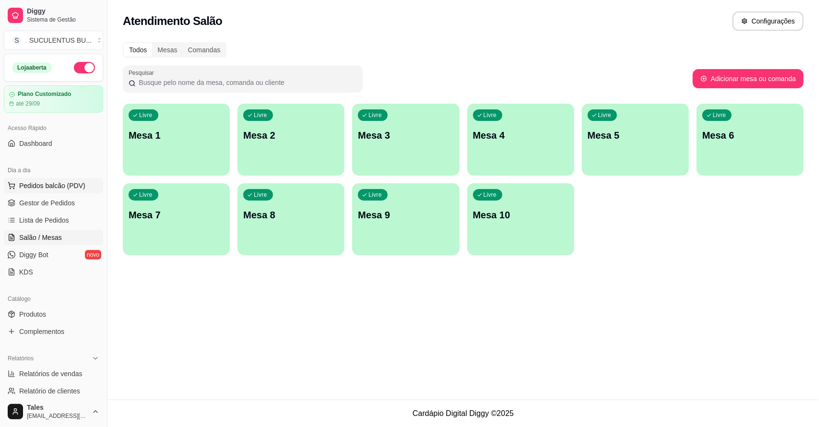
click at [69, 188] on span "Pedidos balcão (PDV)" at bounding box center [52, 186] width 66 height 10
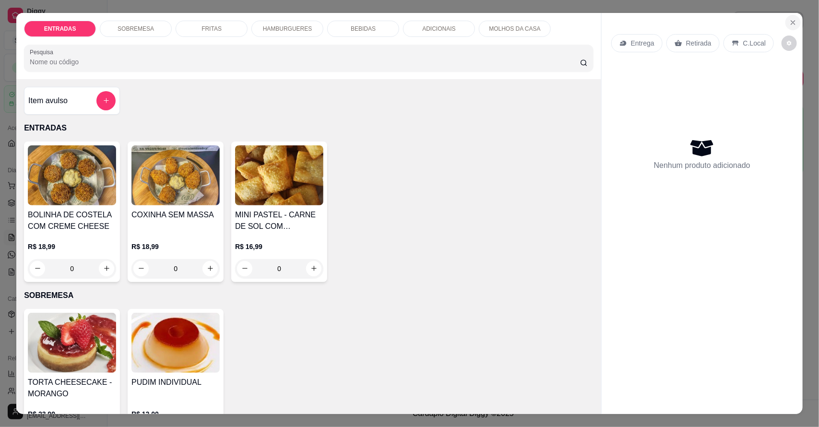
click at [790, 23] on icon "Close" at bounding box center [794, 23] width 8 height 8
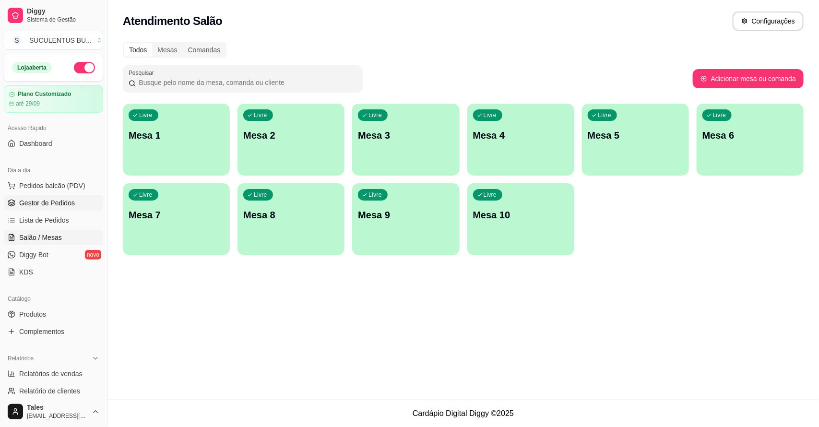
click at [61, 198] on span "Gestor de Pedidos" at bounding box center [47, 203] width 56 height 10
